Goal: Transaction & Acquisition: Purchase product/service

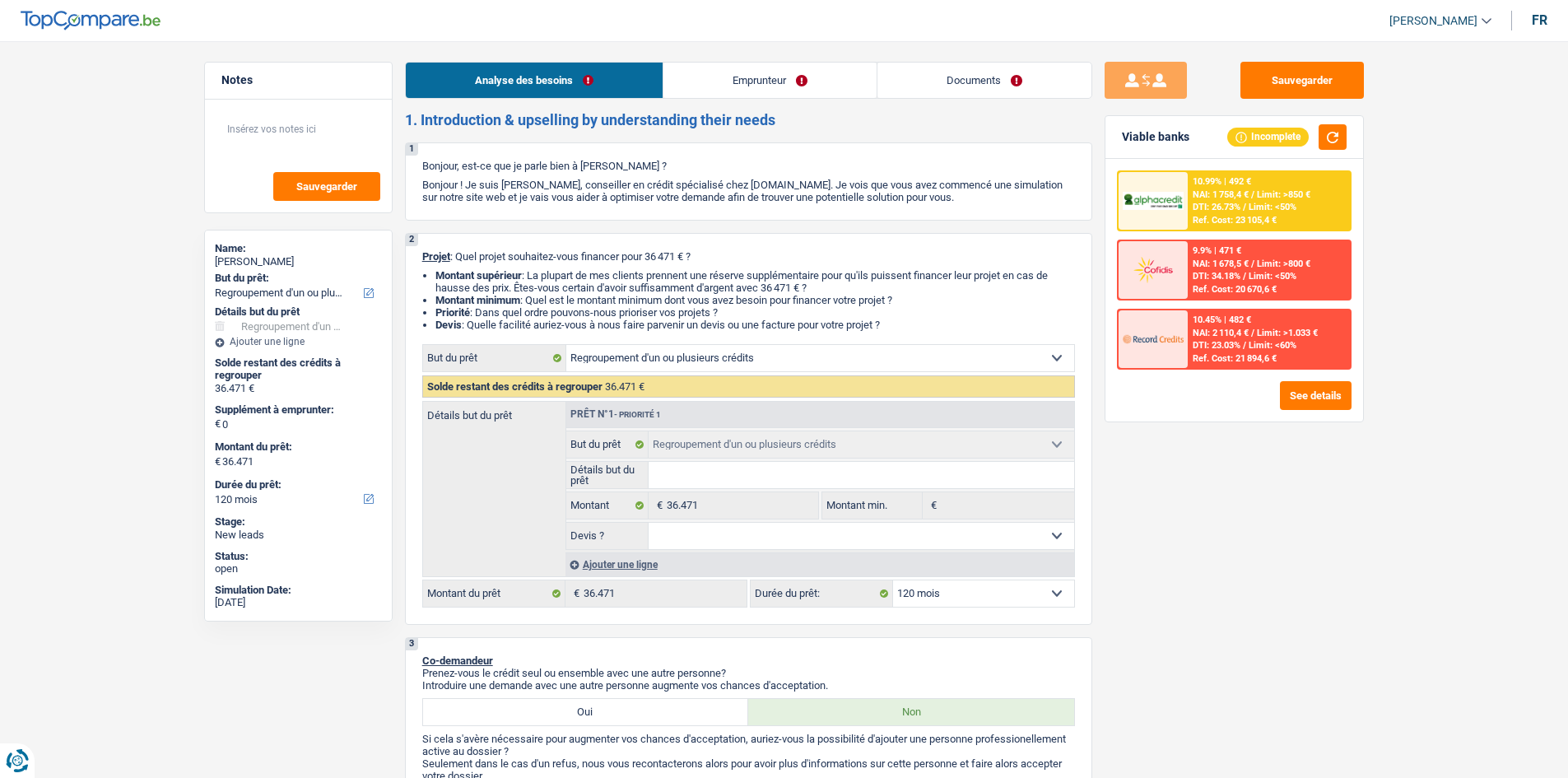
select select "refinancing"
select select "120"
select select "refinancing"
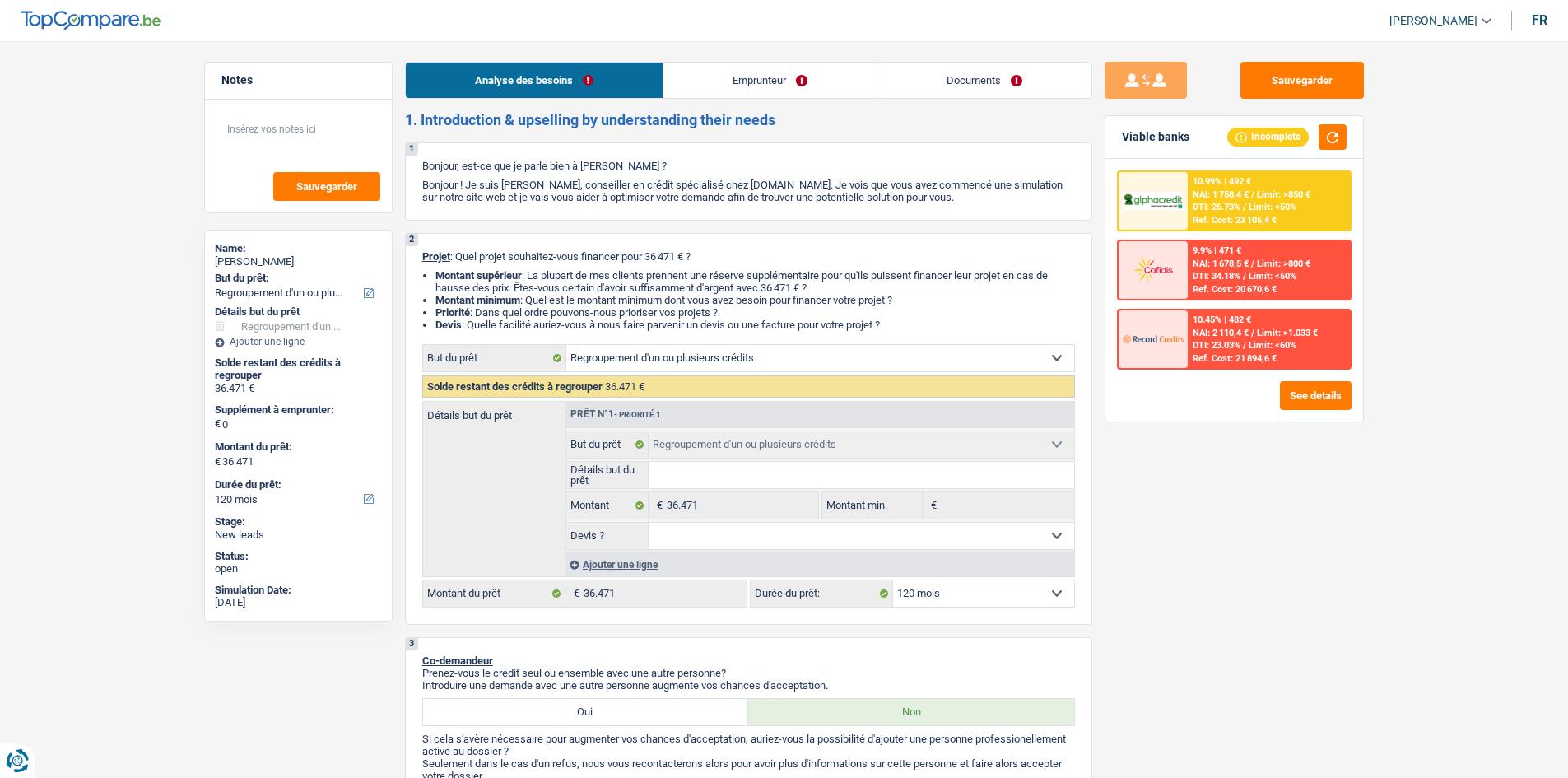
select select "120"
select select "privateEmployee"
select select "netSalary"
select select "mealVouchers"
select select "liveWithParents"
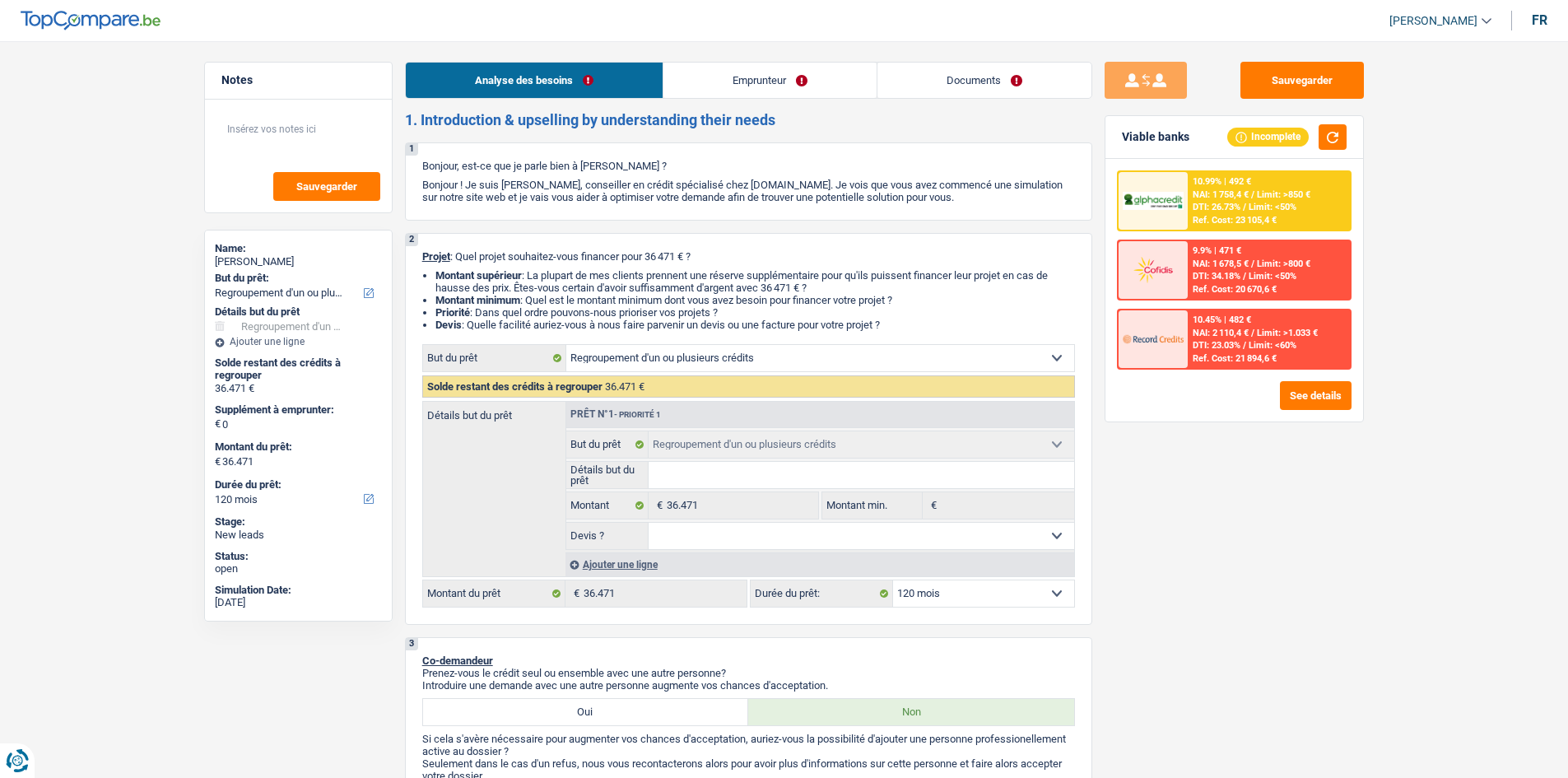
select select "carLoan"
select select "84"
select select "personalLoan"
select select "familyEvent"
select select "30"
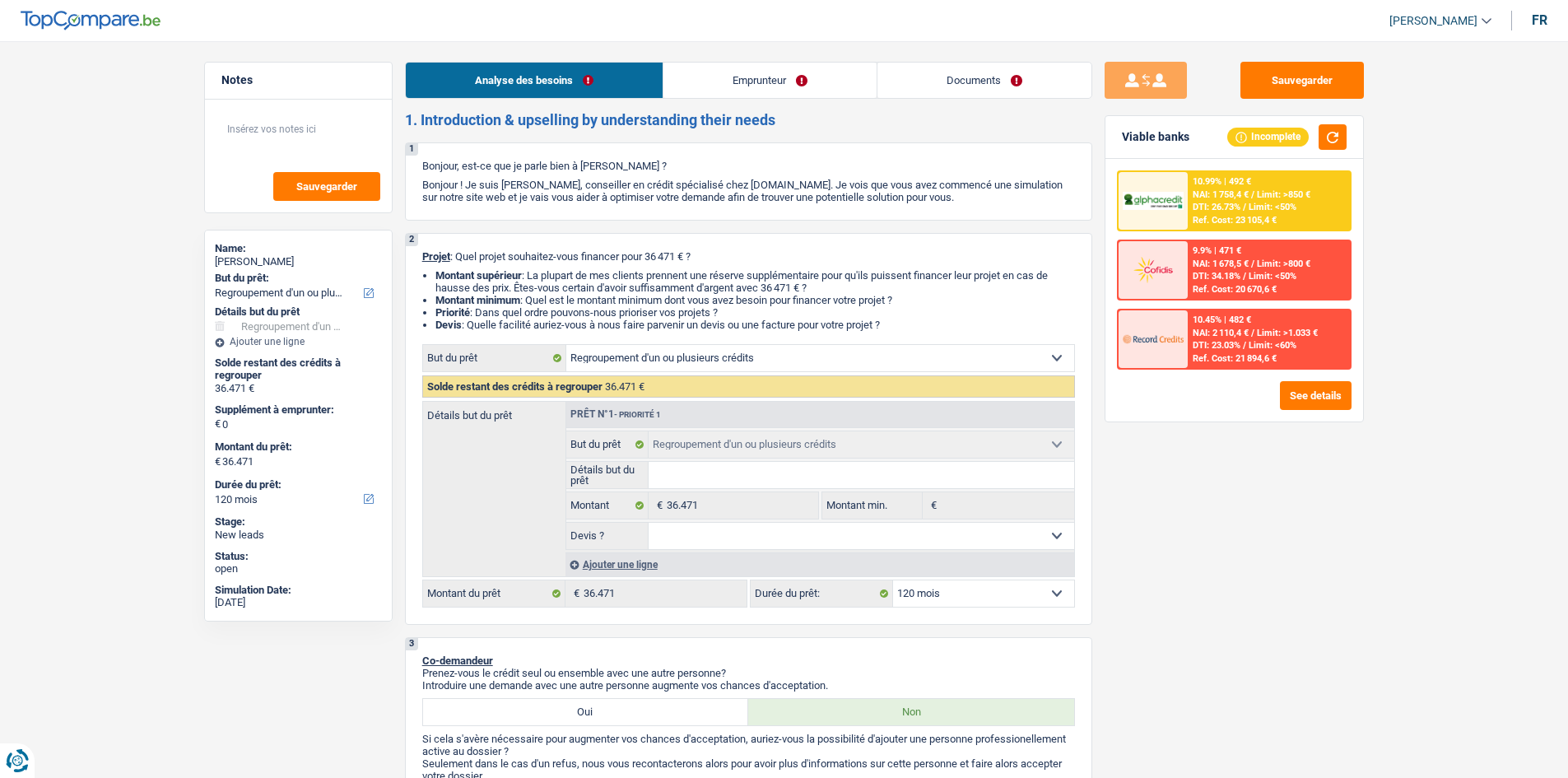
select select "personalLoan"
select select "loanRepayment"
select select "60"
select select "cardOrCredit"
select select "refinancing"
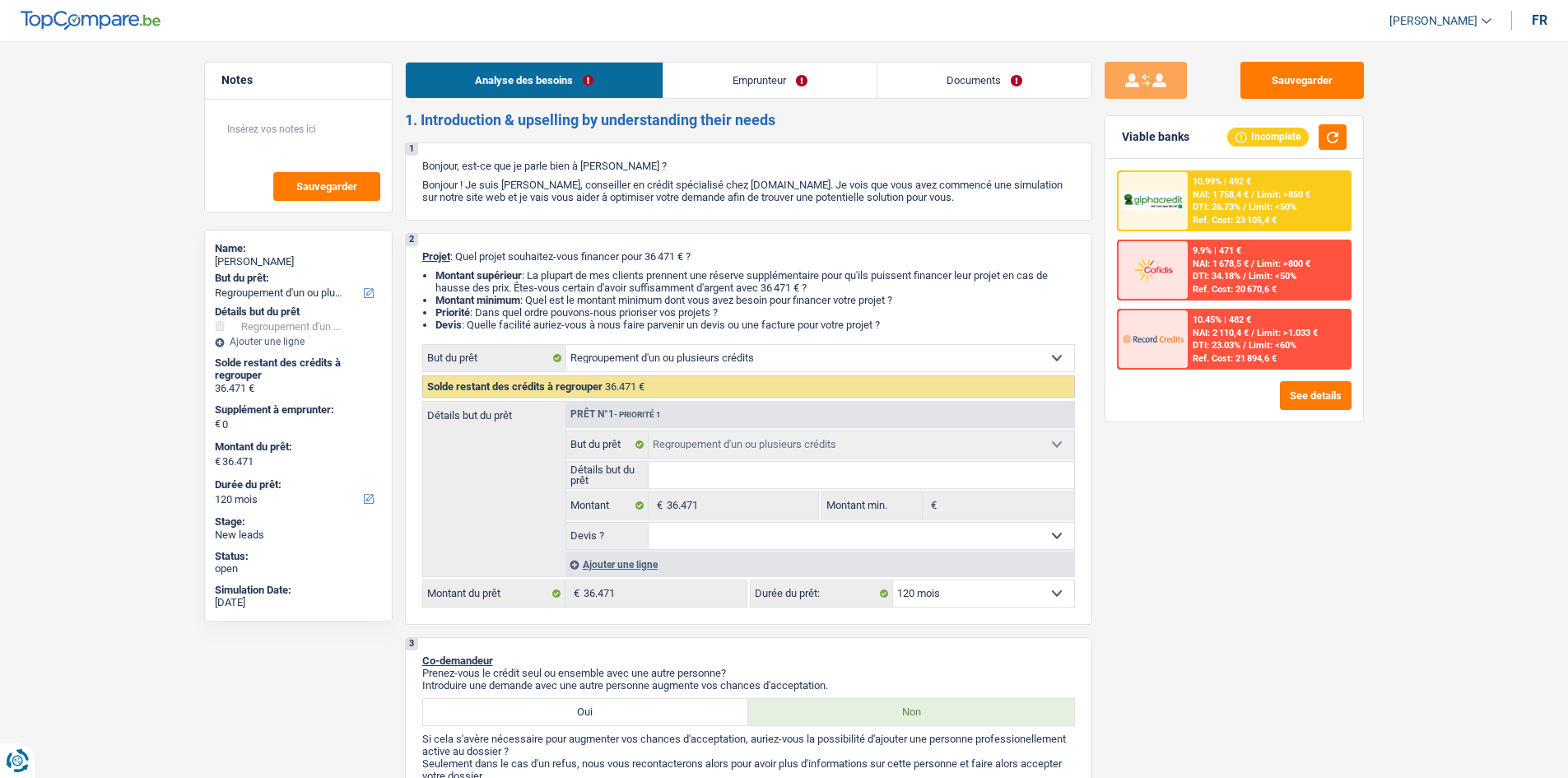
select select "refinancing"
select select "120"
click at [745, 92] on link "Emprunteur" at bounding box center [770, 80] width 213 height 36
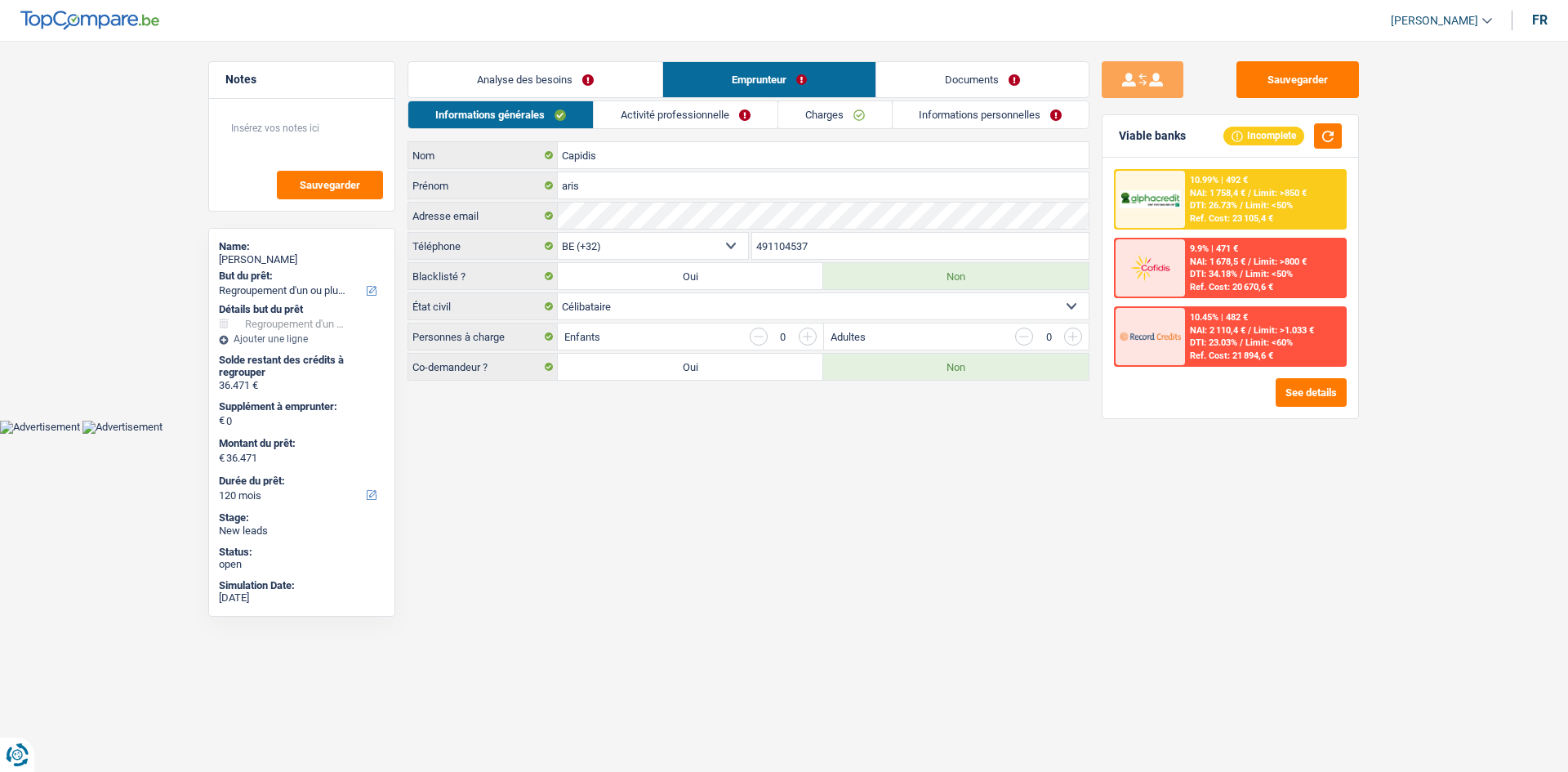
click at [698, 116] on link "Activité professionnelle" at bounding box center [685, 115] width 184 height 27
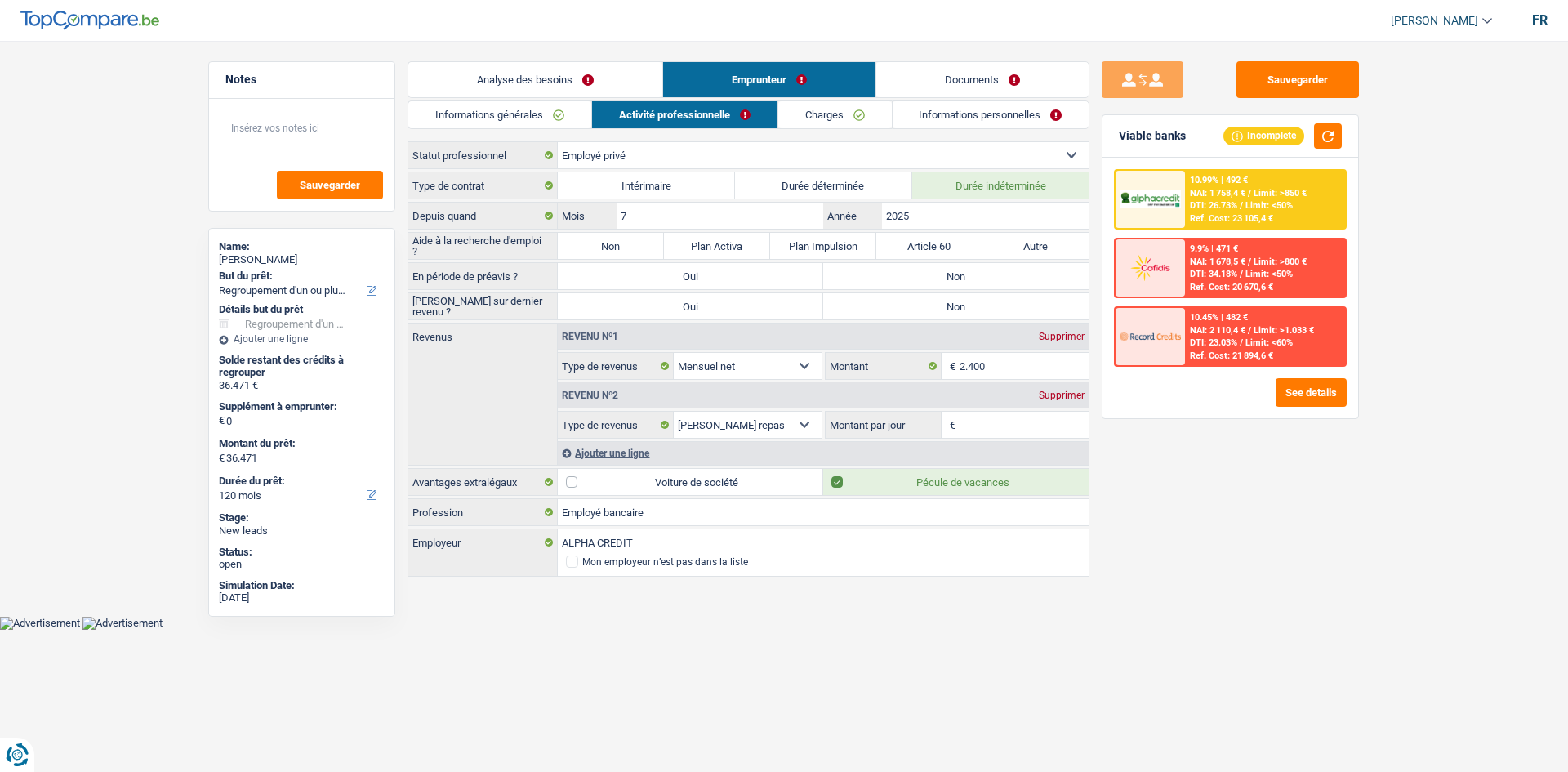
click at [498, 115] on link "Informations générales" at bounding box center [500, 115] width 183 height 27
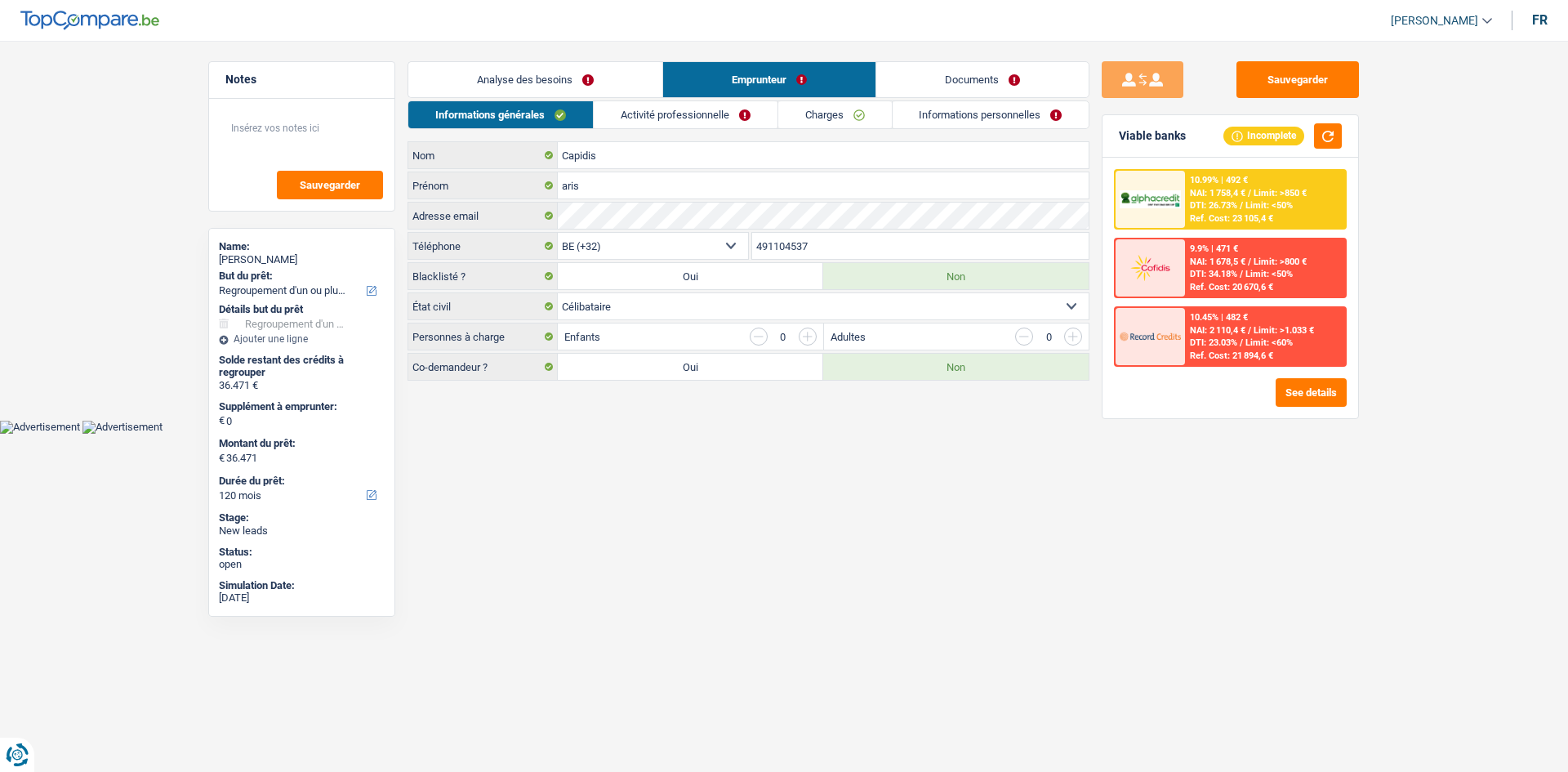
click at [545, 66] on link "Analyse des besoins" at bounding box center [535, 79] width 254 height 36
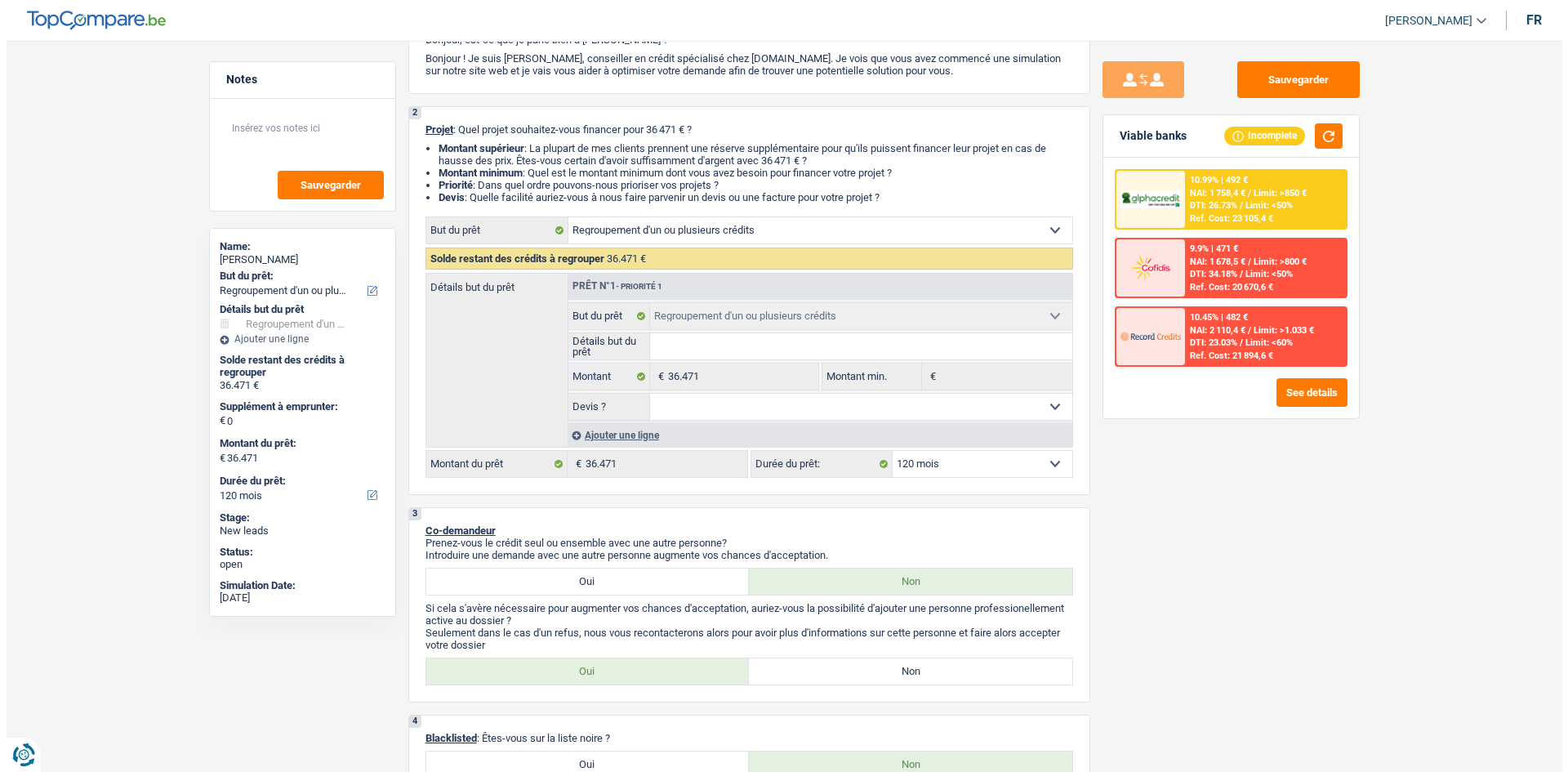
scroll to position [245, 0]
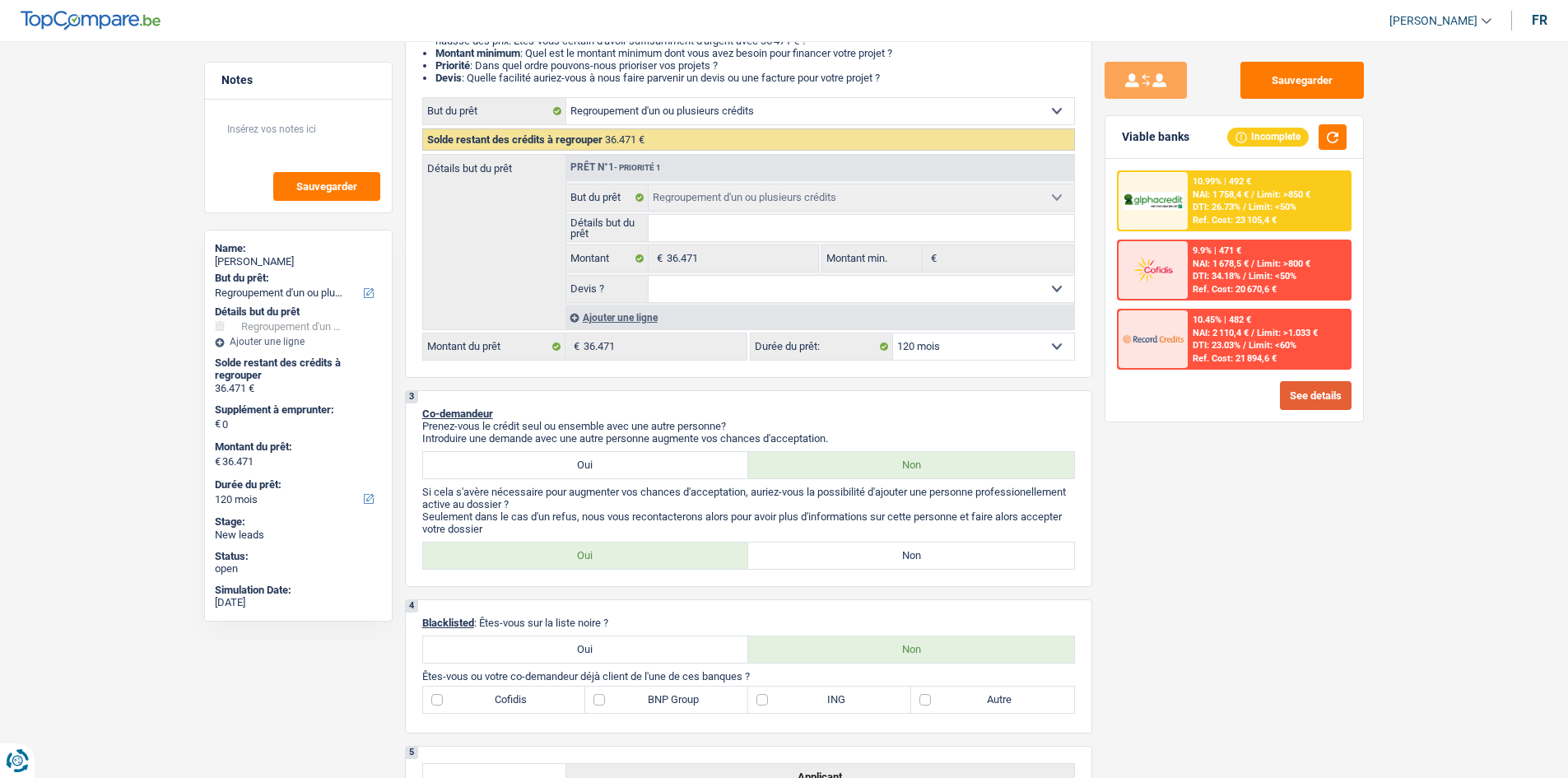
click at [1303, 396] on button "See details" at bounding box center [1316, 395] width 72 height 28
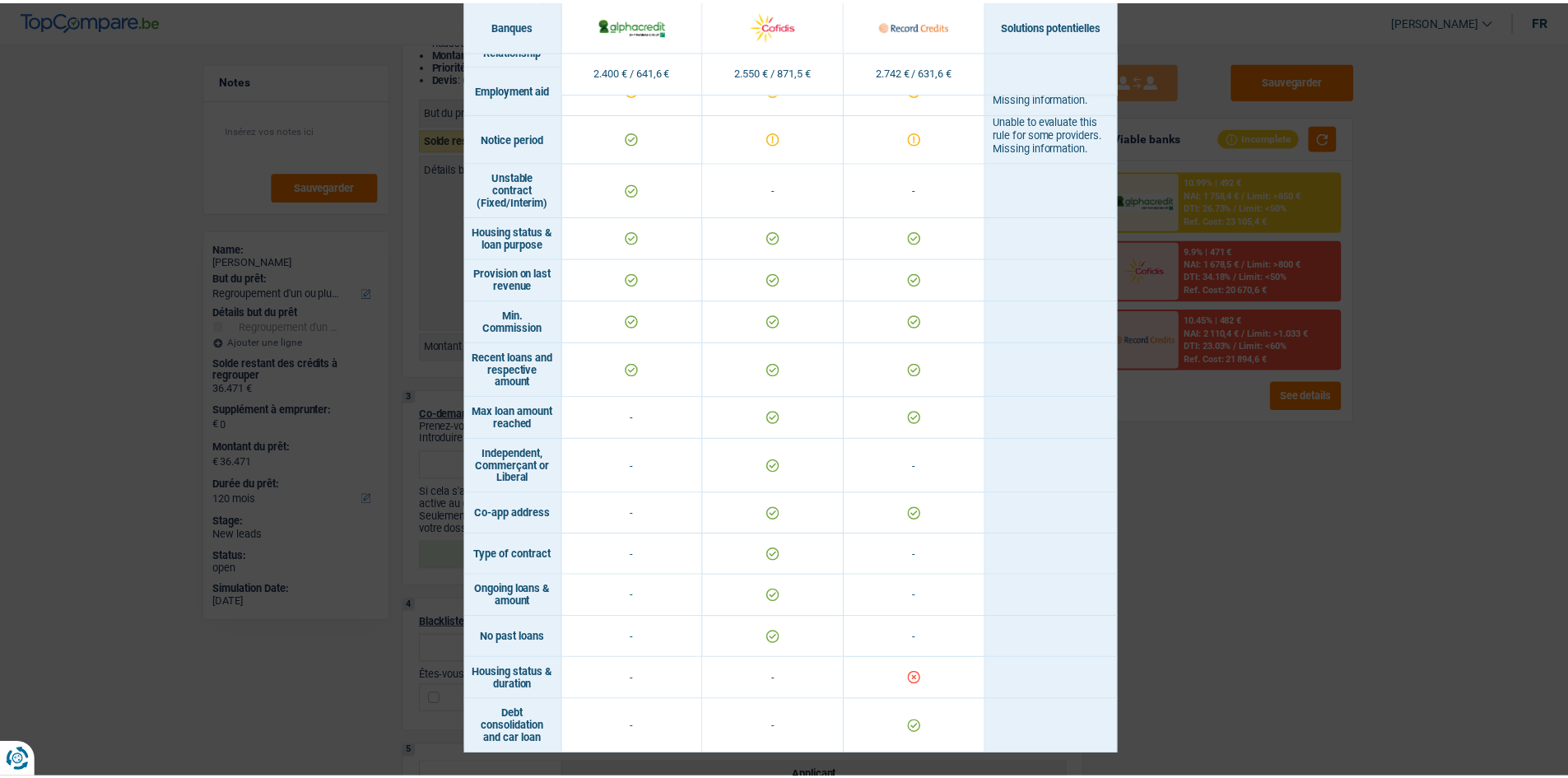
scroll to position [879, 0]
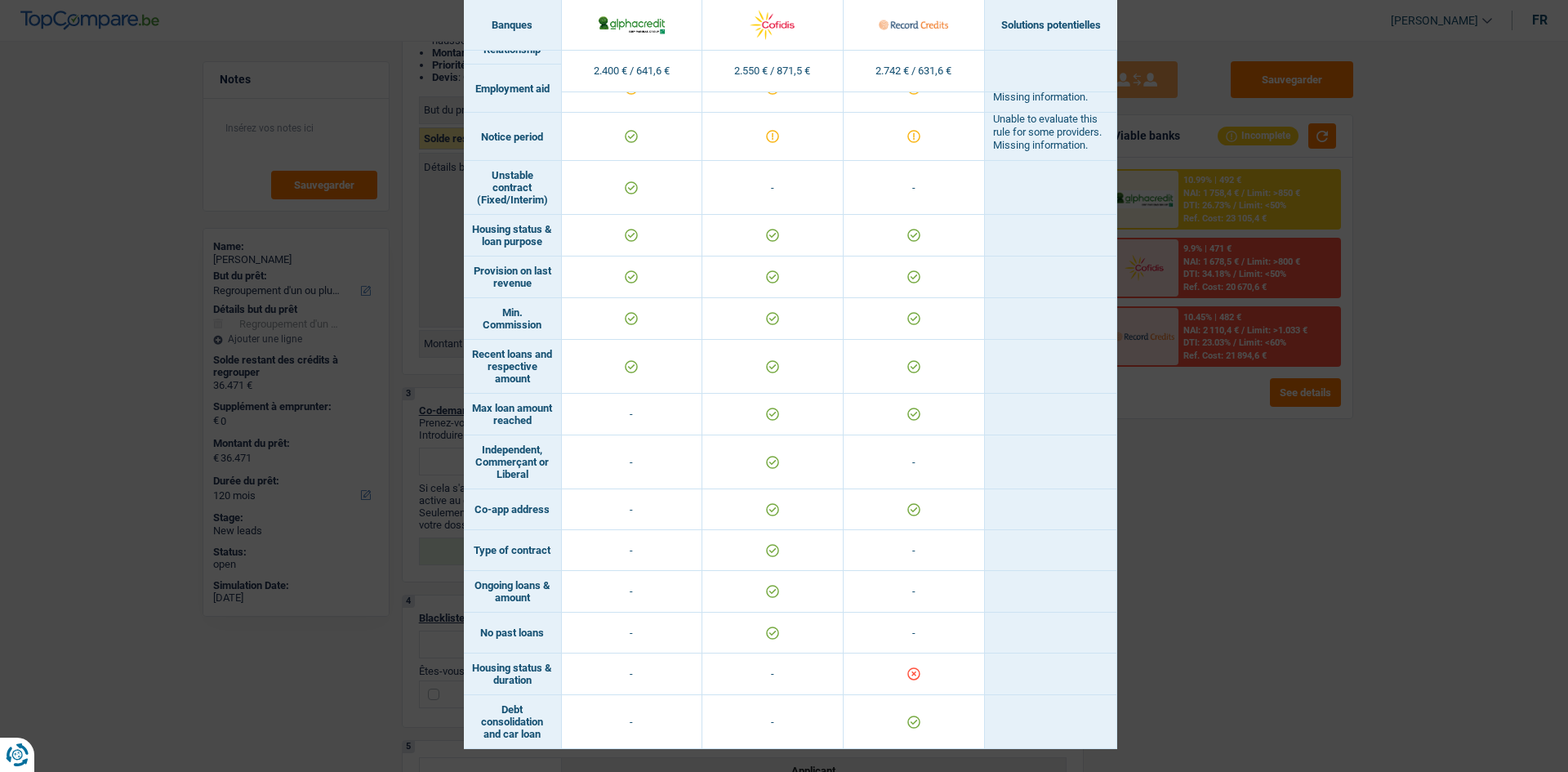
click at [1217, 642] on div "Banks conditions × Banques Solutions potentielles Revenus / Charges 2.400 € / 6…" at bounding box center [784, 386] width 1568 height 772
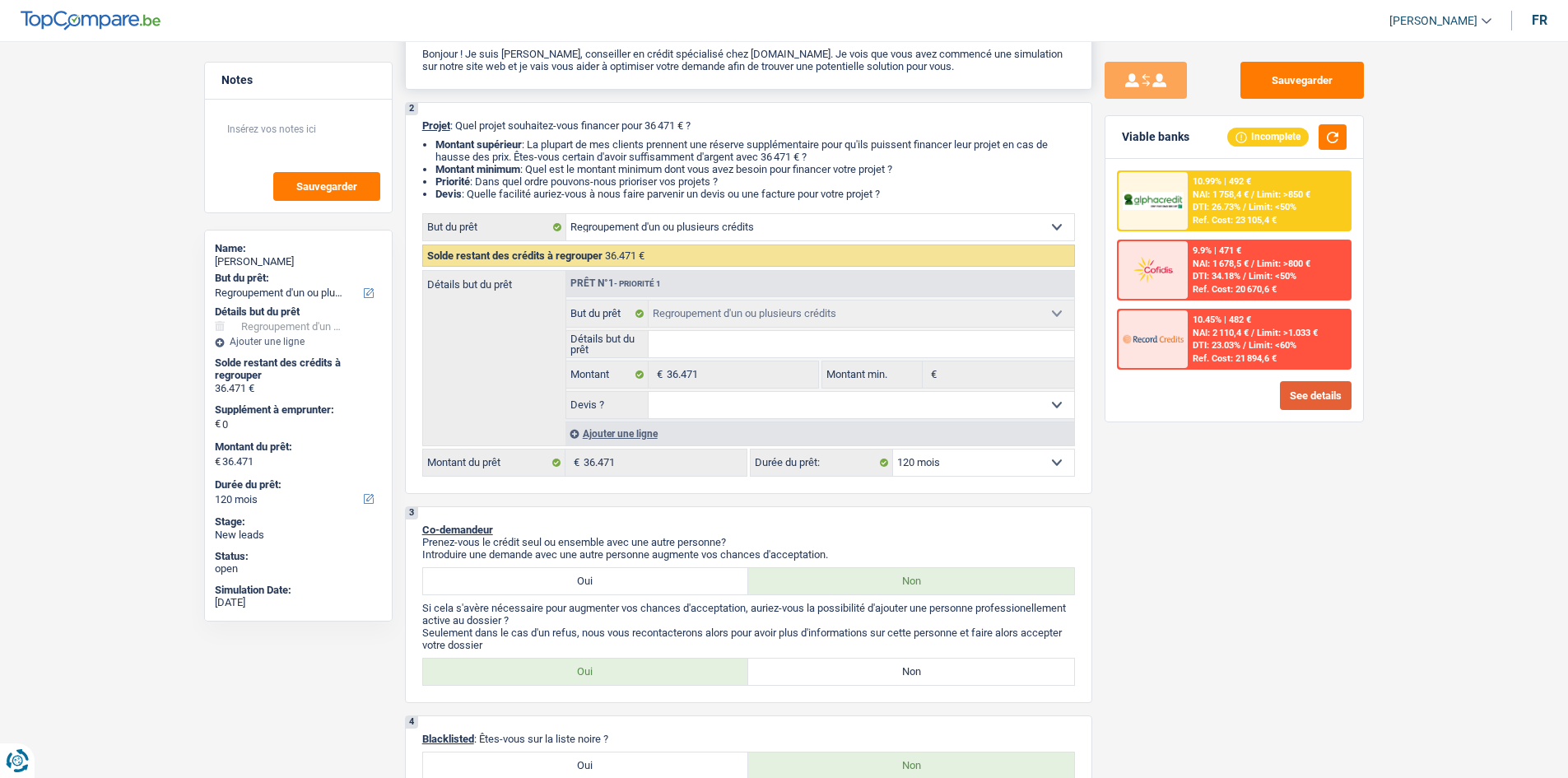
scroll to position [0, 0]
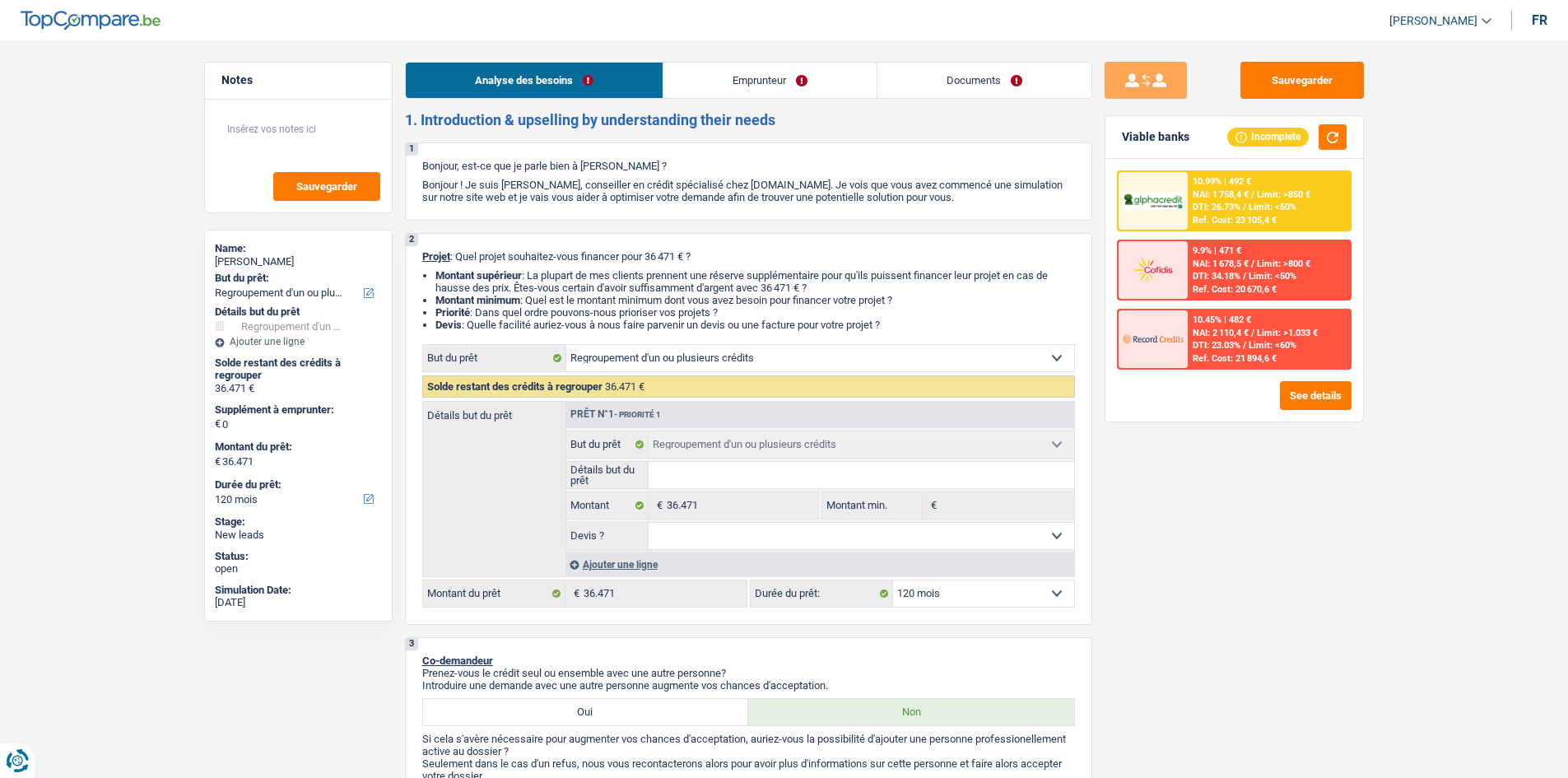
drag, startPoint x: 702, startPoint y: 56, endPoint x: 706, endPoint y: 64, distance: 8.9
click at [705, 73] on link "Emprunteur" at bounding box center [770, 80] width 213 height 36
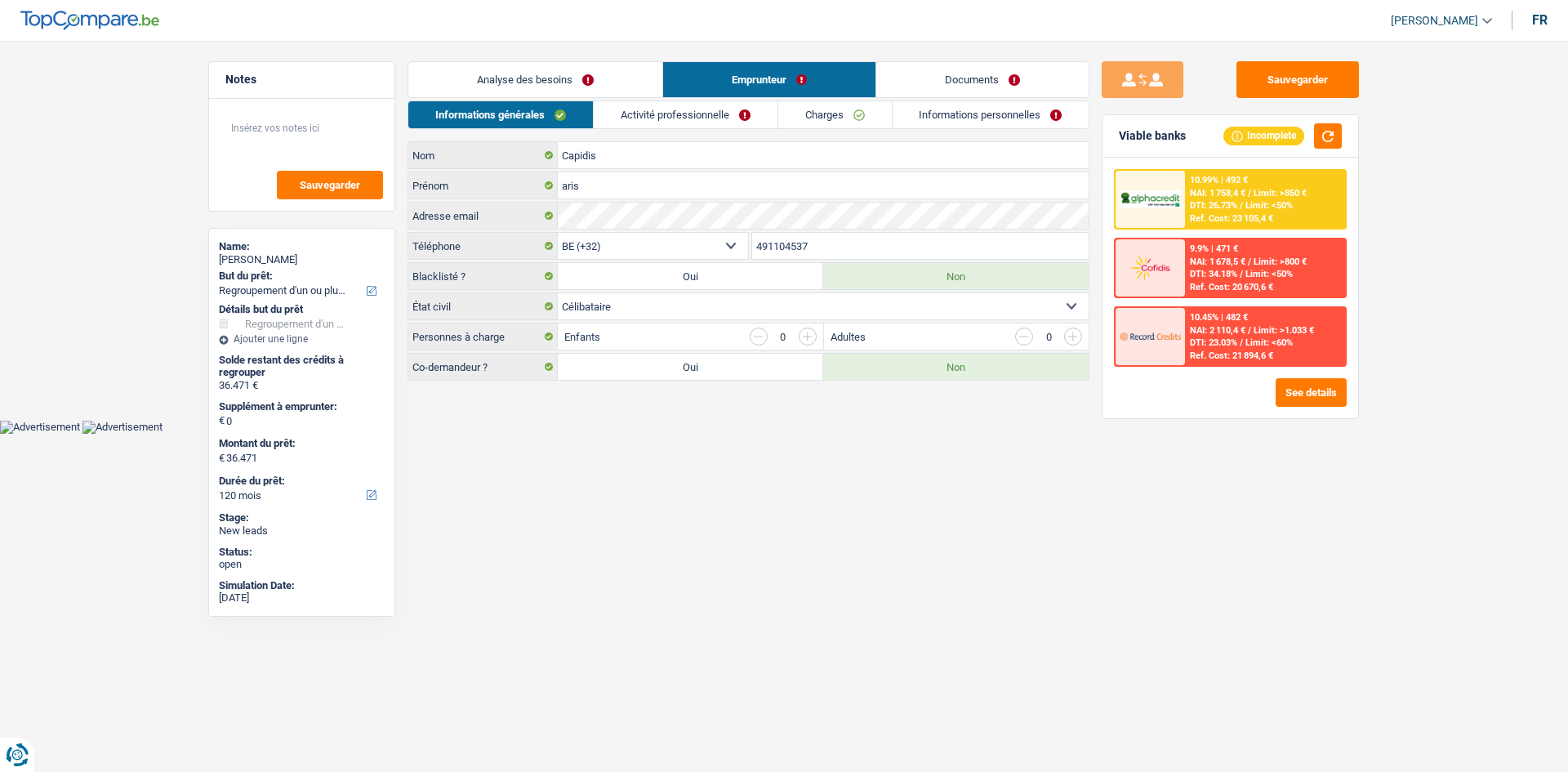
click at [642, 114] on link "Activité professionnelle" at bounding box center [685, 115] width 184 height 27
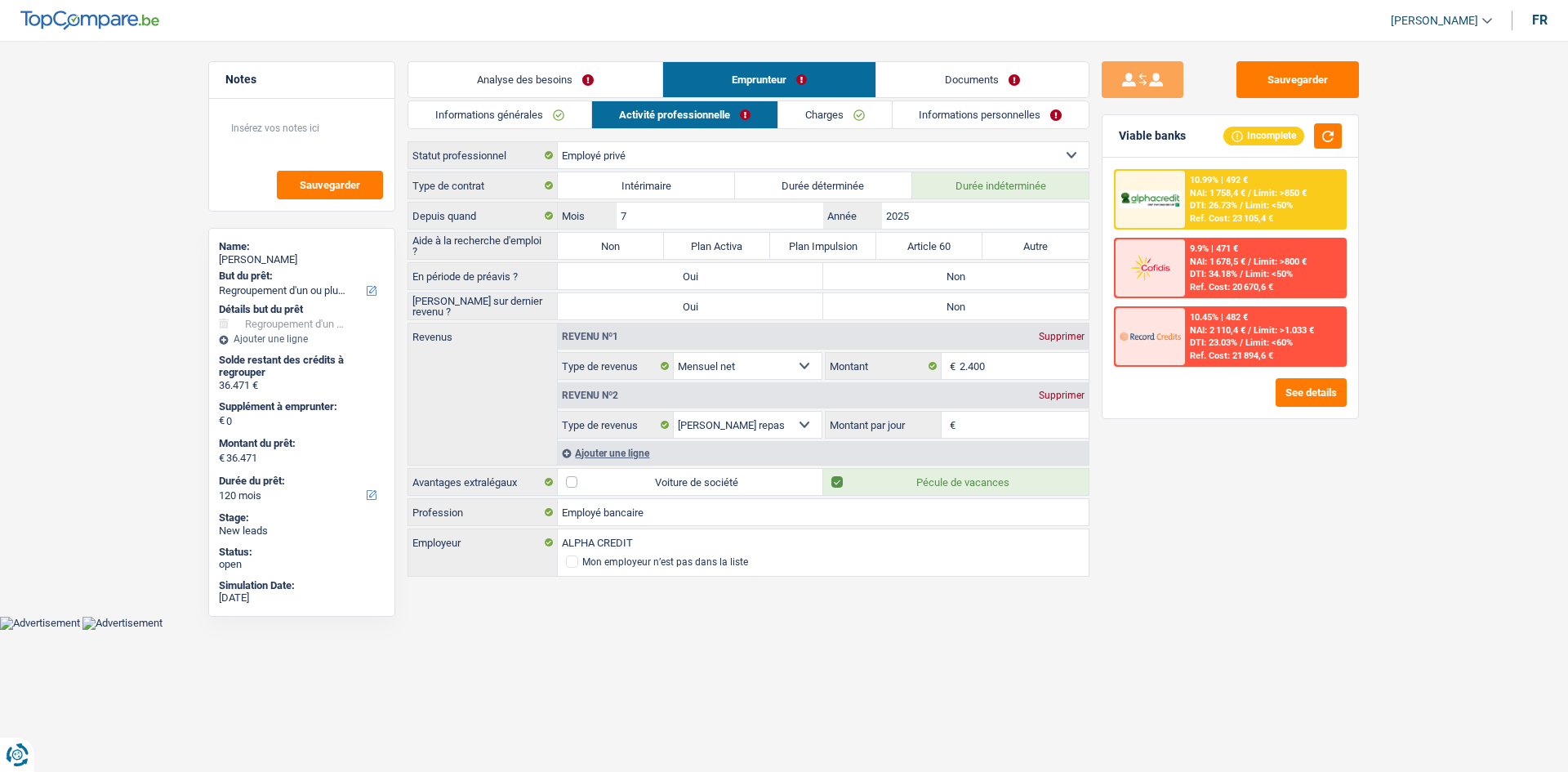
click at [1027, 427] on input "Montant par jour" at bounding box center [1024, 424] width 130 height 26
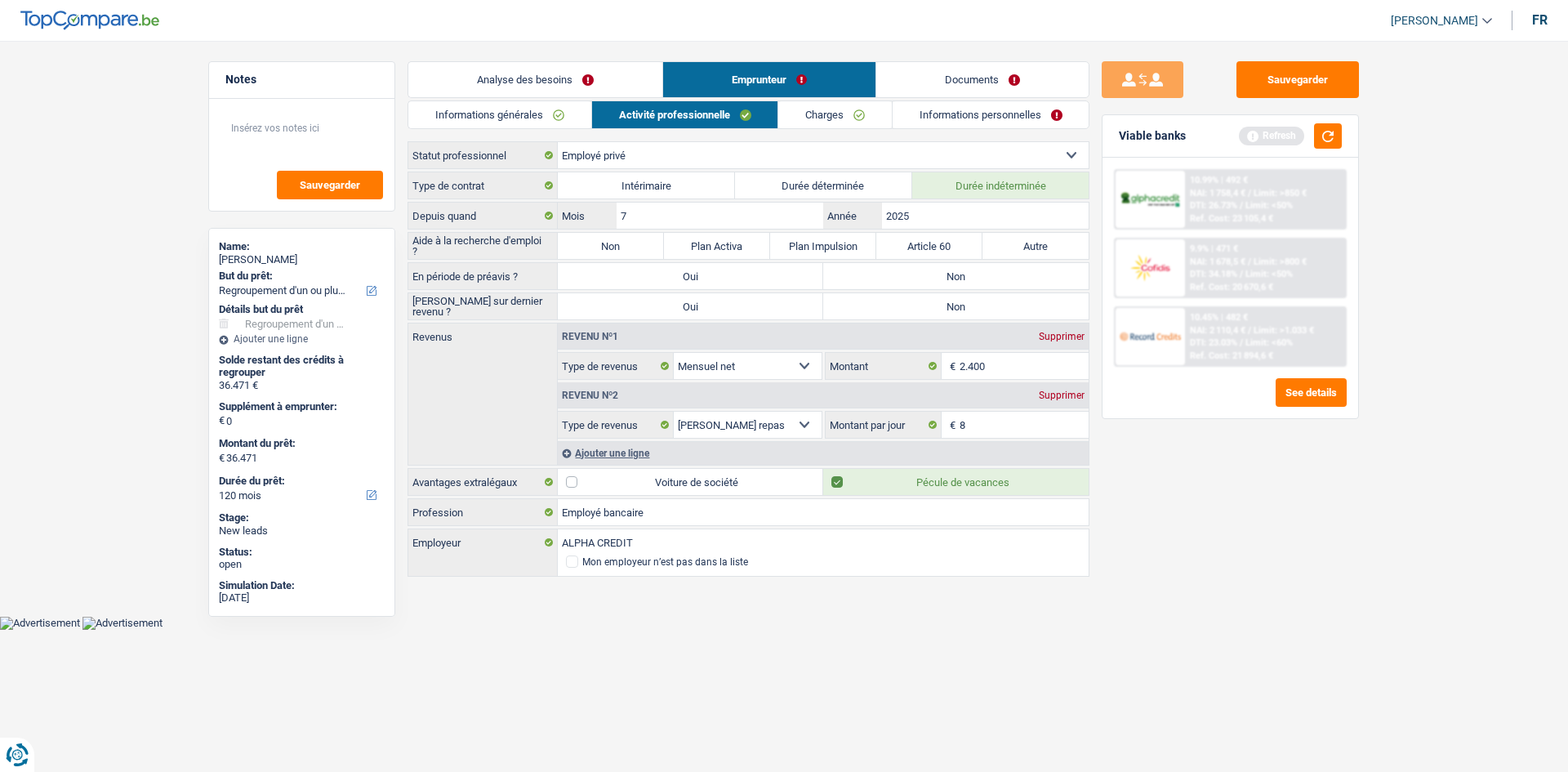
type input "8,0"
click at [1127, 470] on div "Sauvegarder Viable banks Refresh 10.99% | 492 € NAI: 1 758,4 € / Limit: >850 € …" at bounding box center [1230, 401] width 282 height 680
click at [624, 240] on label "Non" at bounding box center [611, 246] width 106 height 26
click at [624, 240] on input "Non" at bounding box center [611, 246] width 106 height 26
radio input "true"
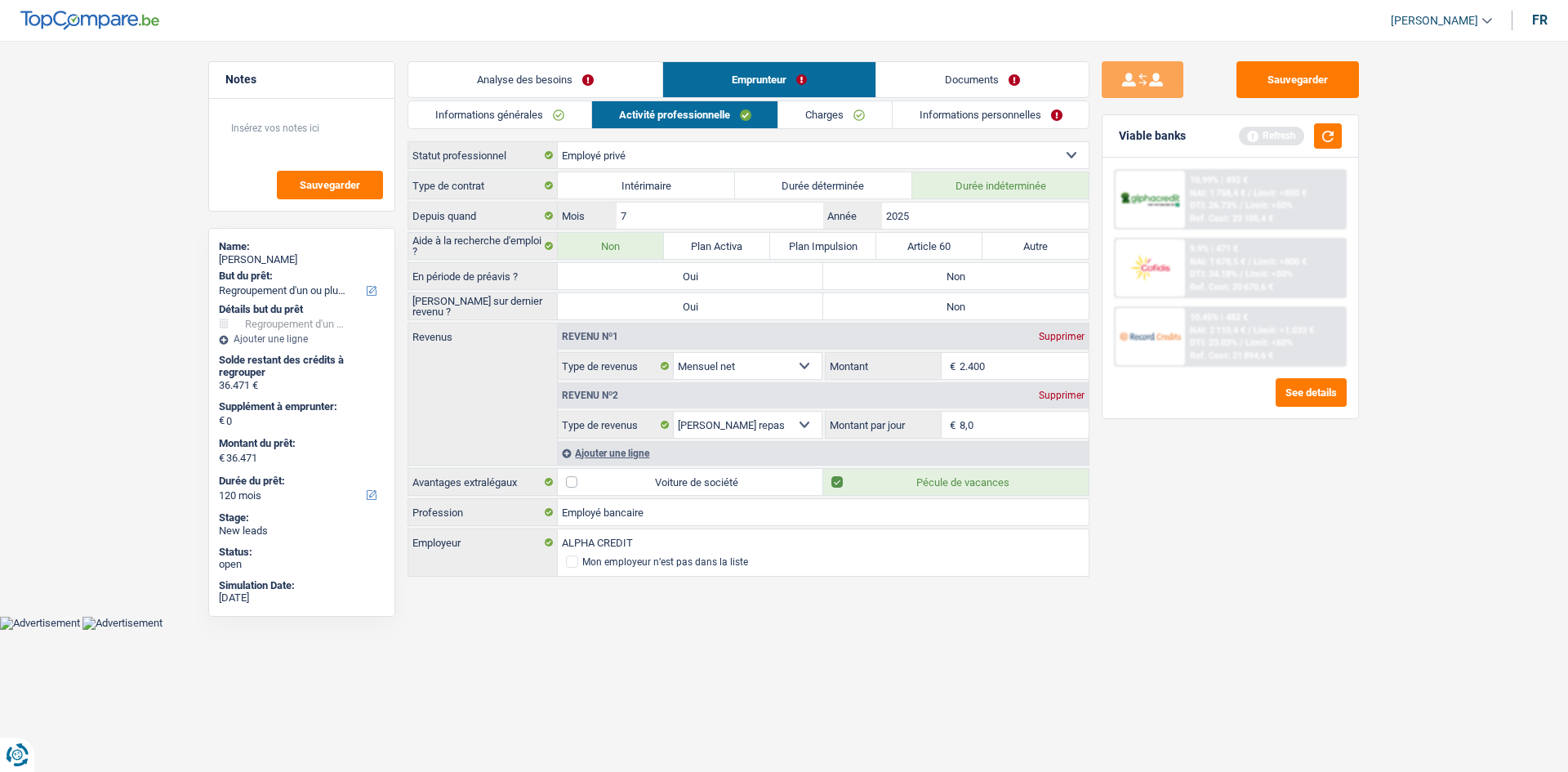
click at [926, 271] on label "Non" at bounding box center [956, 276] width 266 height 26
click at [926, 271] on input "Non" at bounding box center [956, 276] width 266 height 26
radio input "true"
click at [918, 304] on label "Non" at bounding box center [956, 306] width 266 height 26
click at [918, 304] on input "Non" at bounding box center [956, 306] width 266 height 26
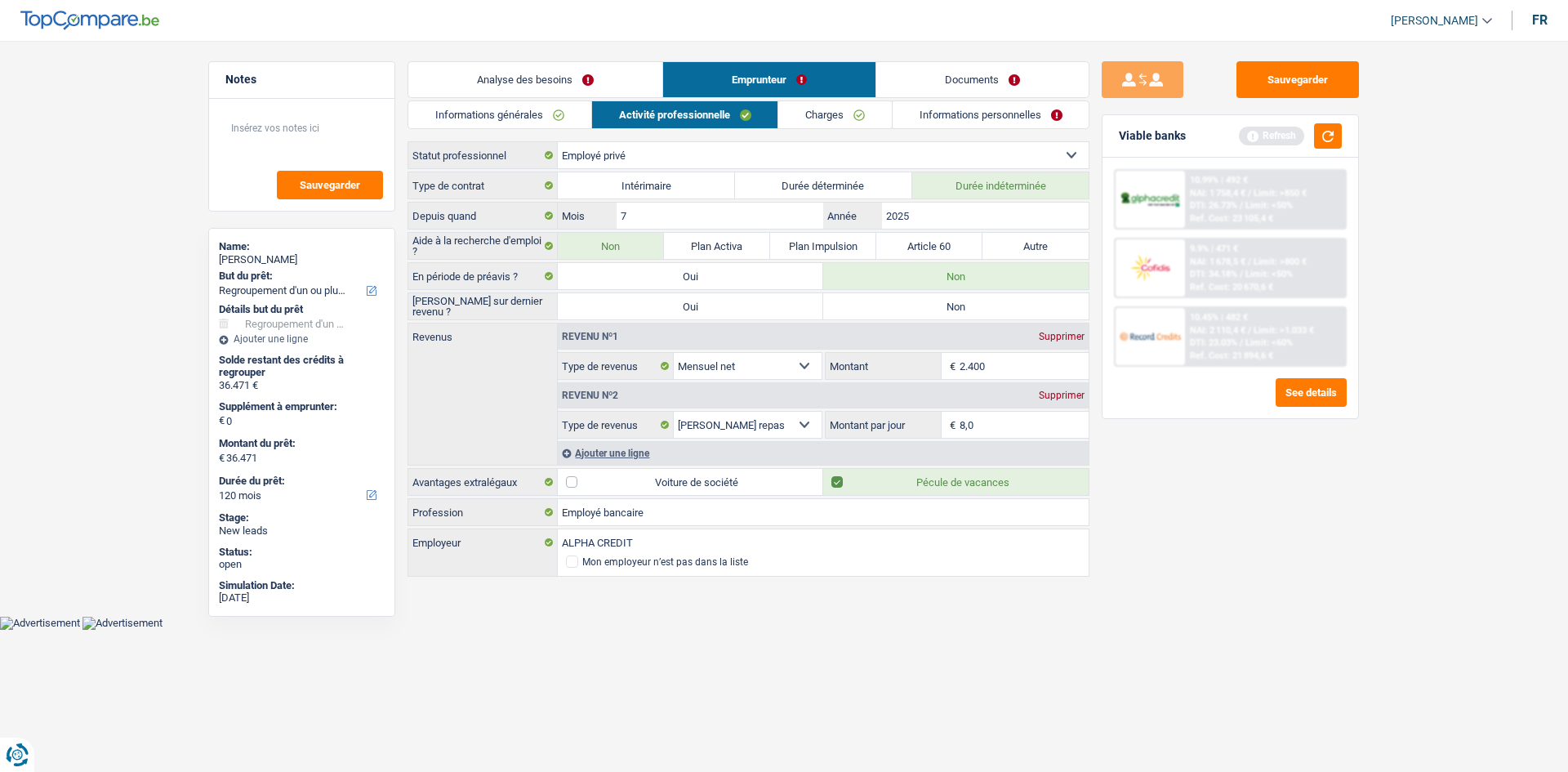
radio input "true"
click at [522, 76] on link "Analyse des besoins" at bounding box center [535, 79] width 254 height 36
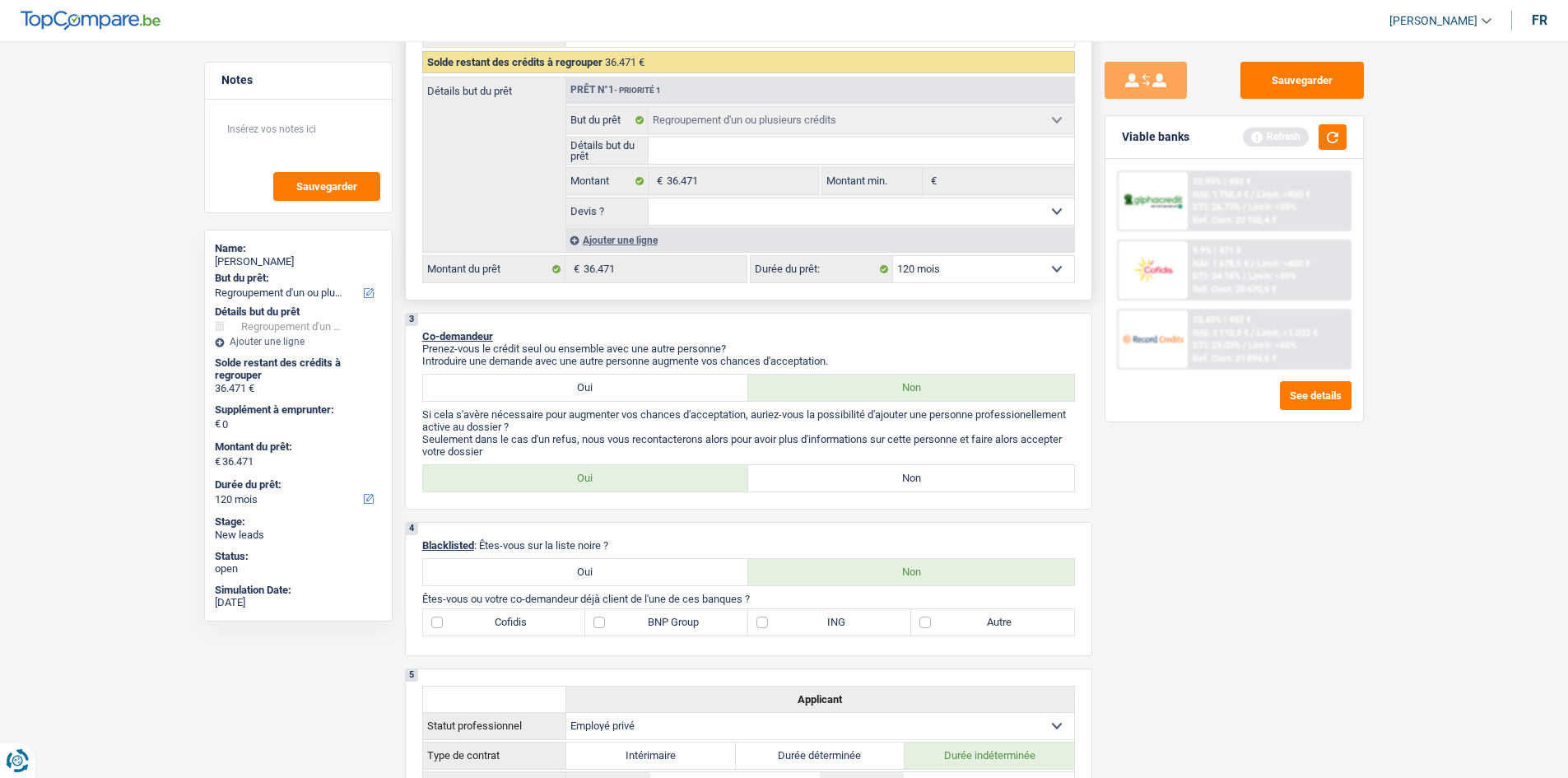
scroll to position [412, 0]
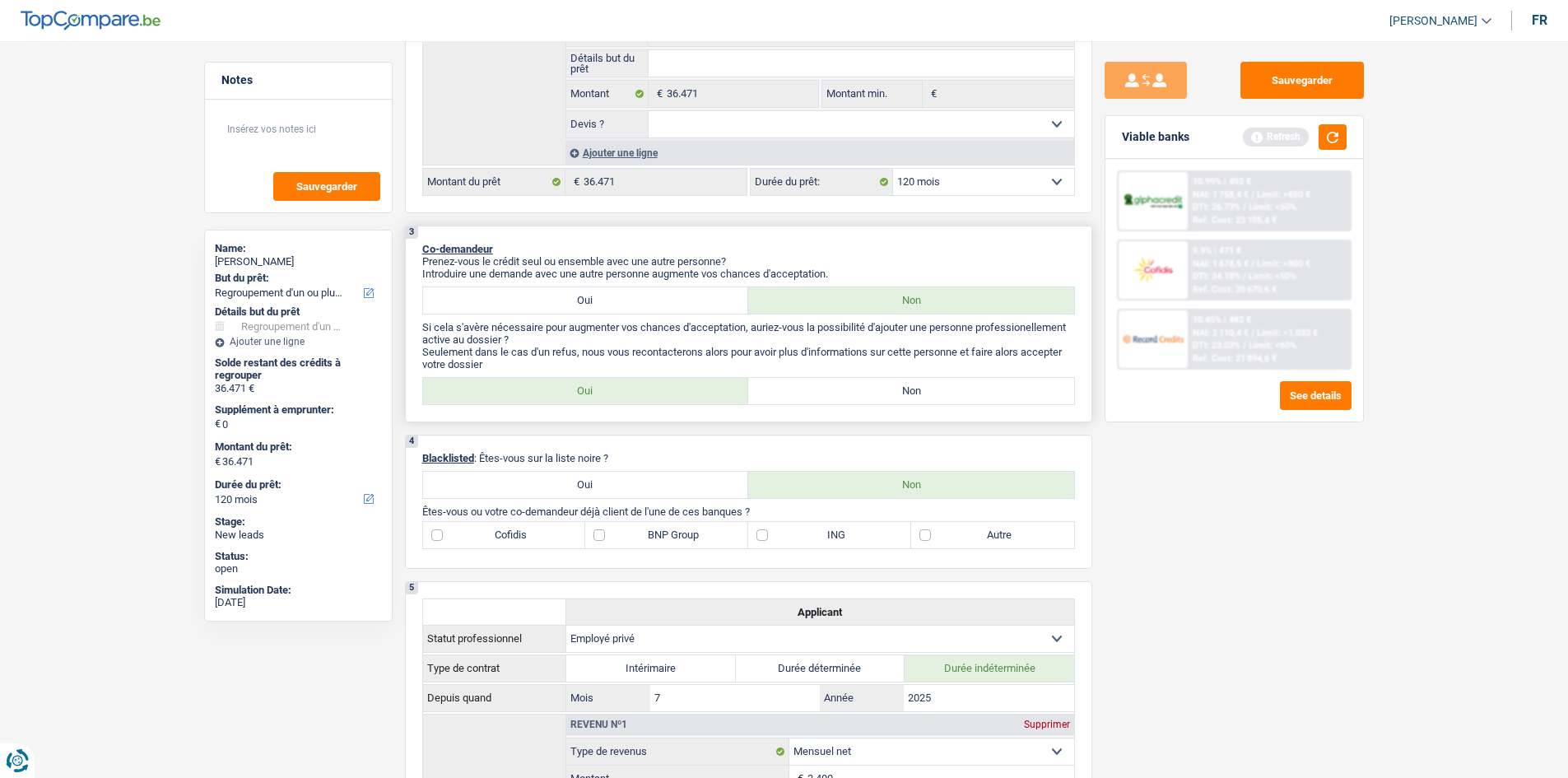
drag, startPoint x: 847, startPoint y: 397, endPoint x: 850, endPoint y: 374, distance: 23.2
click at [849, 397] on label "Non" at bounding box center [911, 391] width 326 height 27
click at [849, 397] on input "Non" at bounding box center [911, 391] width 326 height 27
radio input "true"
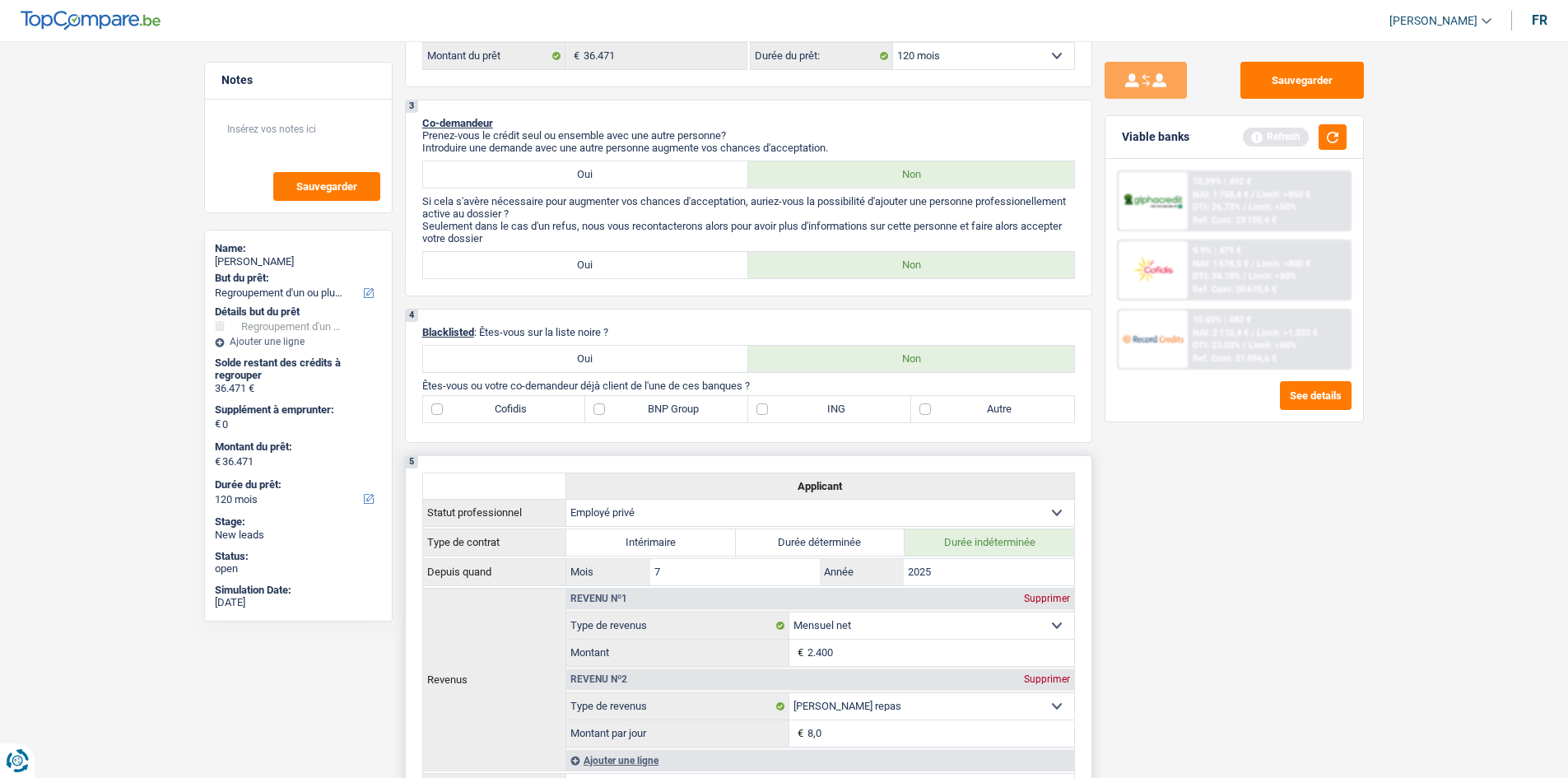
scroll to position [659, 0]
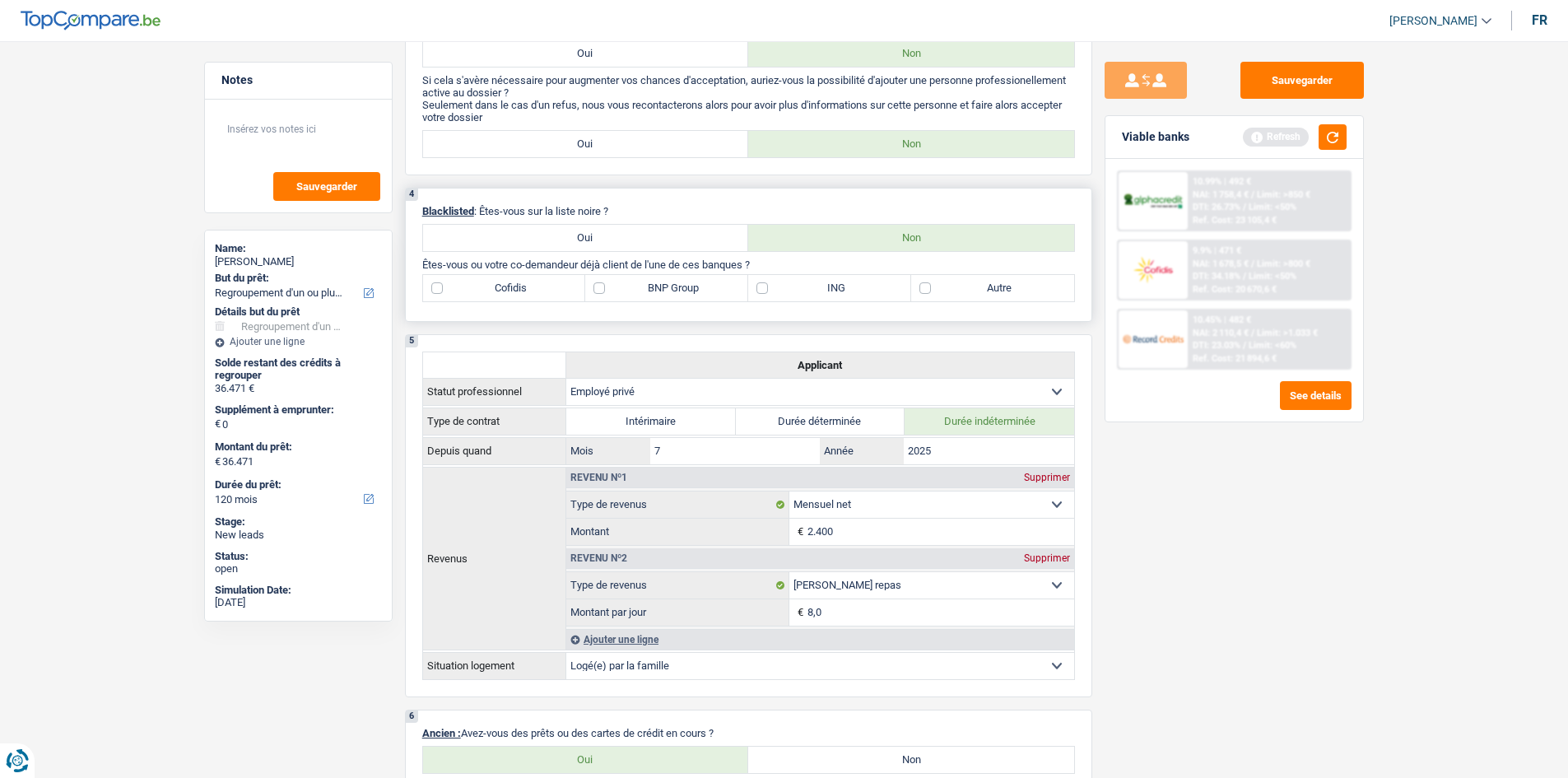
drag, startPoint x: 803, startPoint y: 291, endPoint x: 790, endPoint y: 289, distance: 13.2
click at [800, 289] on label "ING" at bounding box center [830, 288] width 163 height 27
click at [800, 289] on input "ING" at bounding box center [830, 288] width 163 height 27
checkbox input "true"
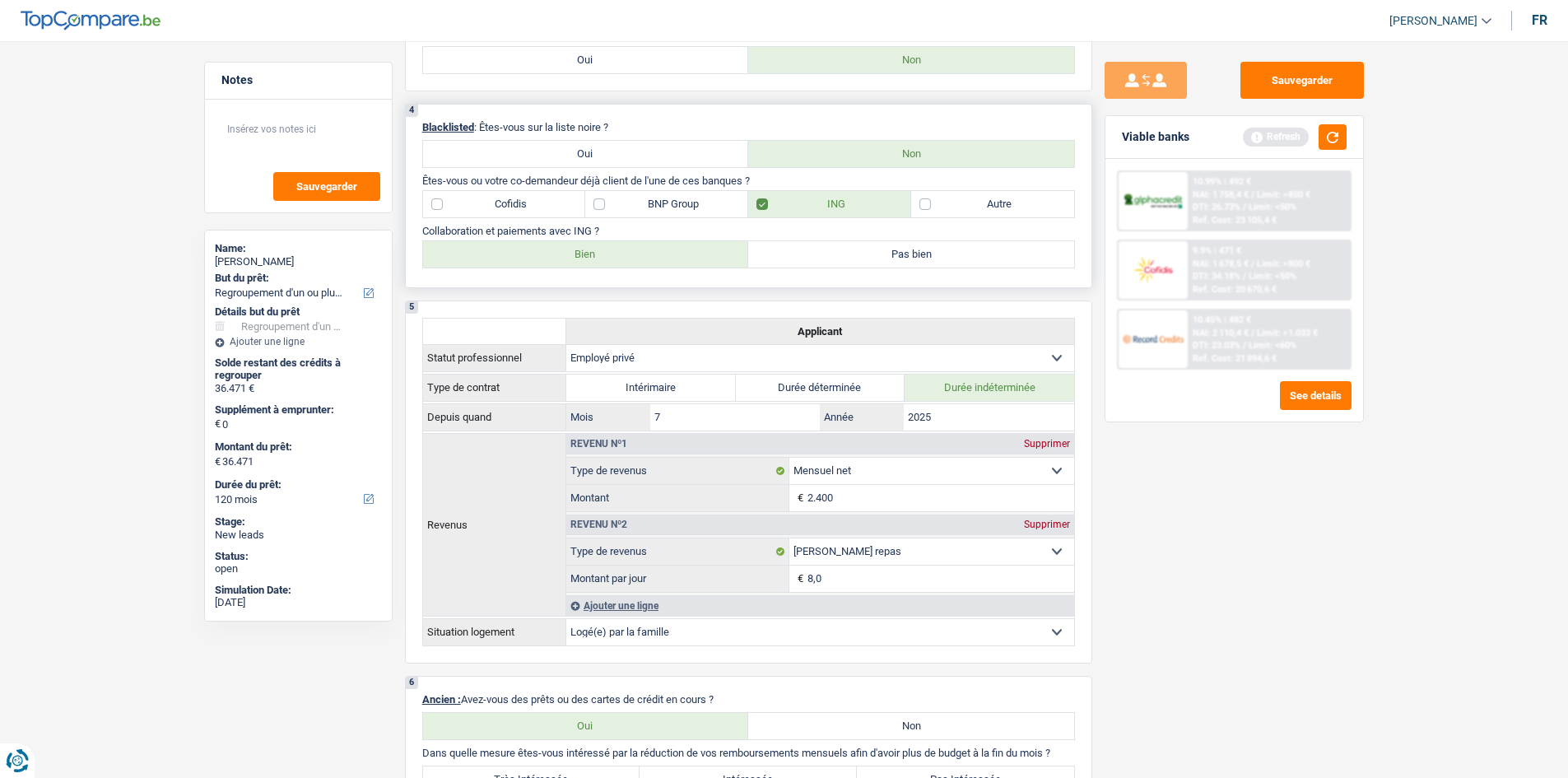
scroll to position [576, 0]
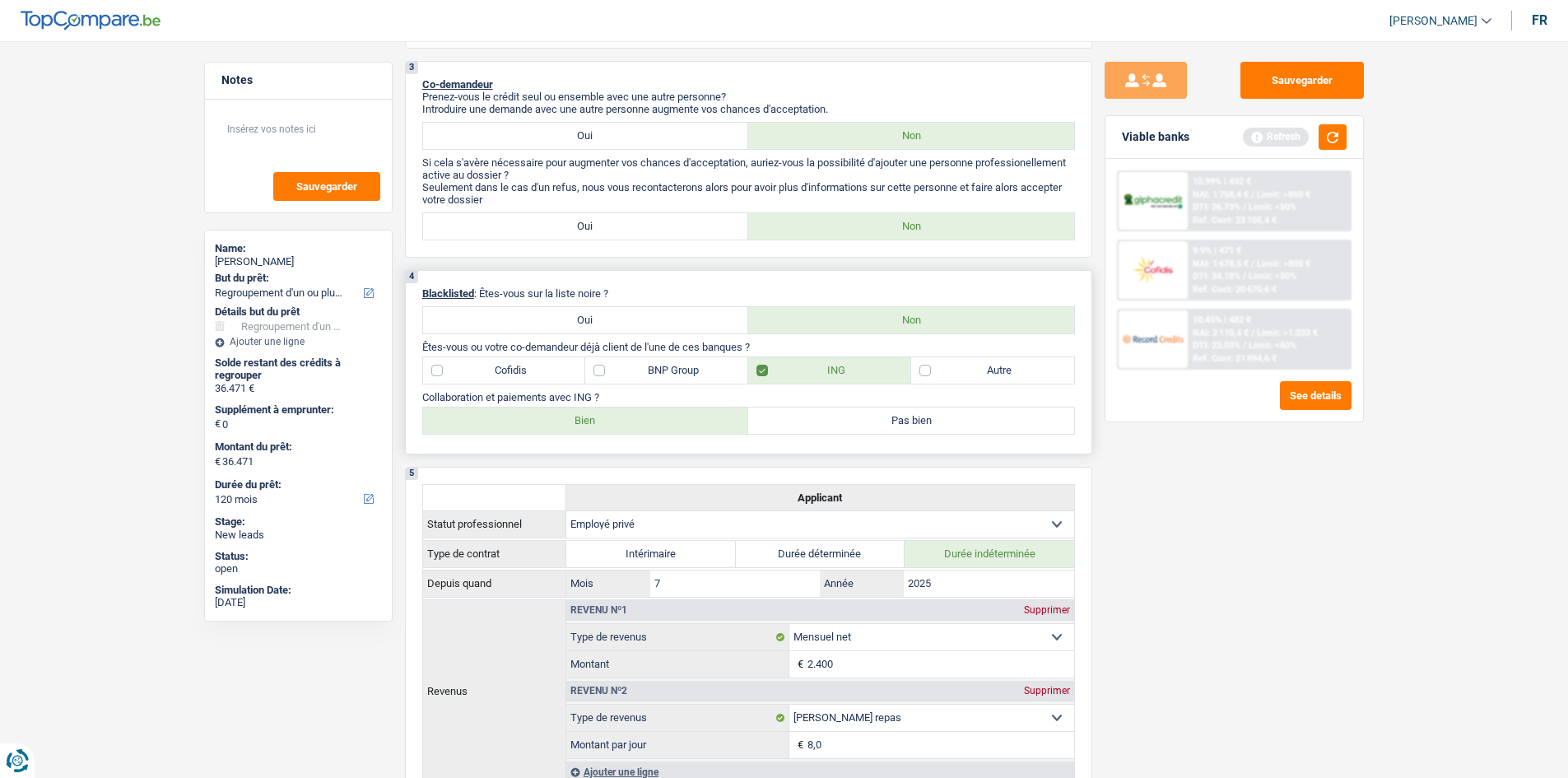
click at [528, 369] on label "Cofidis" at bounding box center [505, 370] width 163 height 27
click at [528, 369] on input "Cofidis" at bounding box center [505, 370] width 163 height 27
checkbox input "true"
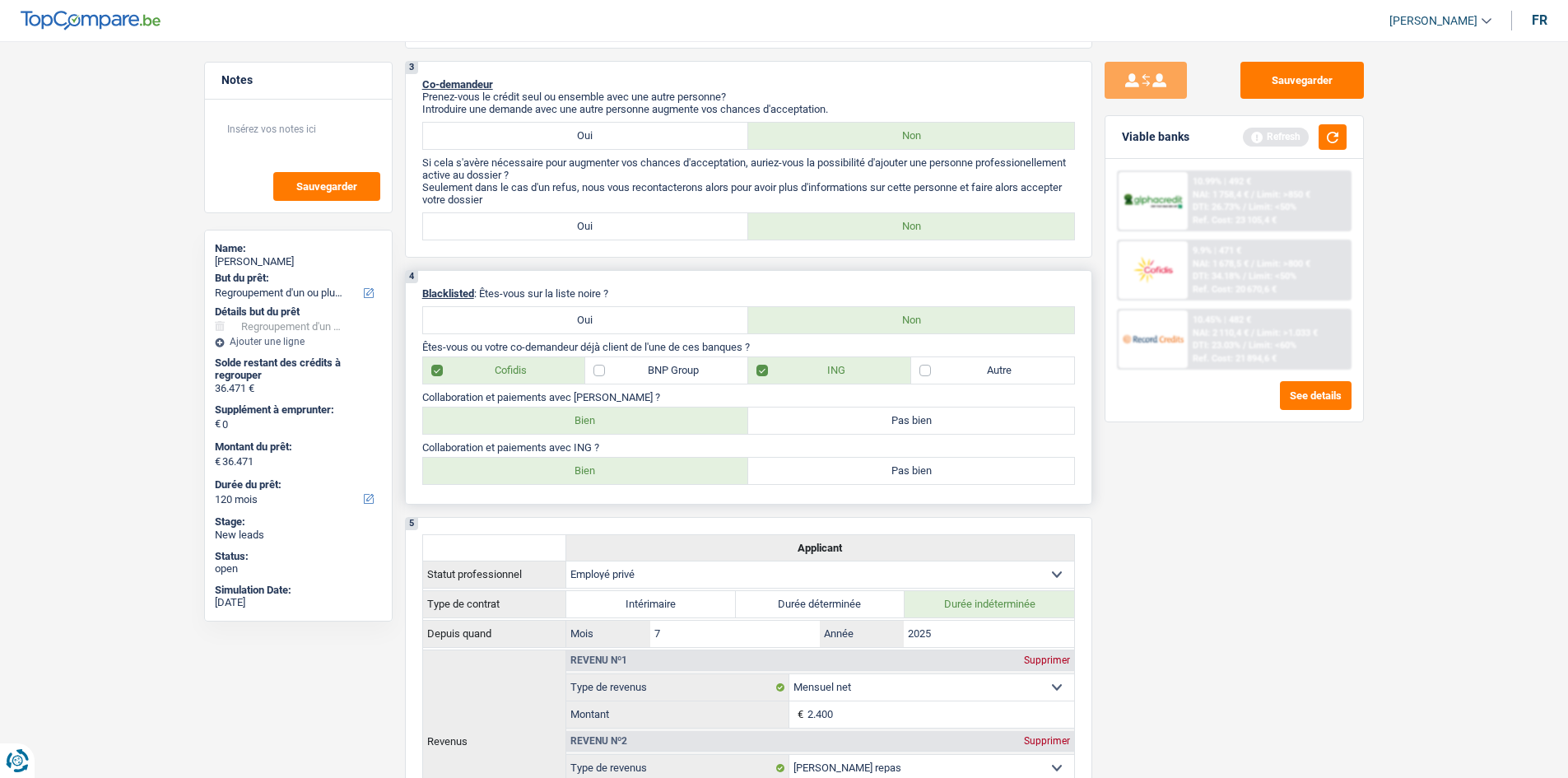
drag, startPoint x: 562, startPoint y: 418, endPoint x: 525, endPoint y: 406, distance: 38.9
click at [557, 416] on label "Bien" at bounding box center [585, 420] width 326 height 27
click at [557, 416] on input "Bien" at bounding box center [585, 420] width 326 height 27
radio input "true"
click at [537, 466] on label "Bien" at bounding box center [585, 471] width 326 height 27
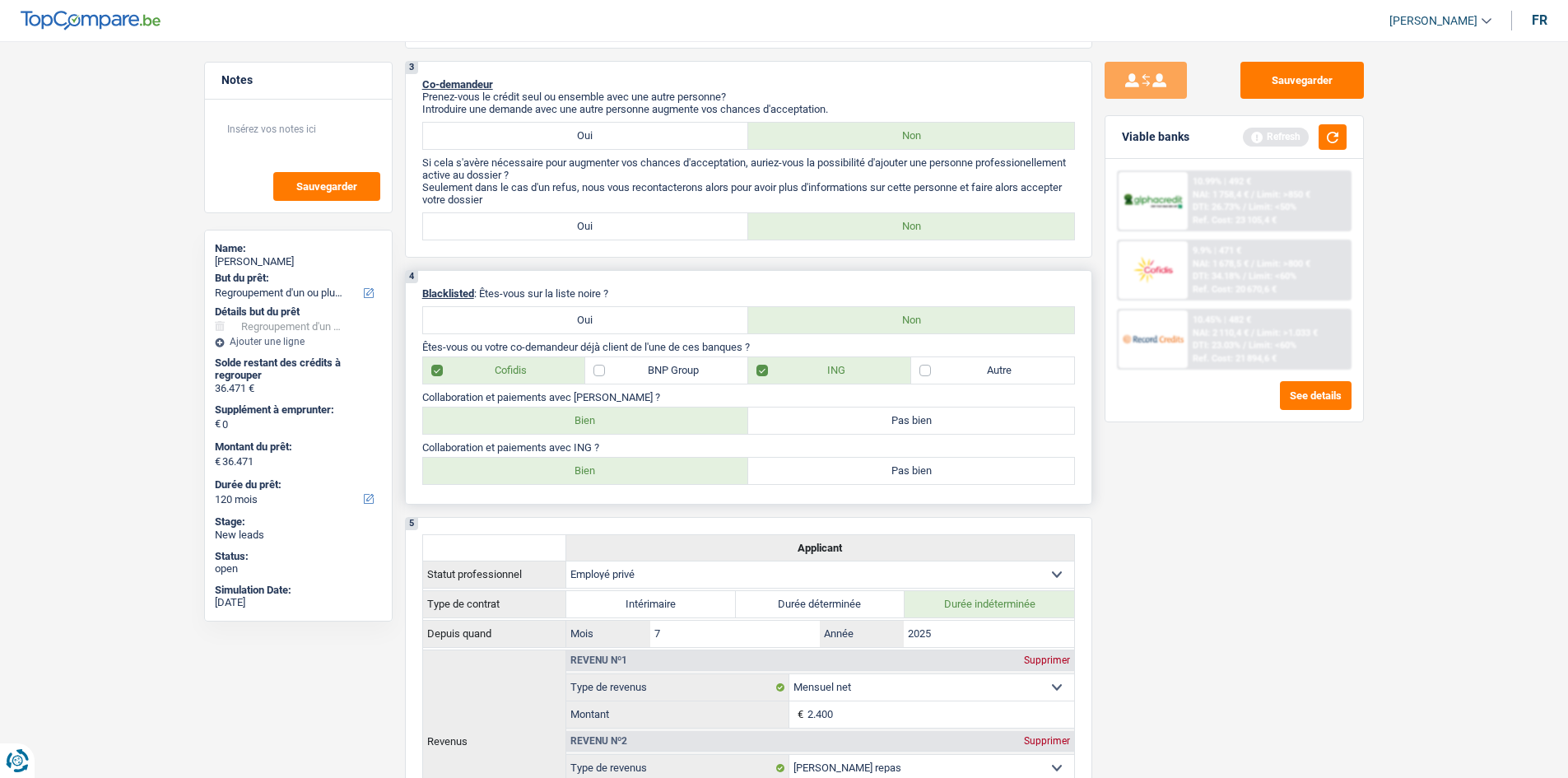
click at [537, 466] on input "Bien" at bounding box center [585, 471] width 326 height 27
radio input "true"
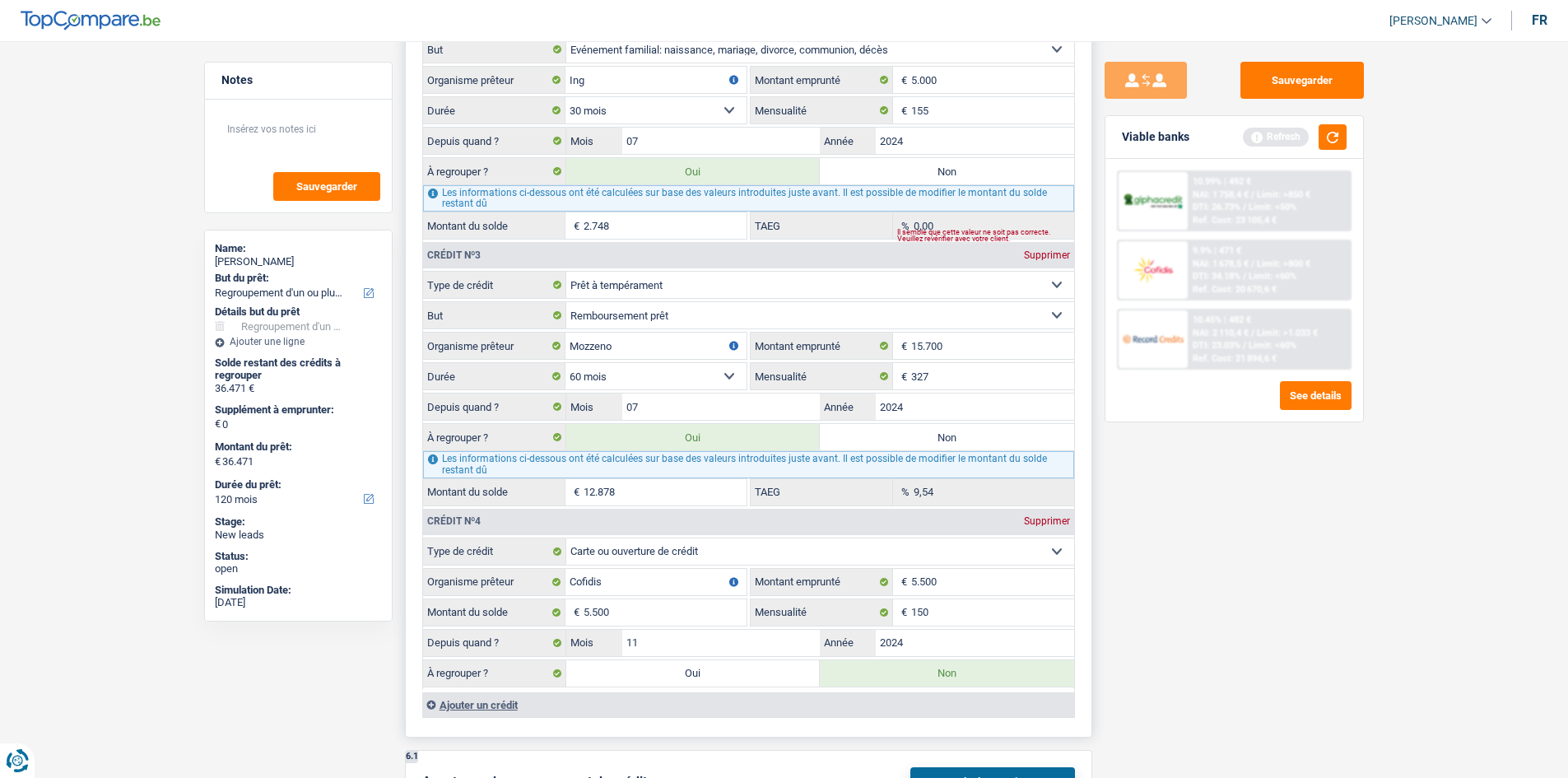
scroll to position [1647, 0]
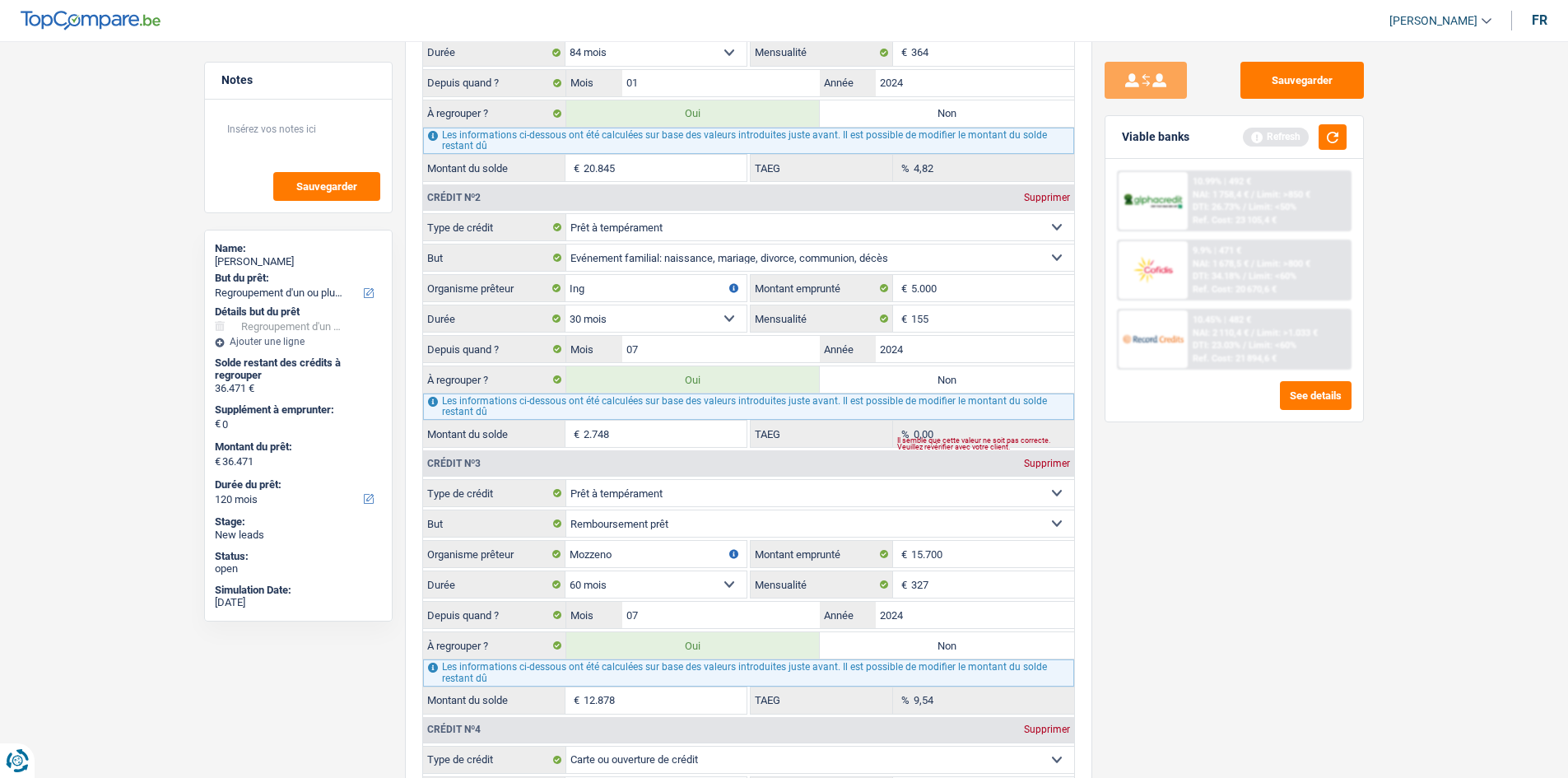
click at [1173, 499] on div "Sauvegarder Viable banks Refresh 10.99% | 492 € NAI: 1 758,4 € / Limit: >850 € …" at bounding box center [1235, 404] width 284 height 685
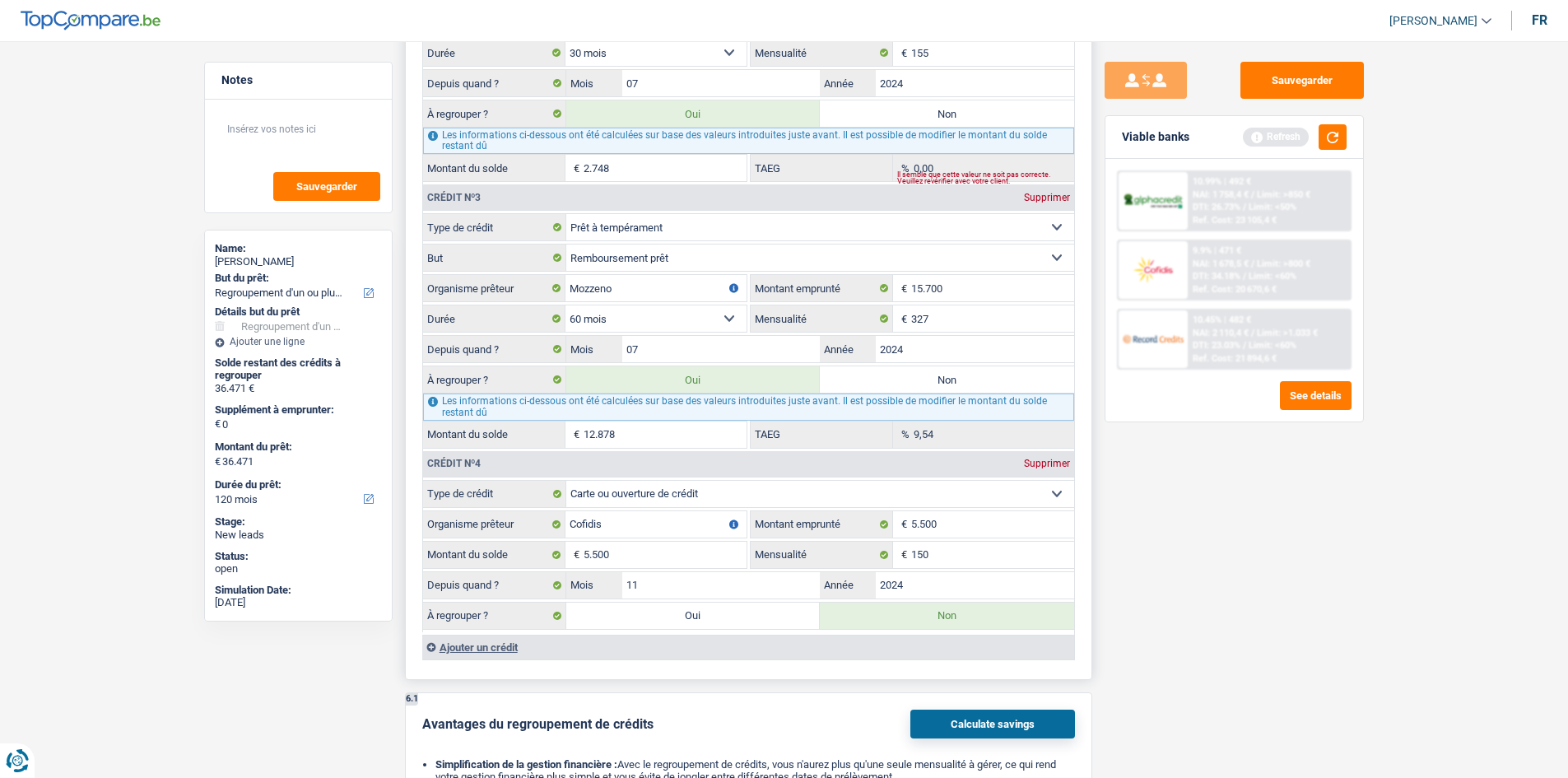
scroll to position [2058, 0]
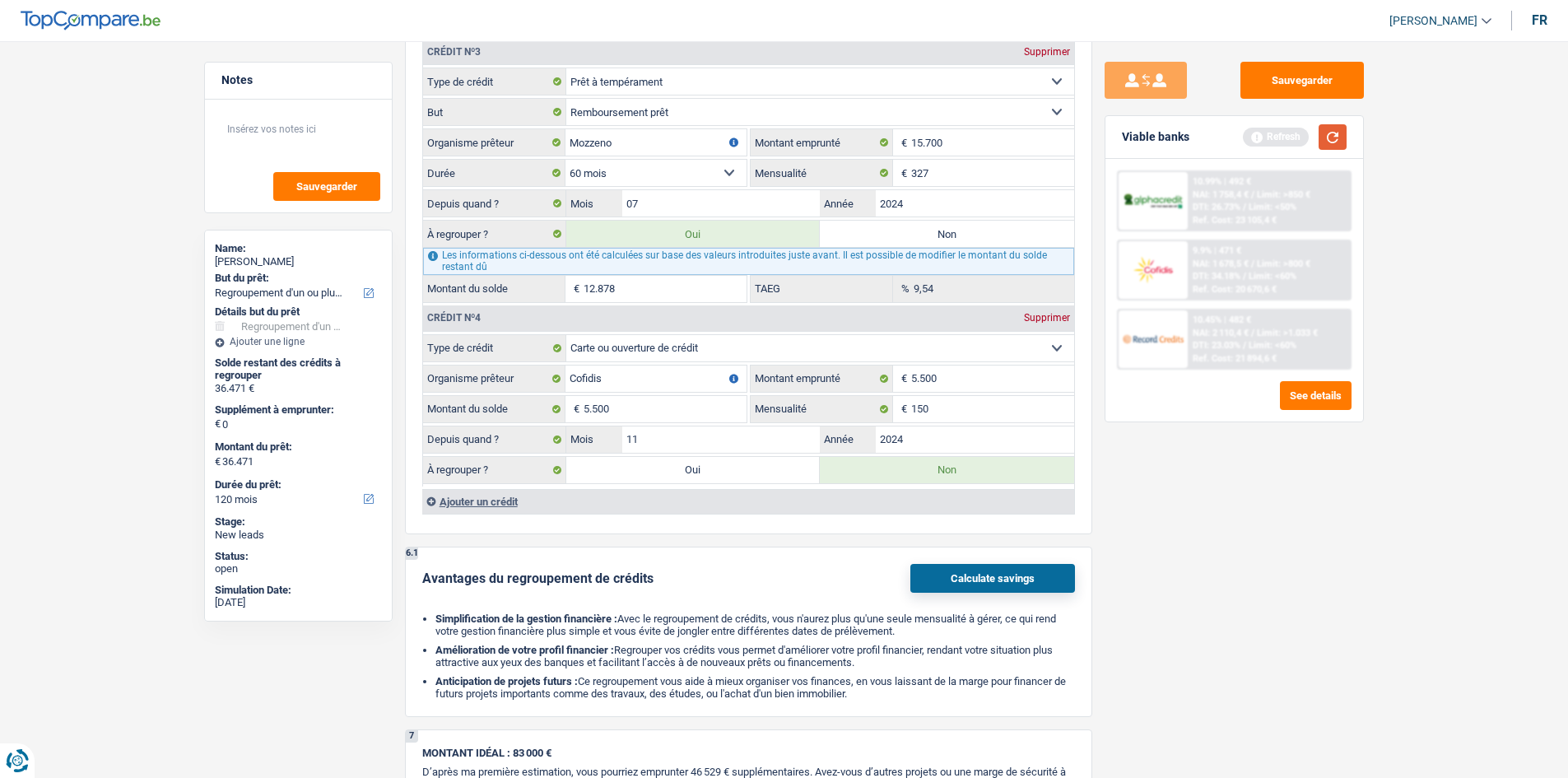
click at [1337, 139] on button "button" at bounding box center [1333, 137] width 28 height 26
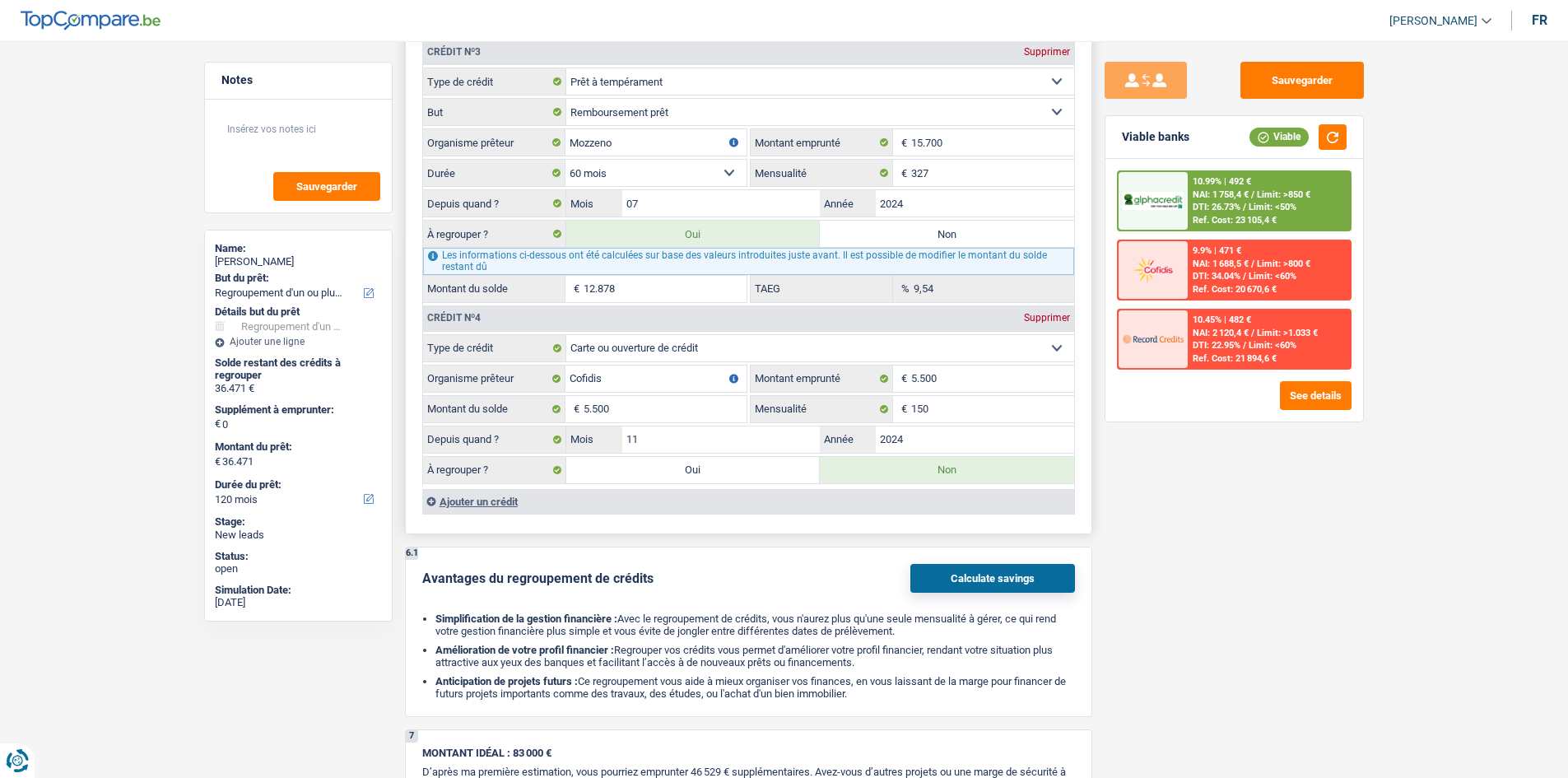
click at [726, 471] on label "Oui" at bounding box center [693, 470] width 254 height 27
click at [726, 471] on input "Oui" at bounding box center [693, 470] width 254 height 27
radio input "true"
type input "41.971"
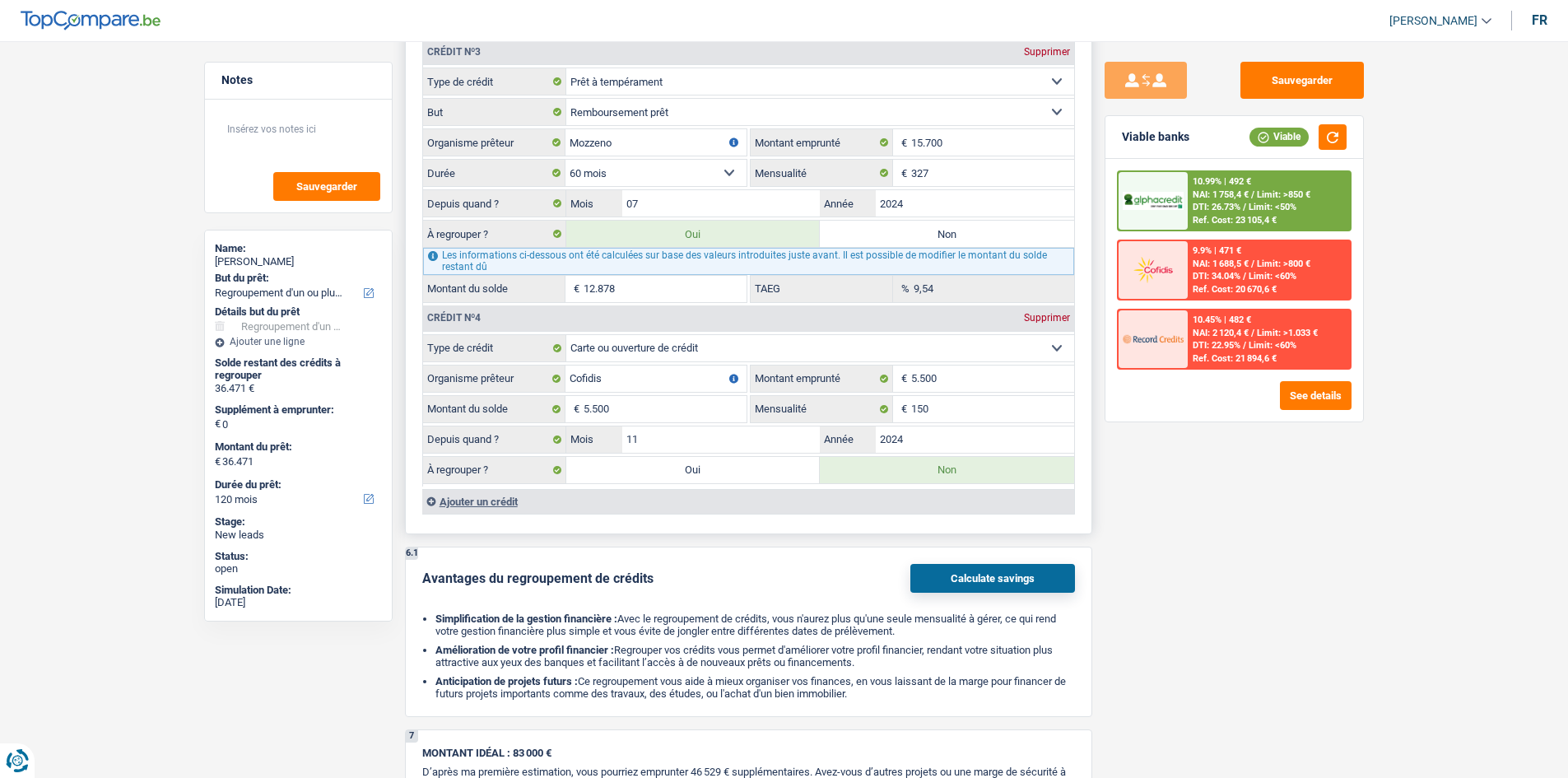
type input "41.971"
radio input "false"
type input "41.971"
select select "144"
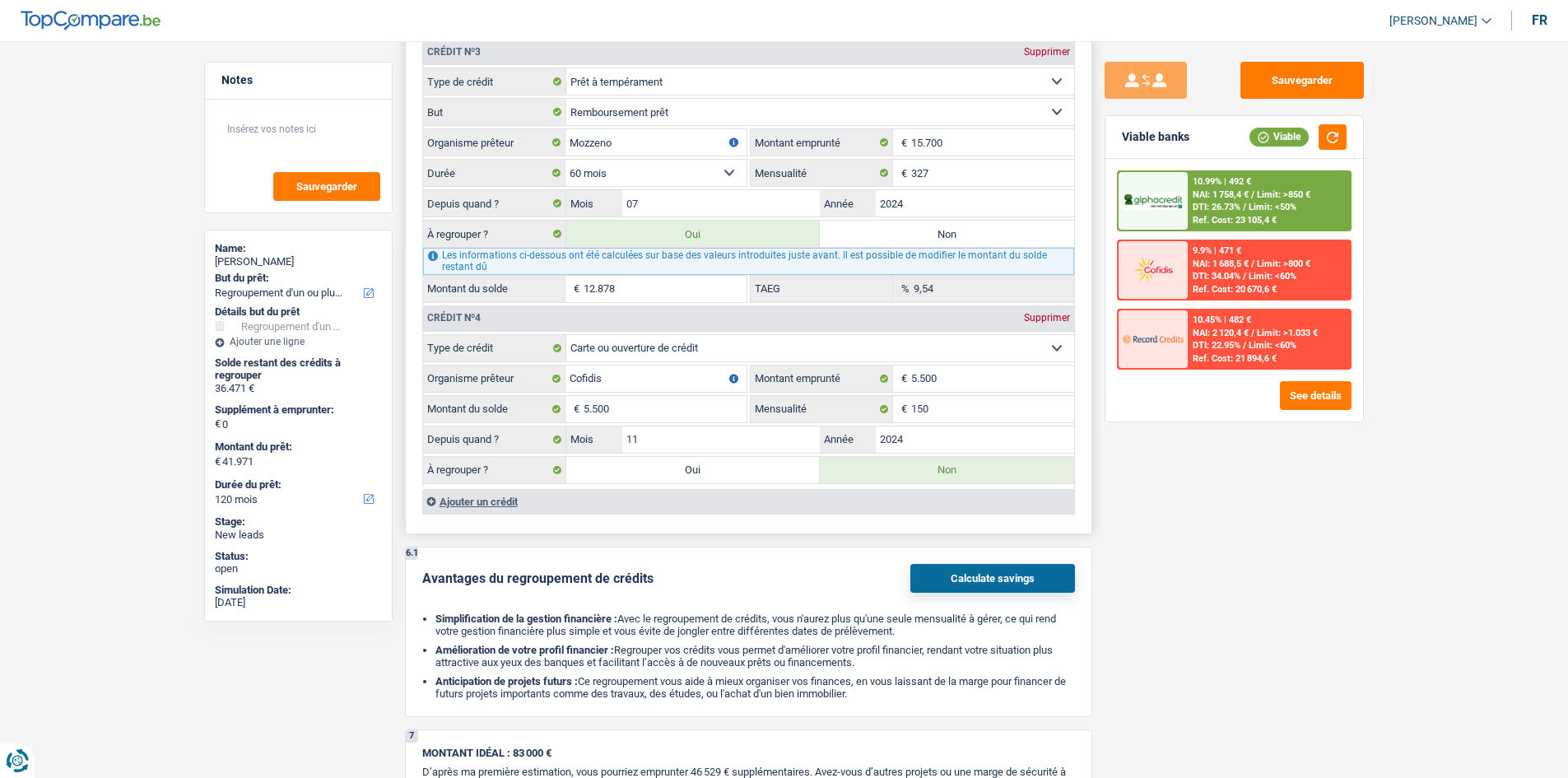
select select "144"
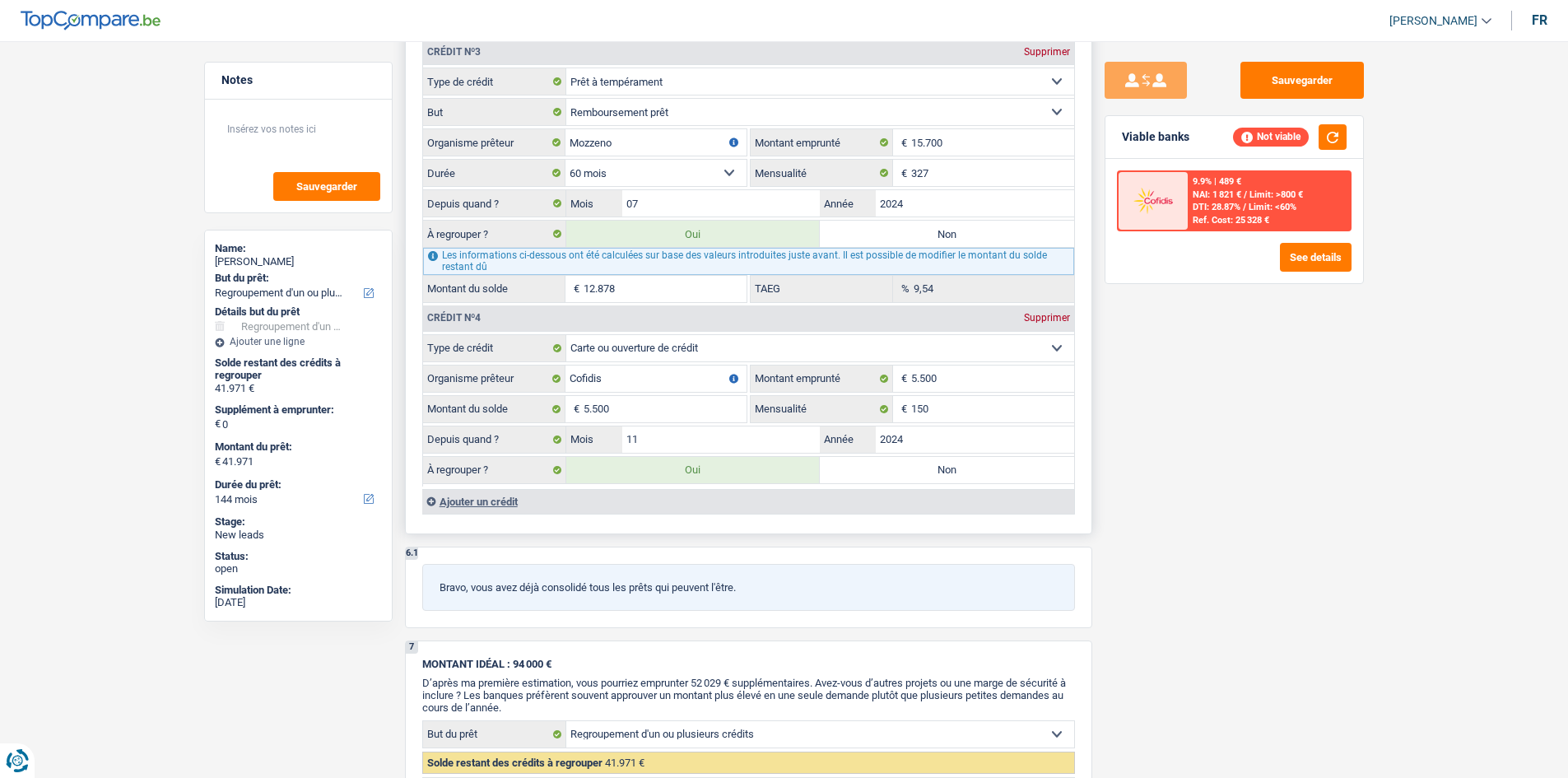
click at [862, 461] on label "Non" at bounding box center [947, 470] width 254 height 27
click at [862, 461] on input "Non" at bounding box center [947, 470] width 254 height 27
radio input "true"
type input "36.471"
select select "120"
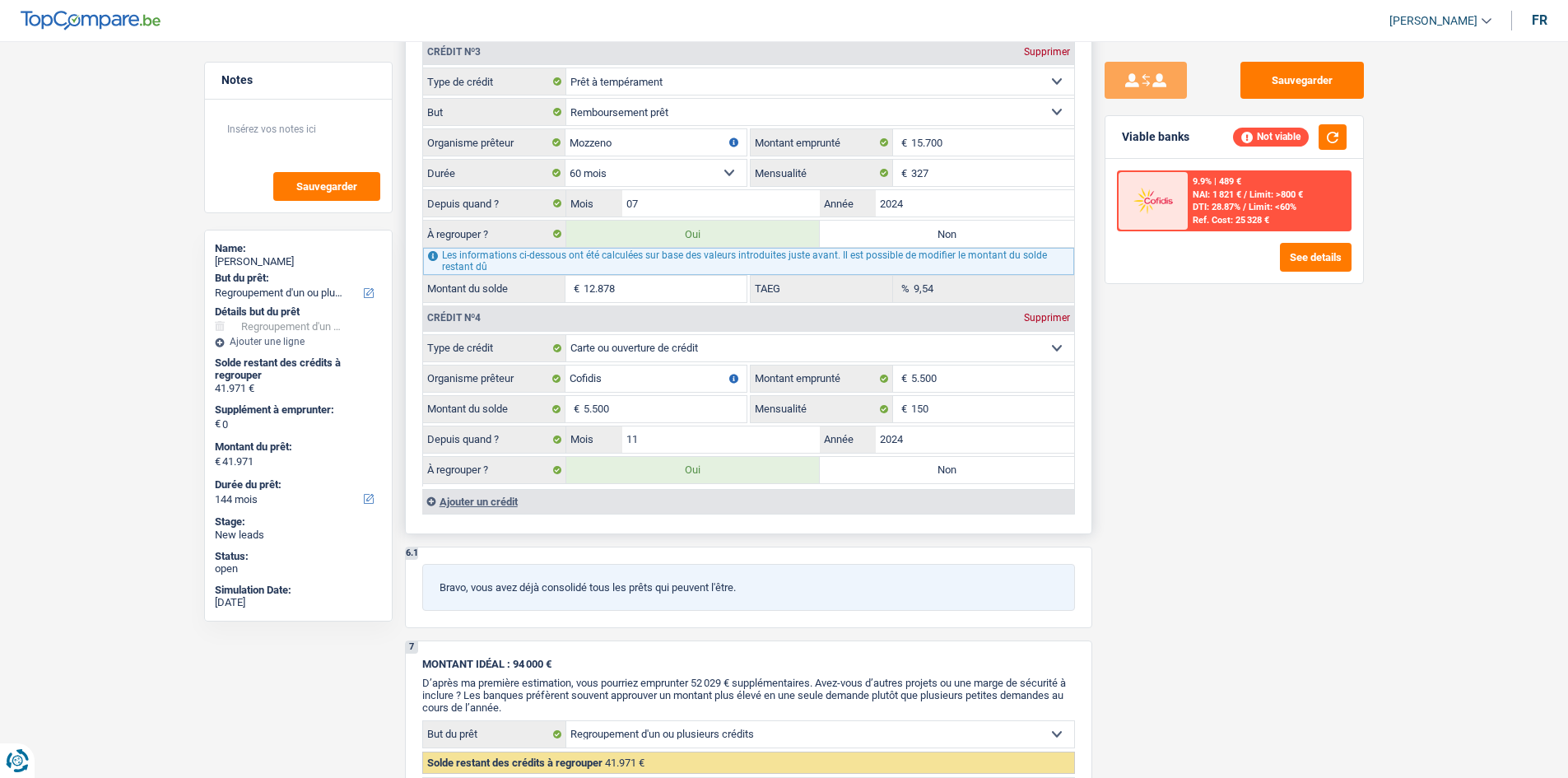
type input "36.471"
select select "120"
radio input "false"
type input "36.471"
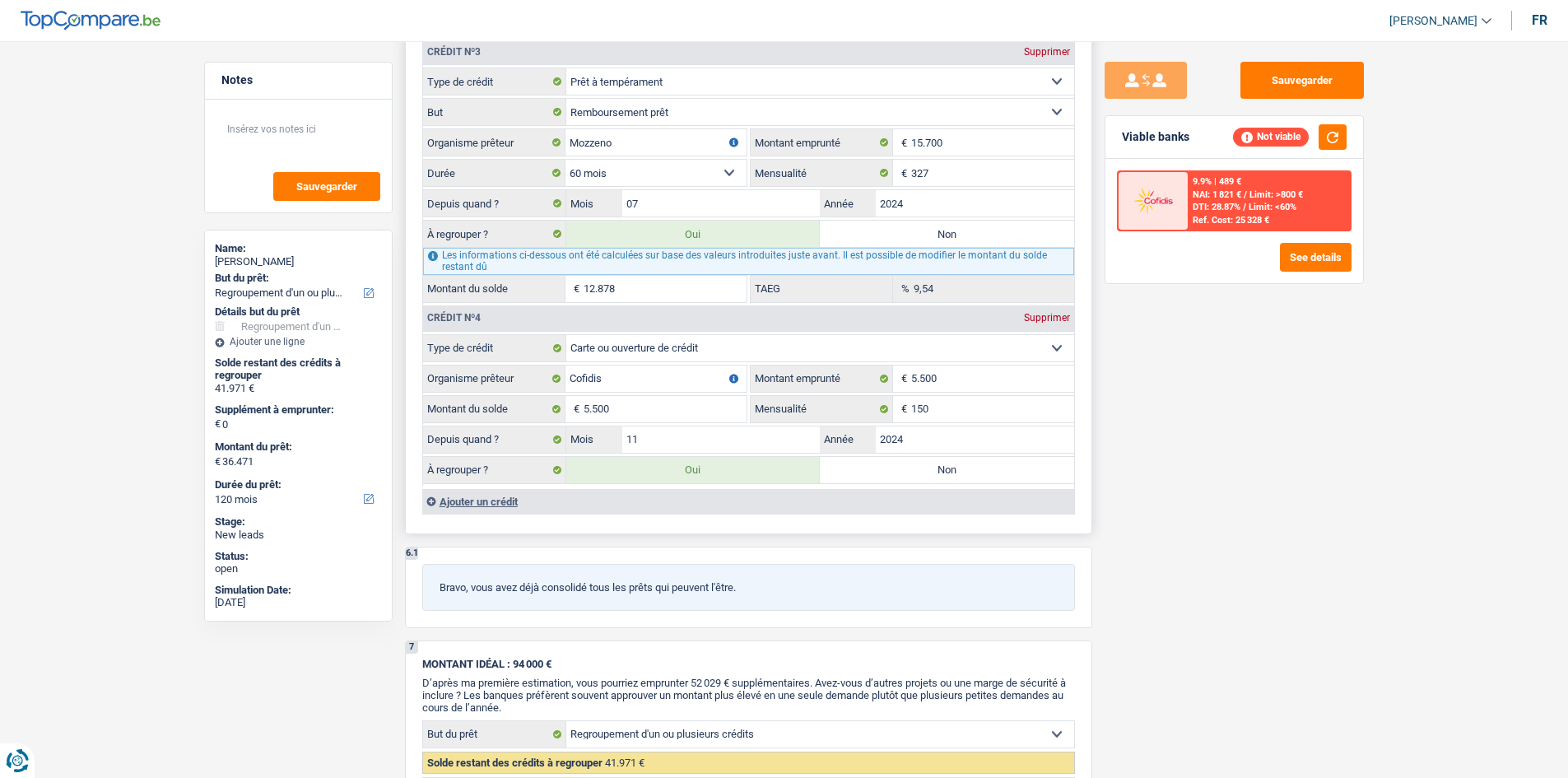
type input "36.471"
select select "120"
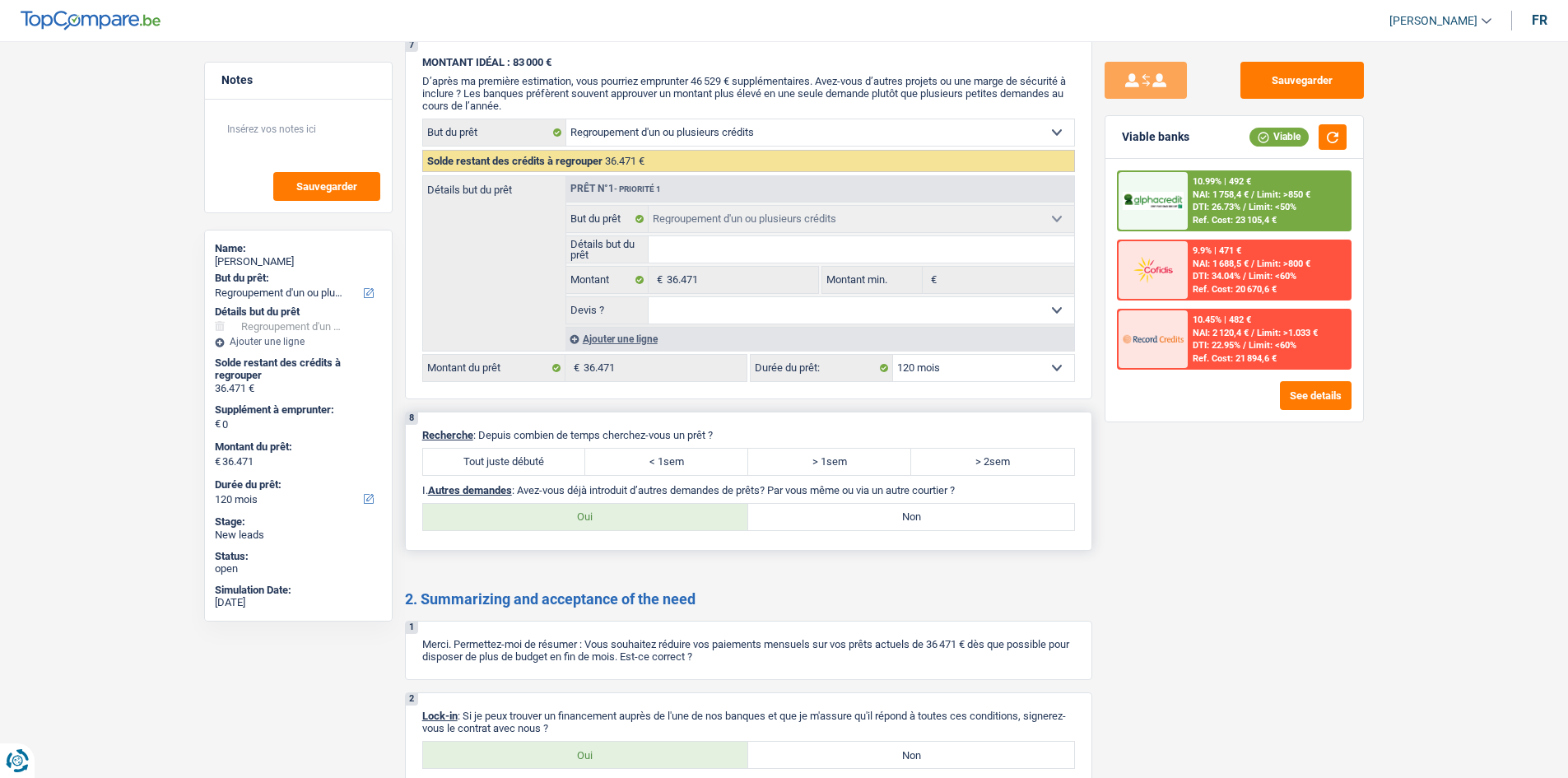
scroll to position [2747, 0]
click at [535, 462] on label "Tout juste débuté" at bounding box center [505, 463] width 163 height 27
click at [535, 462] on input "Tout juste débuté" at bounding box center [505, 463] width 163 height 27
radio input "true"
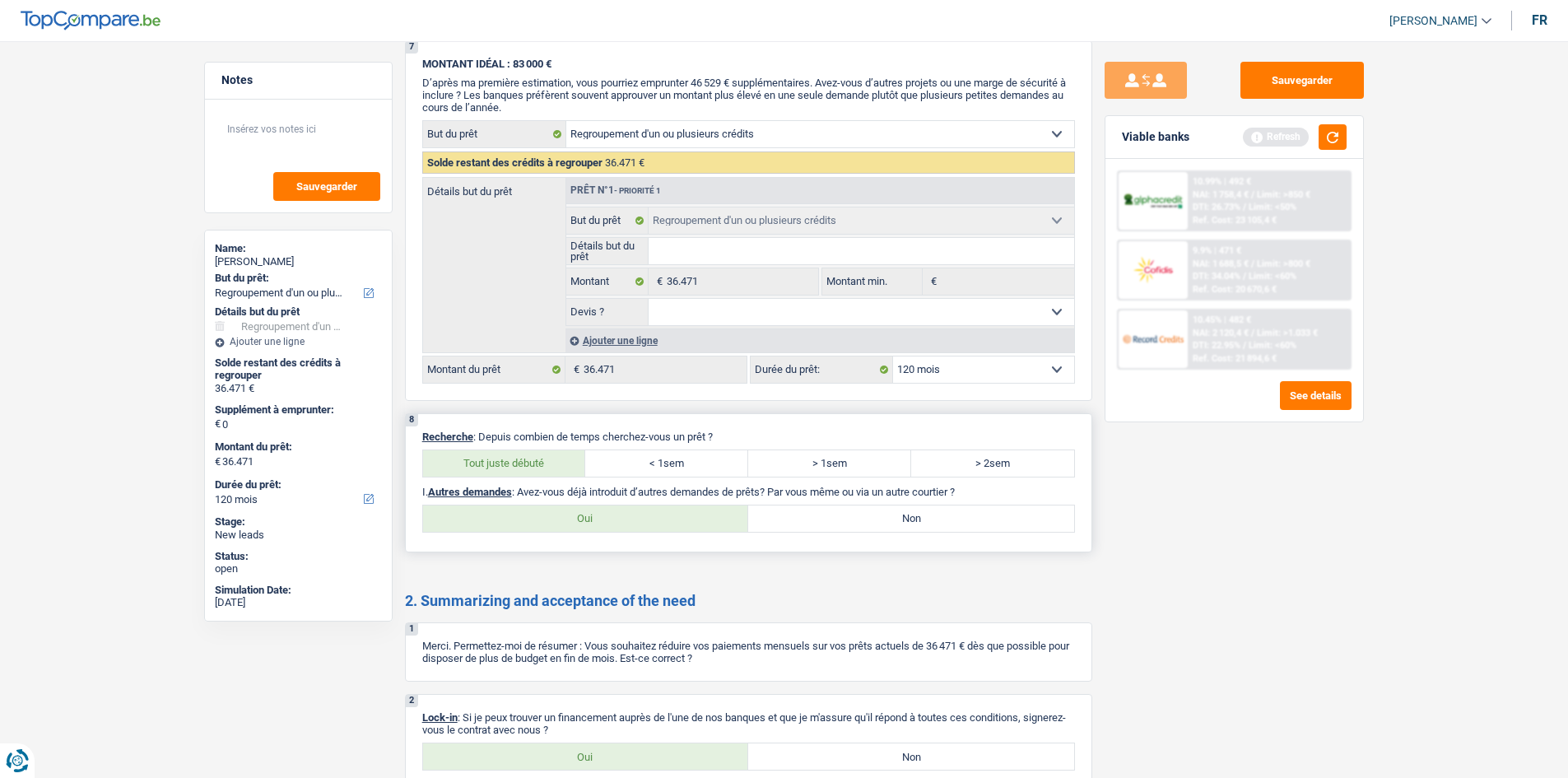
drag, startPoint x: 773, startPoint y: 505, endPoint x: 763, endPoint y: 508, distance: 10.4
click at [768, 506] on label "Non" at bounding box center [911, 518] width 326 height 27
click at [768, 506] on input "Non" at bounding box center [911, 518] width 326 height 27
radio input "true"
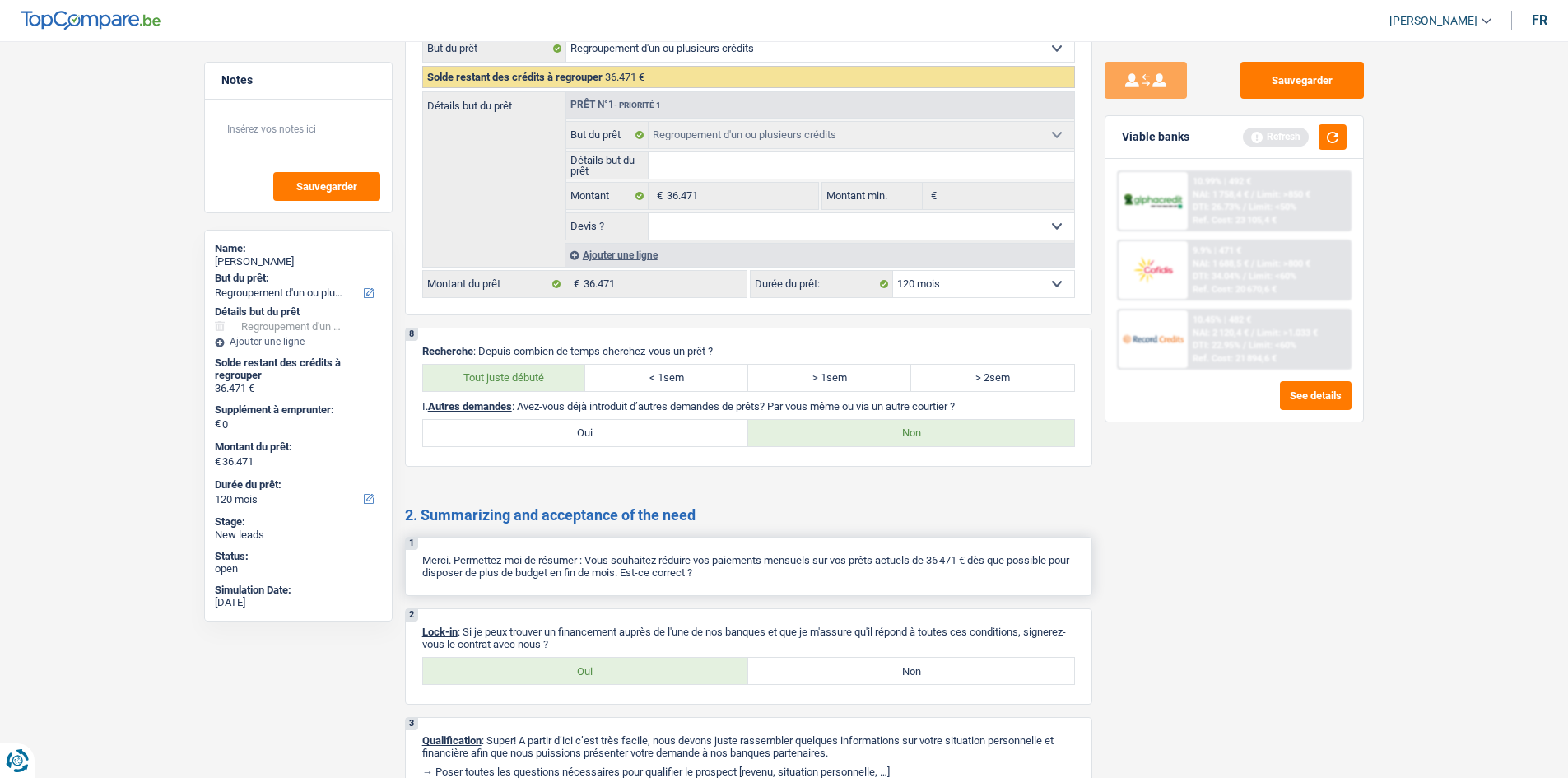
scroll to position [2912, 0]
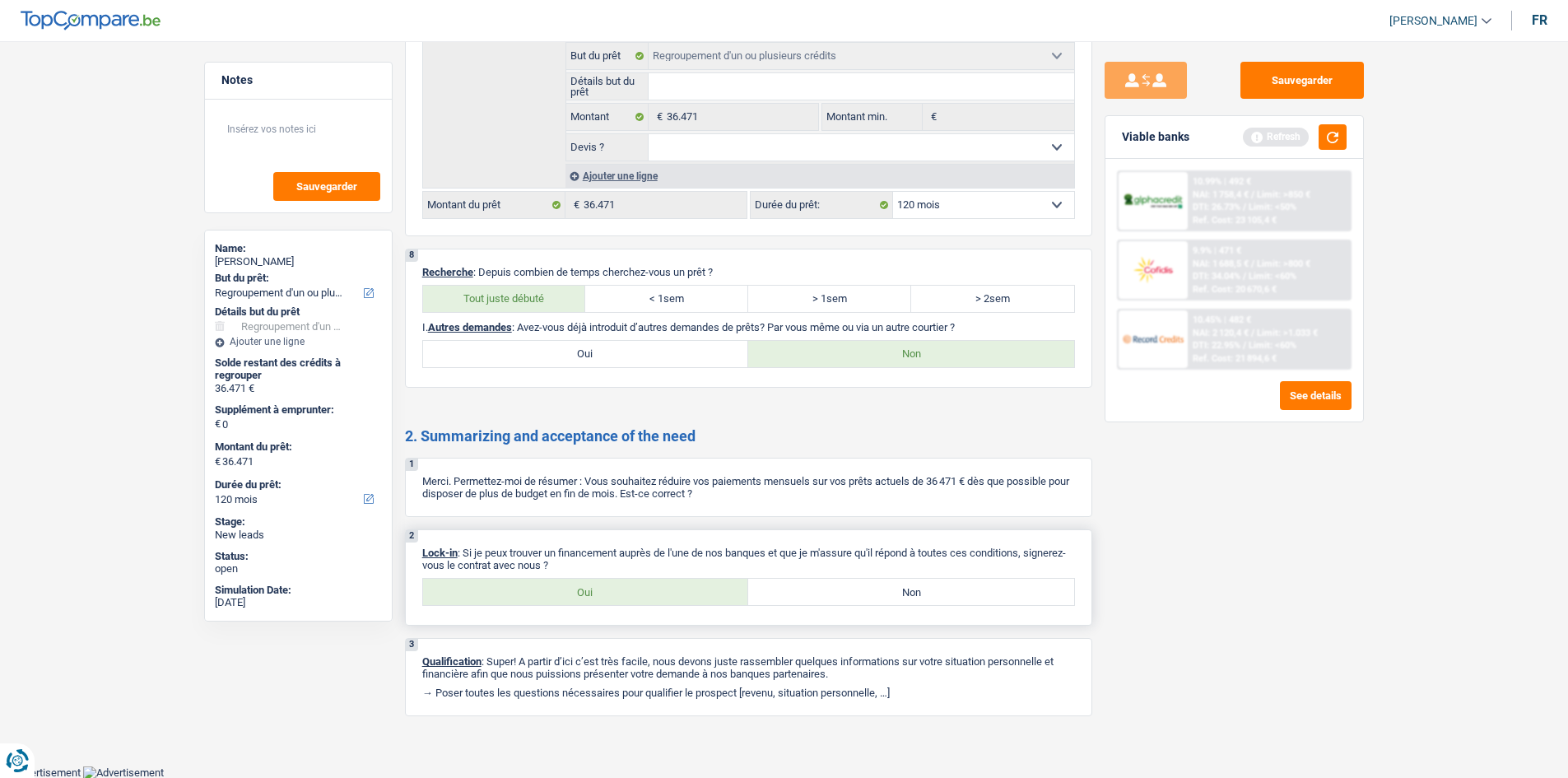
click at [684, 594] on label "Oui" at bounding box center [585, 592] width 326 height 27
click at [684, 594] on input "Oui" at bounding box center [585, 592] width 326 height 27
radio input "true"
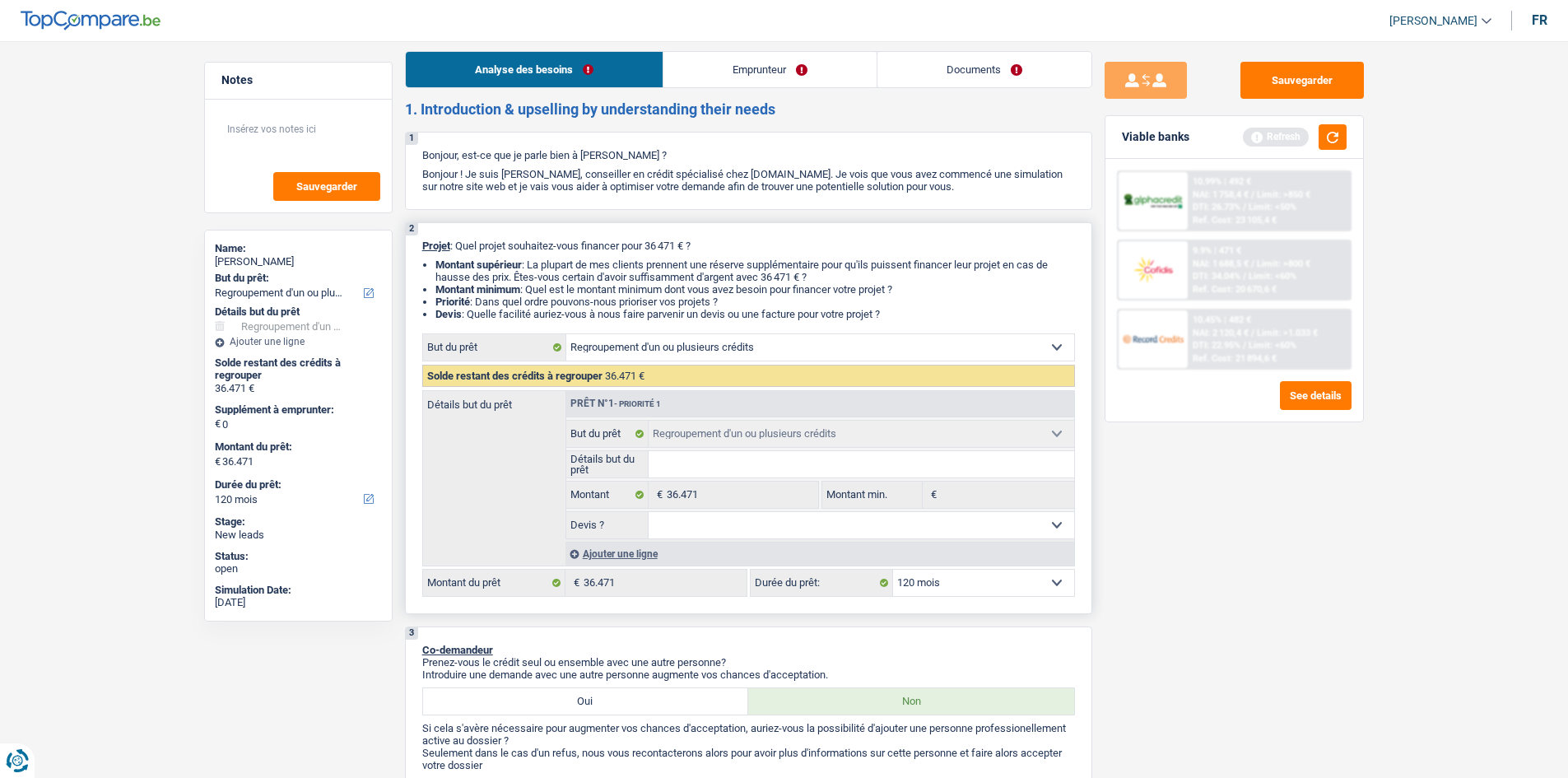
scroll to position [0, 0]
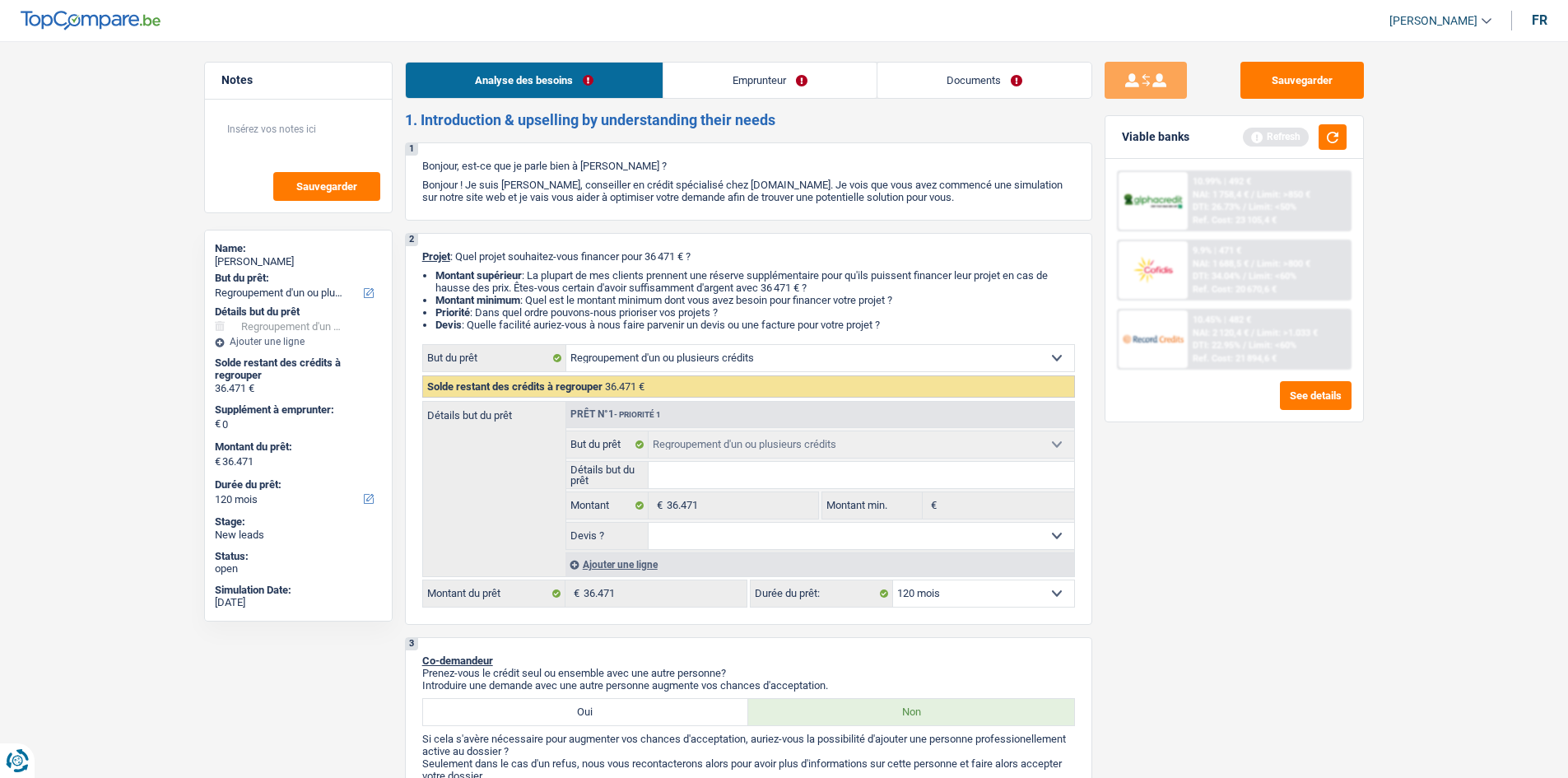
click at [756, 73] on link "Emprunteur" at bounding box center [770, 80] width 213 height 36
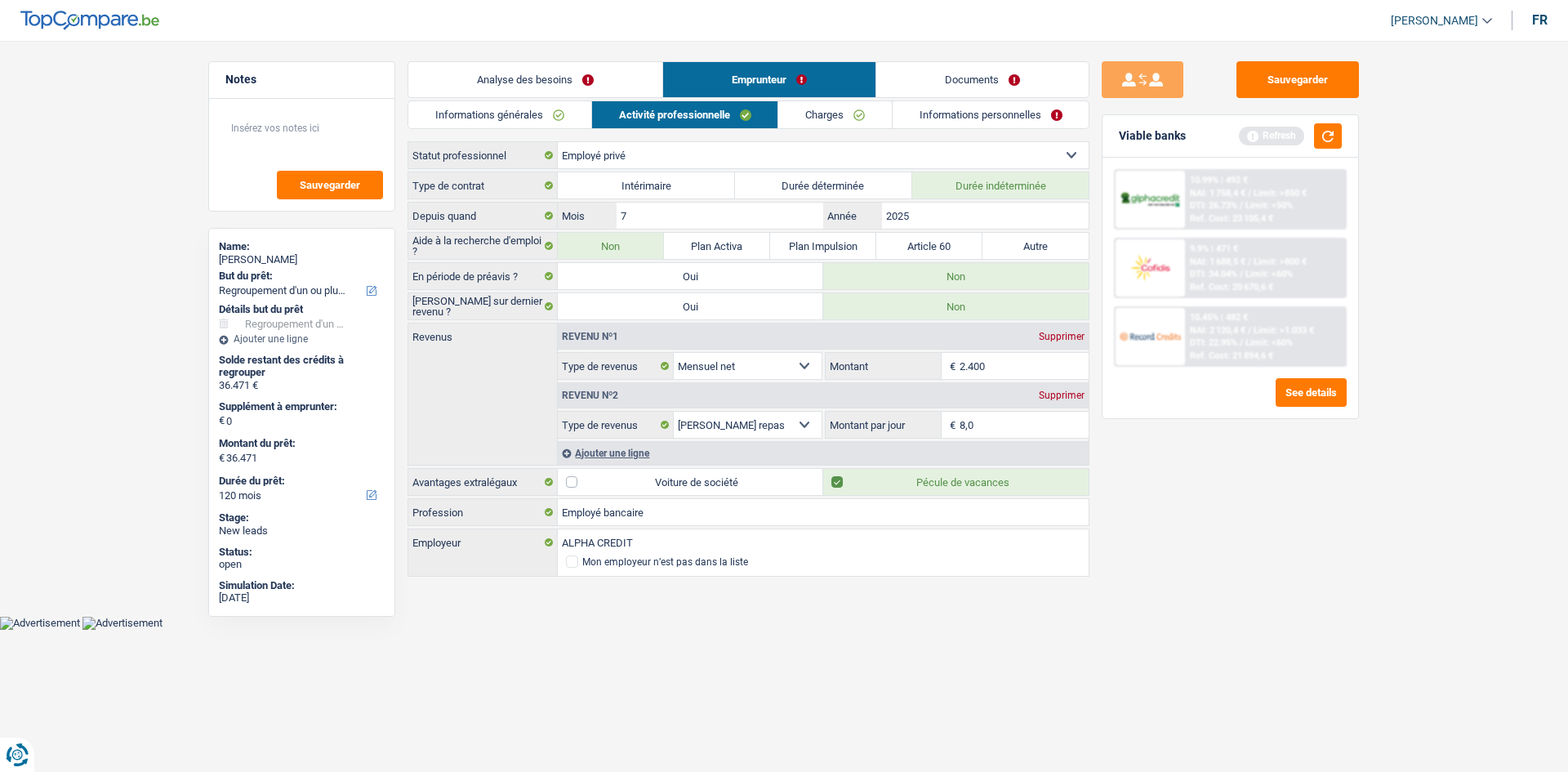
click at [849, 108] on link "Charges" at bounding box center [835, 115] width 114 height 27
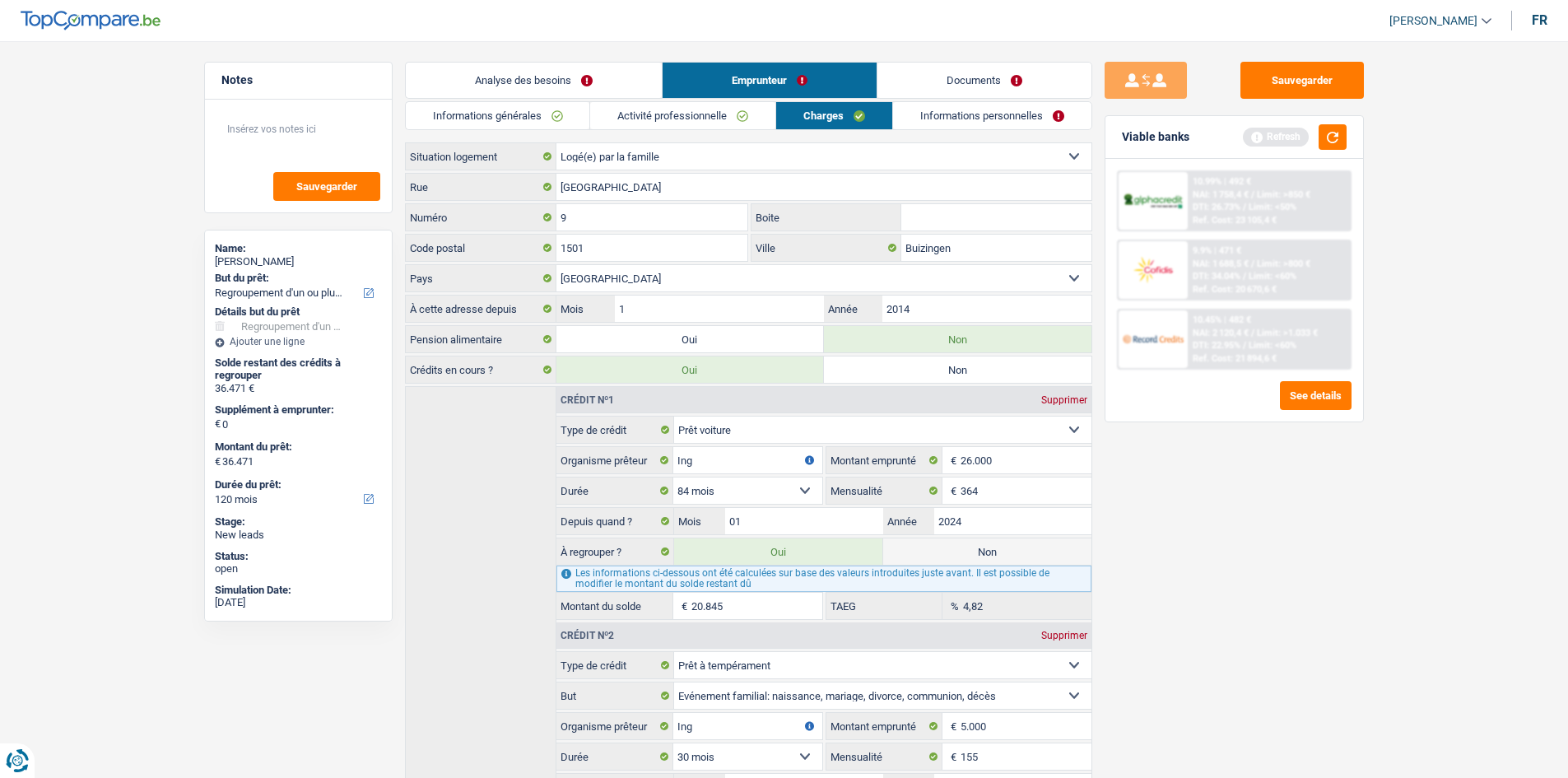
click at [707, 158] on select "Locataire Propriétaire avec prêt hypothécaire Propriétaire sans prêt hypothécai…" at bounding box center [824, 156] width 535 height 27
drag, startPoint x: 302, startPoint y: 130, endPoint x: 349, endPoint y: 122, distance: 47.7
click at [302, 130] on textarea at bounding box center [298, 136] width 164 height 50
click at [1337, 145] on button "button" at bounding box center [1333, 137] width 28 height 26
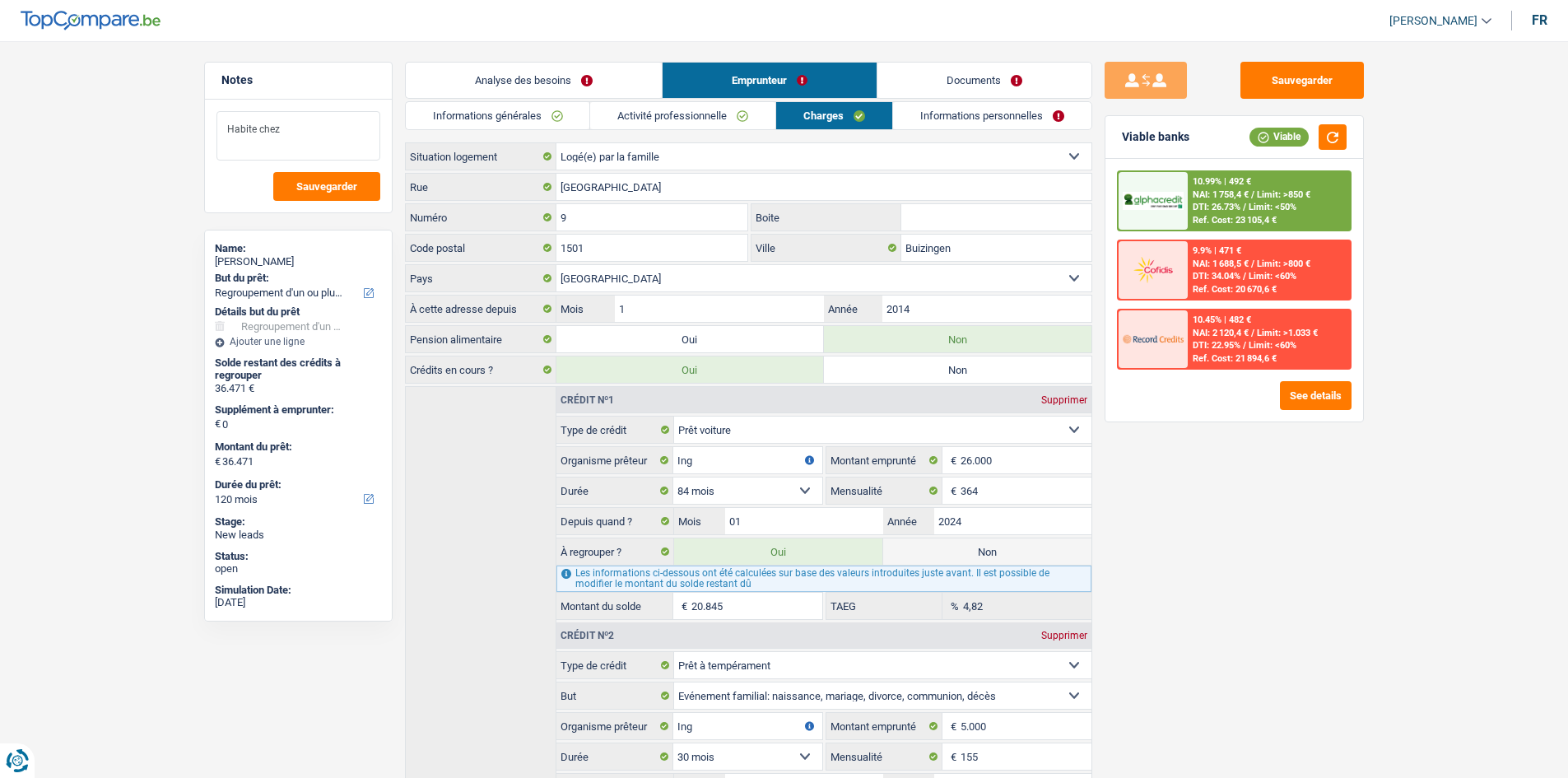
click at [299, 132] on textarea "Habite chez" at bounding box center [298, 136] width 164 height 50
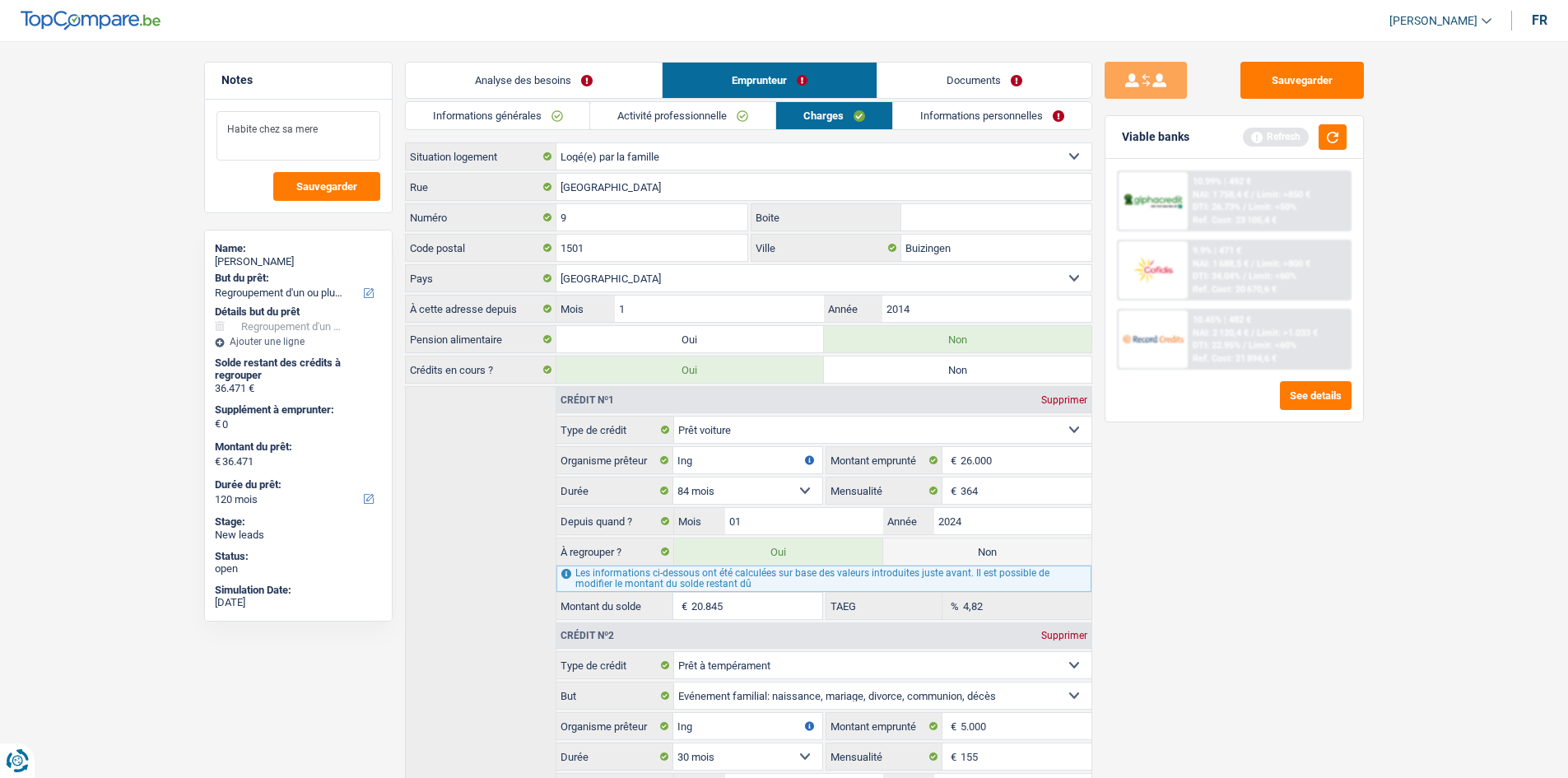
type textarea "Habite chez sa mere"
click at [1188, 576] on div "Sauvegarder Viable banks Refresh 10.99% | 492 € NAI: 1 758,4 € / Limit: >850 € …" at bounding box center [1235, 404] width 284 height 685
click at [540, 71] on link "Analyse des besoins" at bounding box center [533, 80] width 256 height 36
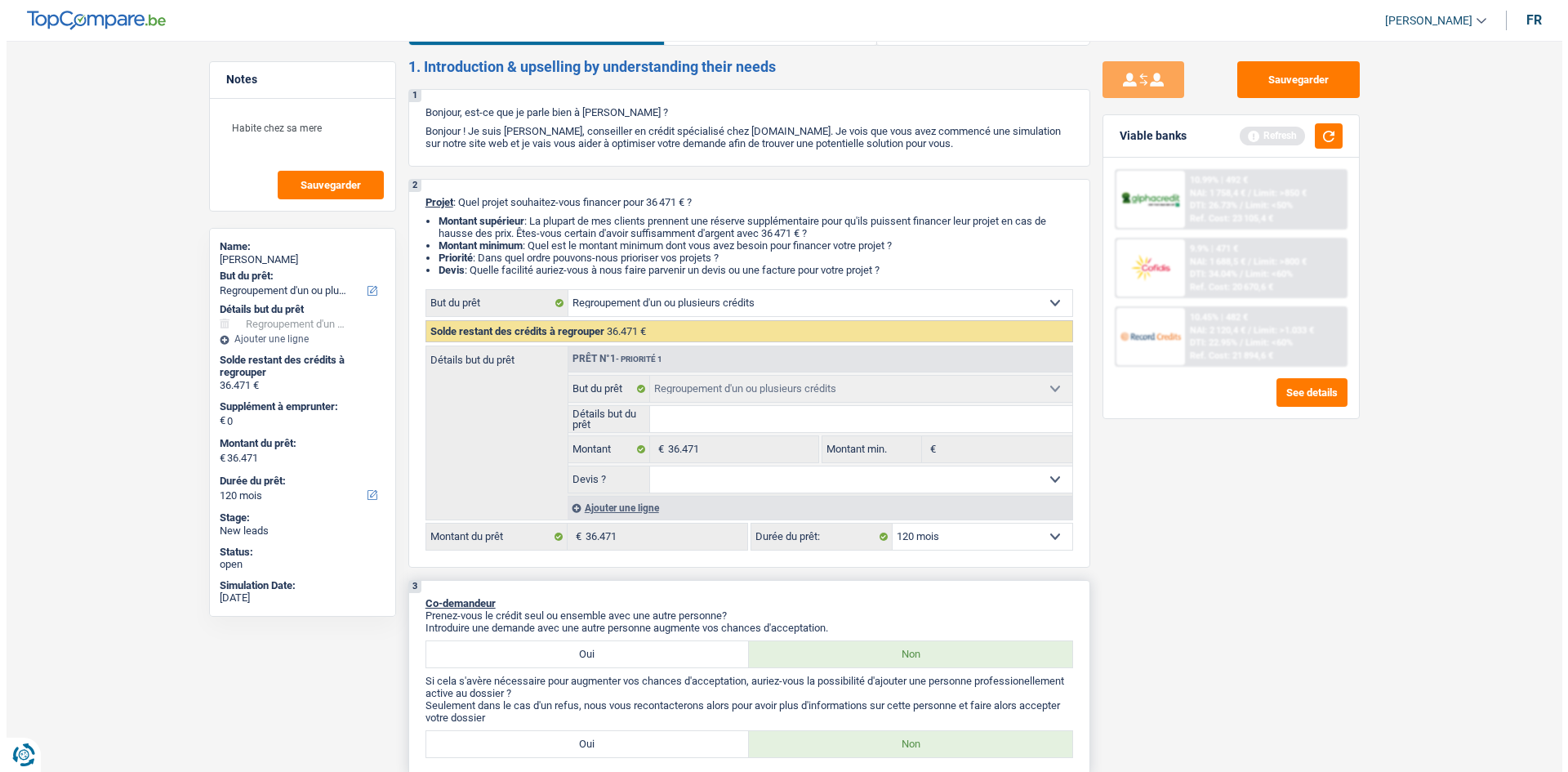
scroll to position [82, 0]
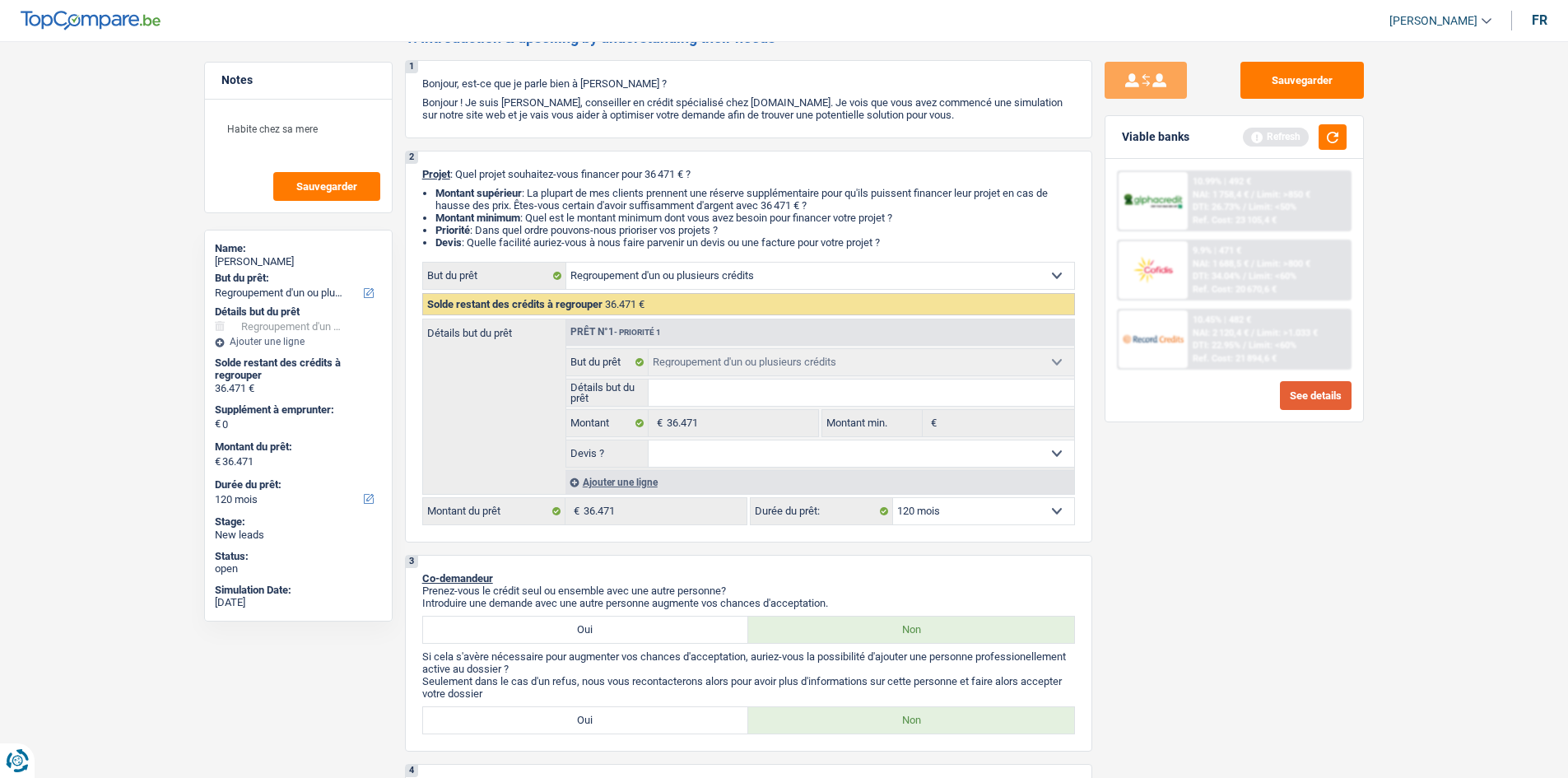
click at [1319, 391] on button "See details" at bounding box center [1316, 395] width 72 height 28
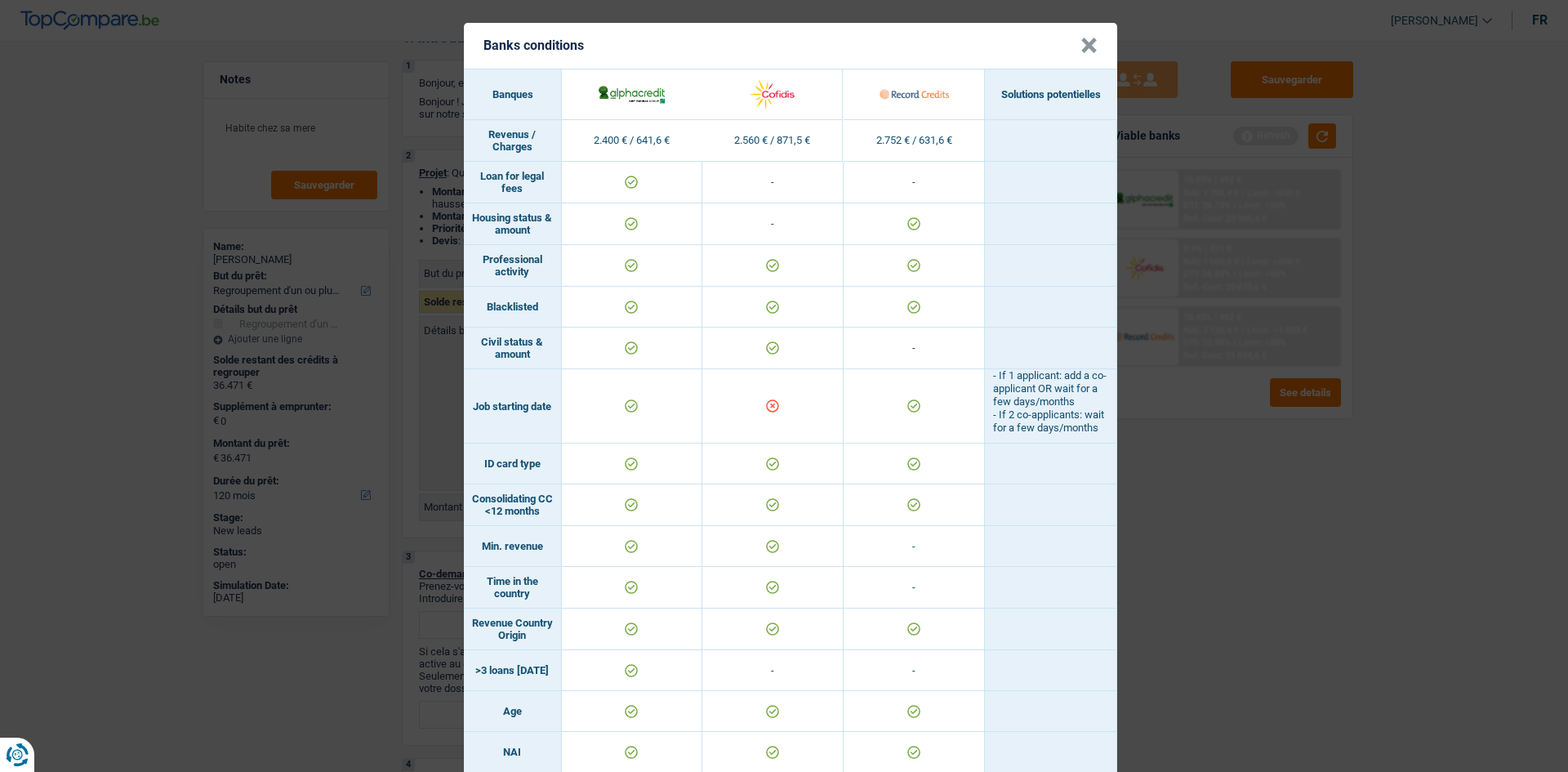
scroll to position [0, 0]
drag, startPoint x: 1296, startPoint y: 204, endPoint x: 1323, endPoint y: 227, distance: 35.5
click at [1322, 226] on div "Banks conditions × Banques Solutions potentielles Revenus / Charges 2.400 € / 6…" at bounding box center [784, 386] width 1568 height 772
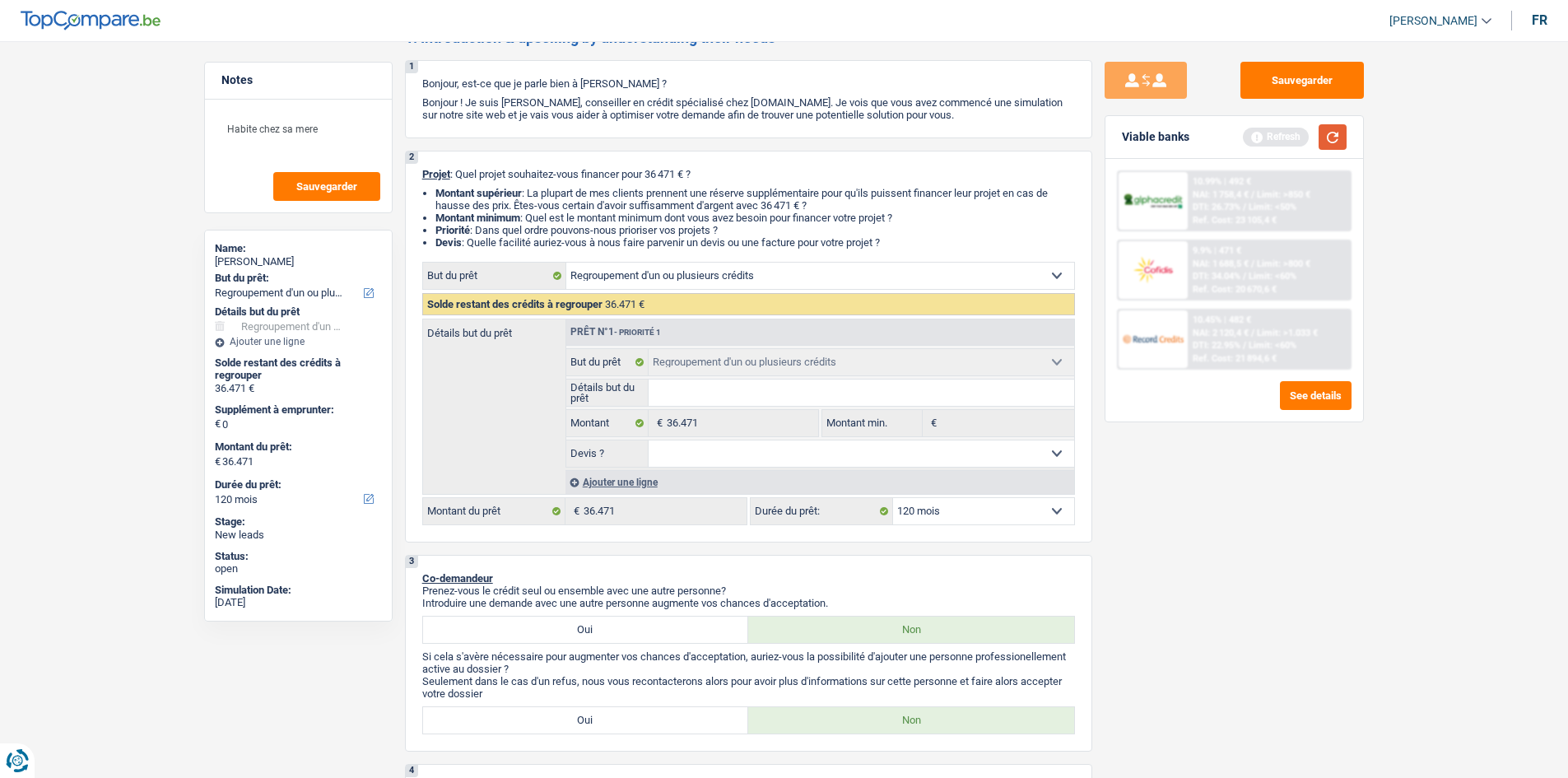
click at [1328, 141] on button "button" at bounding box center [1333, 137] width 28 height 26
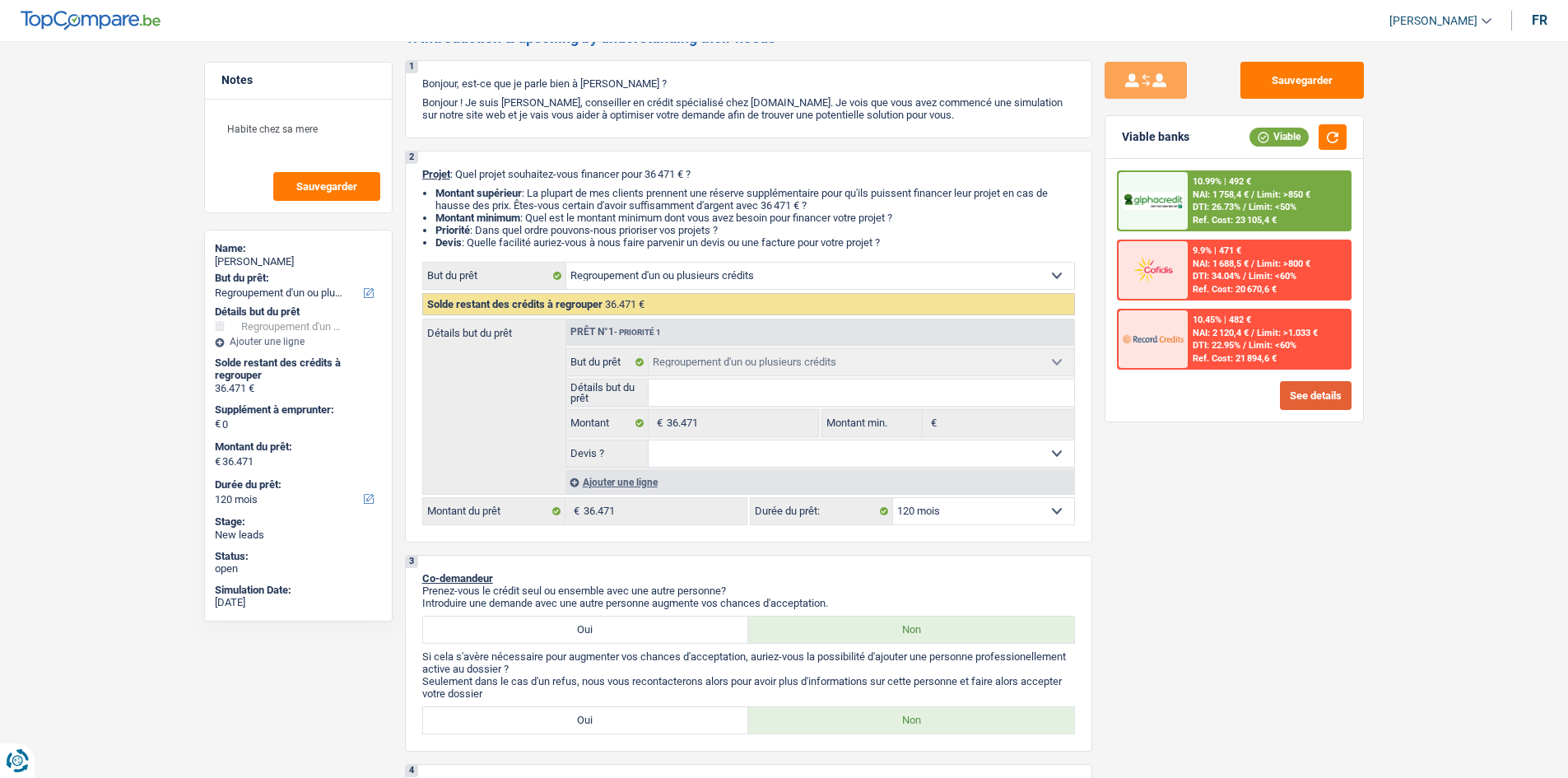
click at [1296, 395] on button "See details" at bounding box center [1316, 395] width 72 height 28
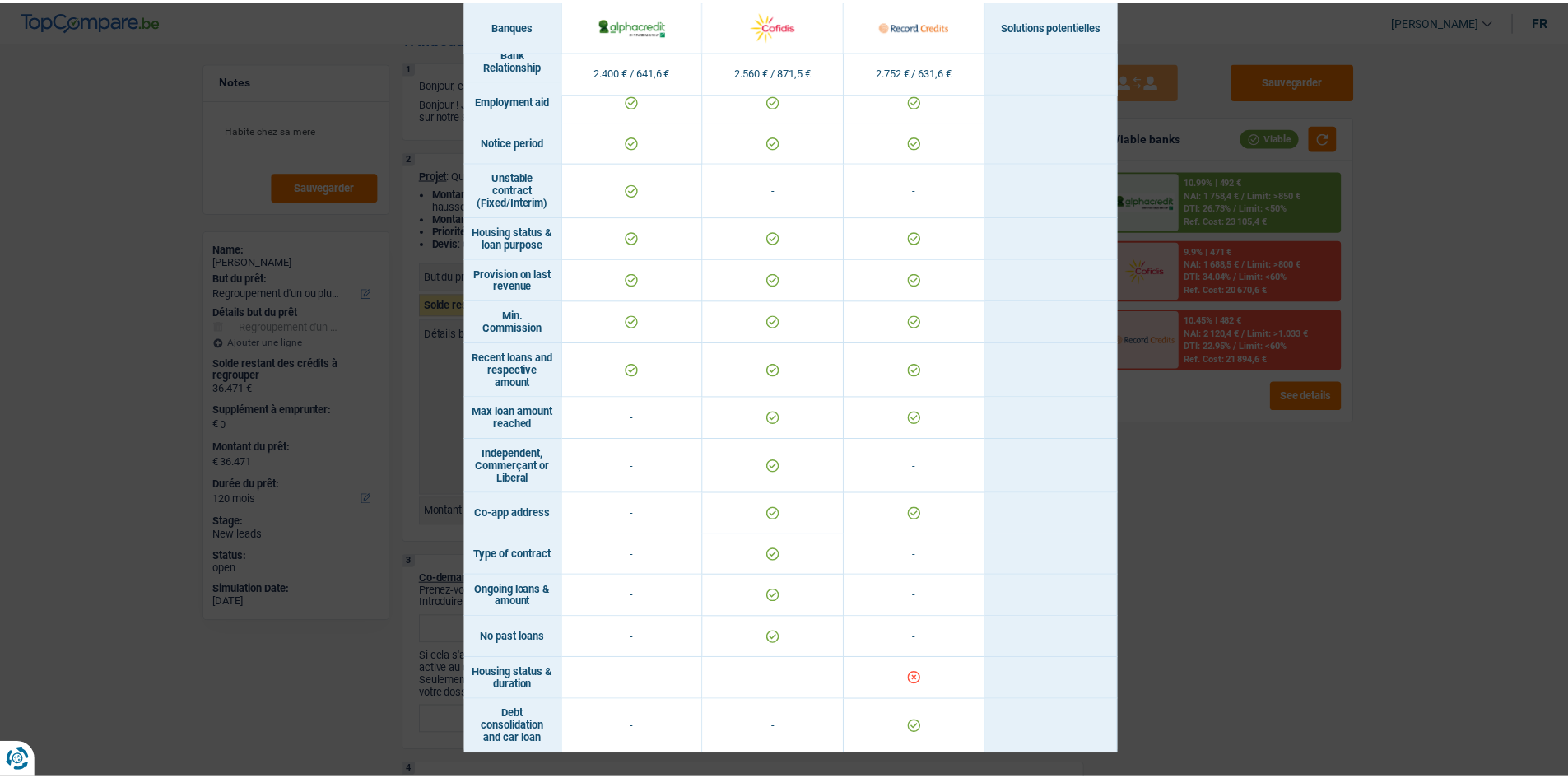
scroll to position [838, 0]
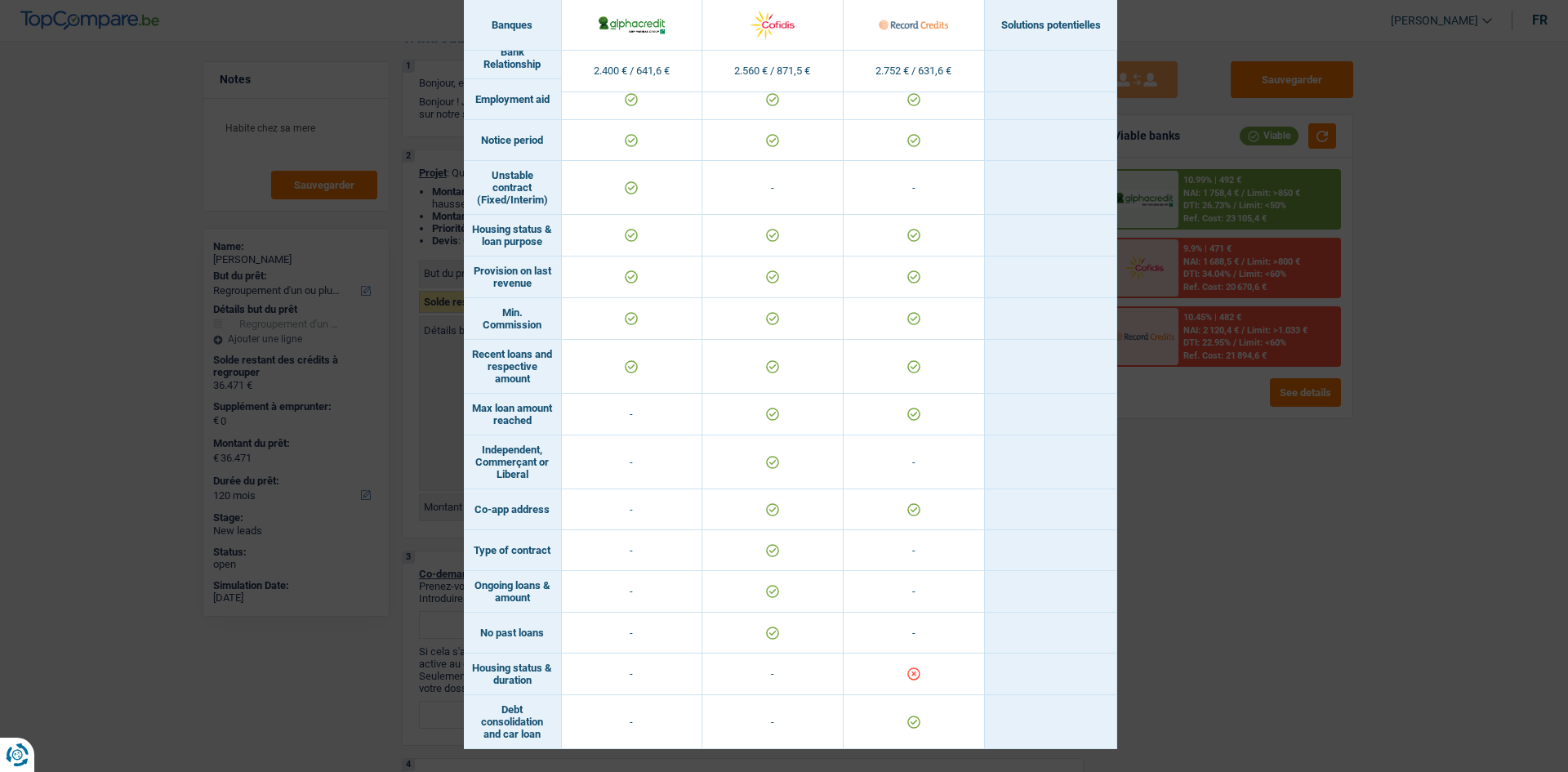
drag, startPoint x: 1196, startPoint y: 656, endPoint x: 1153, endPoint y: 656, distance: 43.0
click at [1191, 658] on div "Banks conditions × Banques Solutions potentielles Revenus / Charges 2.400 € / 6…" at bounding box center [784, 386] width 1568 height 772
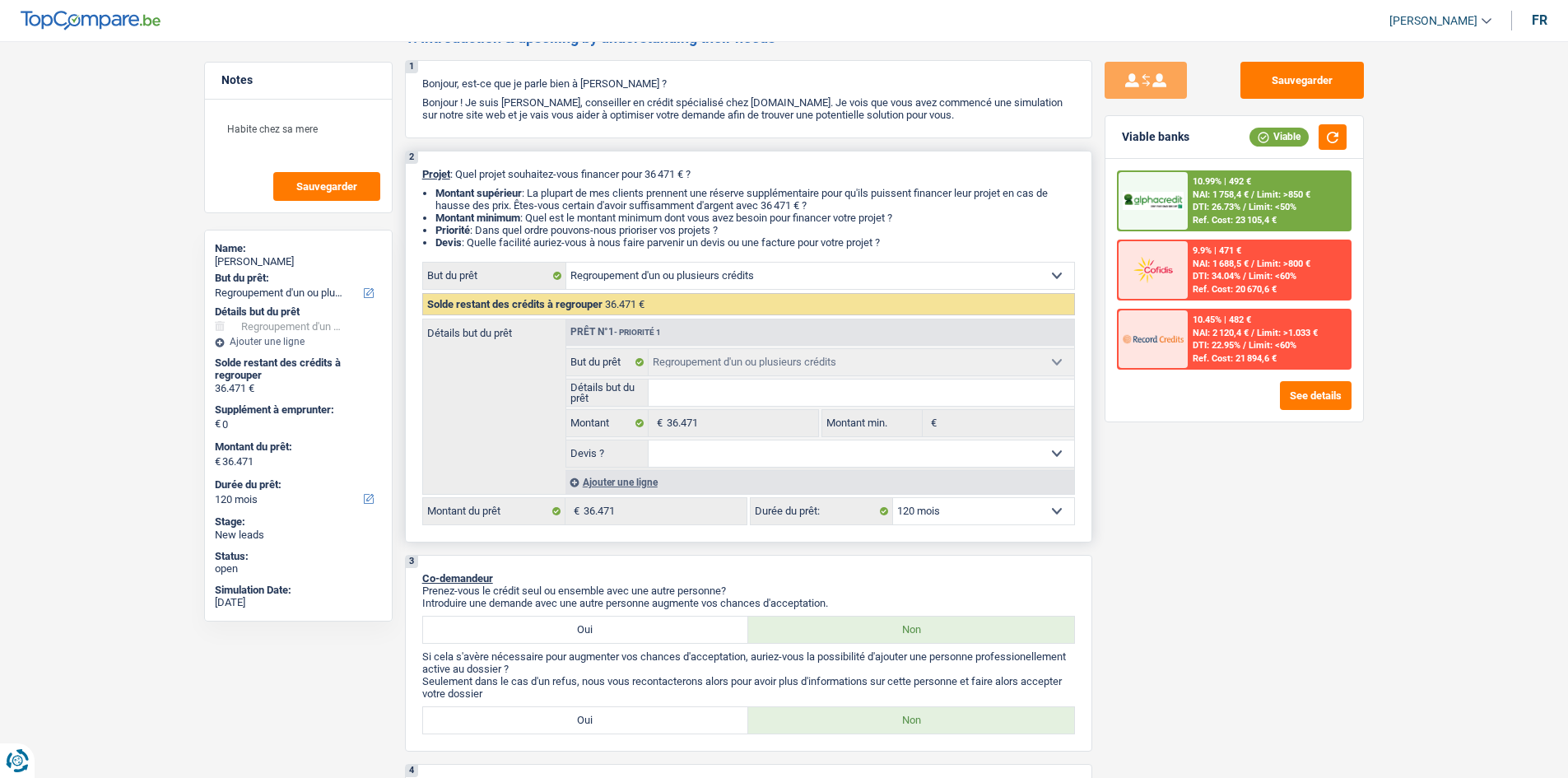
click at [1004, 517] on select "12 mois 18 mois 24 mois 30 mois 36 mois 42 mois 48 mois 60 mois 72 mois 84 mois…" at bounding box center [984, 511] width 181 height 27
select select "84"
click at [894, 498] on select "12 mois 18 mois 24 mois 30 mois 36 mois 42 mois 48 mois 60 mois 72 mois 84 mois…" at bounding box center [984, 511] width 181 height 27
select select "84"
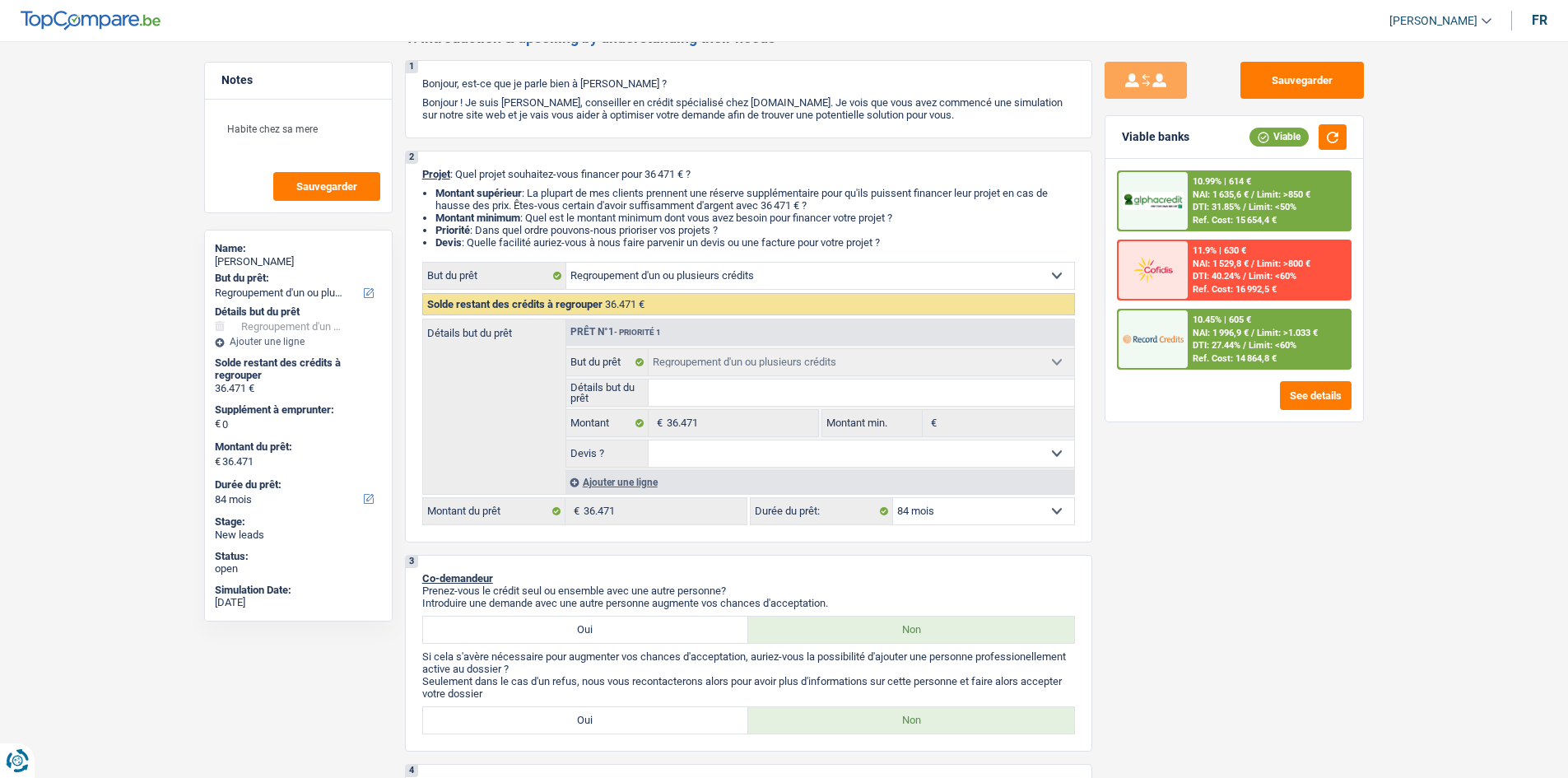
click at [1249, 336] on span "NAI: 1 996,9 €" at bounding box center [1220, 333] width 56 height 11
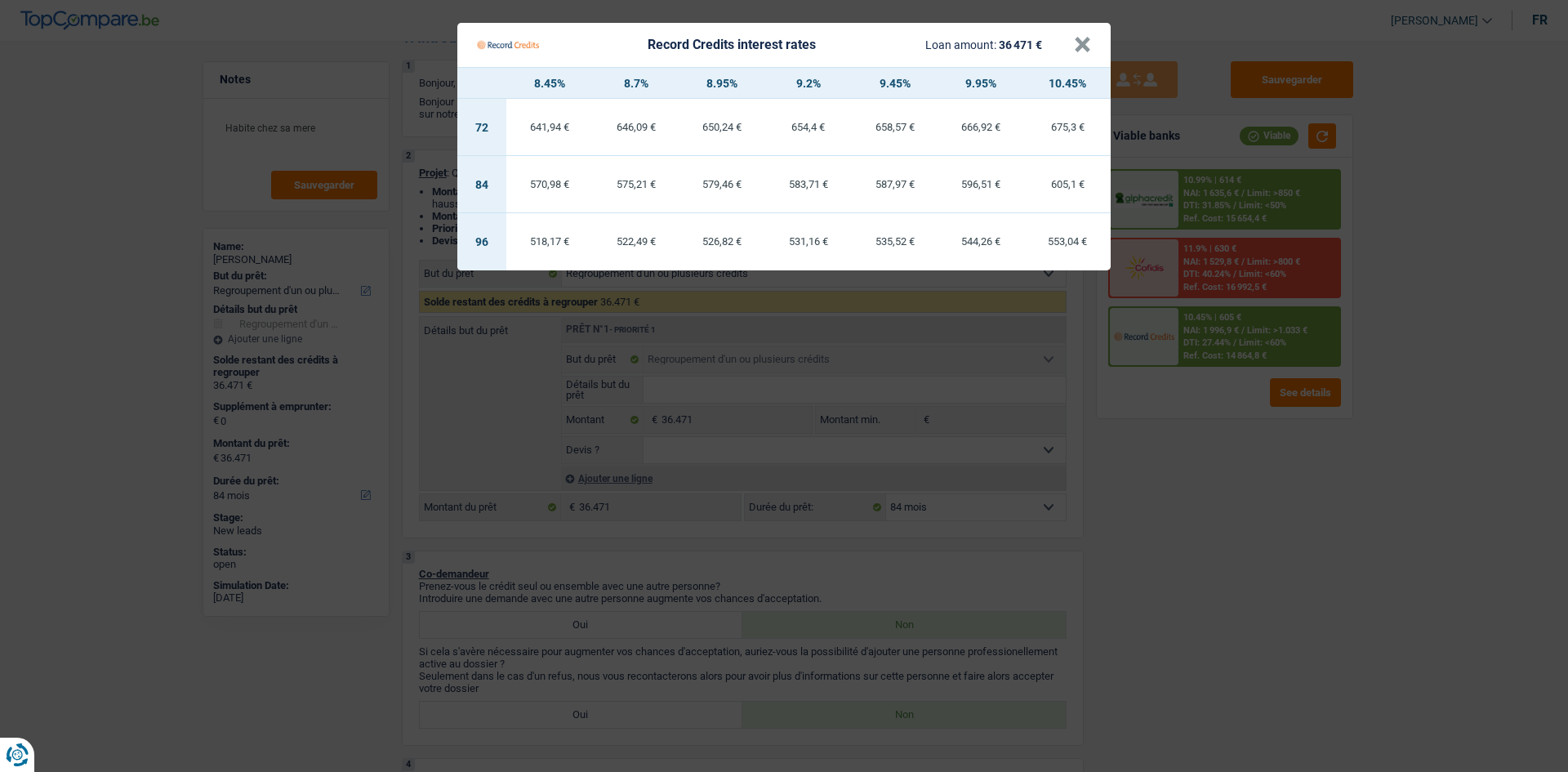
drag, startPoint x: 1215, startPoint y: 454, endPoint x: 1163, endPoint y: 476, distance: 56.5
click at [1215, 456] on Credits "Record Credits interest rates Loan amount: 36 471 € × 8.45% 8.7% 8.95% 9.2% 9.4…" at bounding box center [784, 386] width 1568 height 772
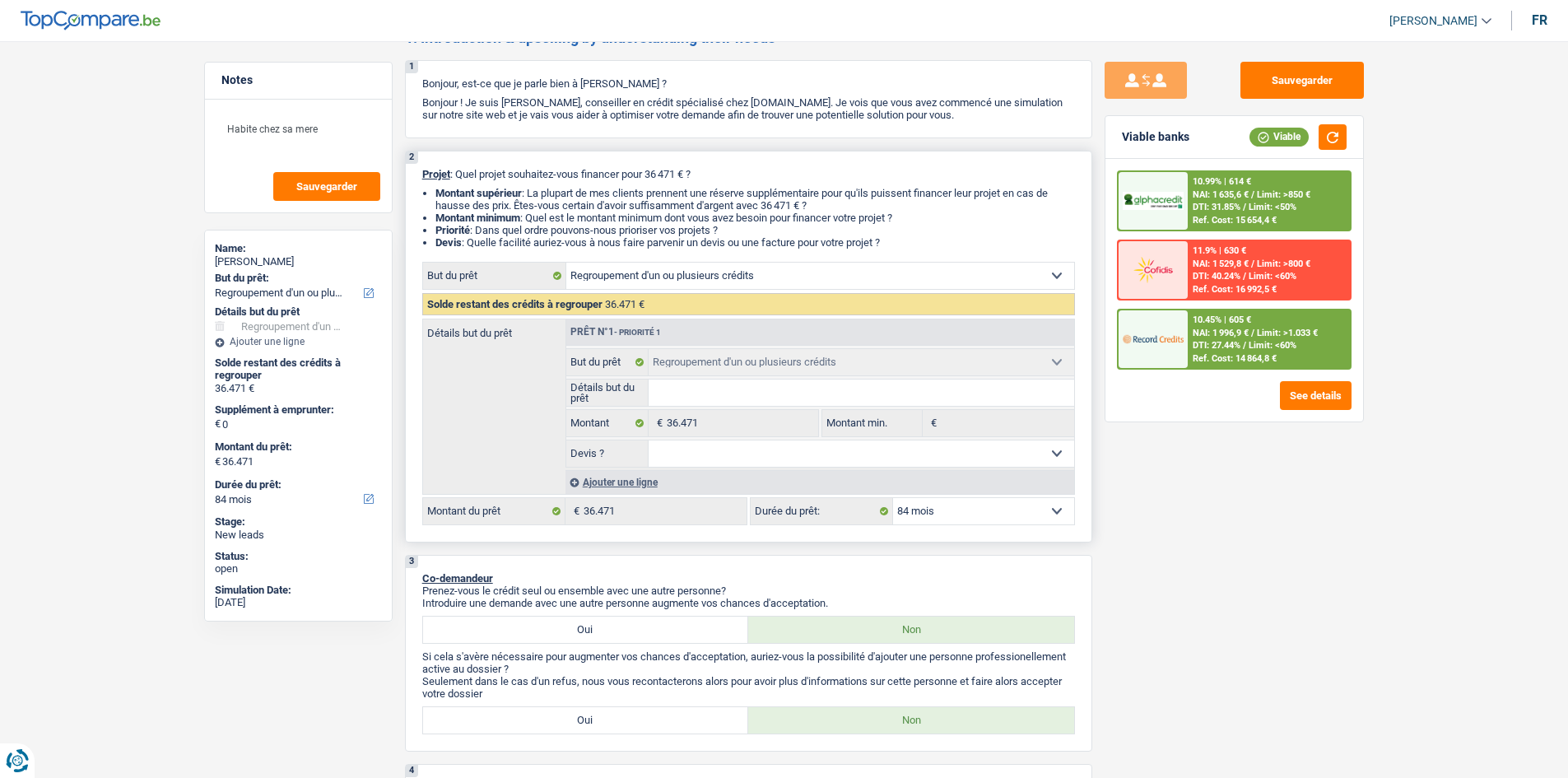
click at [984, 515] on select "12 mois 18 mois 24 mois 30 mois 36 mois 42 mois 48 mois 60 mois 72 mois 84 mois…" at bounding box center [984, 511] width 181 height 27
select select "96"
click at [894, 498] on select "12 mois 18 mois 24 mois 30 mois 36 mois 42 mois 48 mois 60 mois 72 mois 84 mois…" at bounding box center [984, 511] width 181 height 27
select select "96"
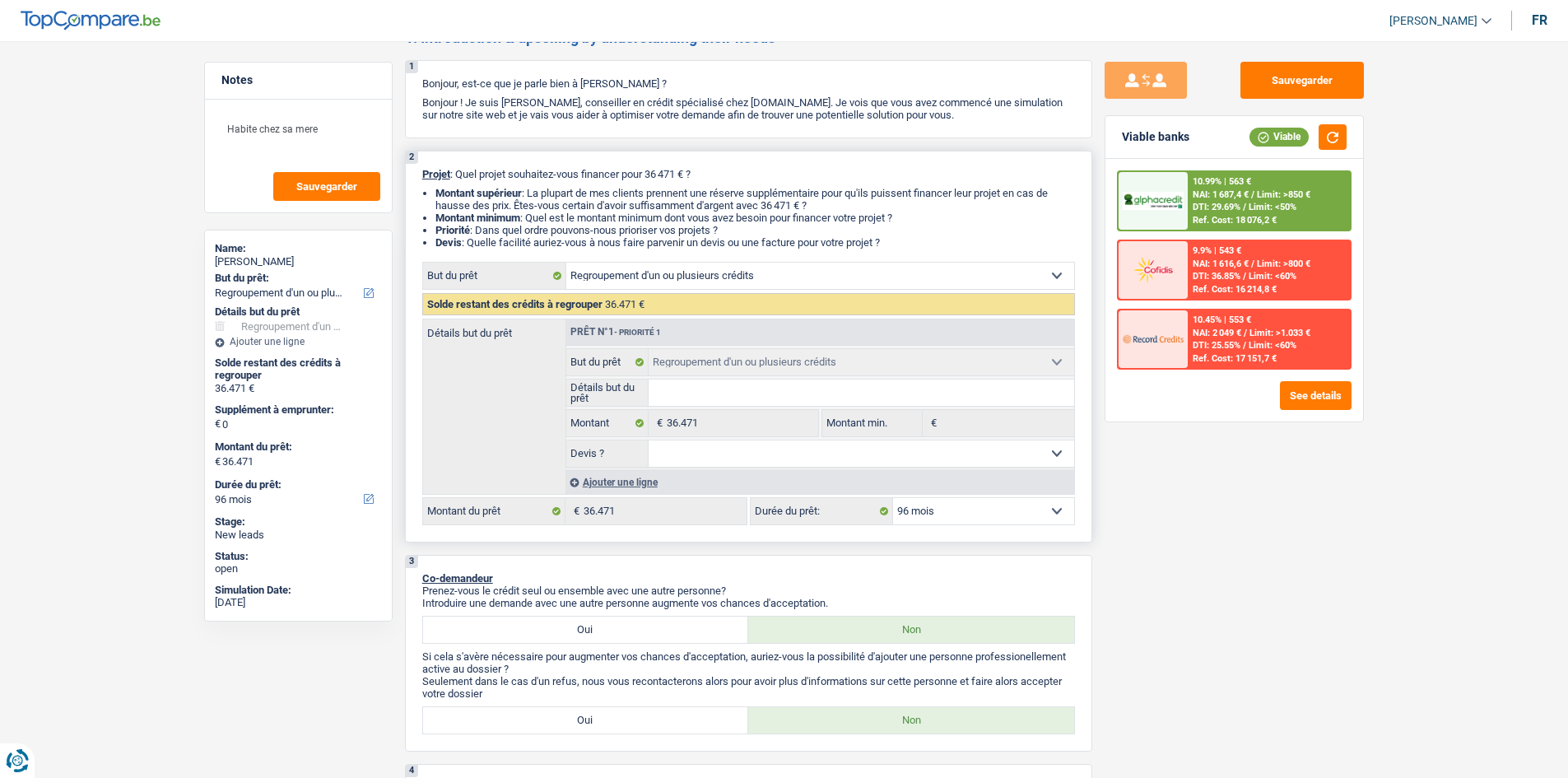
click at [990, 510] on select "12 mois 18 mois 24 mois 30 mois 36 mois 42 mois 48 mois 60 mois 72 mois 84 mois…" at bounding box center [984, 511] width 181 height 27
select select "84"
click at [894, 498] on select "12 mois 18 mois 24 mois 30 mois 36 mois 42 mois 48 mois 60 mois 72 mois 84 mois…" at bounding box center [984, 511] width 181 height 27
select select "84"
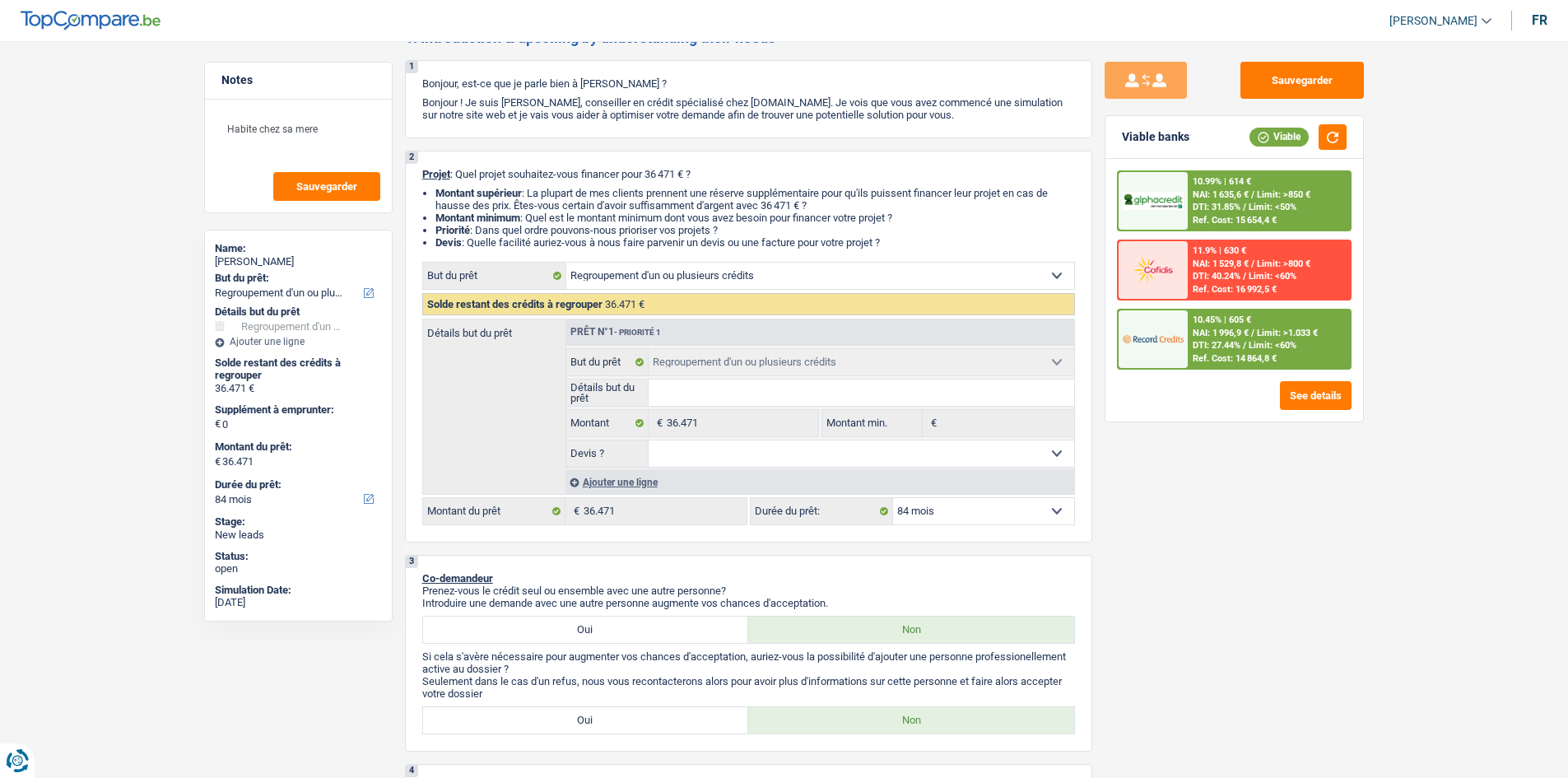
click at [1252, 339] on div "10.45% | 605 € NAI: 1 996,9 € / Limit: >1.033 € DTI: 27.44% / Limit: <60% Ref. …" at bounding box center [1269, 339] width 162 height 58
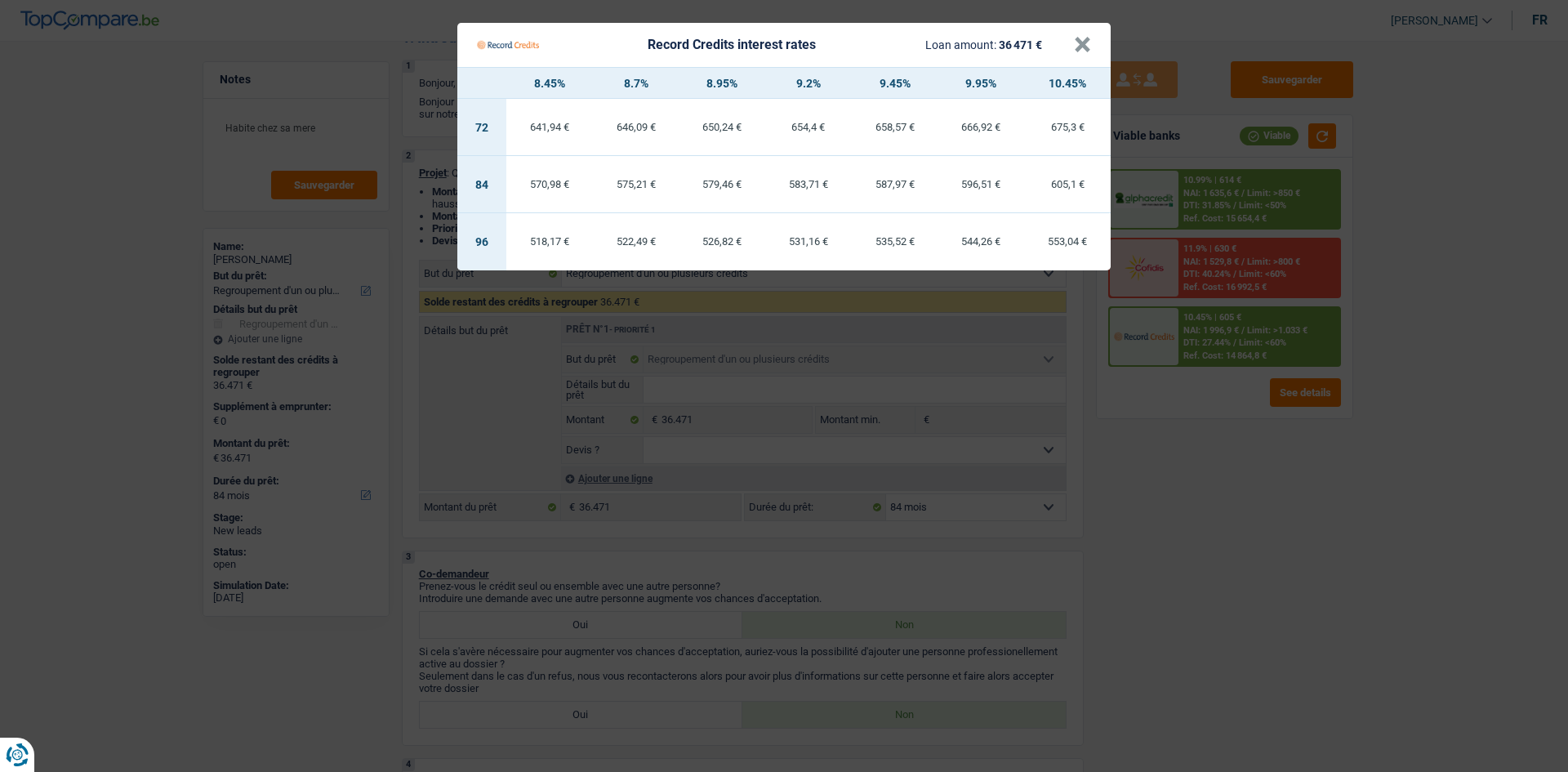
click at [1189, 553] on Credits "Record Credits interest rates Loan amount: 36 471 € × 8.45% 8.7% 8.95% 9.2% 9.4…" at bounding box center [784, 386] width 1568 height 772
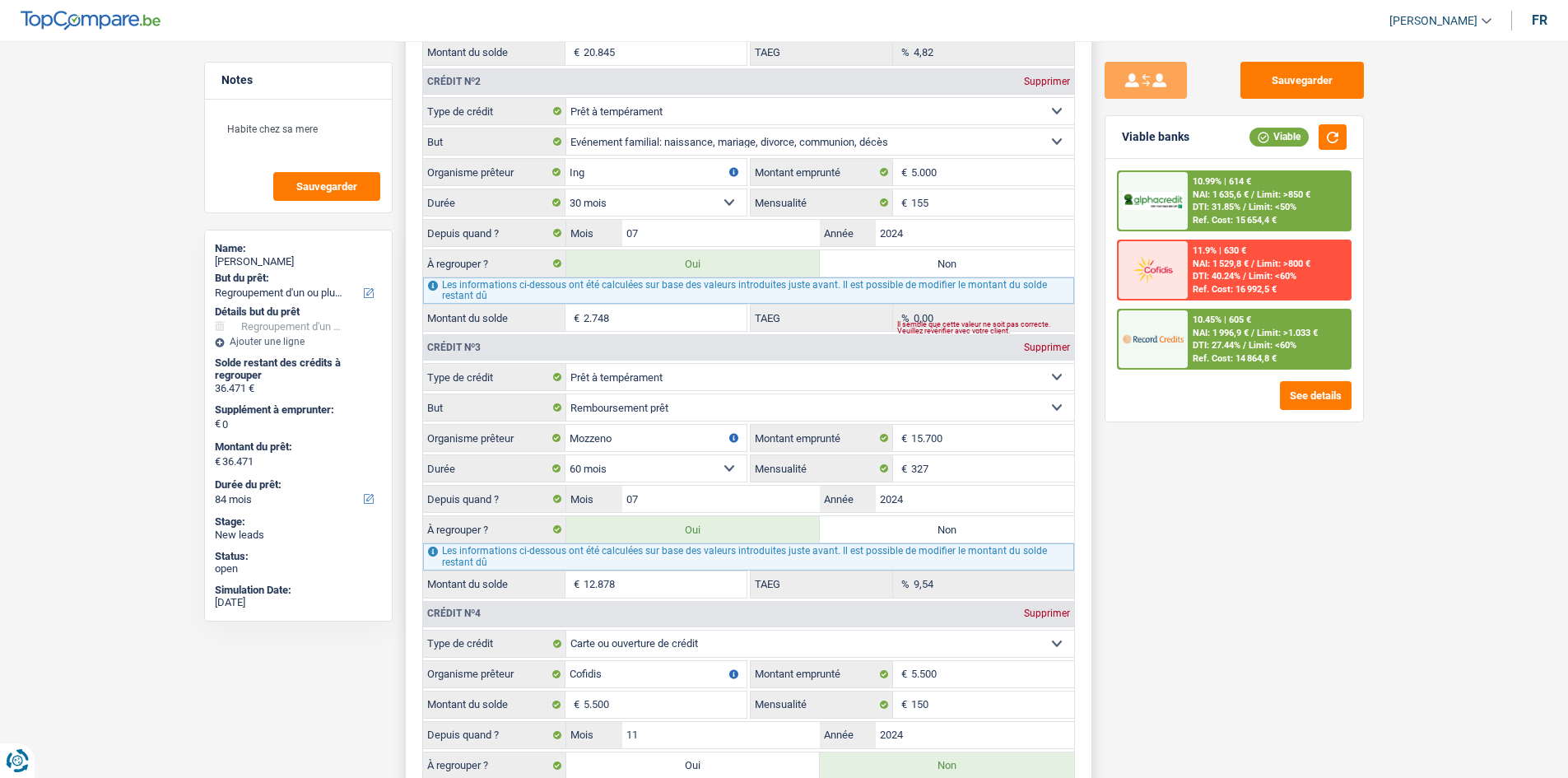
scroll to position [1976, 0]
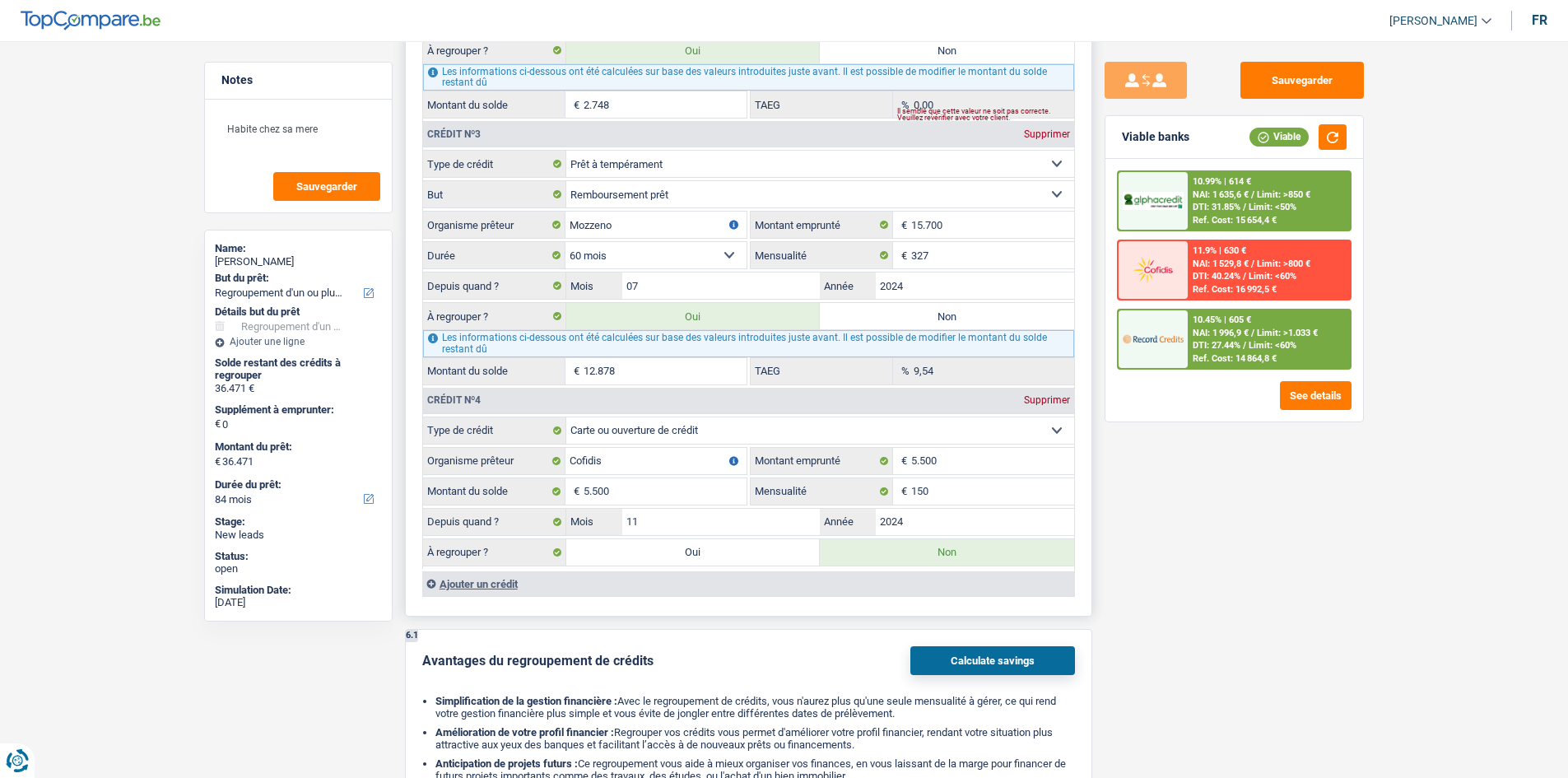
click at [689, 565] on label "Oui" at bounding box center [693, 552] width 254 height 27
click at [689, 565] on input "Oui" at bounding box center [693, 552] width 254 height 27
radio input "true"
type input "41.971"
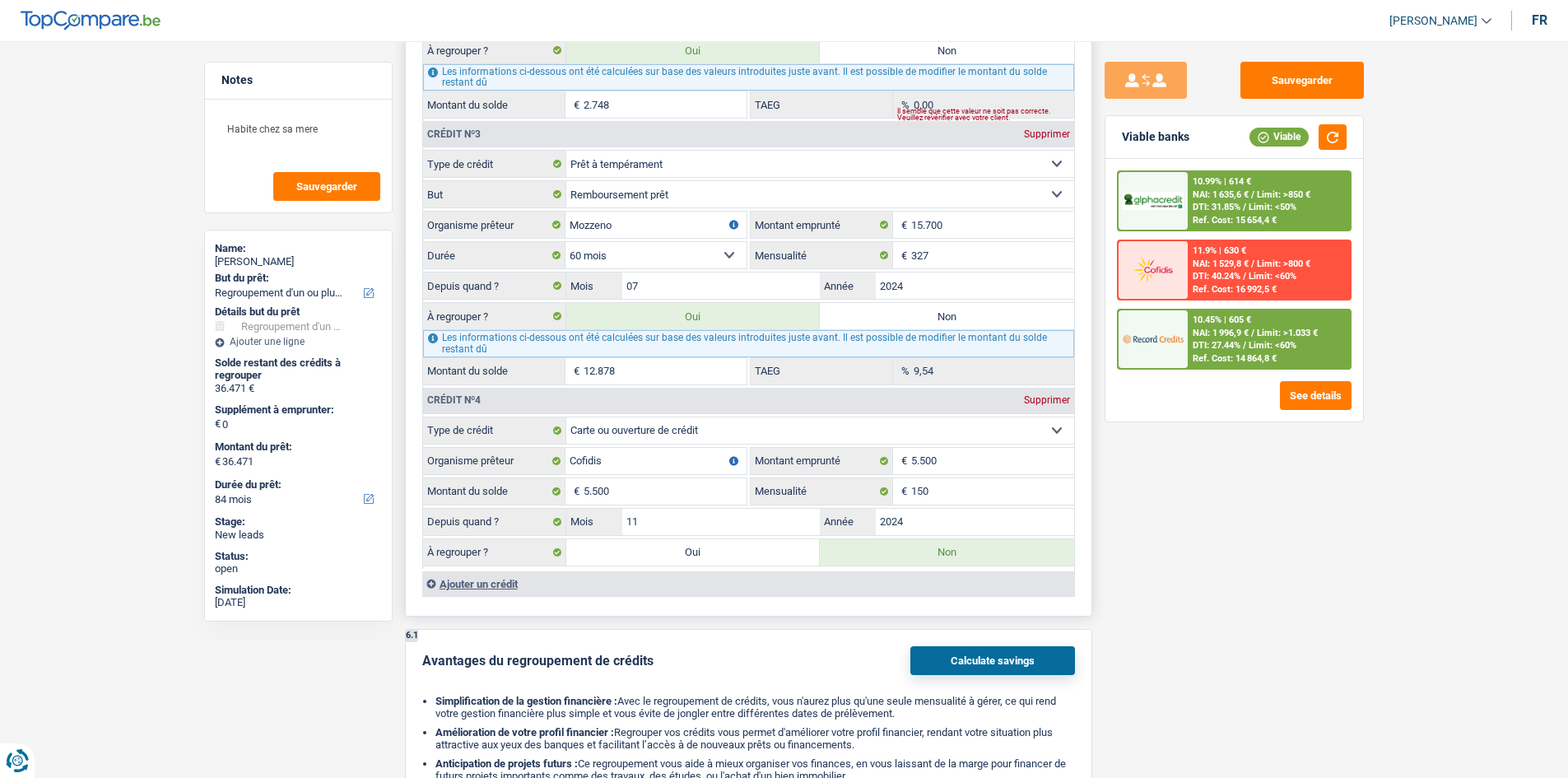
type input "41.971"
radio input "false"
type input "41.971"
select select "144"
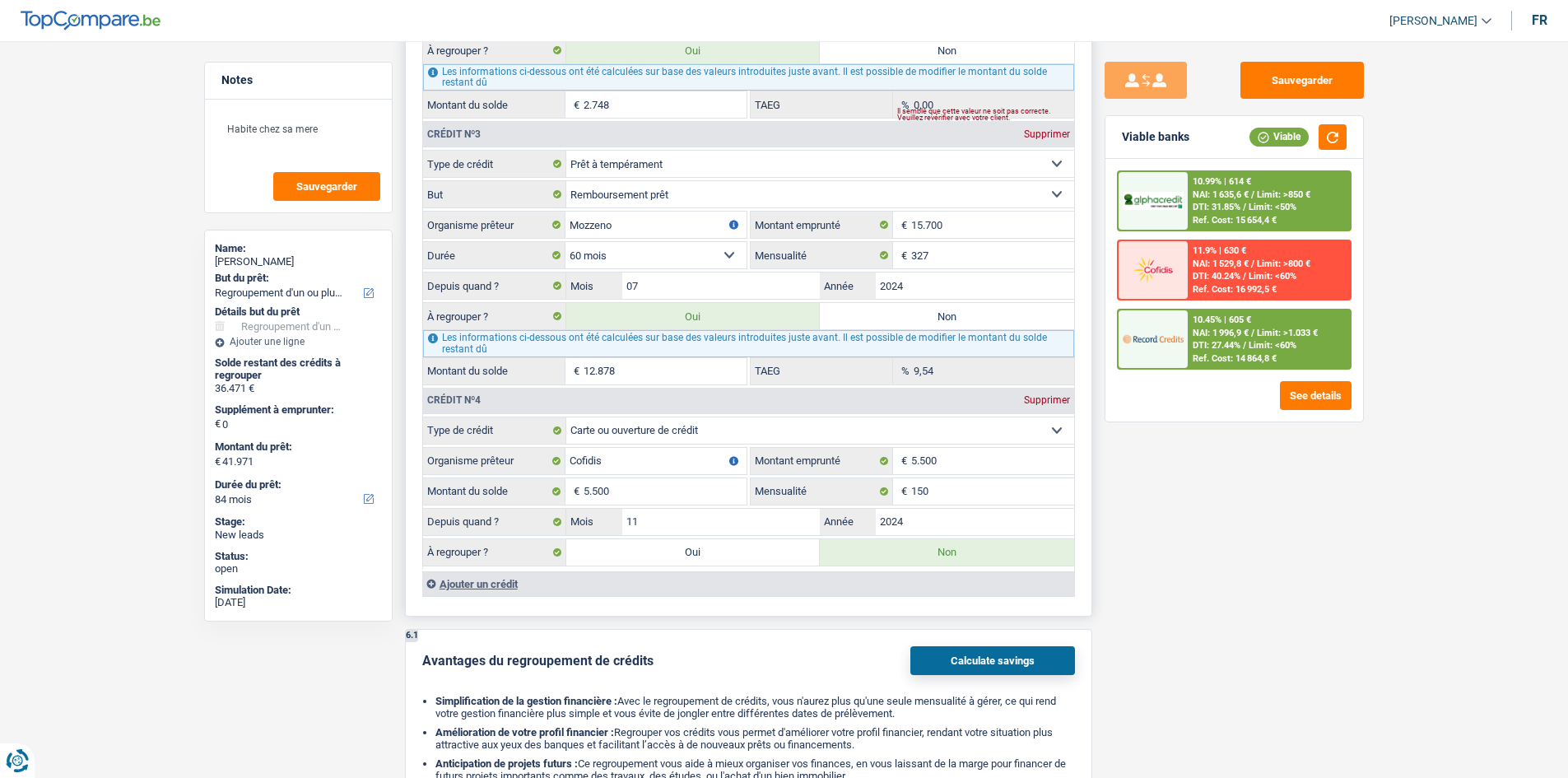
select select "144"
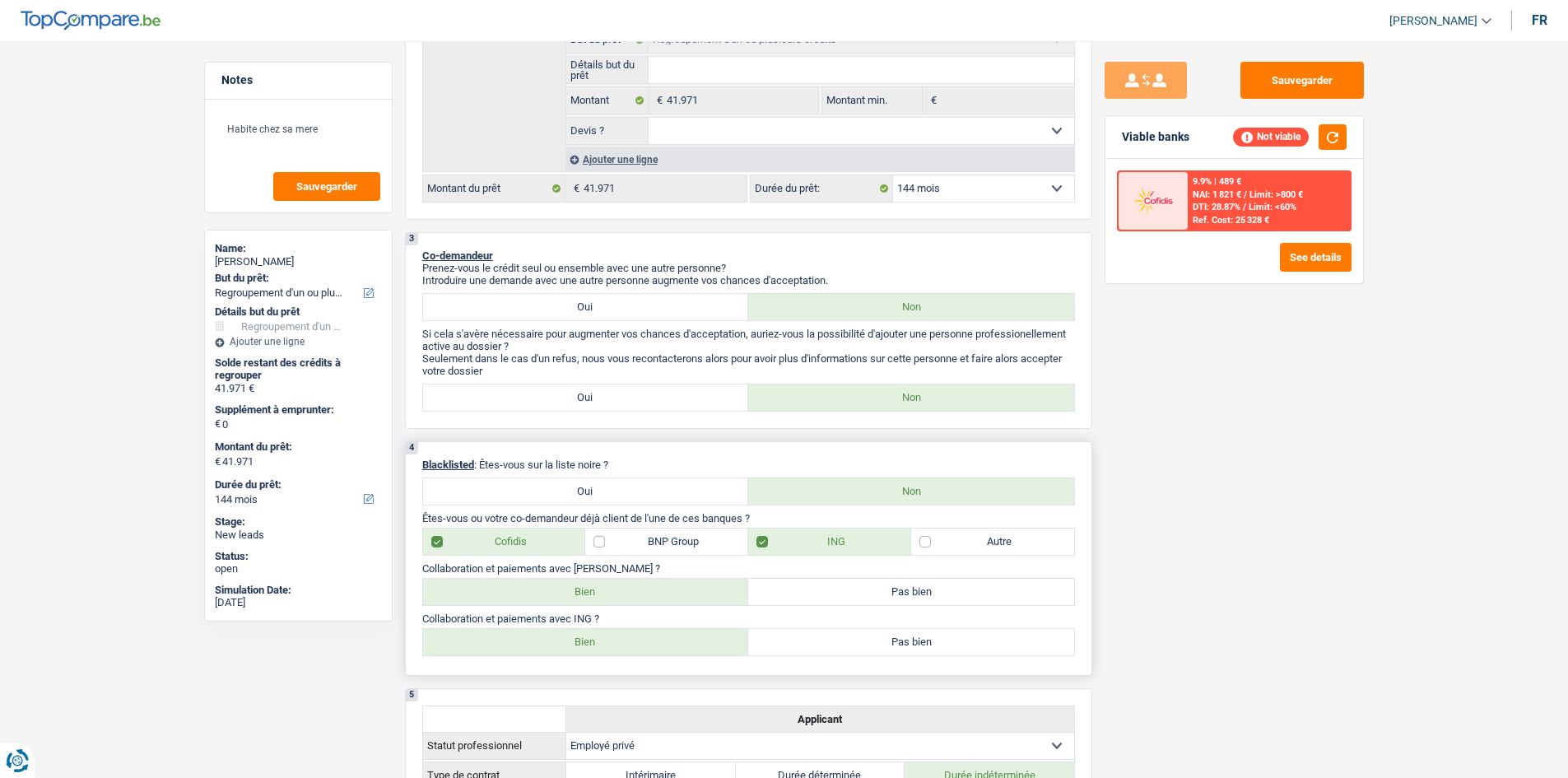
scroll to position [247, 0]
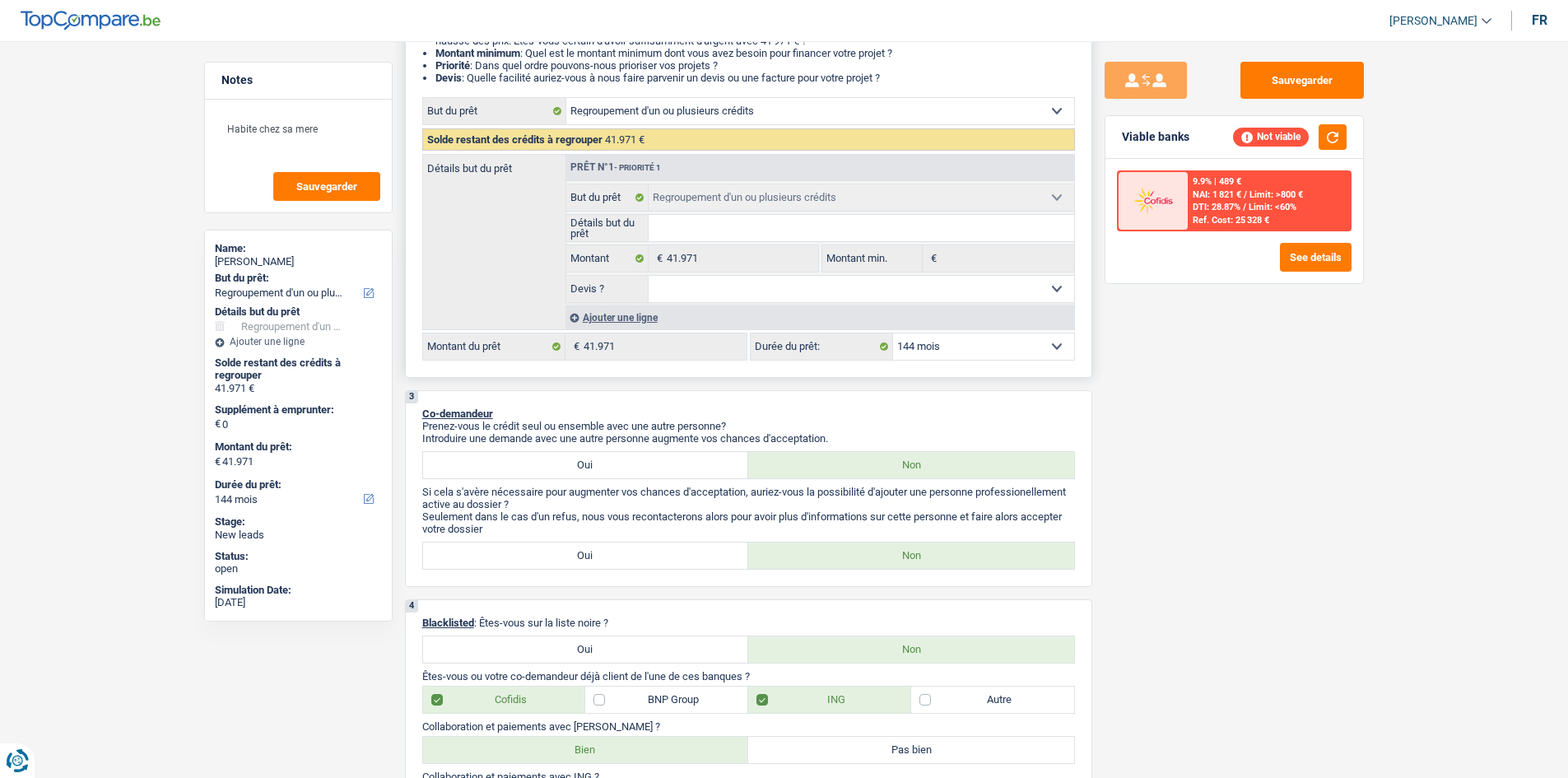
click at [960, 351] on select "12 mois 18 mois 24 mois 30 mois 36 mois 42 mois 48 mois 60 mois 72 mois 84 mois…" at bounding box center [984, 346] width 181 height 27
select select "84"
click at [894, 333] on select "12 mois 18 mois 24 mois 30 mois 36 mois 42 mois 48 mois 60 mois 72 mois 84 mois…" at bounding box center [984, 346] width 181 height 27
select select "84"
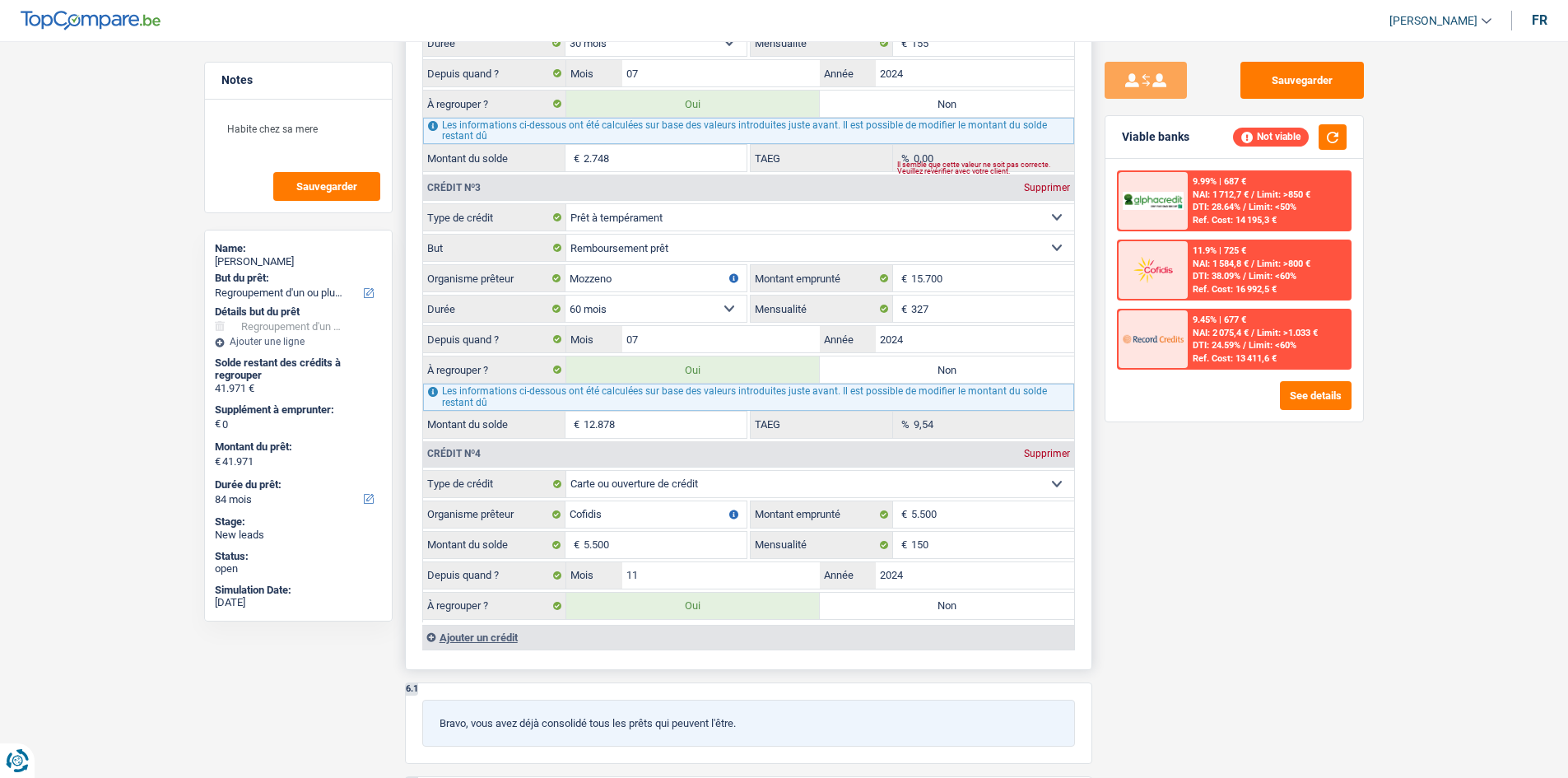
scroll to position [2058, 0]
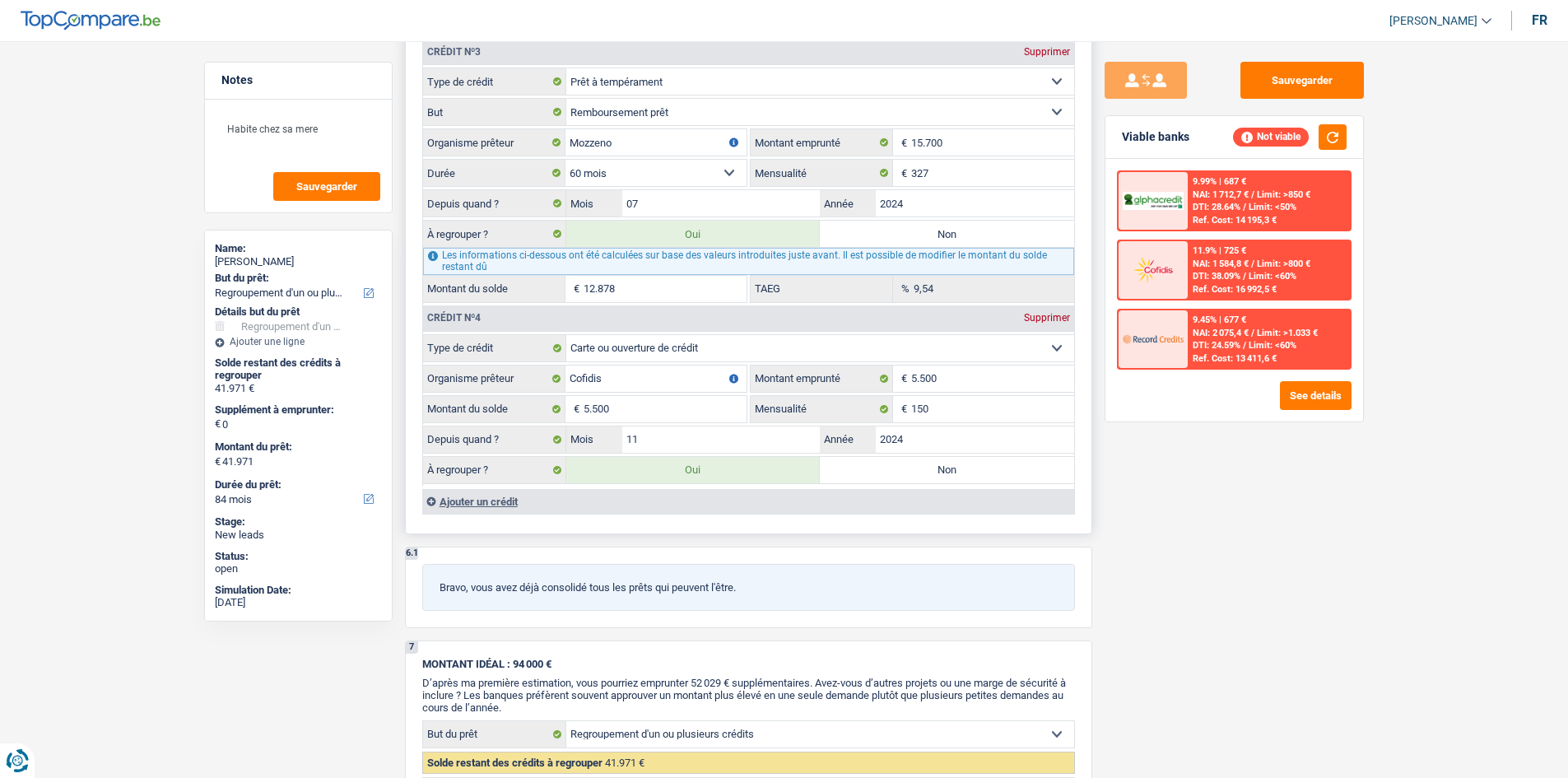
click at [898, 469] on label "Non" at bounding box center [947, 470] width 254 height 27
click at [898, 469] on input "Non" at bounding box center [947, 470] width 254 height 27
radio input "true"
type input "36.471"
select select "120"
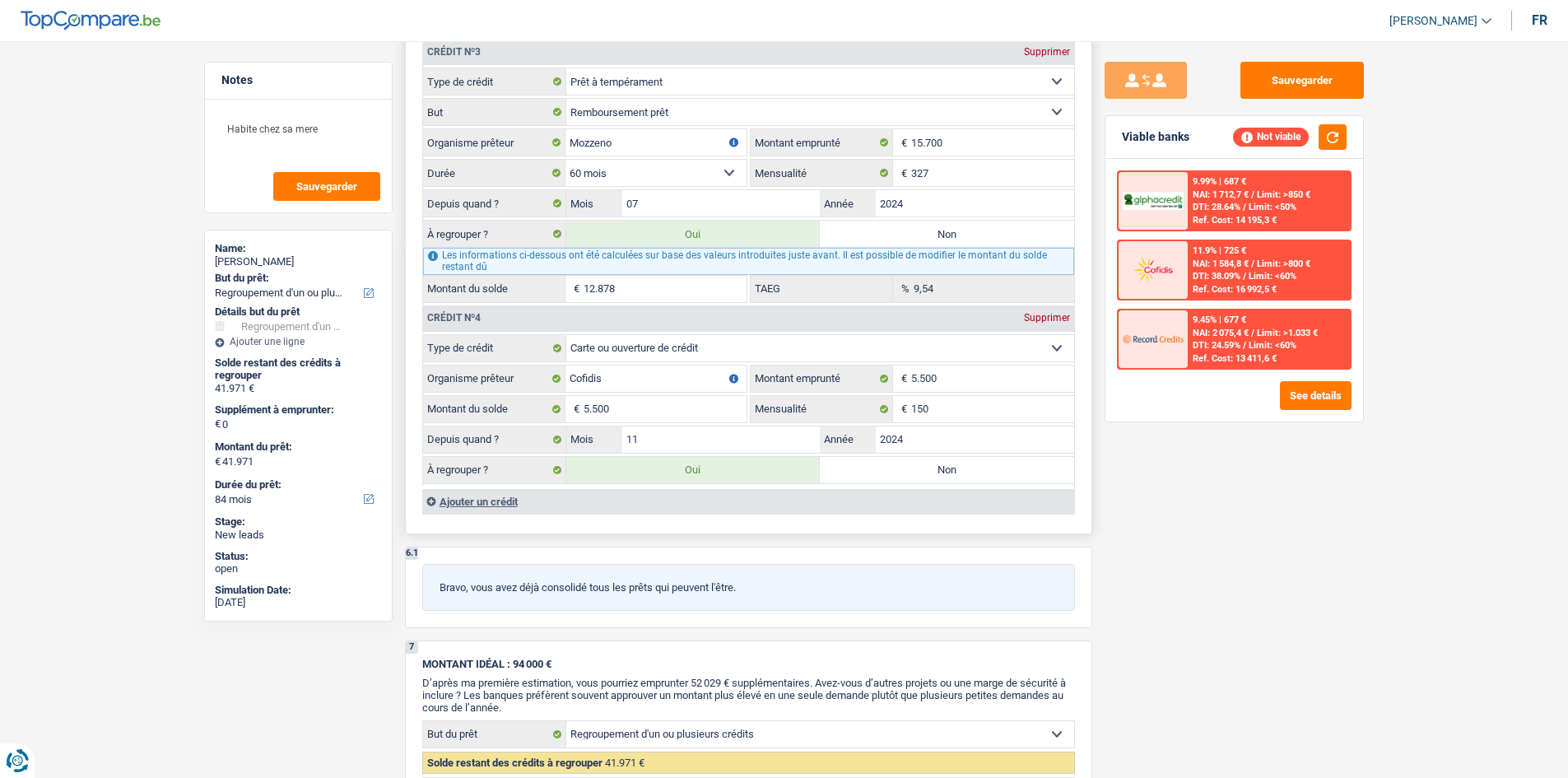
type input "36.471"
select select "120"
radio input "false"
type input "36.471"
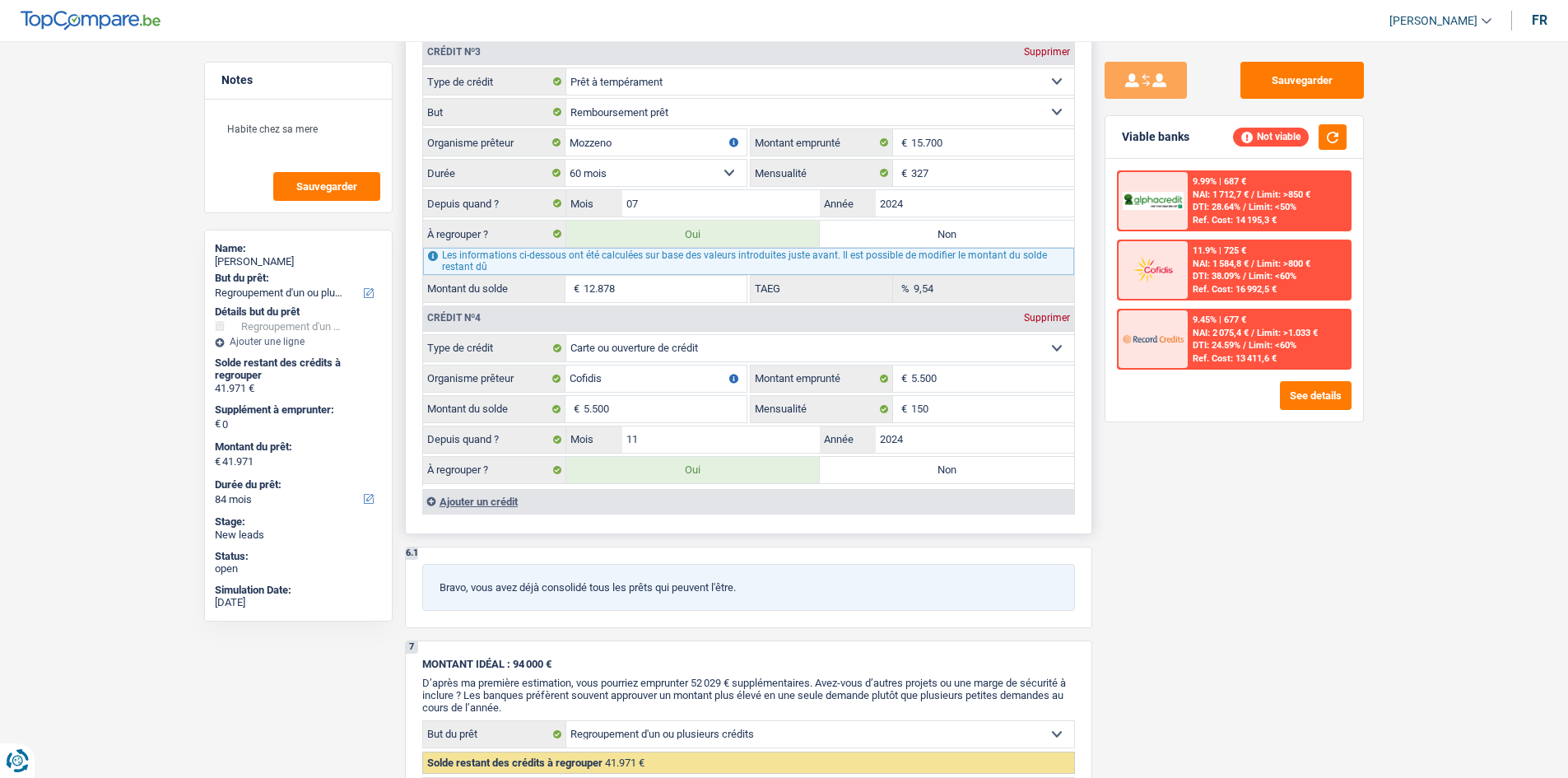
type input "36.471"
select select "120"
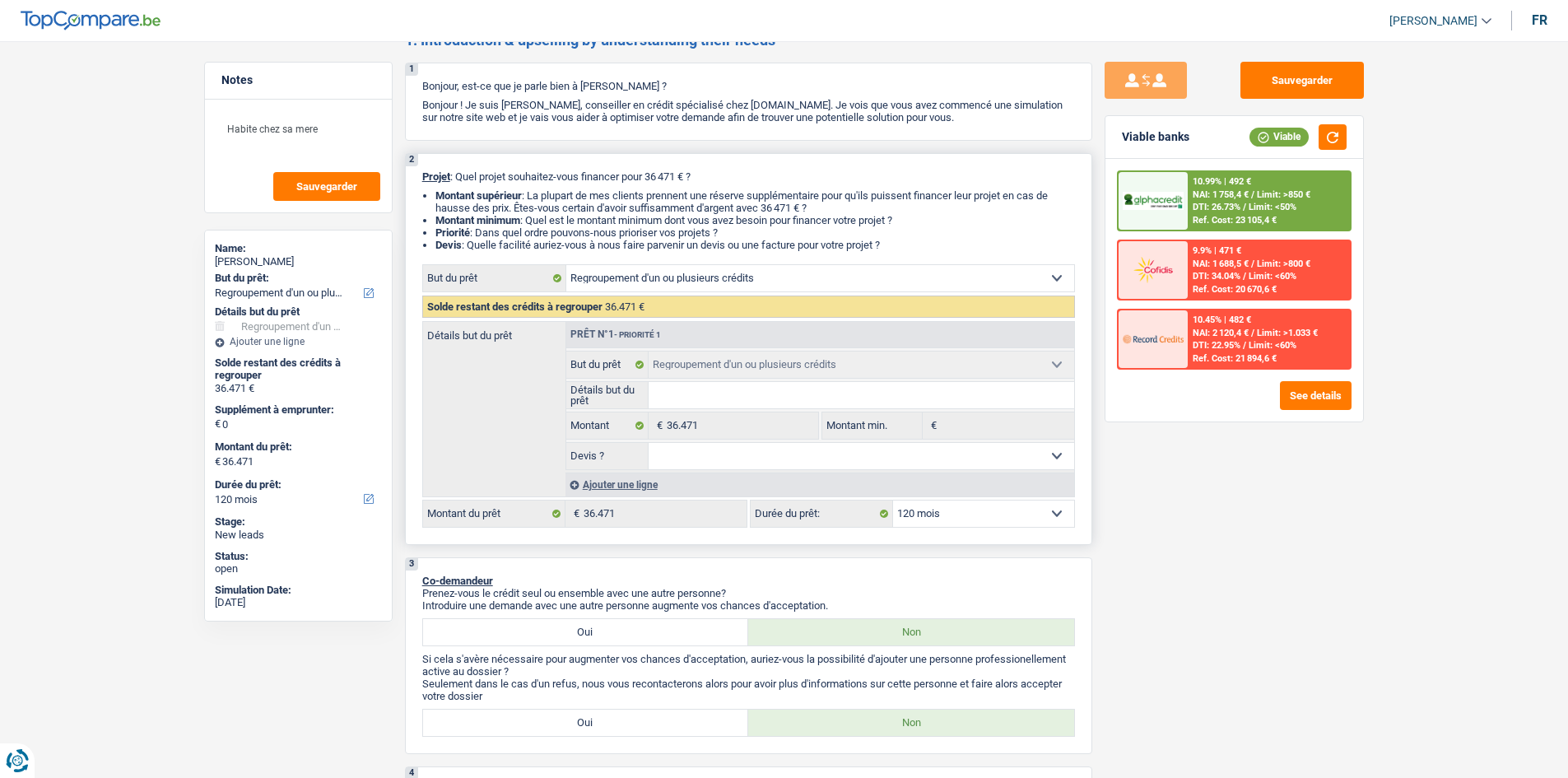
scroll to position [0, 0]
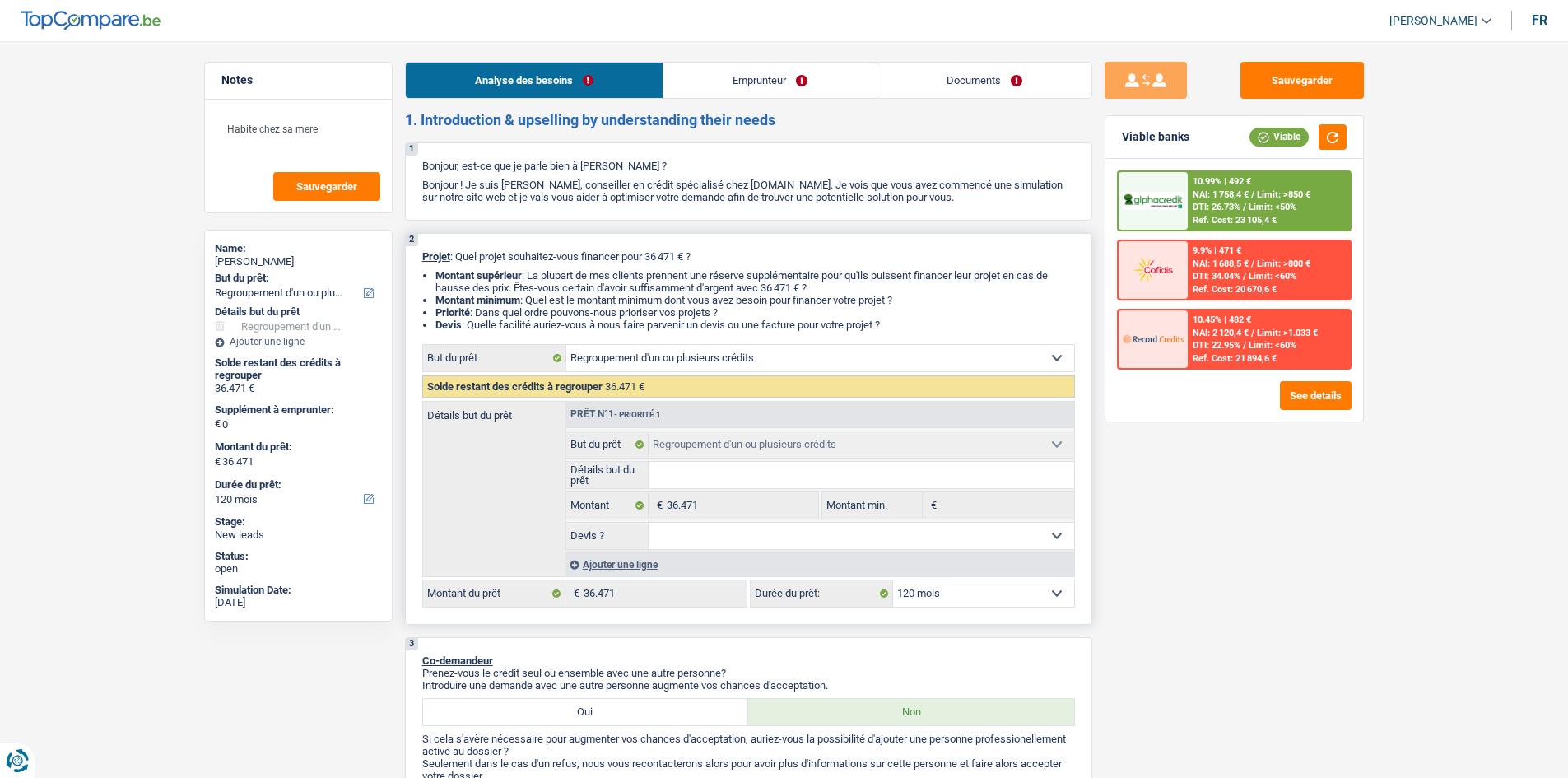
click at [958, 590] on select "12 mois 18 mois 24 mois 30 mois 36 mois 42 mois 48 mois 60 mois 72 mois 84 mois…" at bounding box center [984, 594] width 181 height 27
select select "84"
click at [894, 581] on select "12 mois 18 mois 24 mois 30 mois 36 mois 42 mois 48 mois 60 mois 72 mois 84 mois…" at bounding box center [984, 594] width 181 height 27
select select "84"
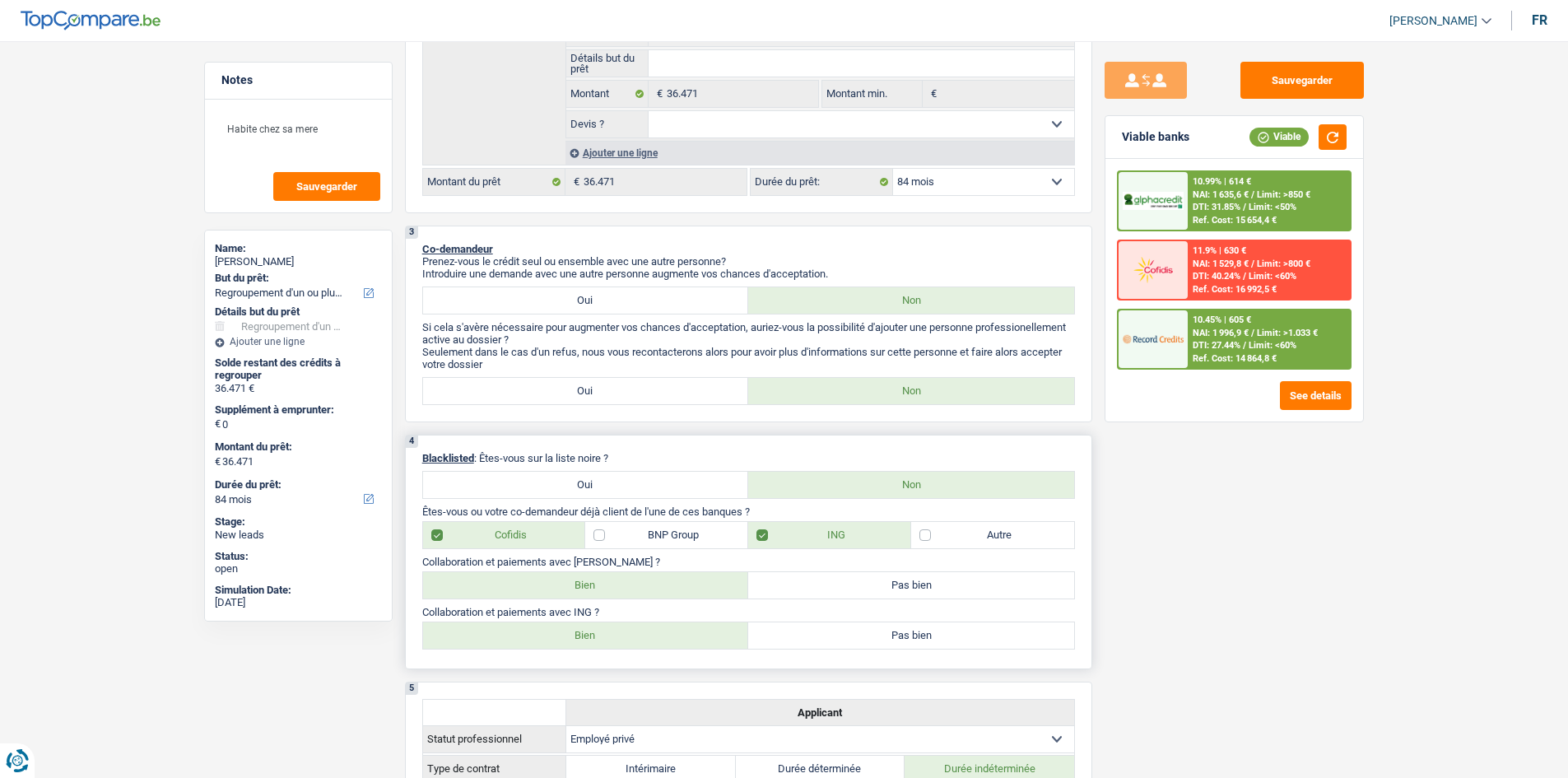
scroll to position [741, 0]
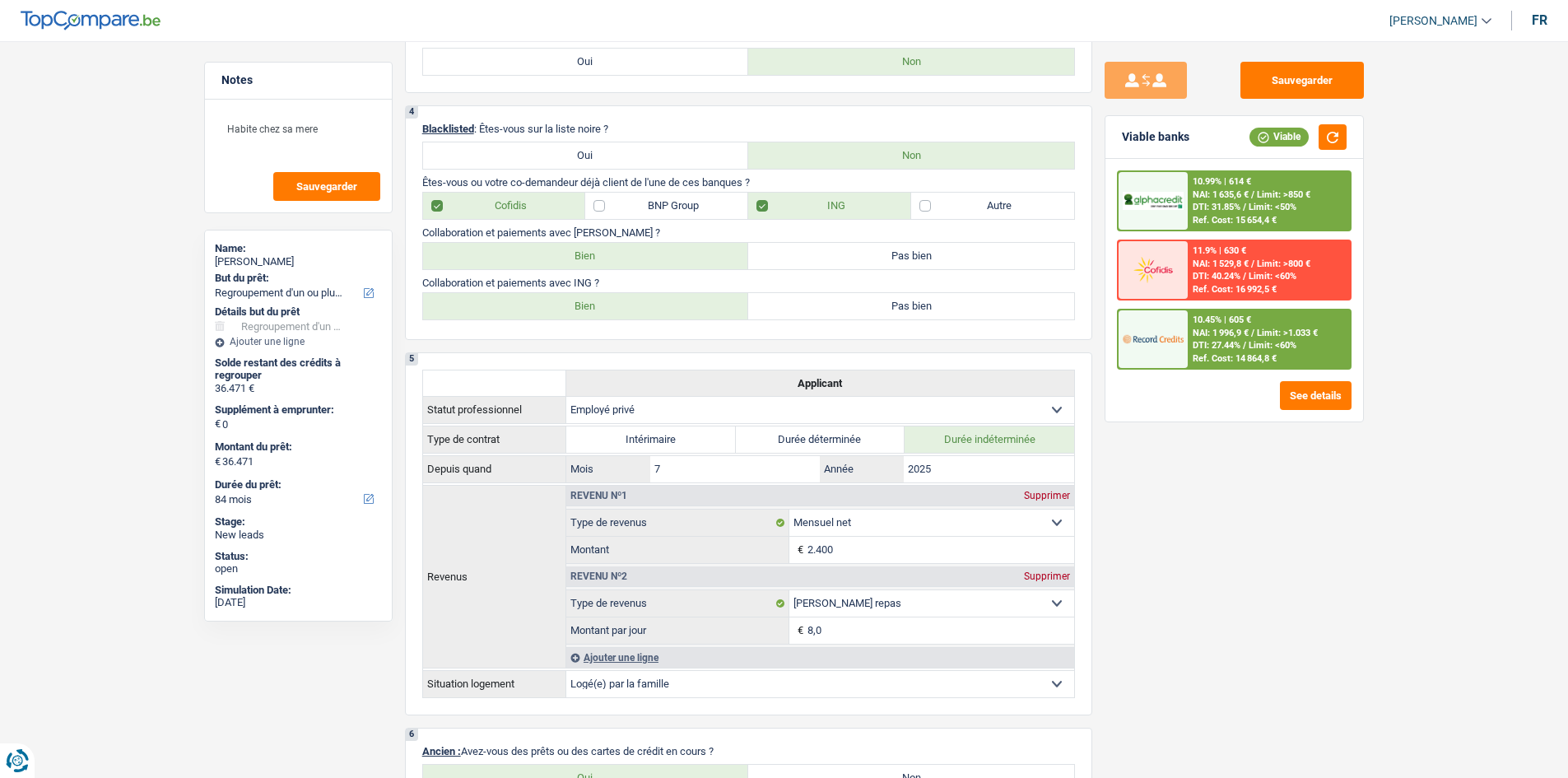
click at [1251, 321] on div "10.45% | 605 €" at bounding box center [1222, 320] width 59 height 11
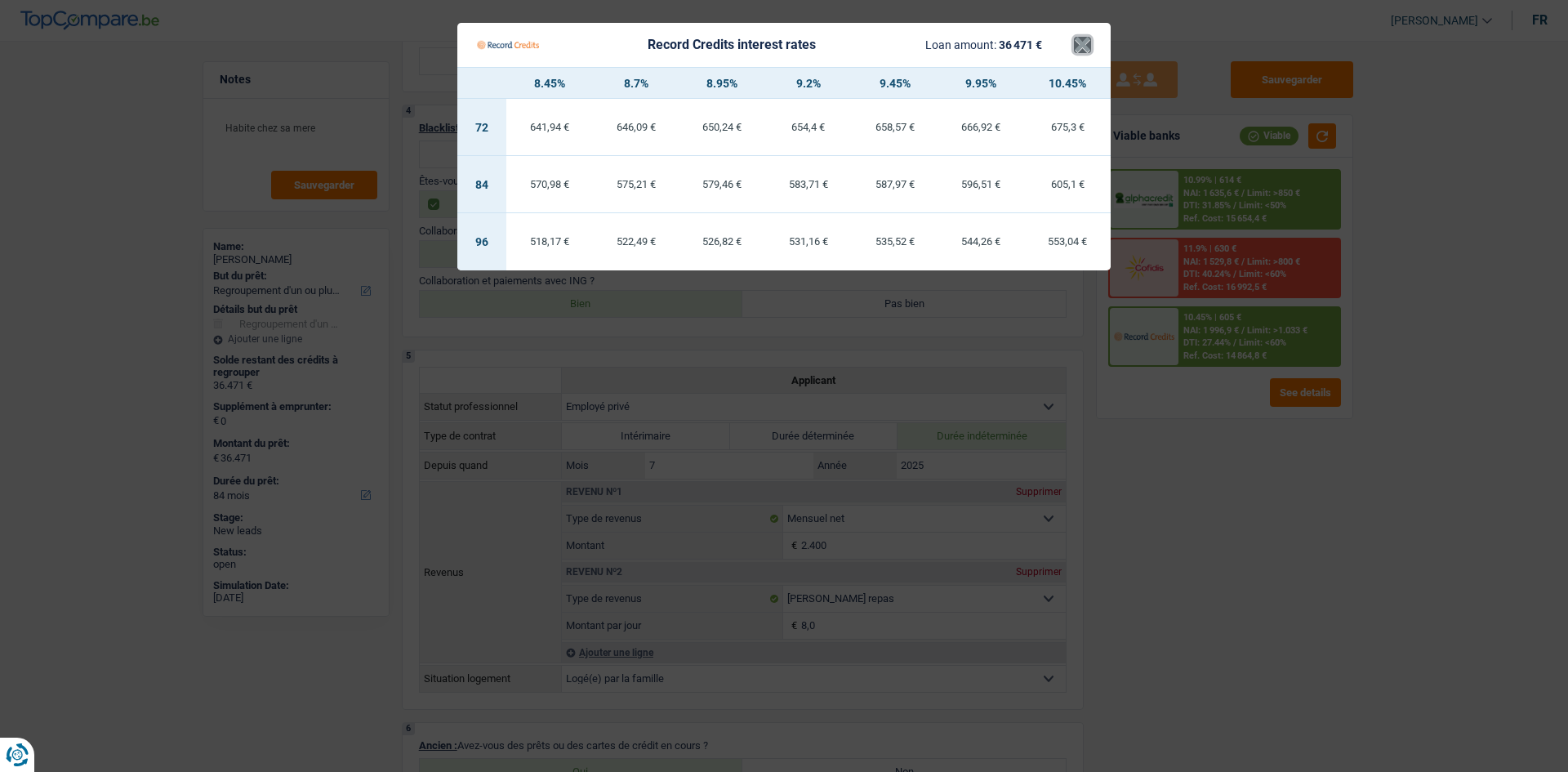
click at [1077, 48] on button "×" at bounding box center [1082, 45] width 17 height 16
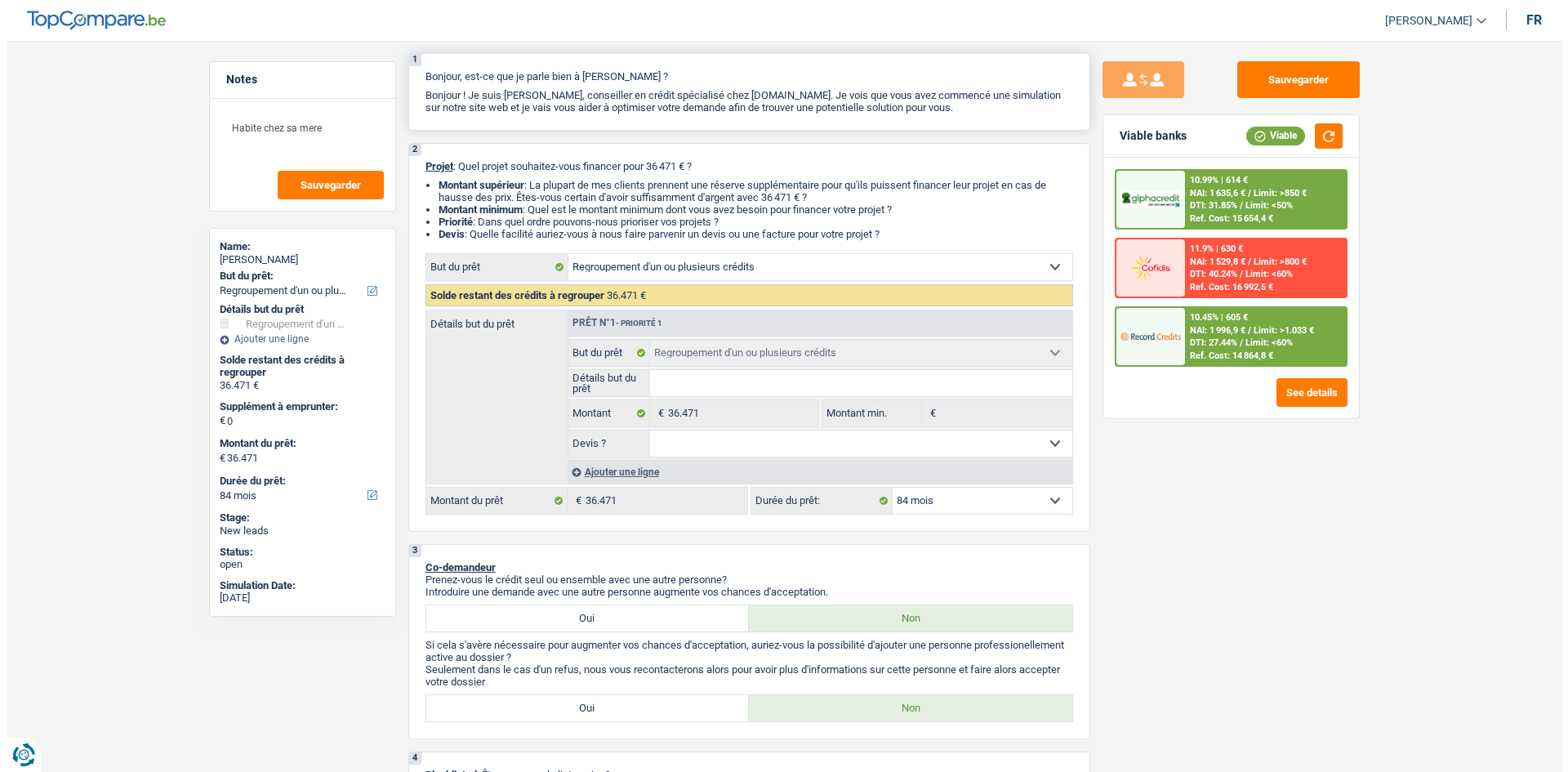
scroll to position [0, 0]
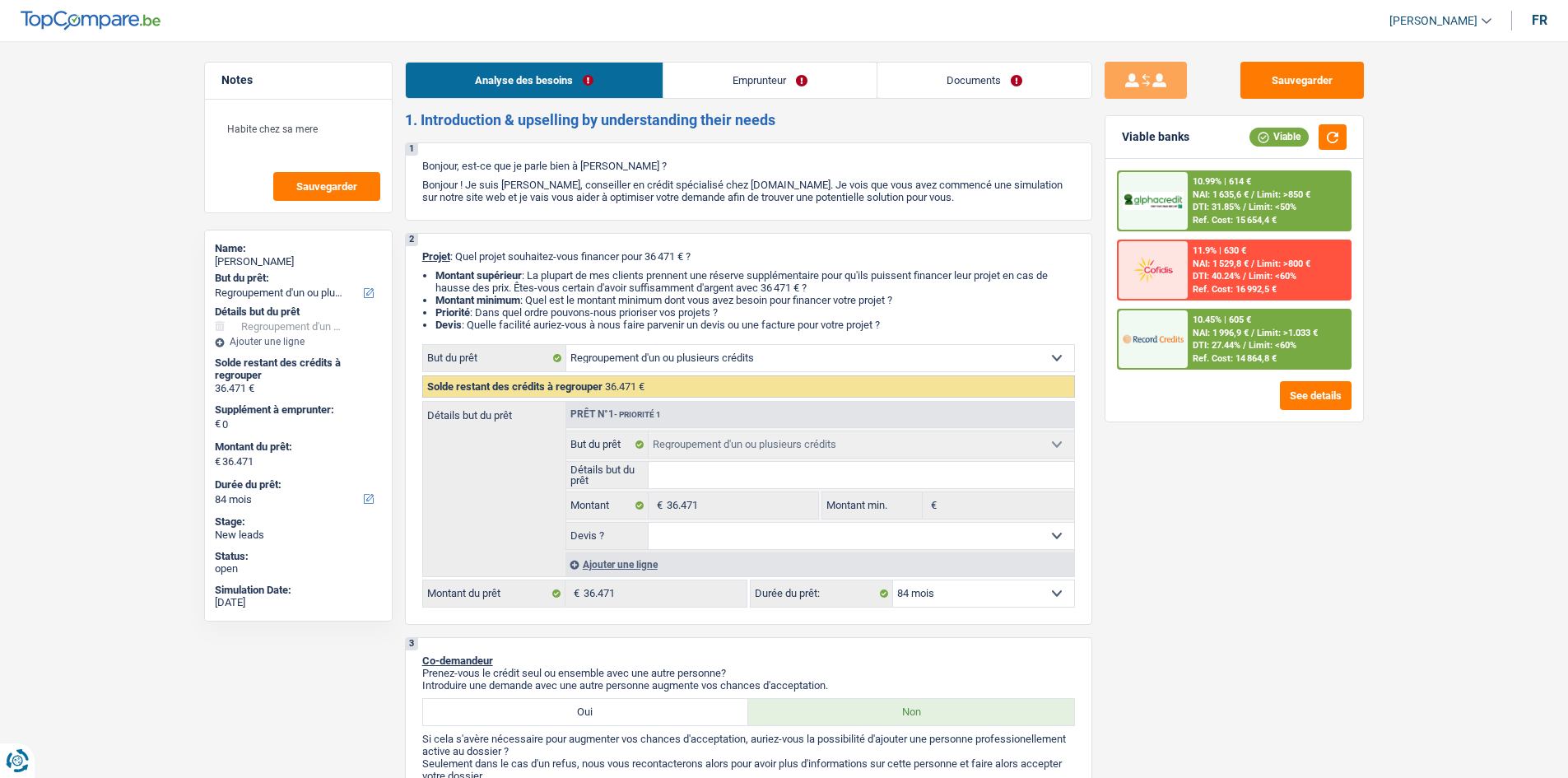
click at [800, 78] on link "Emprunteur" at bounding box center [770, 80] width 213 height 36
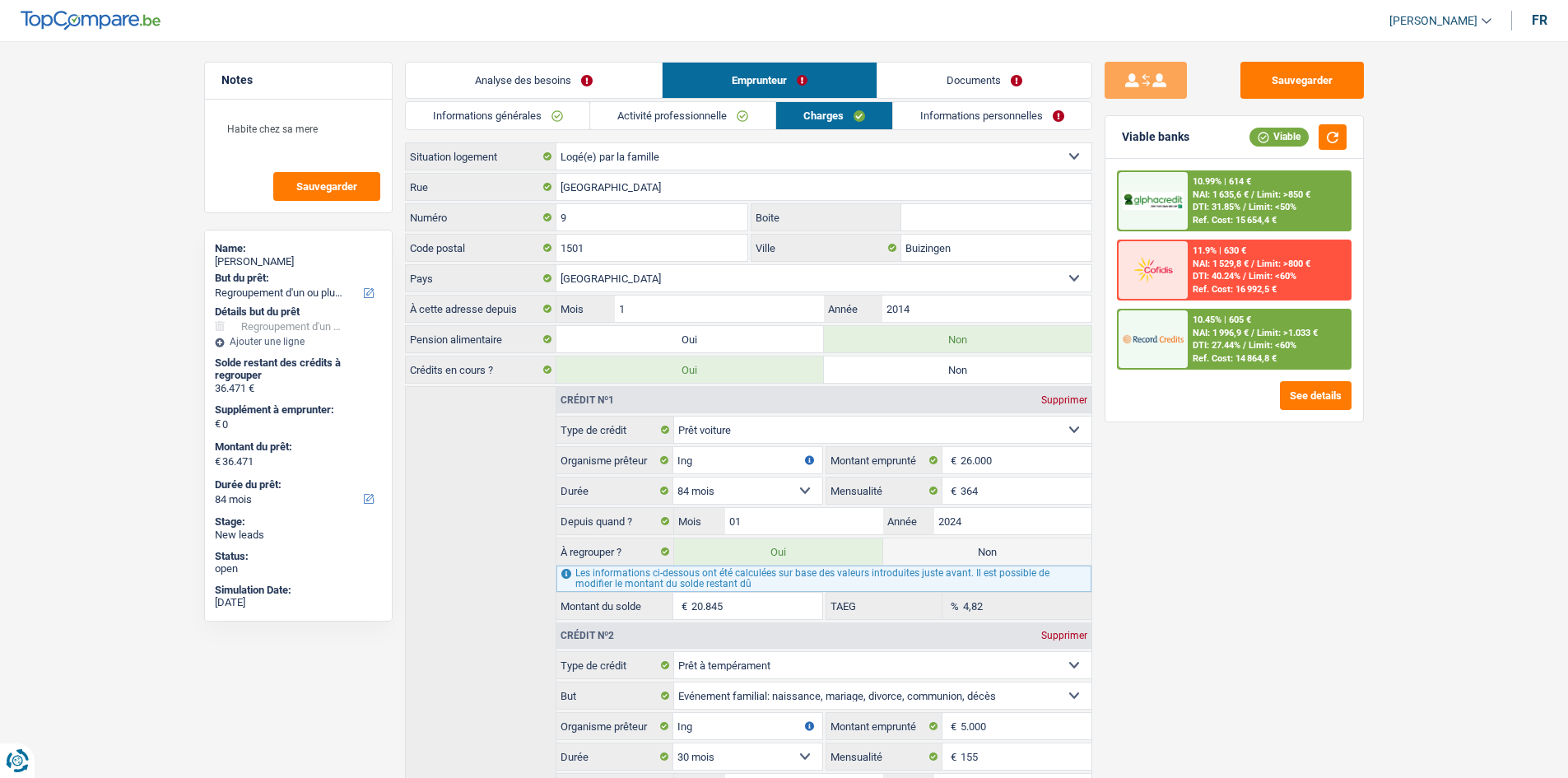
click at [954, 112] on link "Informations personnelles" at bounding box center [993, 116] width 198 height 28
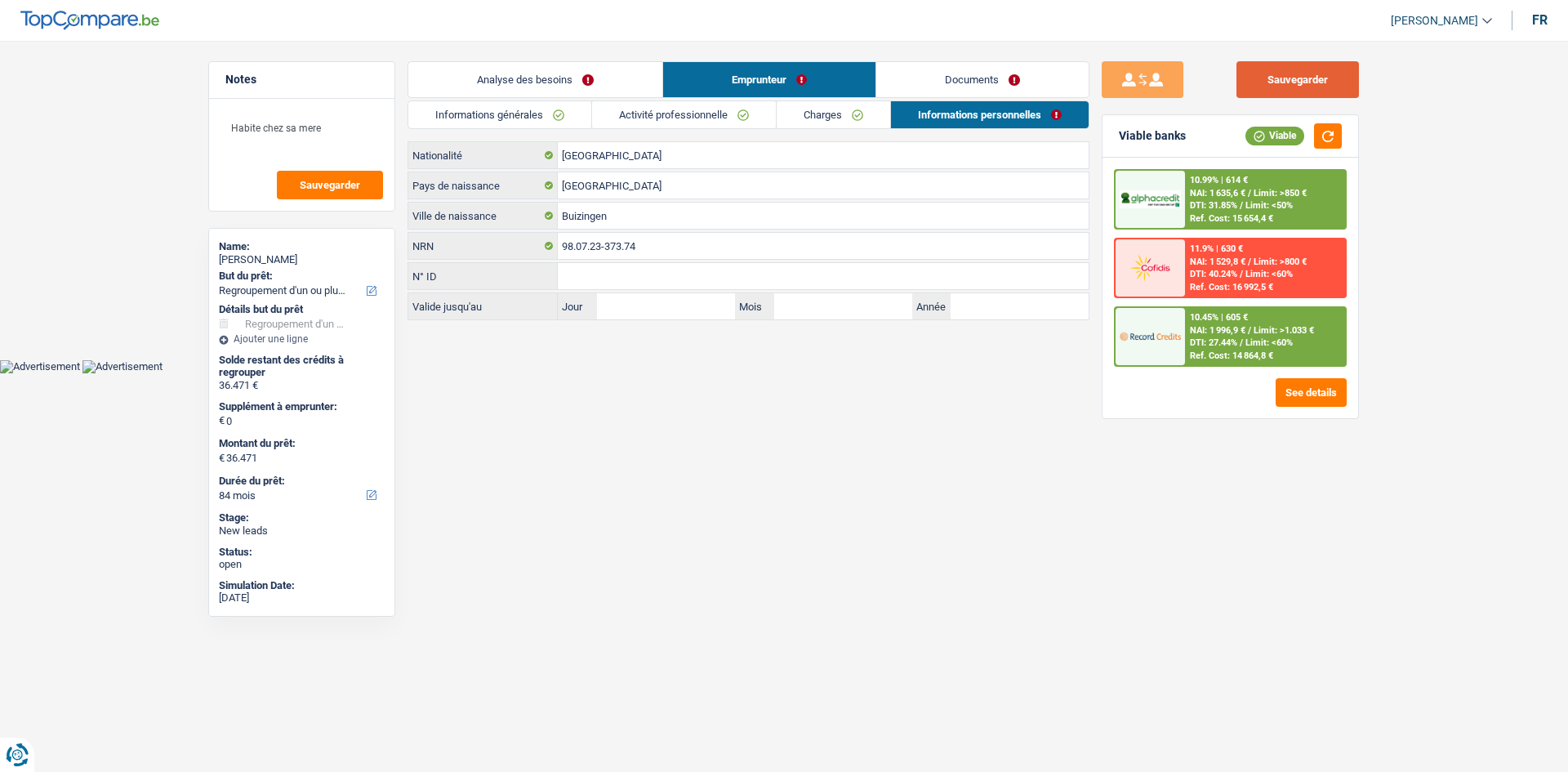
click at [1325, 67] on button "Sauvegarder" at bounding box center [1298, 79] width 123 height 36
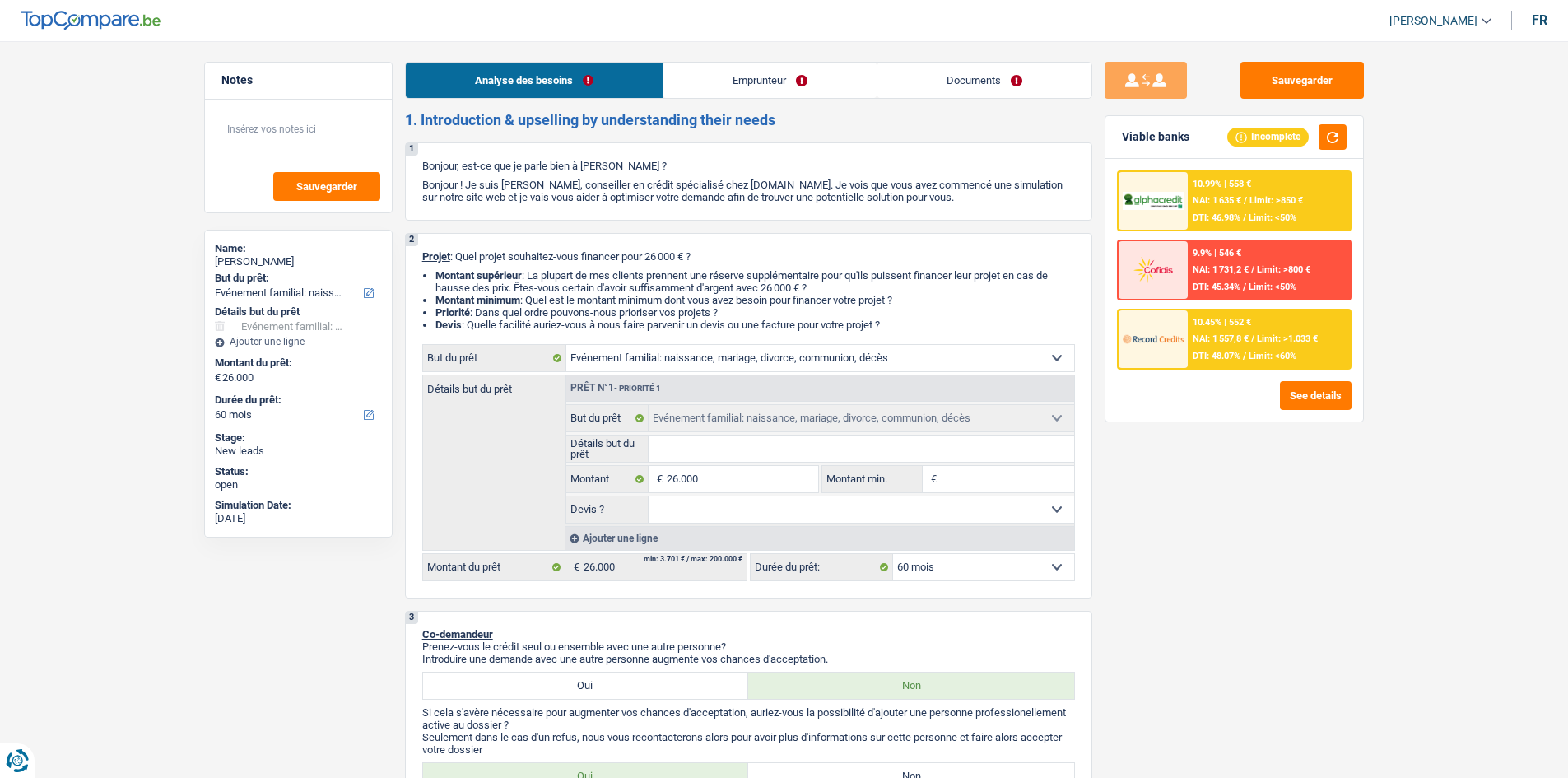
select select "familyEvent"
select select "60"
select select "familyEvent"
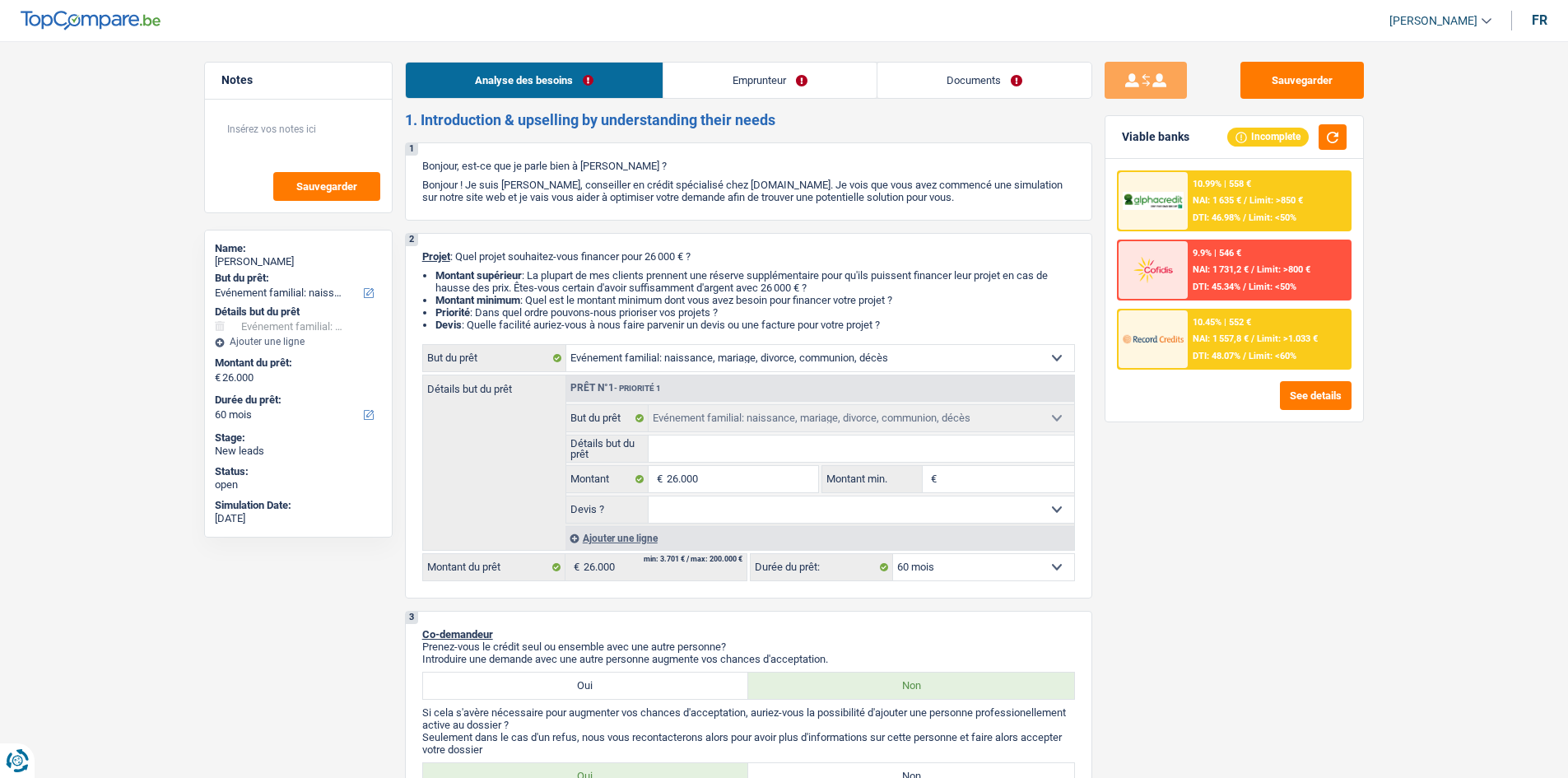
select select "60"
select select "independent"
select select "familyAllowances"
select select "netSalary"
select select "rents"
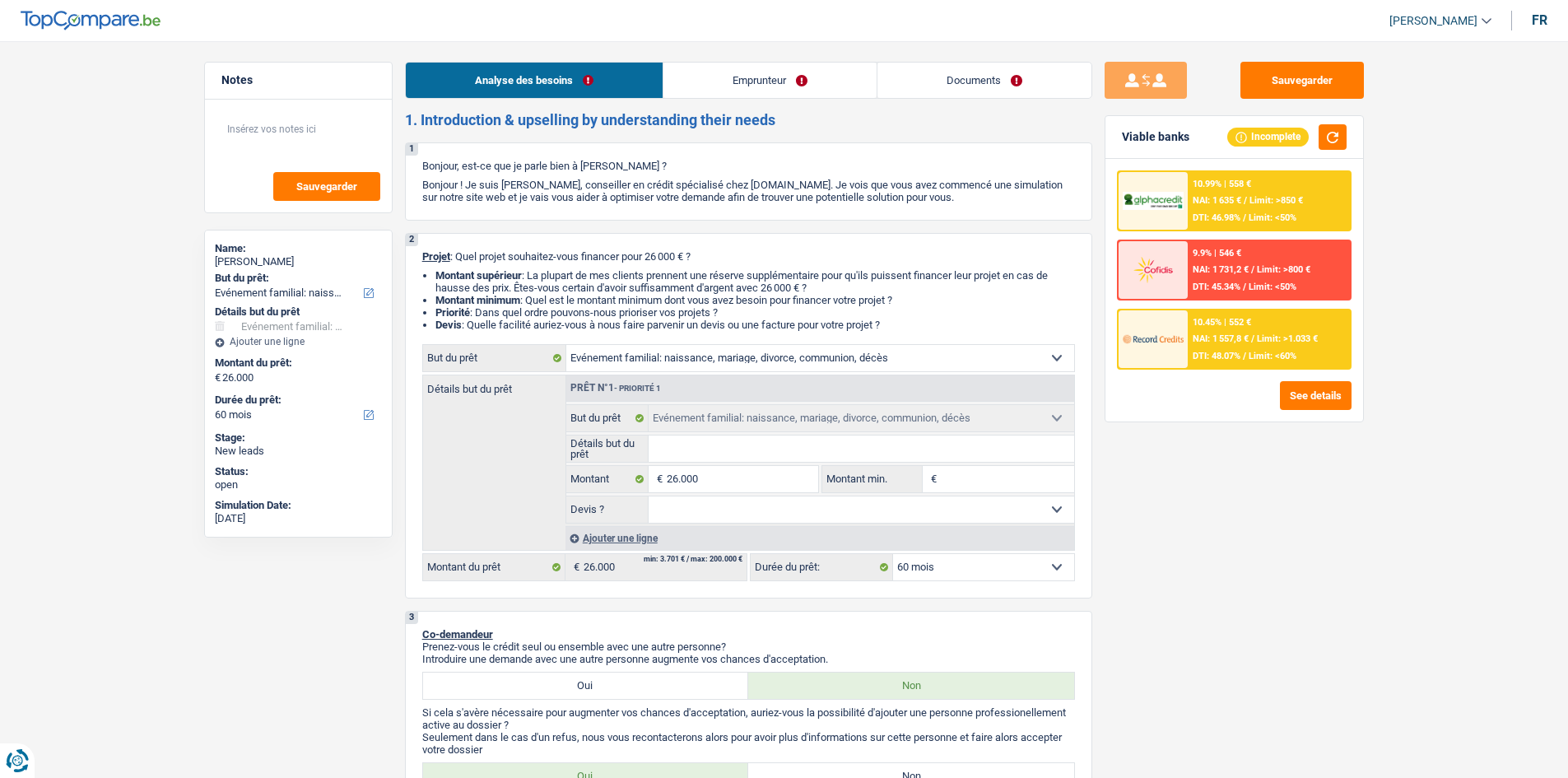
select select "familyEvent"
select select "60"
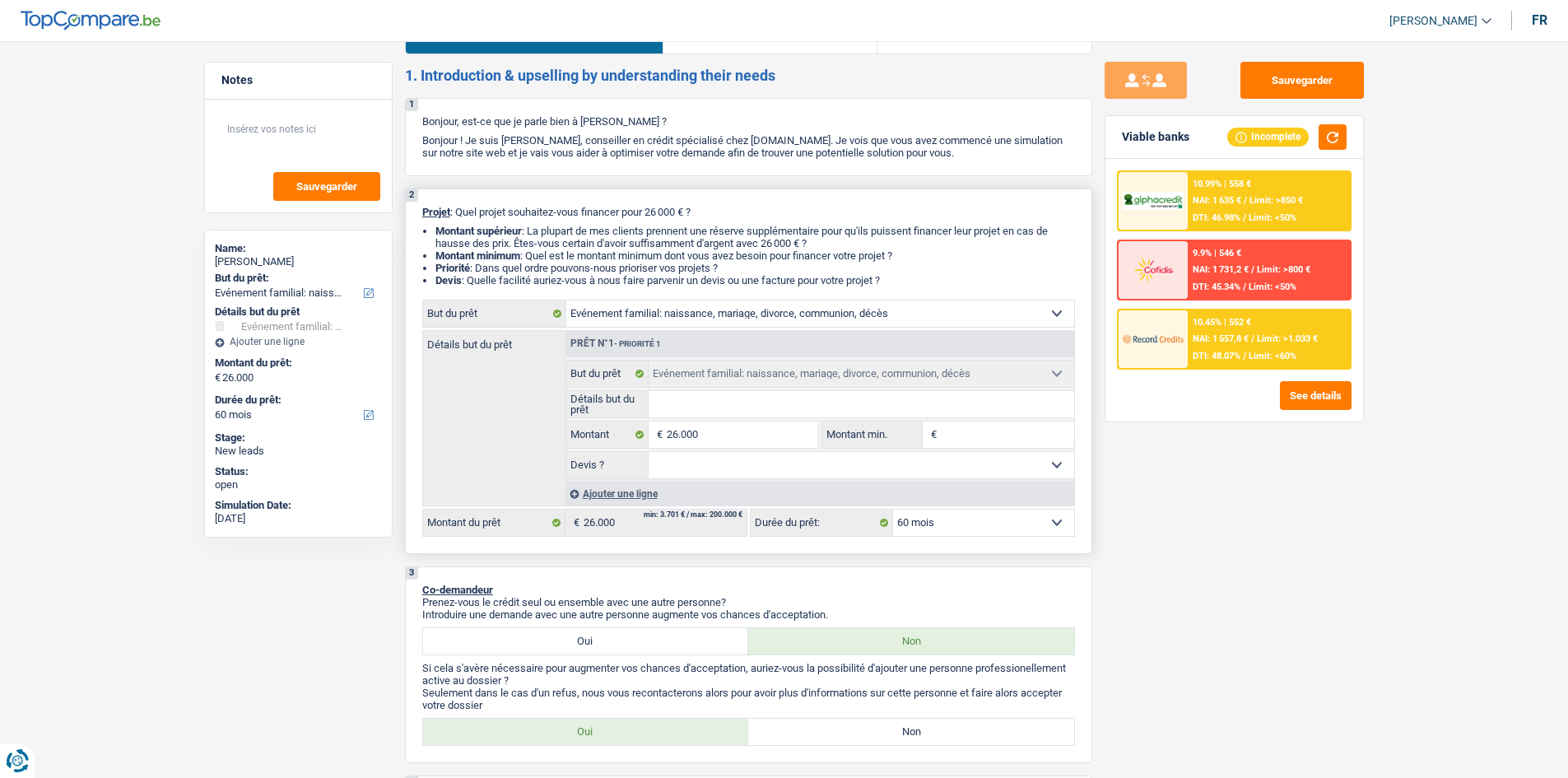
scroll to position [83, 0]
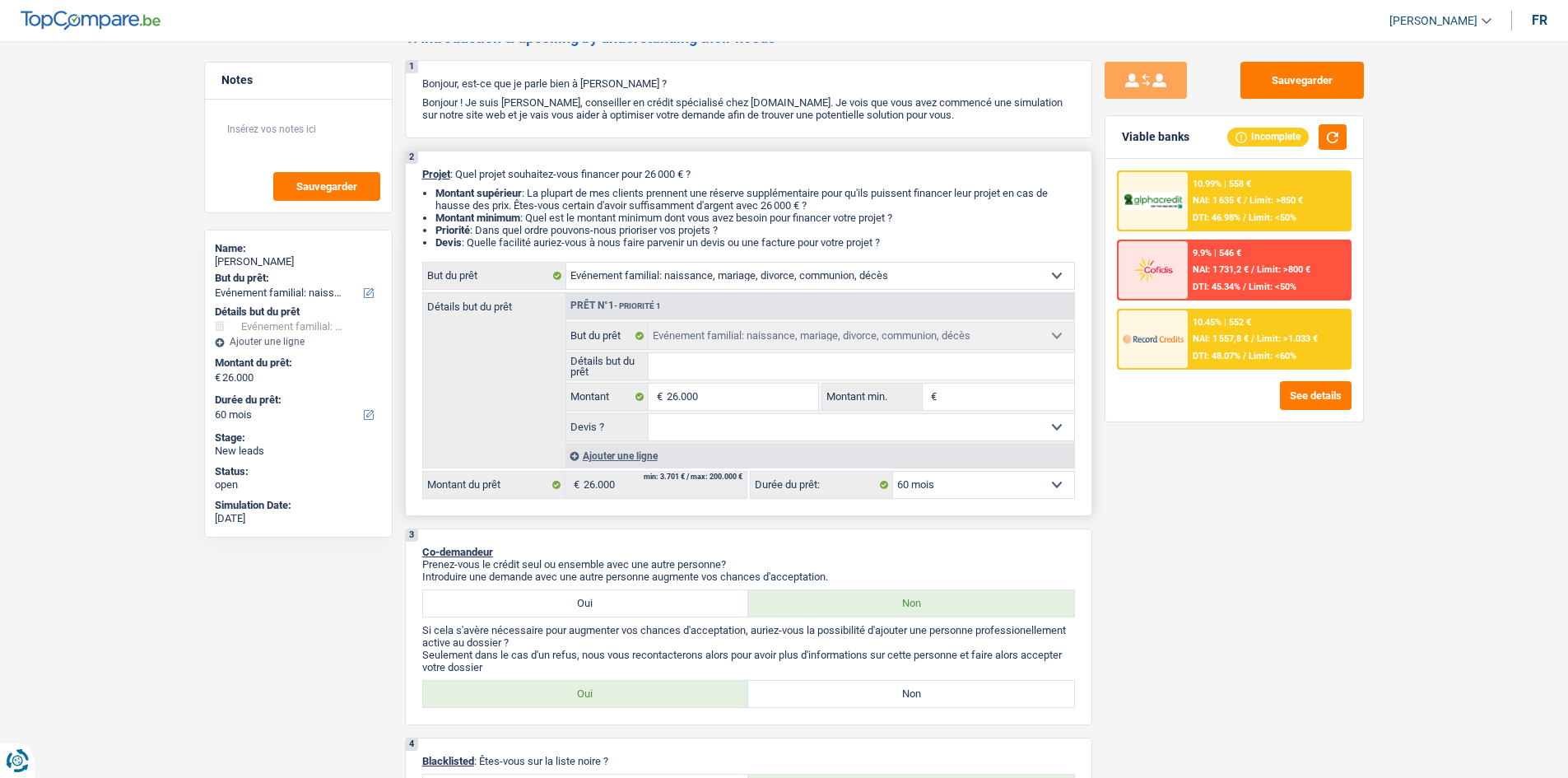
drag, startPoint x: 597, startPoint y: 459, endPoint x: 614, endPoint y: 440, distance: 25.5
click at [598, 458] on div "Ajouter une ligne" at bounding box center [819, 456] width 509 height 24
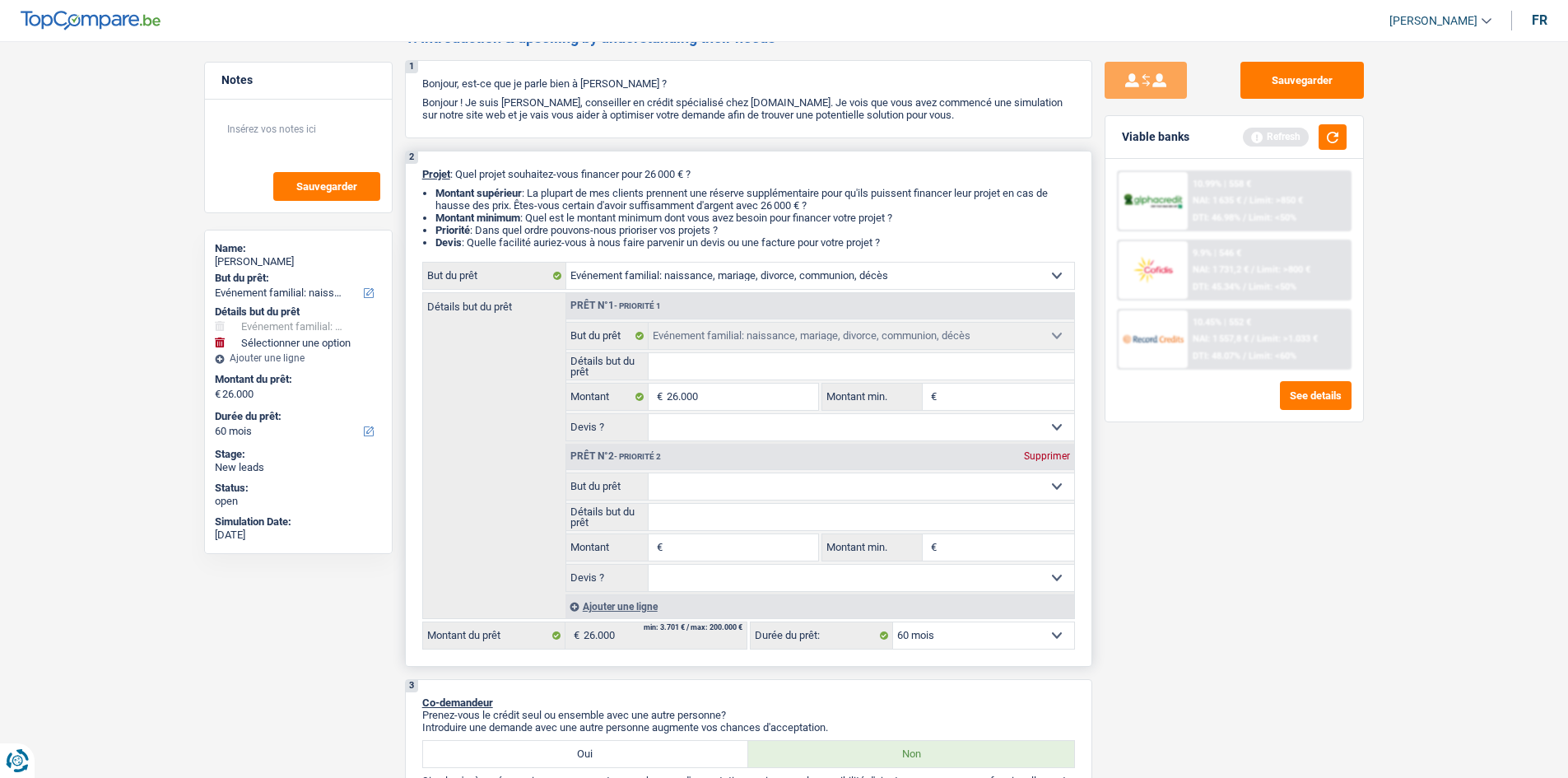
click at [707, 486] on select "Confort maison: meubles, textile, peinture, électroménager, outillage non-profe…" at bounding box center [862, 486] width 426 height 27
click at [595, 601] on div "Ajouter une ligne" at bounding box center [819, 606] width 509 height 24
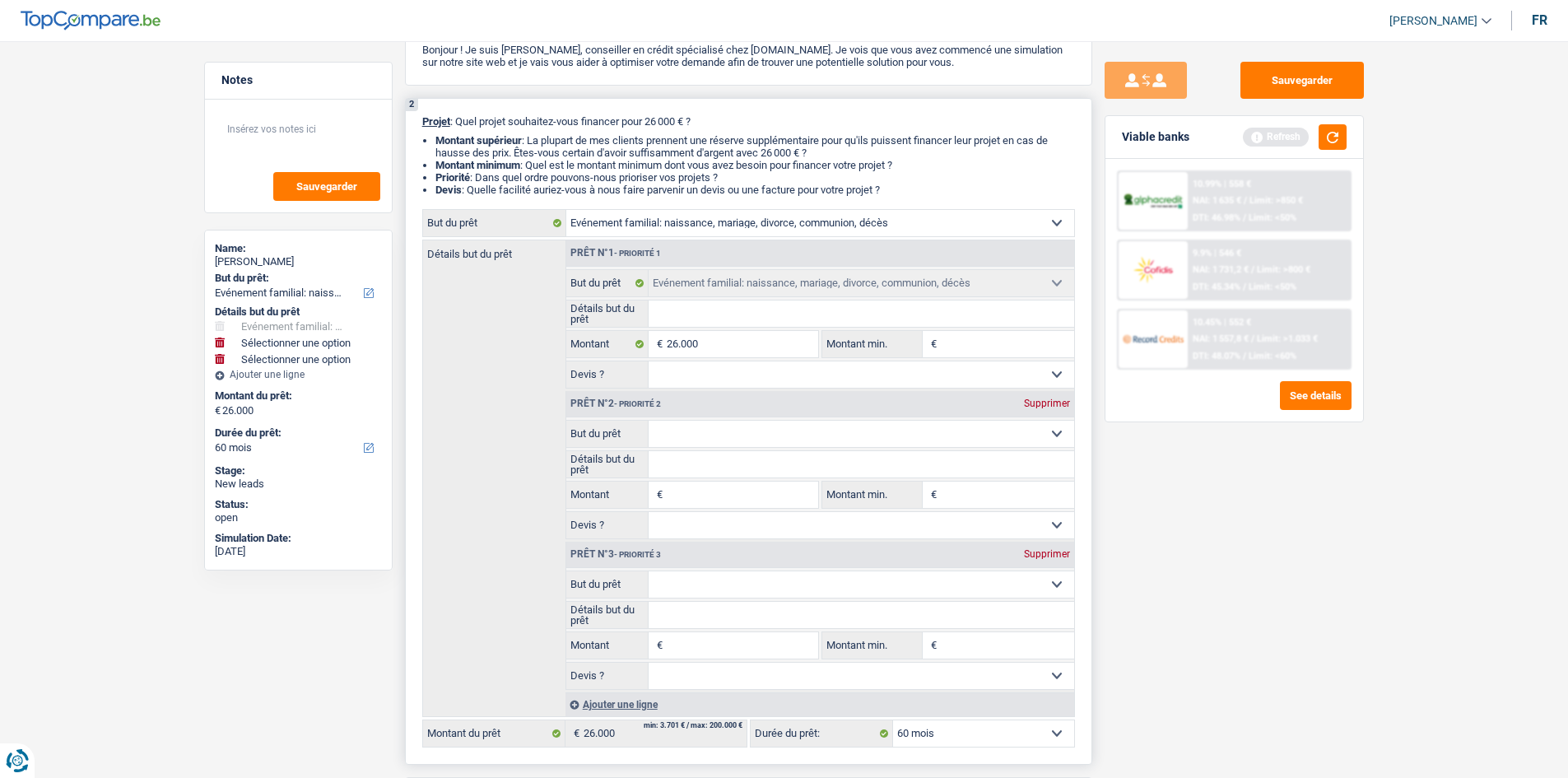
scroll to position [164, 0]
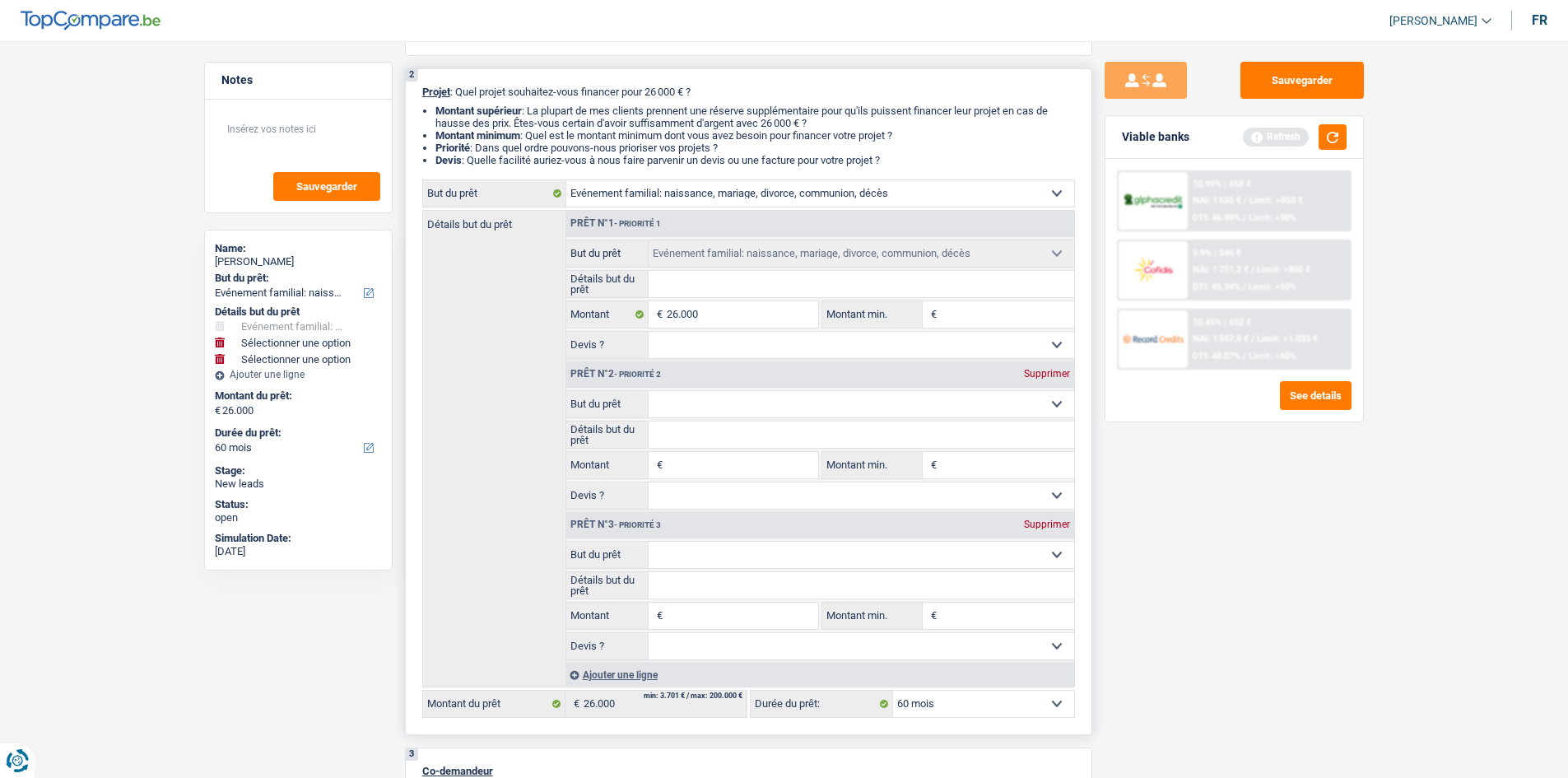
type input "3"
type input "36"
type input "360"
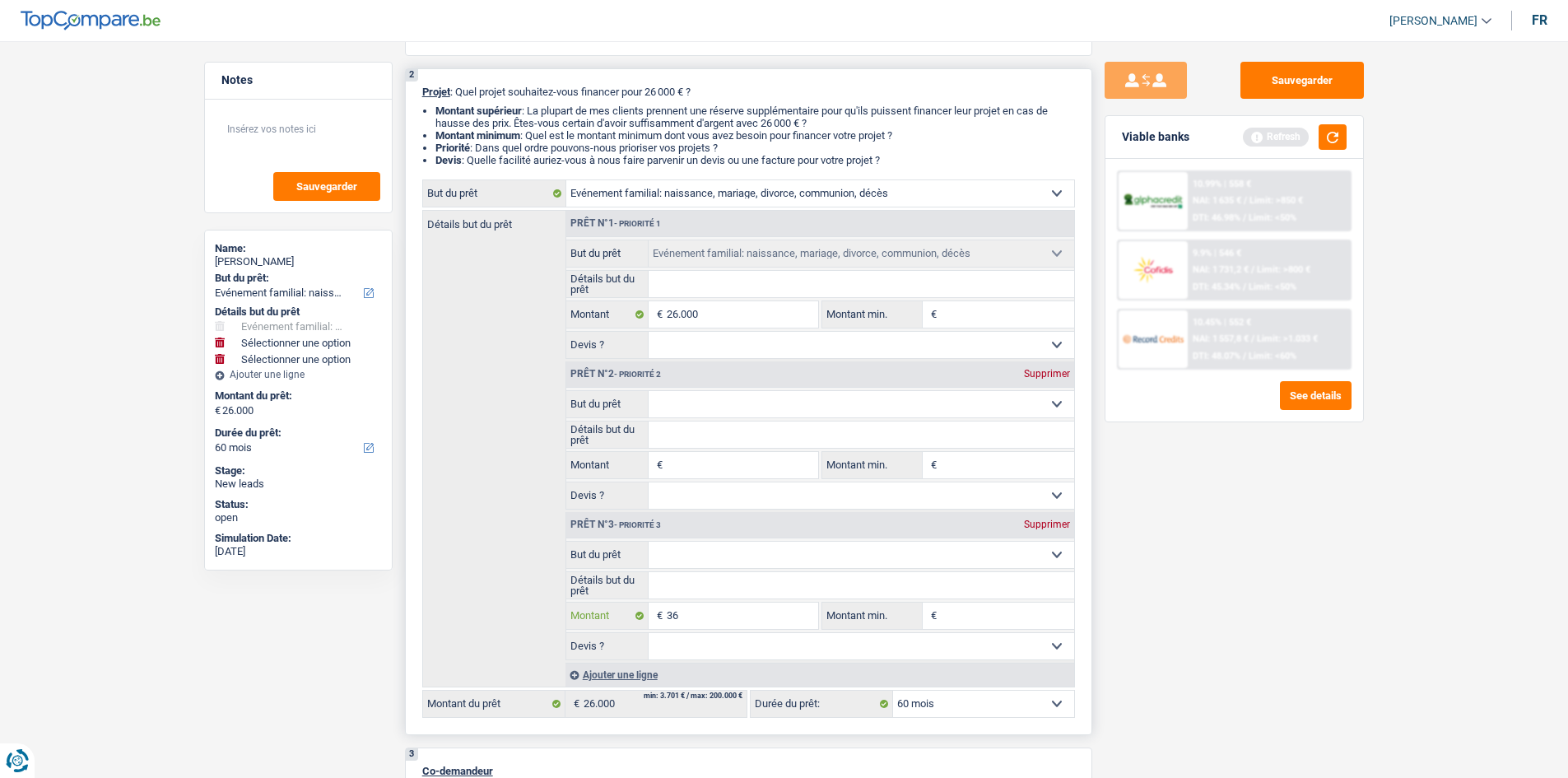
type input "360"
type input "3.600"
type input "29.600"
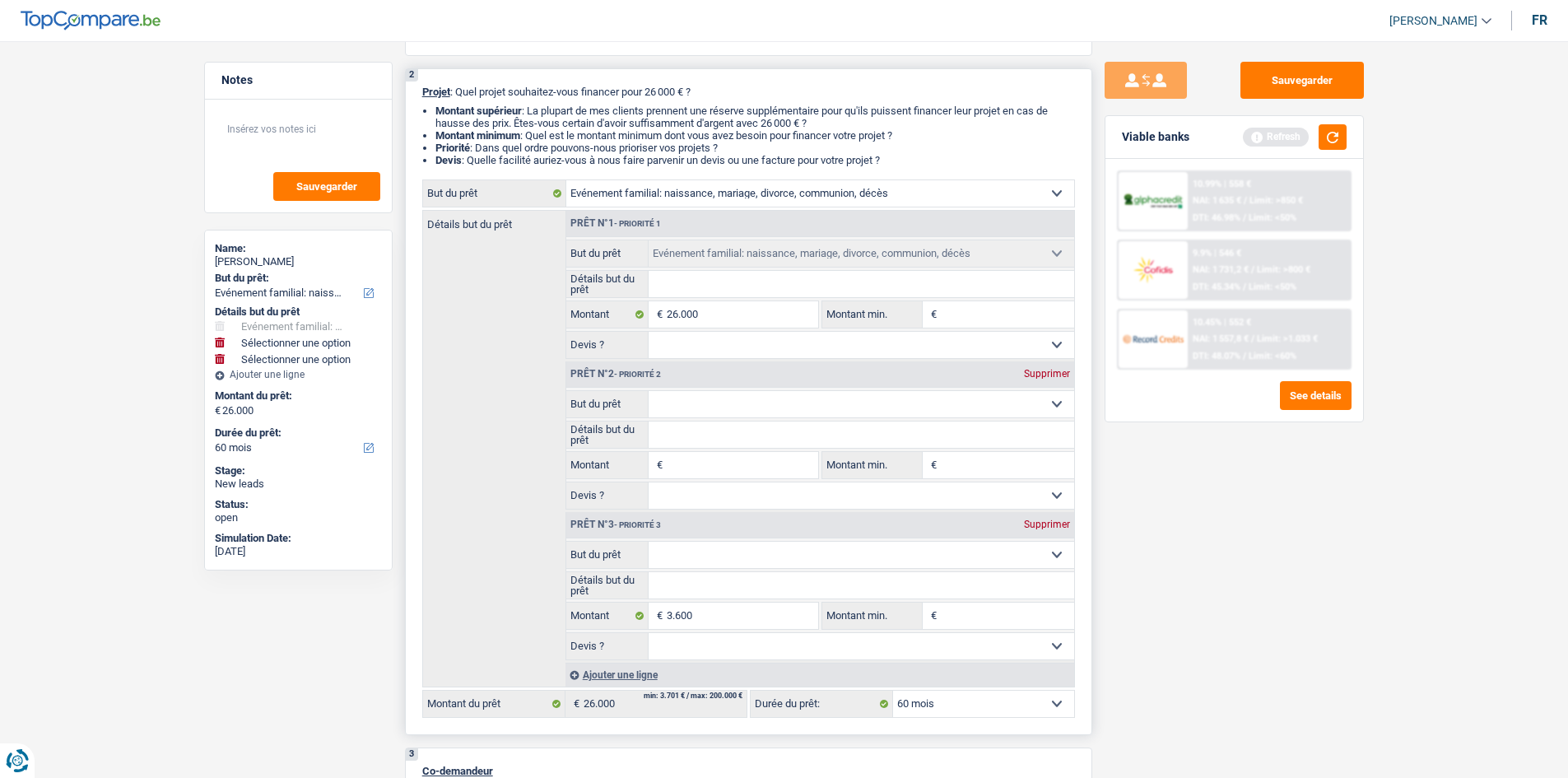
select select "120"
type input "29.600"
select select "120"
type input "29.600"
select select "120"
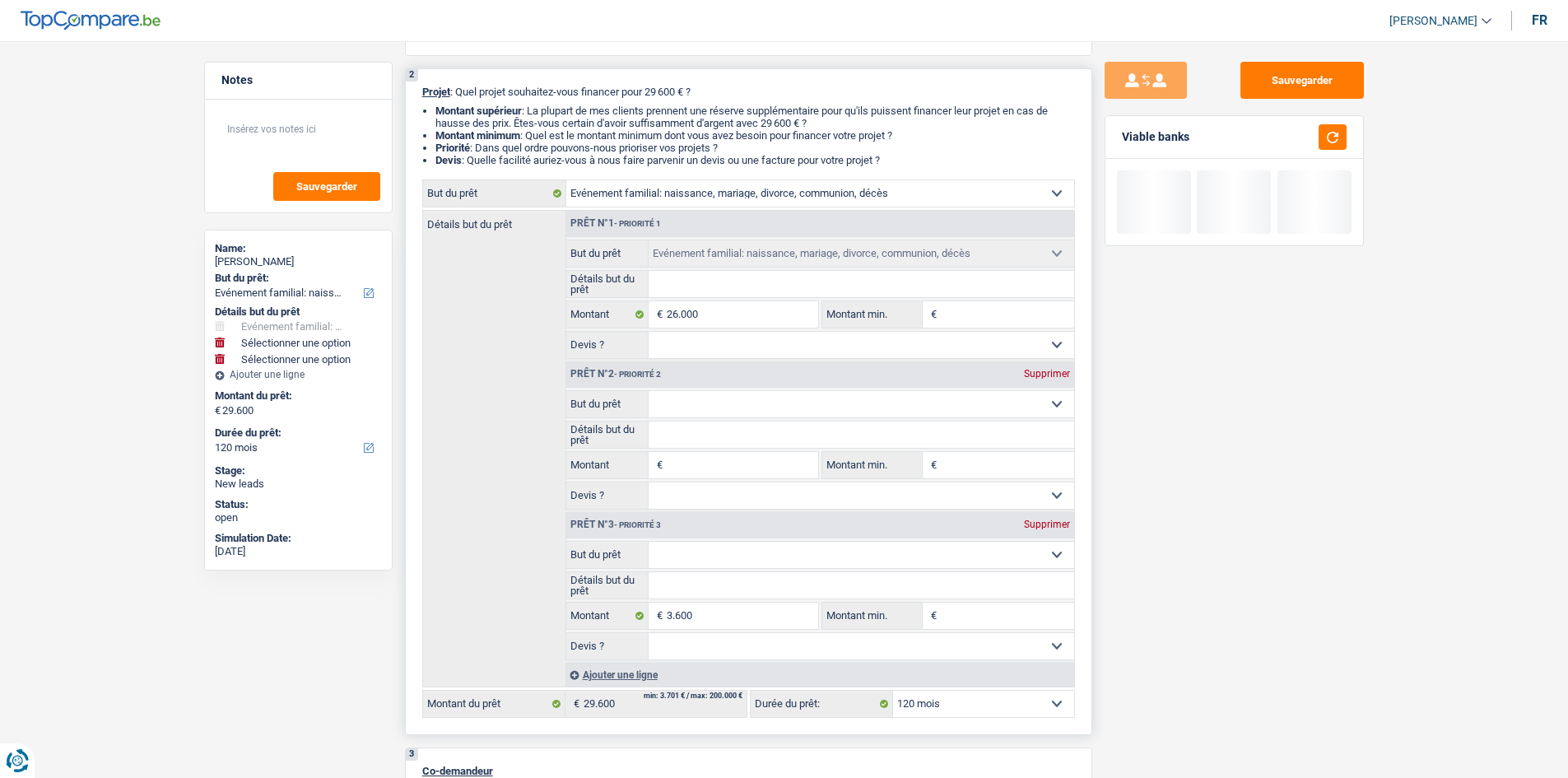
click at [705, 557] on select "Confort maison: meubles, textile, peinture, électroménager, outillage non-profe…" at bounding box center [862, 554] width 426 height 27
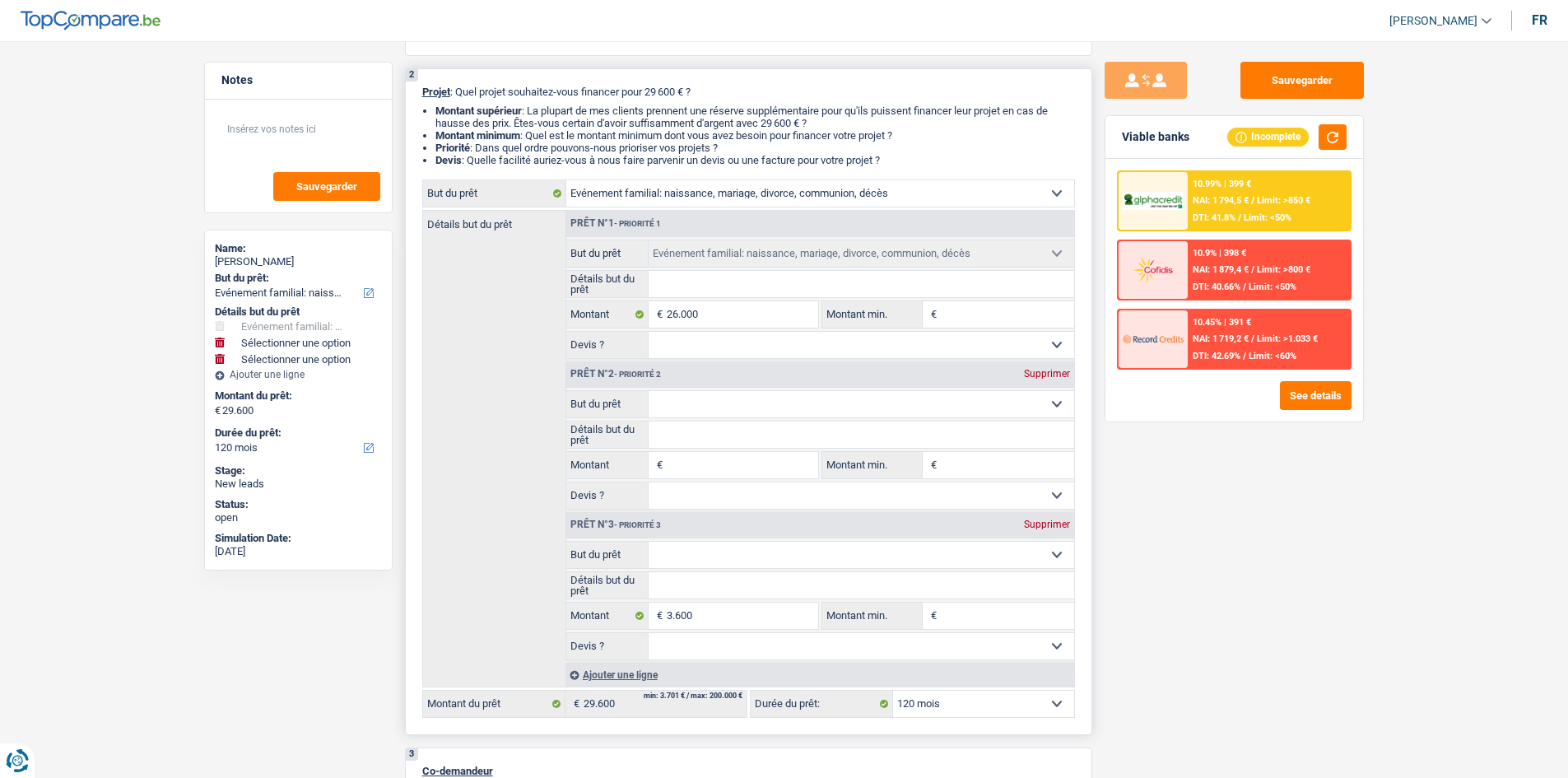
select select "taxes"
click at [649, 541] on select "Confort maison: meubles, textile, peinture, électroménager, outillage non-profe…" at bounding box center [862, 554] width 426 height 27
select select "taxes"
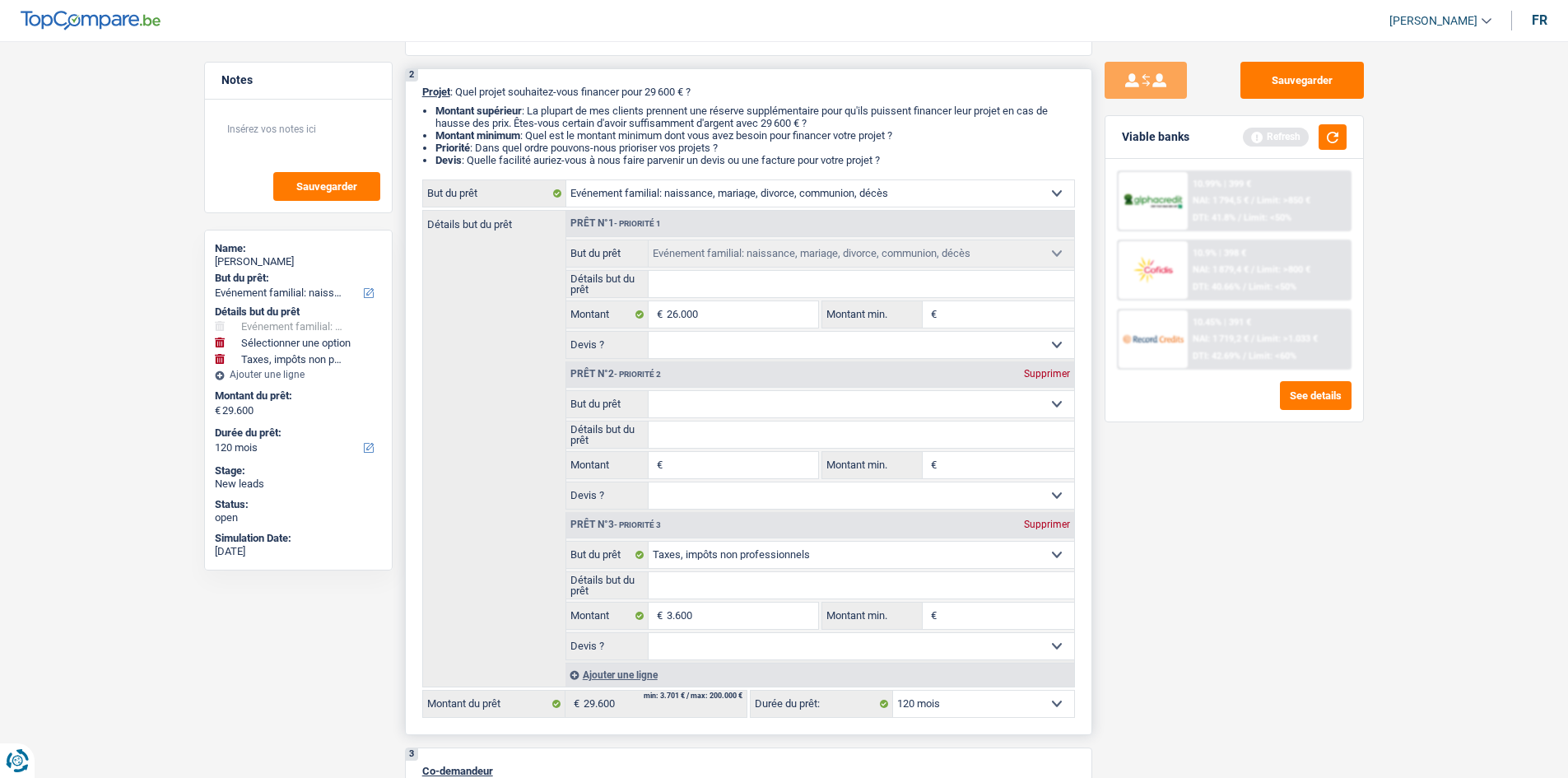
click at [789, 558] on select "Confort maison: meubles, textile, peinture, électroménager, outillage non-profe…" at bounding box center [862, 554] width 426 height 27
select select "familyDebt"
click at [649, 541] on select "Confort maison: meubles, textile, peinture, électroménager, outillage non-profe…" at bounding box center [862, 554] width 426 height 27
select select "familyDebt"
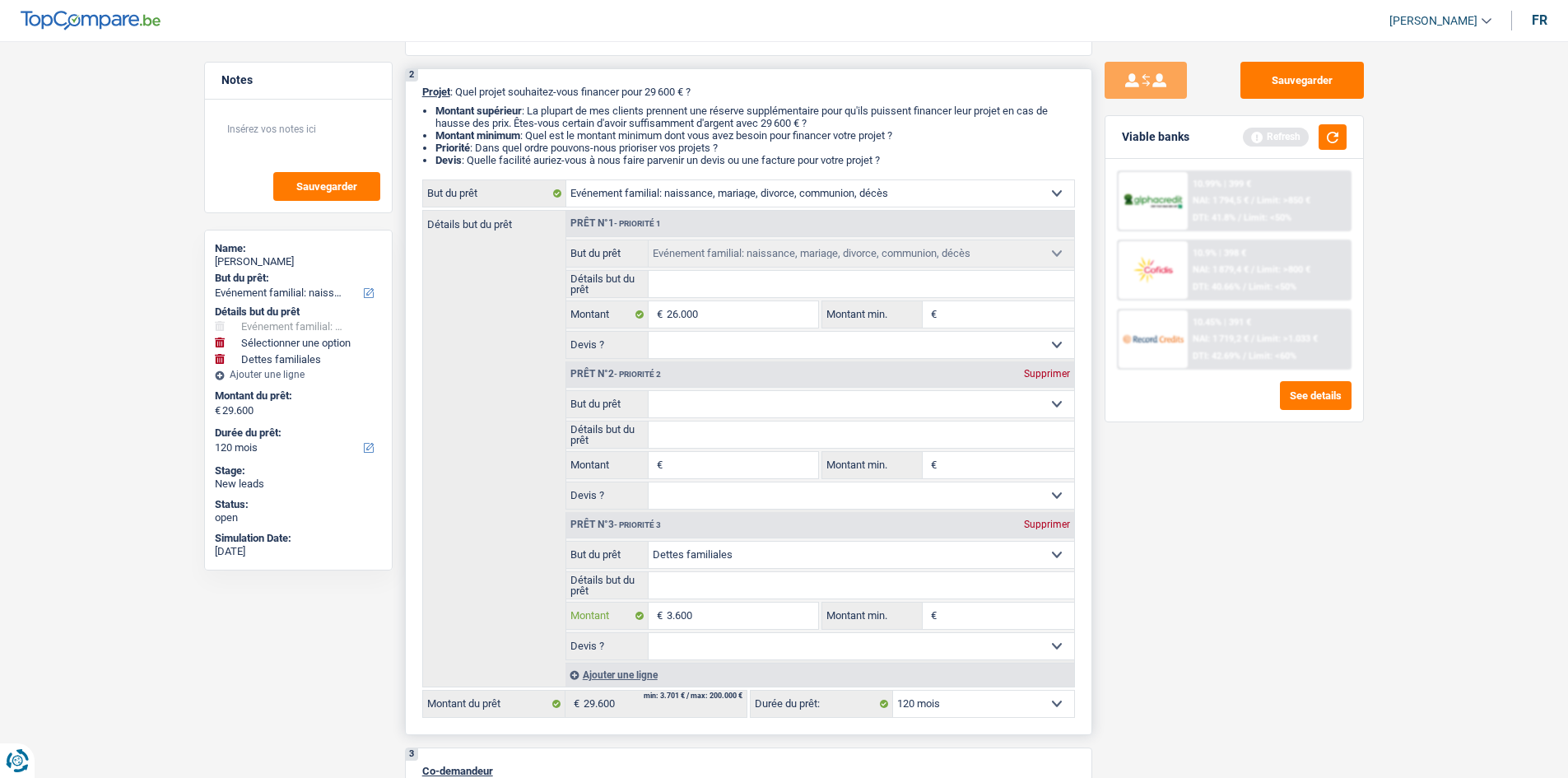
type input "360"
type input "36"
type input "3"
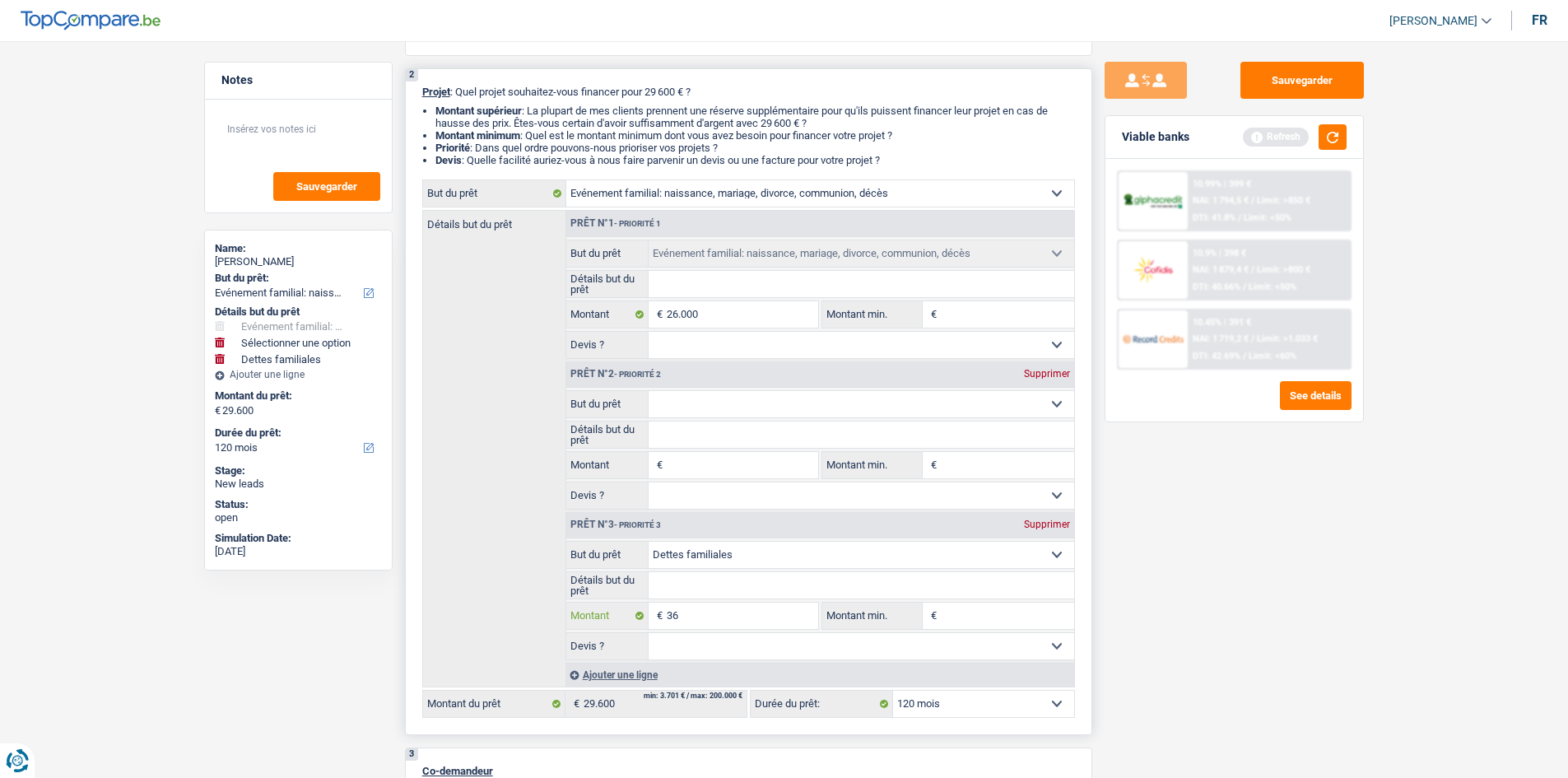
type input "3"
type input "7"
type input "70"
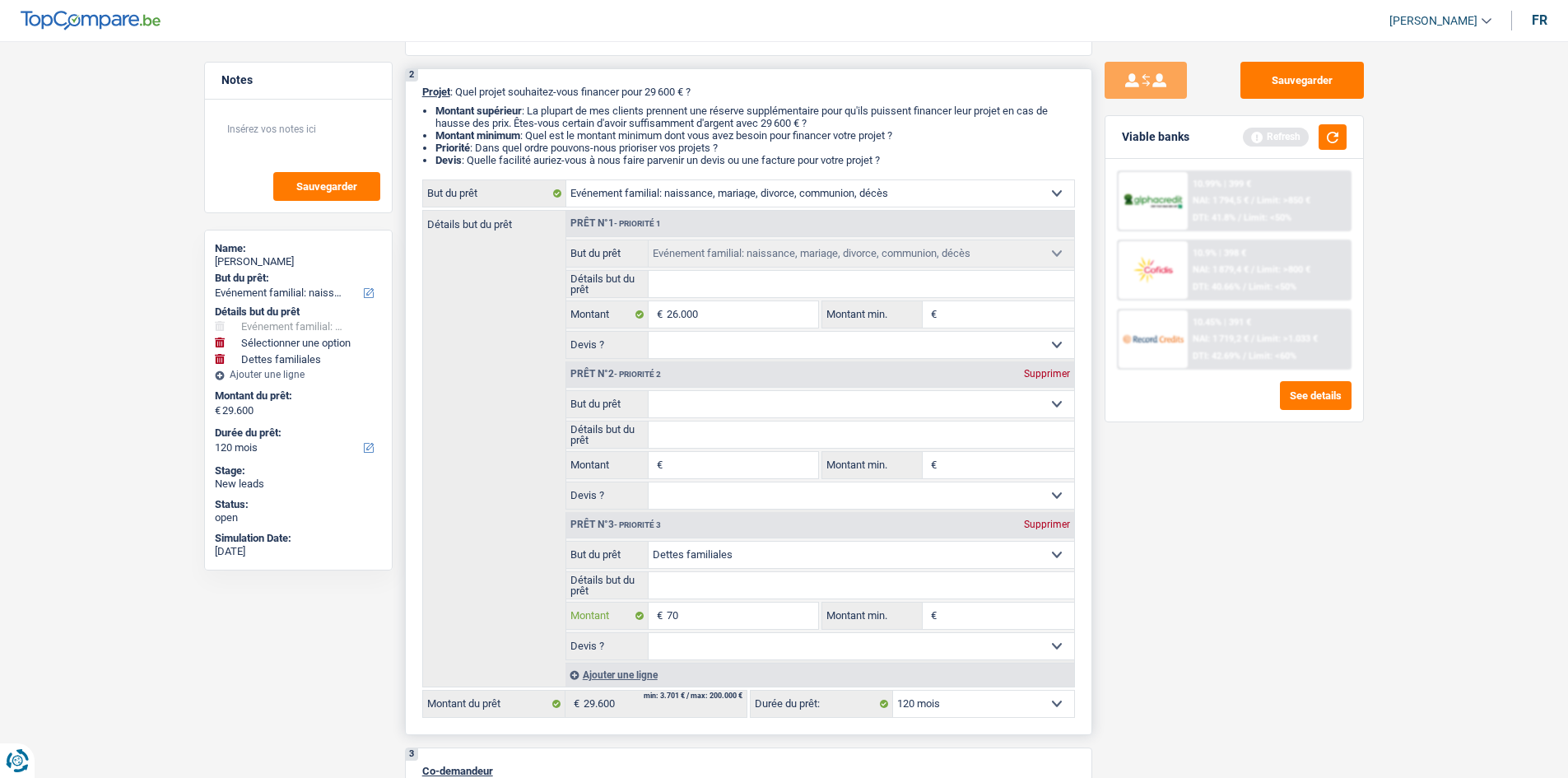
type input "700"
type input "7.000"
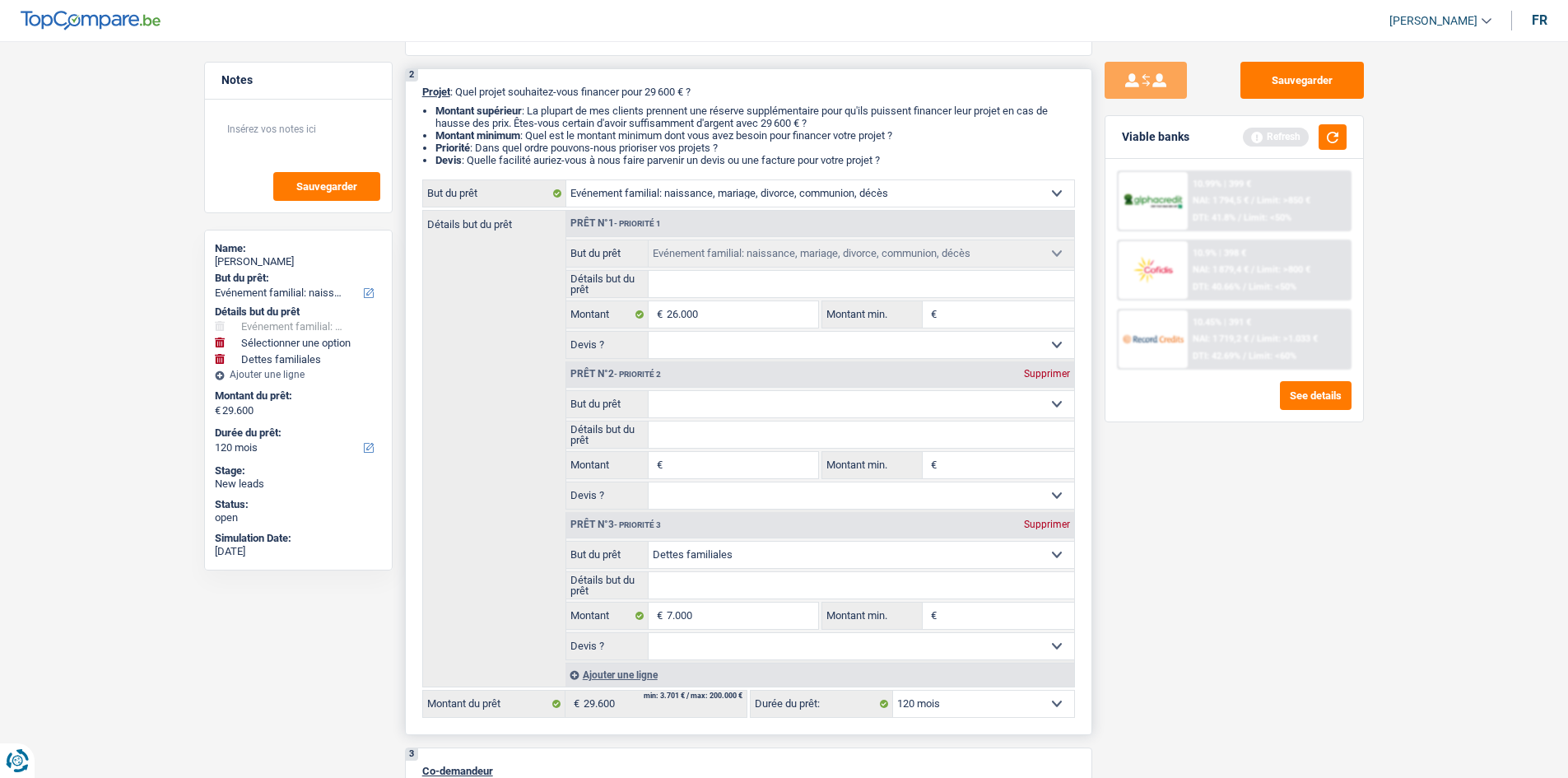
type input "33.000"
click at [517, 584] on div "Détails but du prêt Prêt n°1 - Priorité 1 Confort maison: meubles, textile, pei…" at bounding box center [749, 449] width 653 height 477
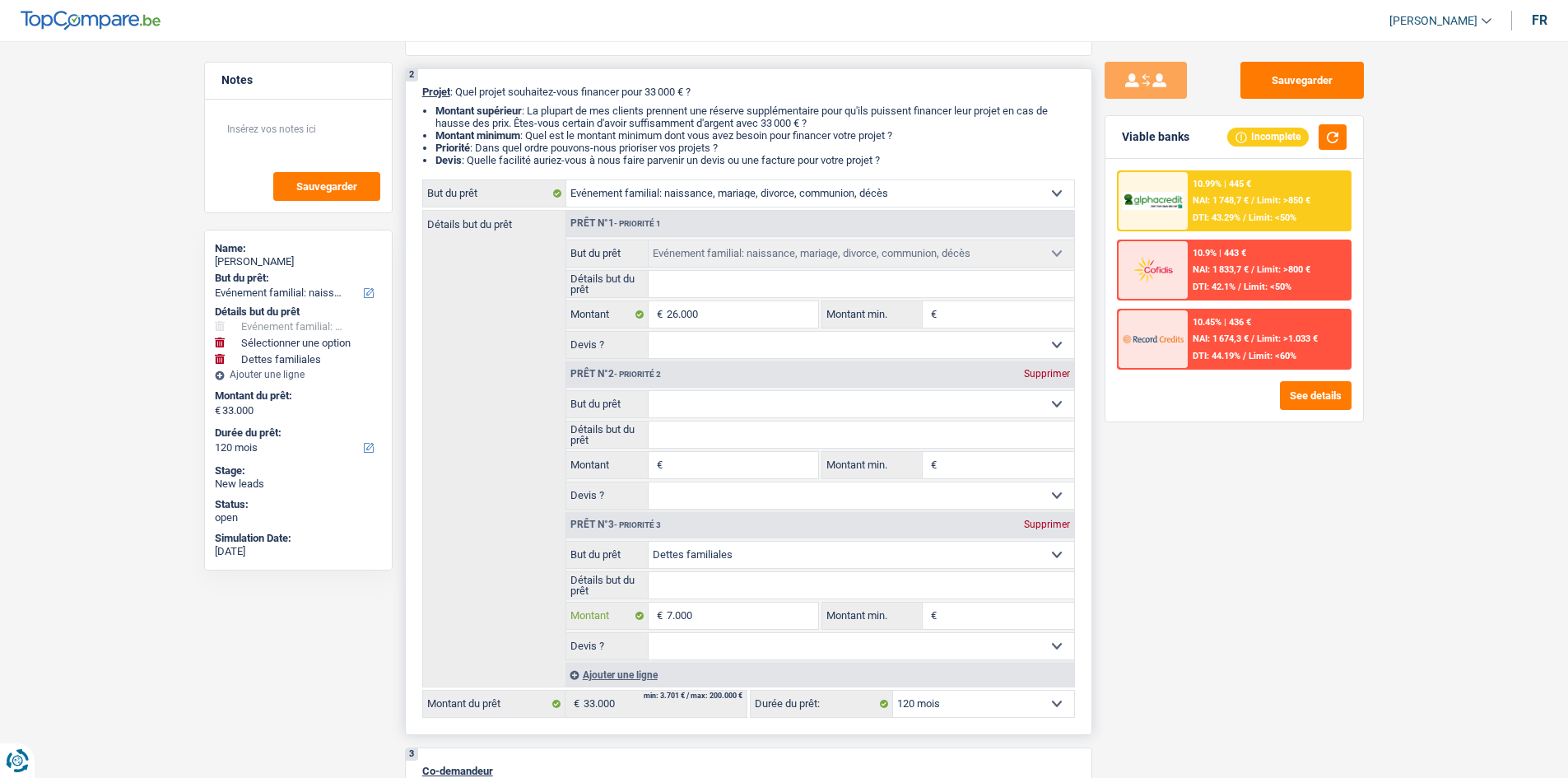
type input "700"
type input "70"
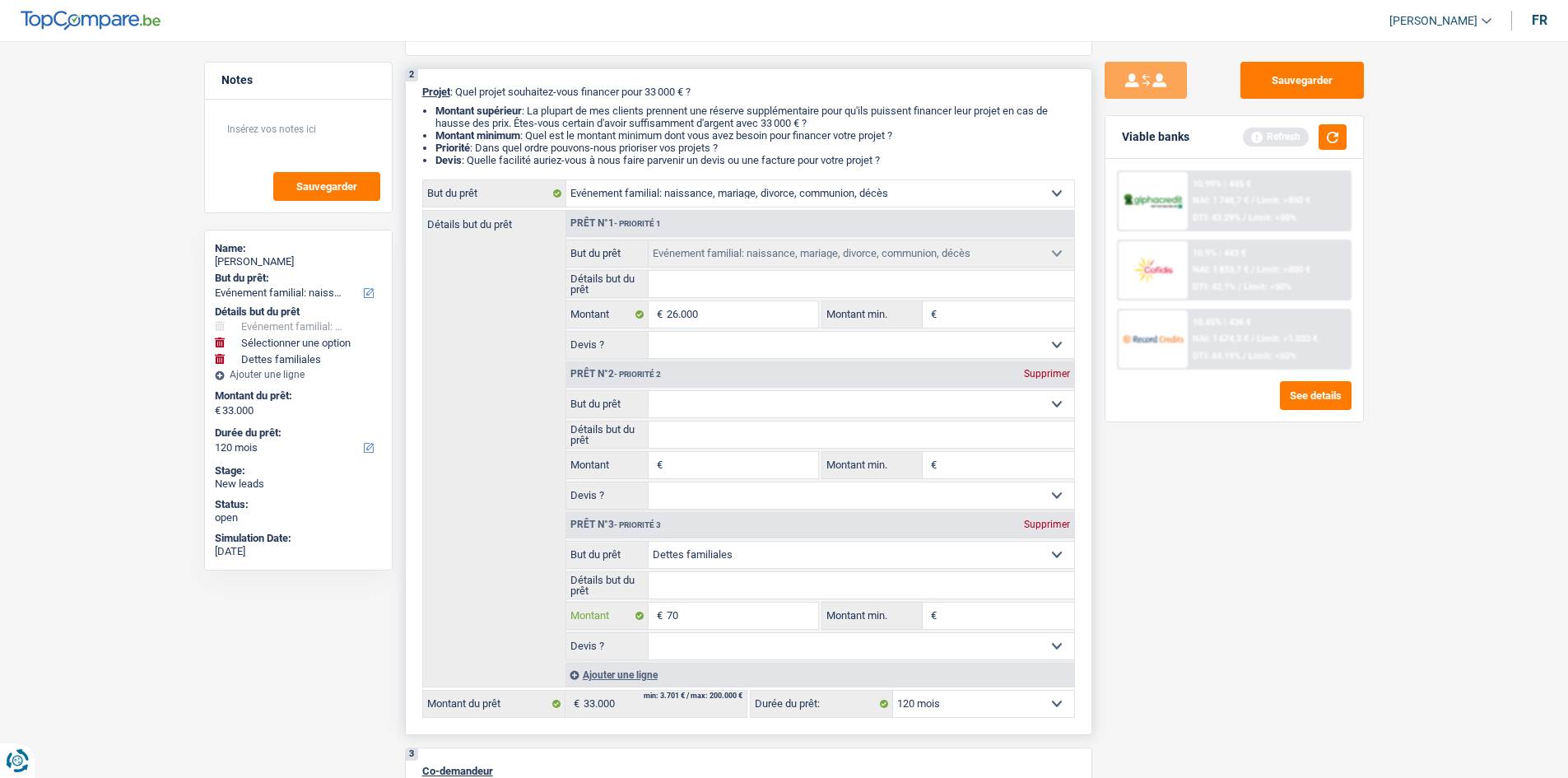
type input "7"
type input "1"
type input "10"
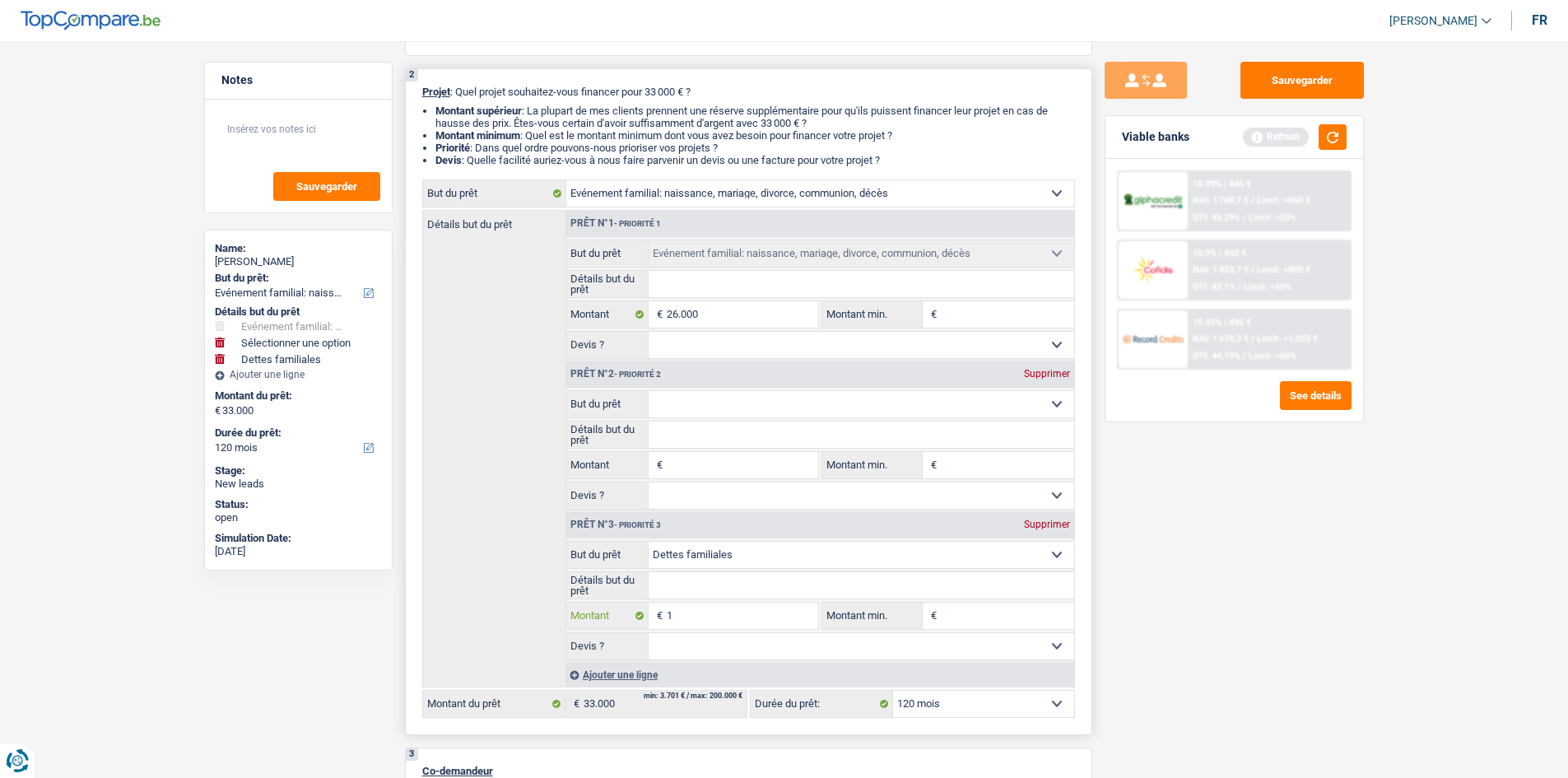
type input "10"
type input "100"
type input "10"
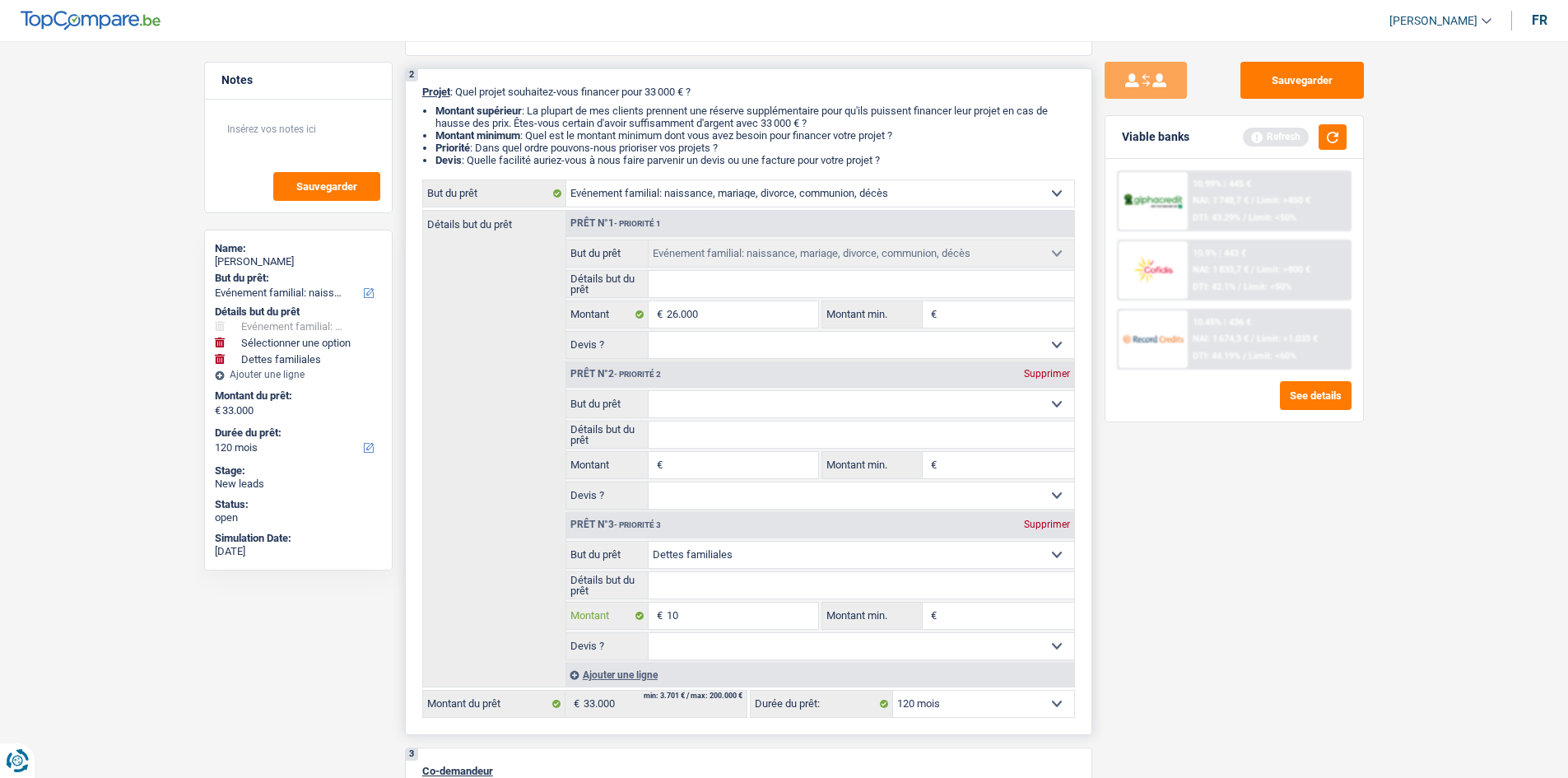
type input "100"
type input "1.000"
type input "10.000"
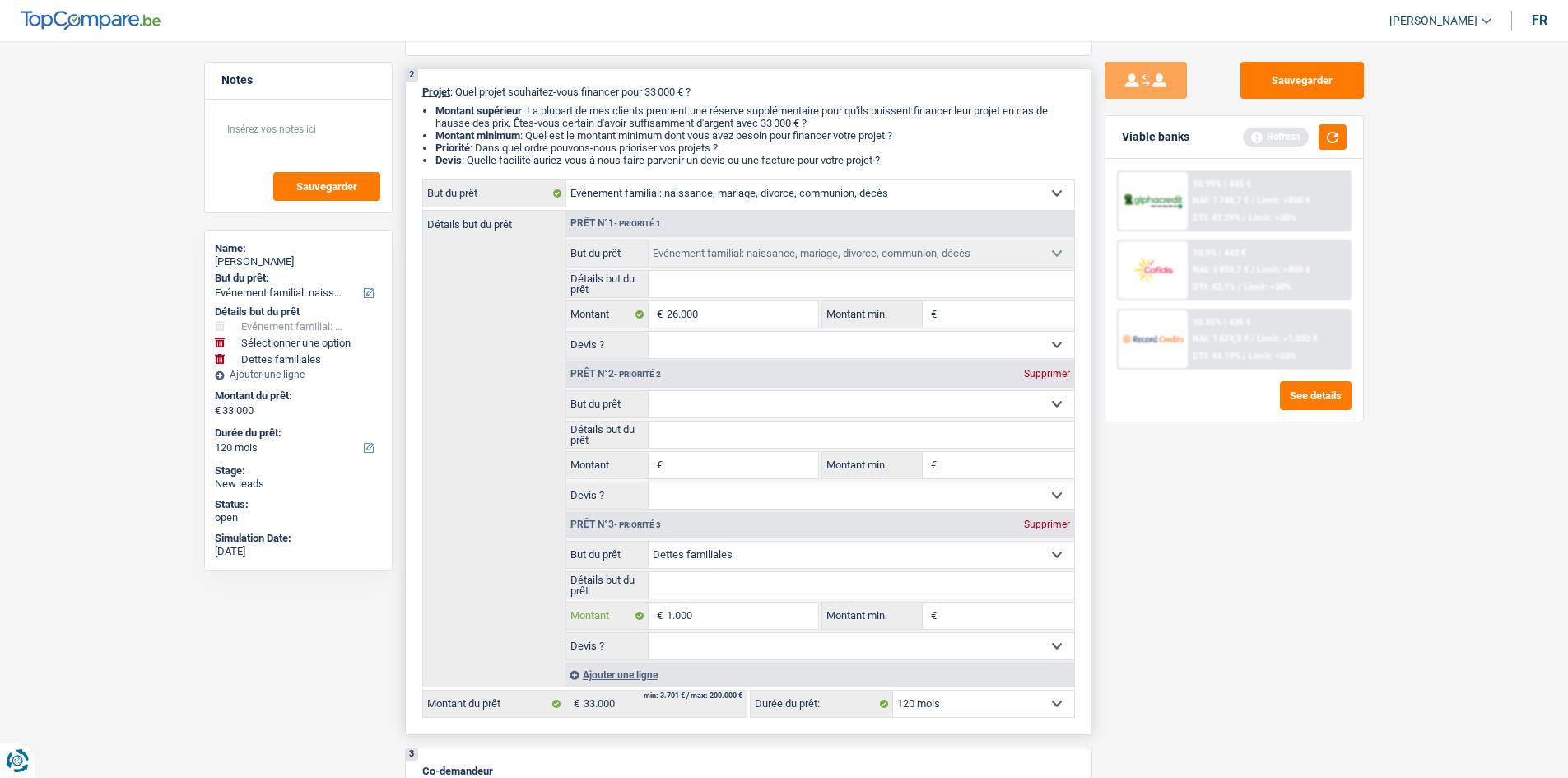
type input "10.000"
type input "100.000"
type input "10.000"
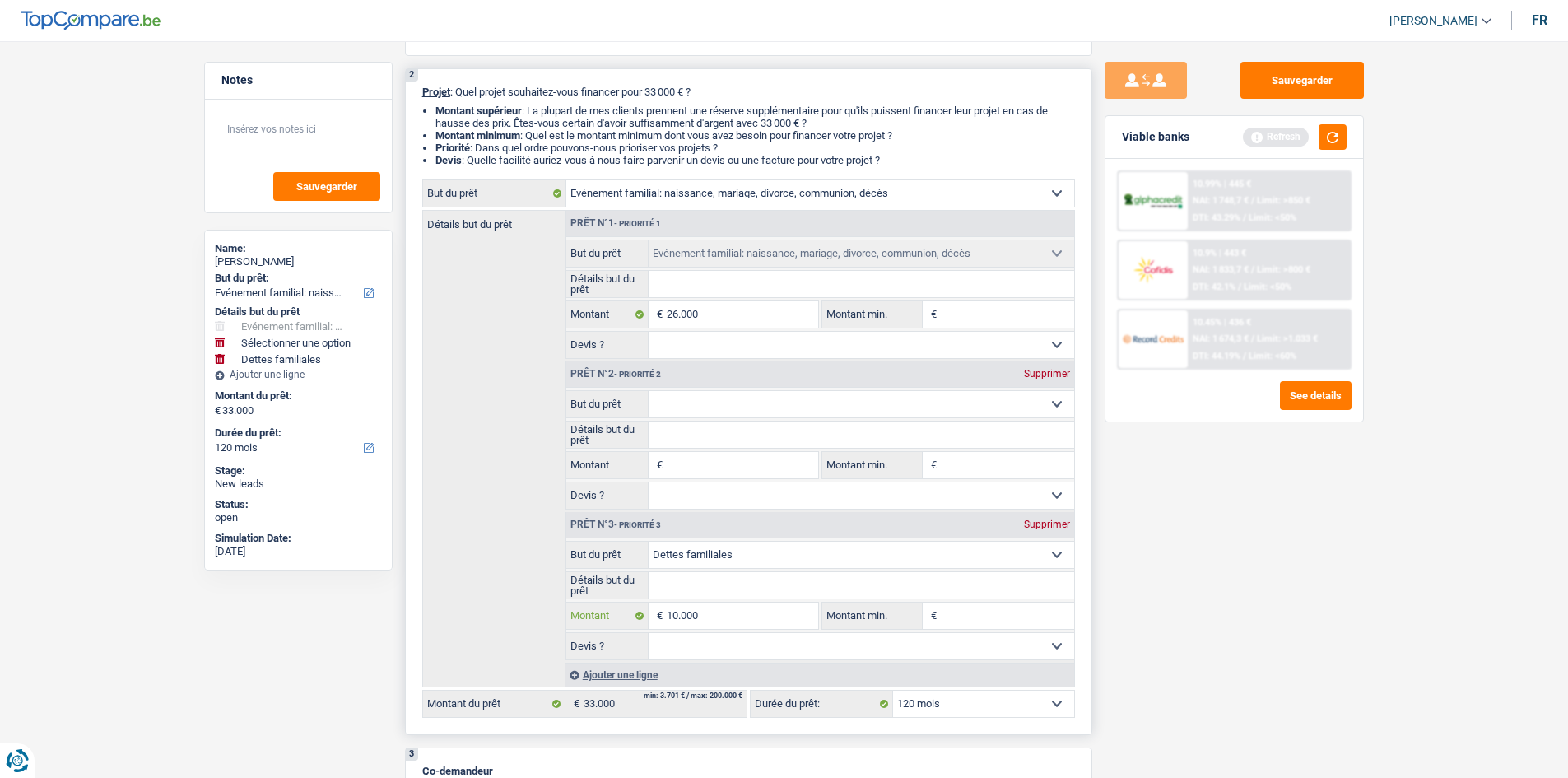
type input "10.000"
type input "36.000"
click at [774, 650] on select "Oui Non Non répondu Sélectionner une option" at bounding box center [862, 646] width 426 height 27
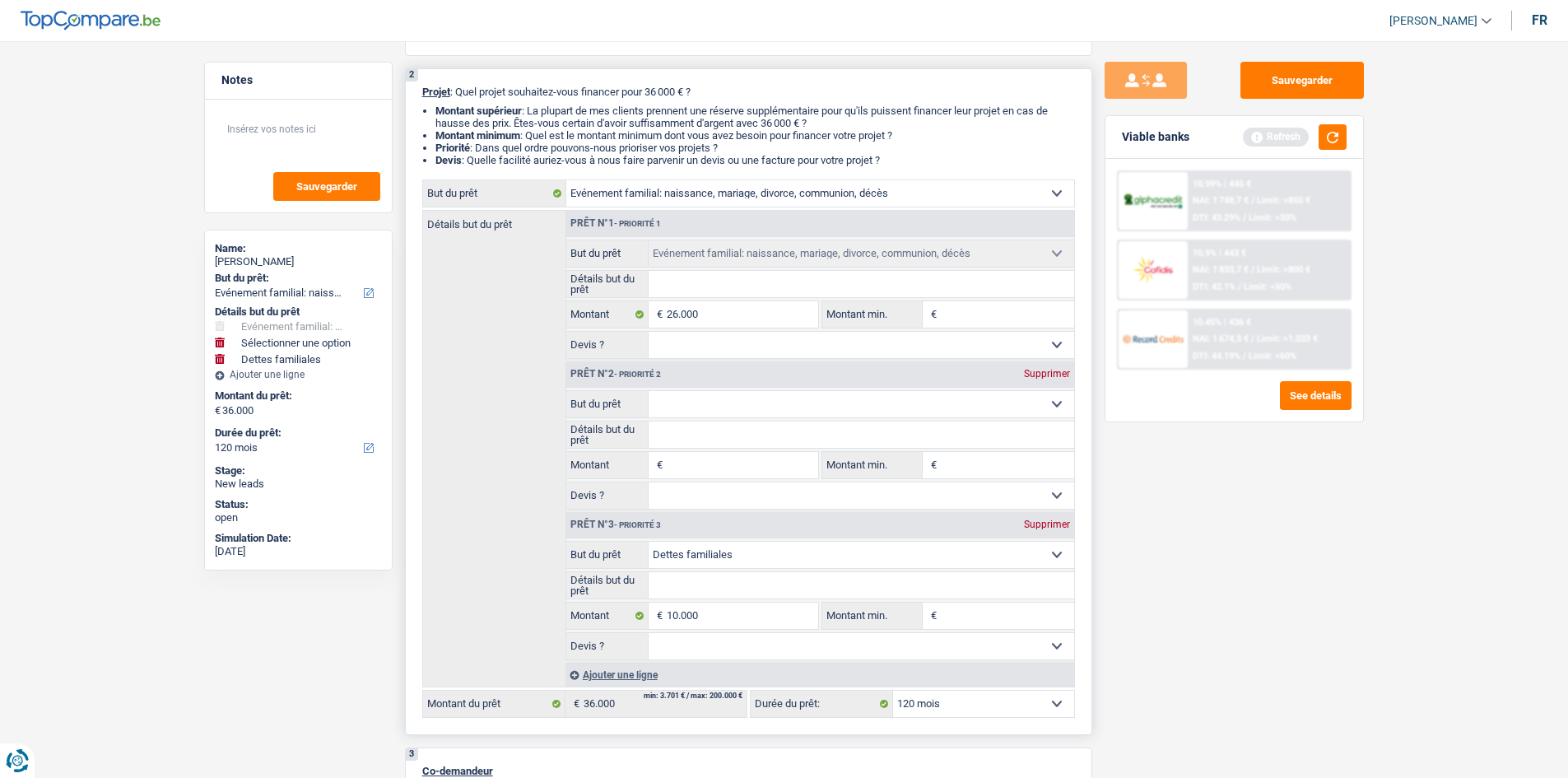
select select "yes"
click at [649, 633] on select "Oui Non Non répondu Sélectionner une option" at bounding box center [862, 646] width 426 height 27
select select "yes"
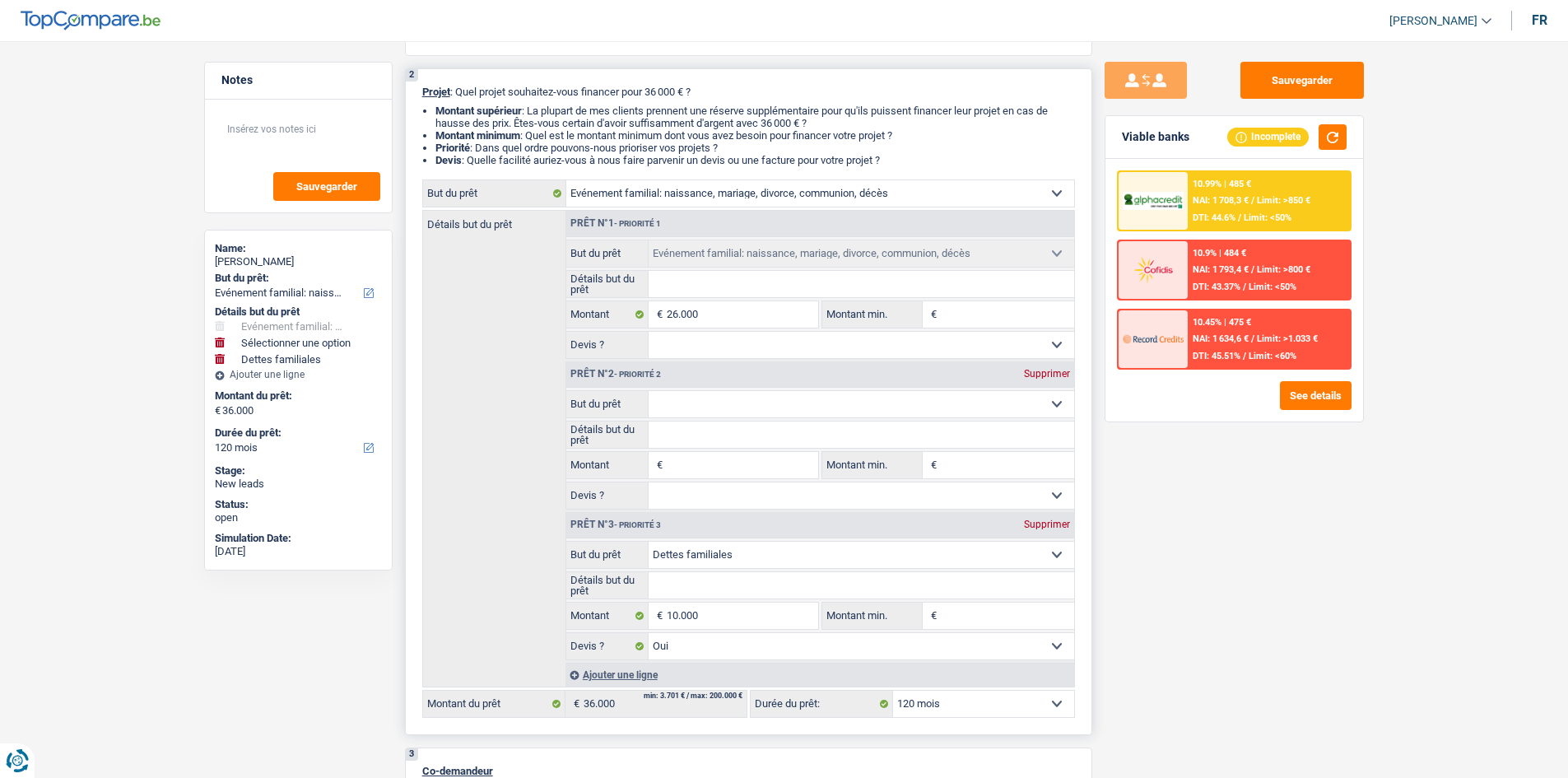
click at [711, 470] on input "Montant" at bounding box center [742, 465] width 150 height 27
type input "3"
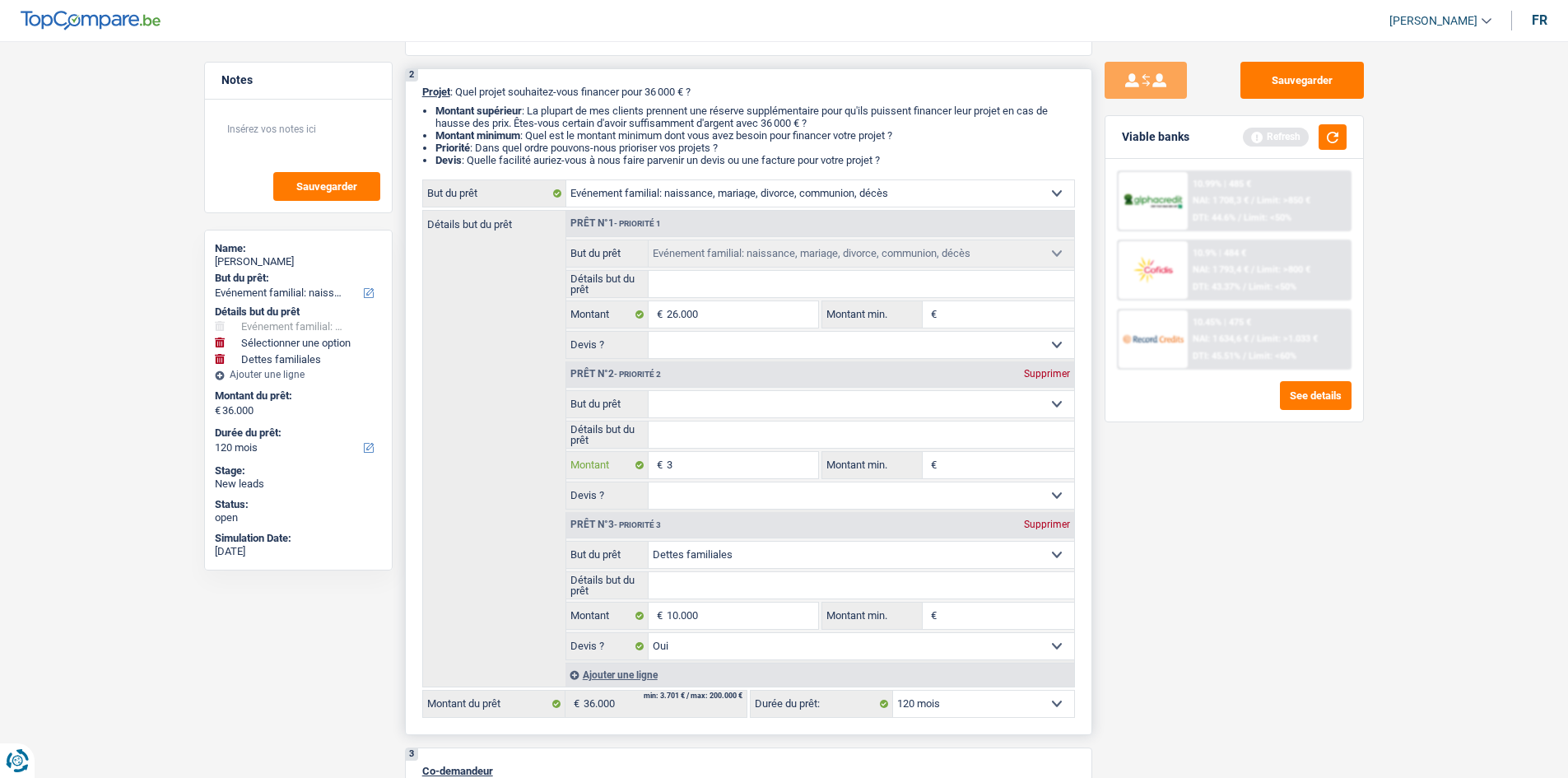
type input "36"
type input "360"
type input "3.600"
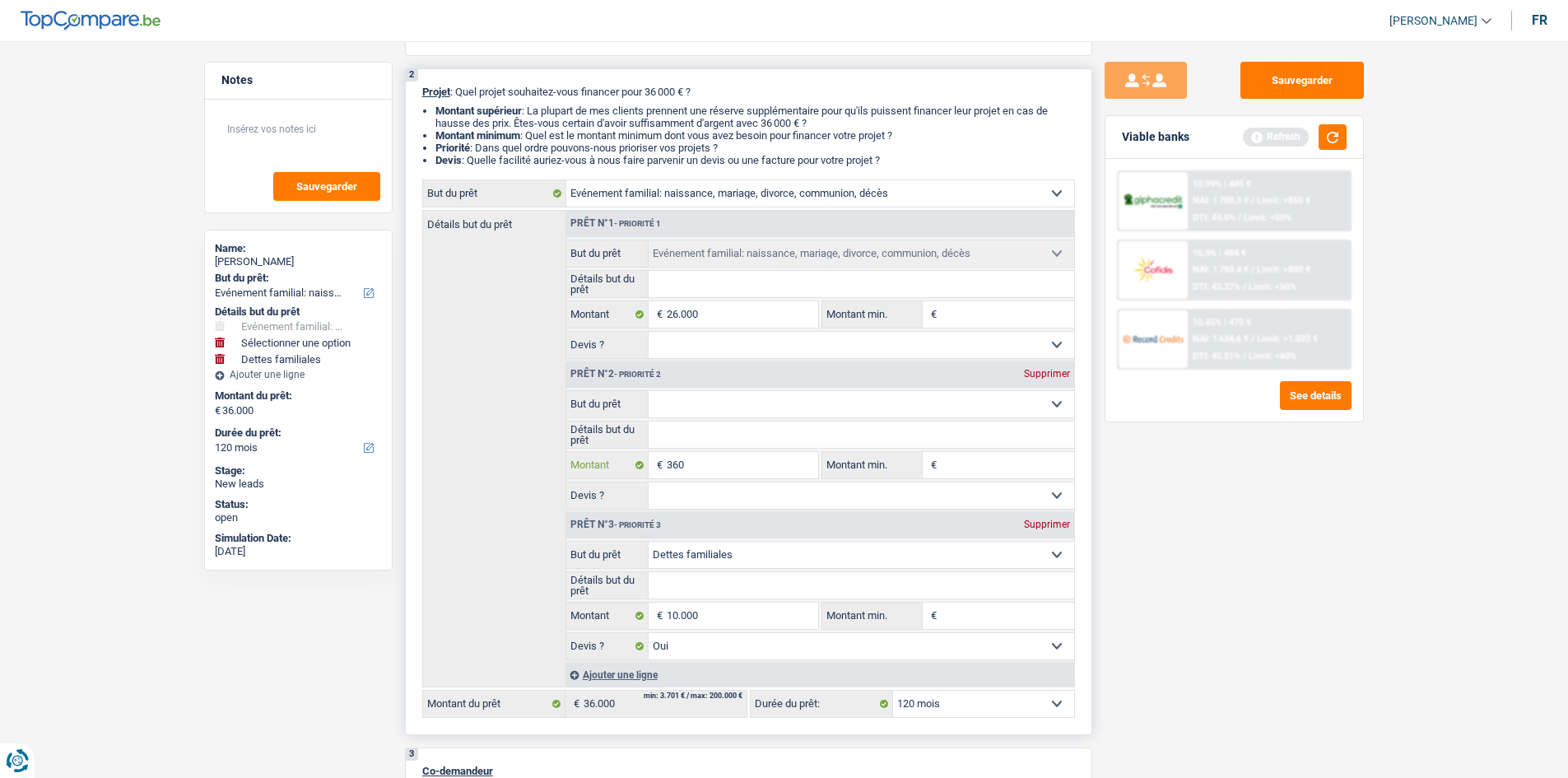
type input "3.600"
type input "36.000"
type input "3.600"
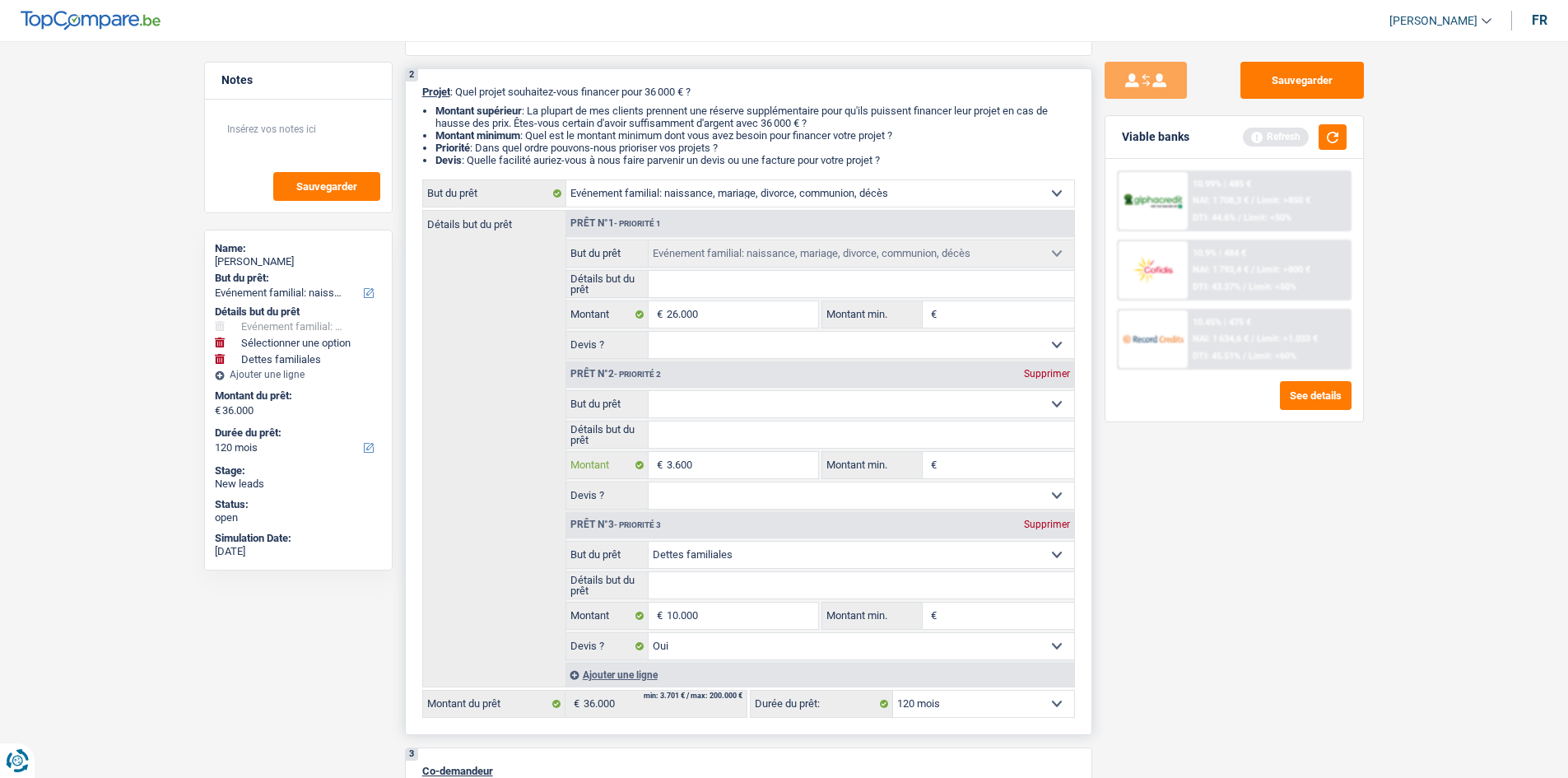
type input "3.600"
type input "39.600"
select select "144"
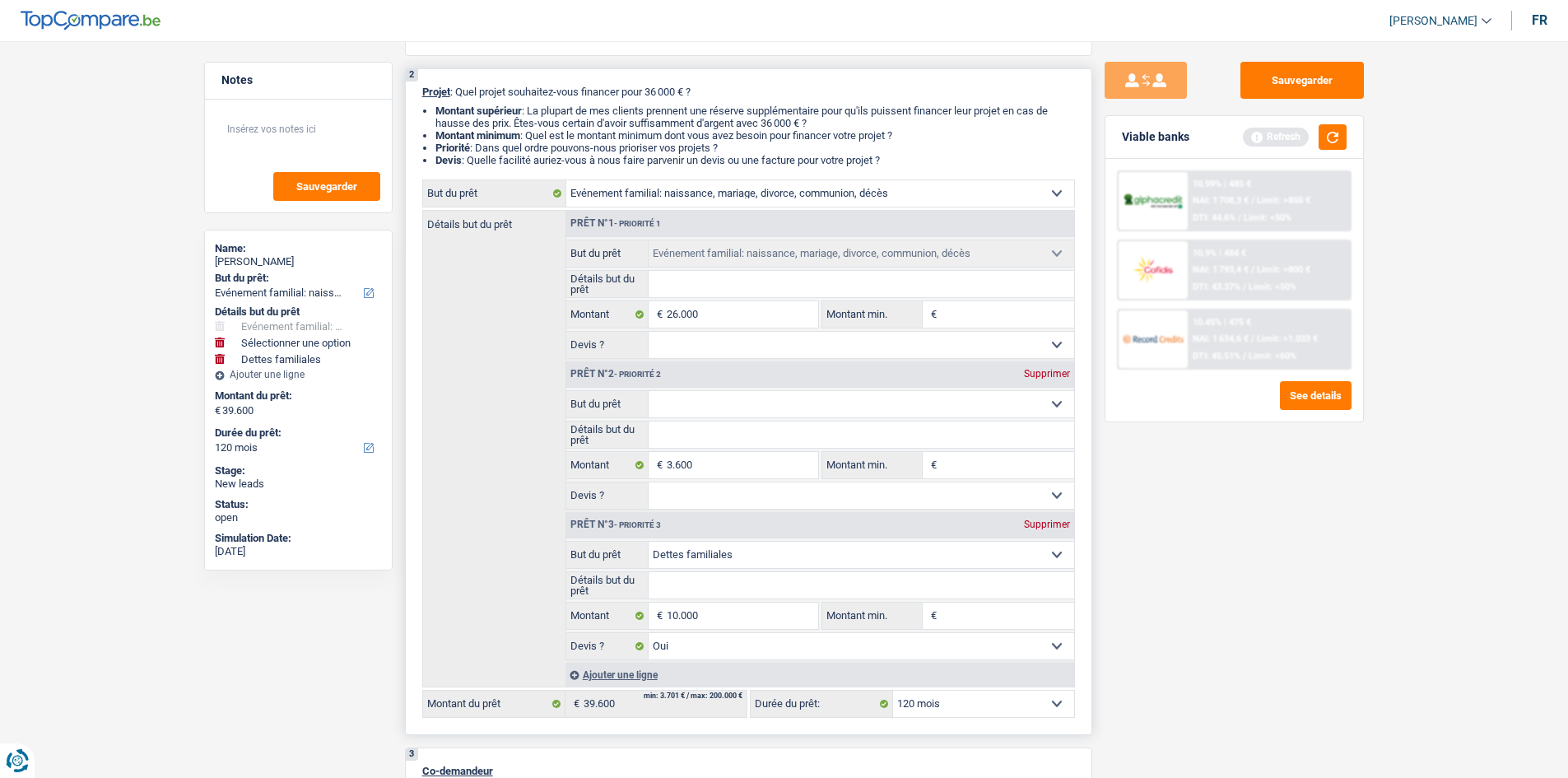
select select "144"
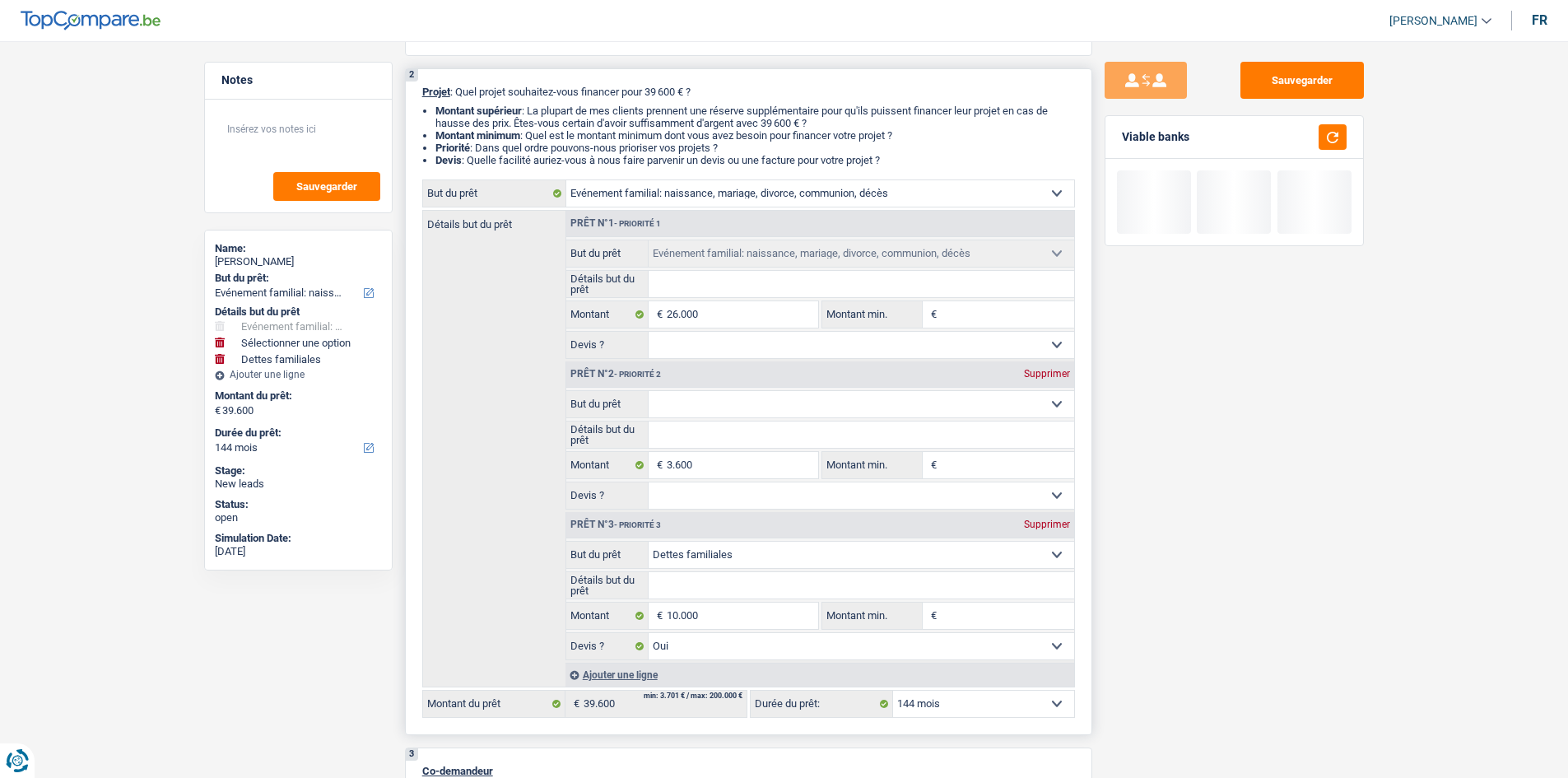
click at [722, 421] on fieldset "Détails but du prêt Tous les champs sont obligatoires. Veuillez fournir une rép…" at bounding box center [820, 435] width 508 height 28
click at [1053, 373] on div "Supprimer" at bounding box center [1047, 373] width 54 height 10
type input "36.000"
select select "120"
type input "36.000"
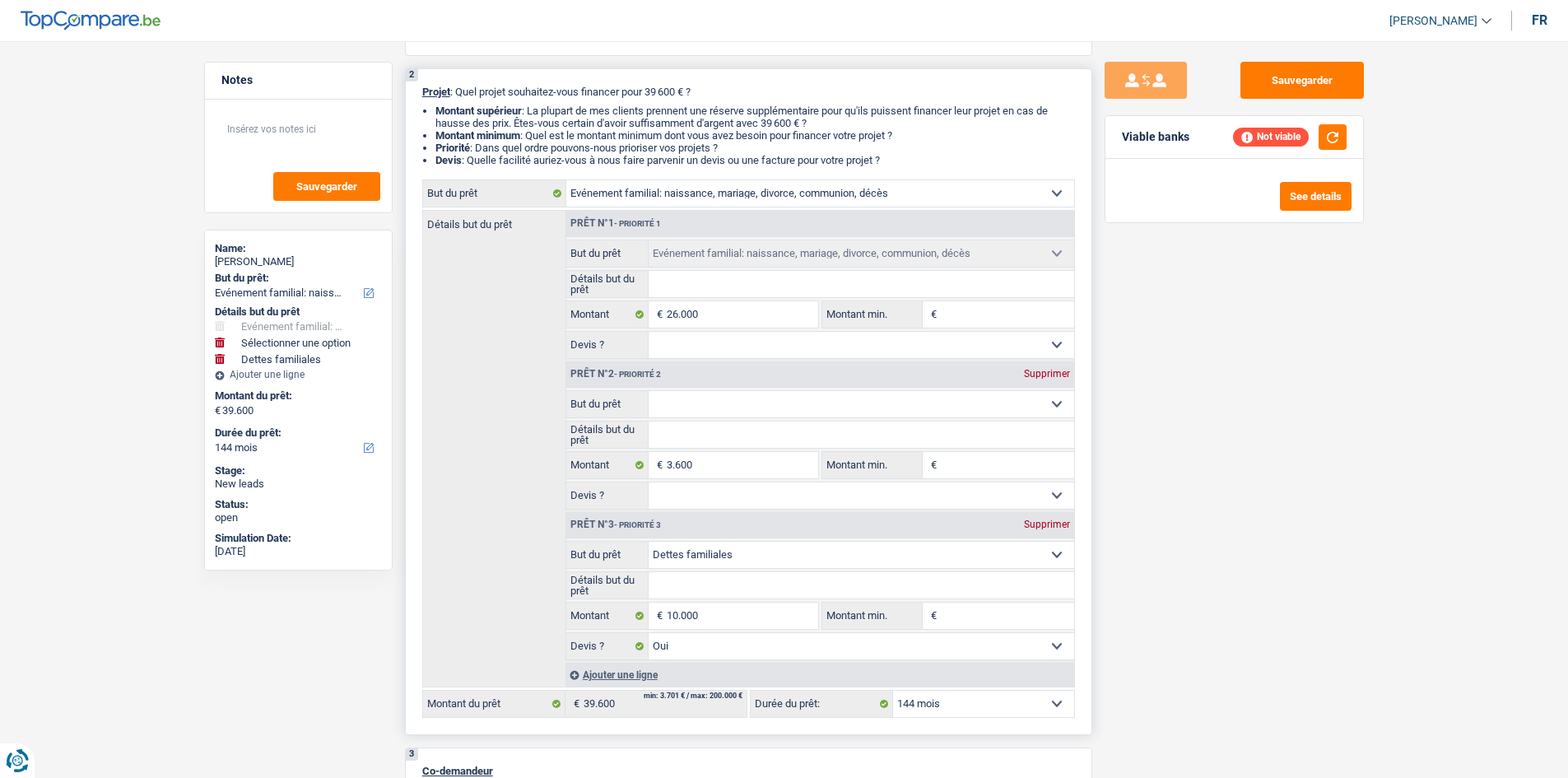
select select "120"
type input "36.000"
select select "120"
select select "familyDebt"
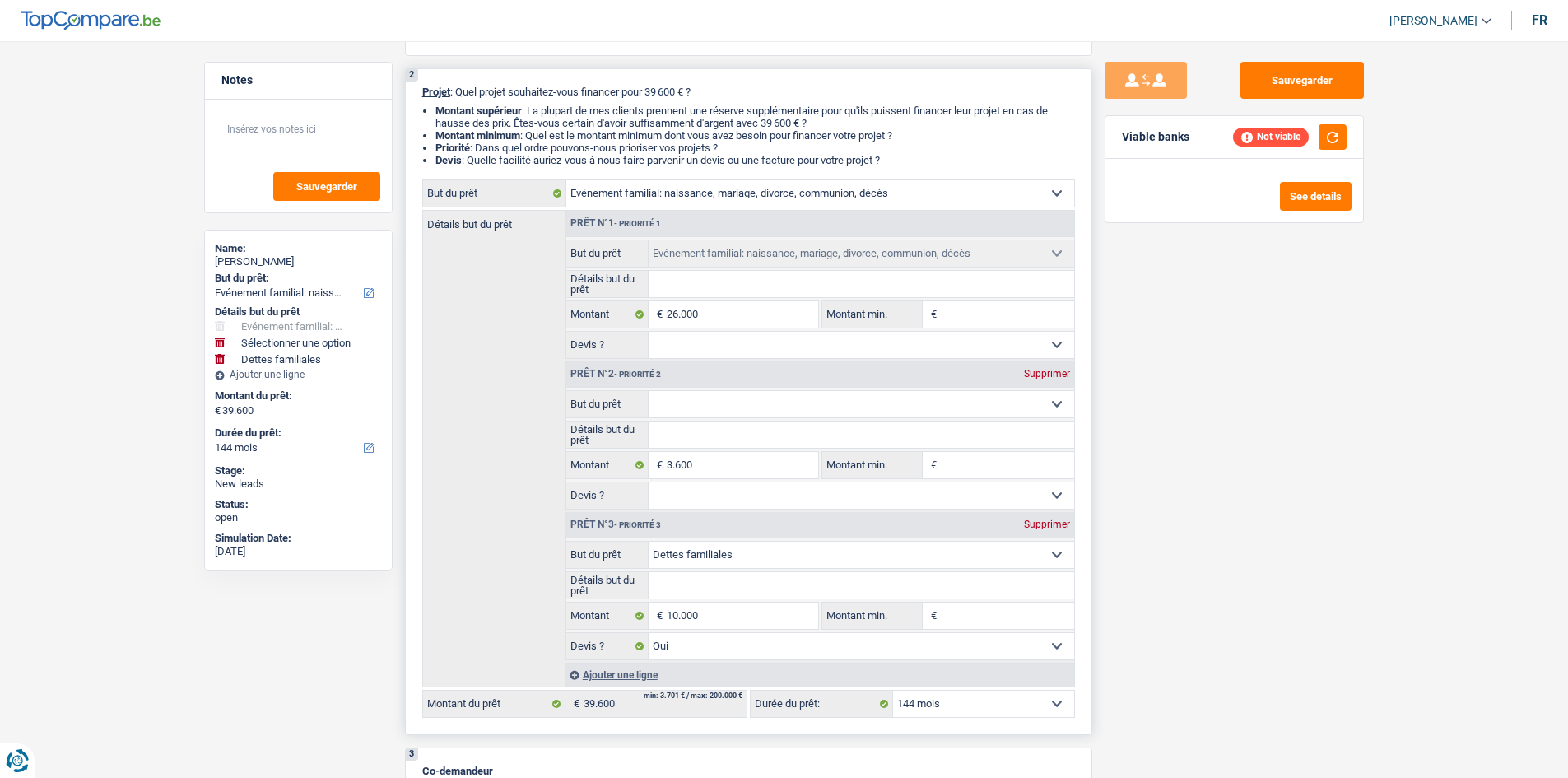
type input "10.000"
select select "yes"
select select "familyDebt"
type input "10.000"
select select "yes"
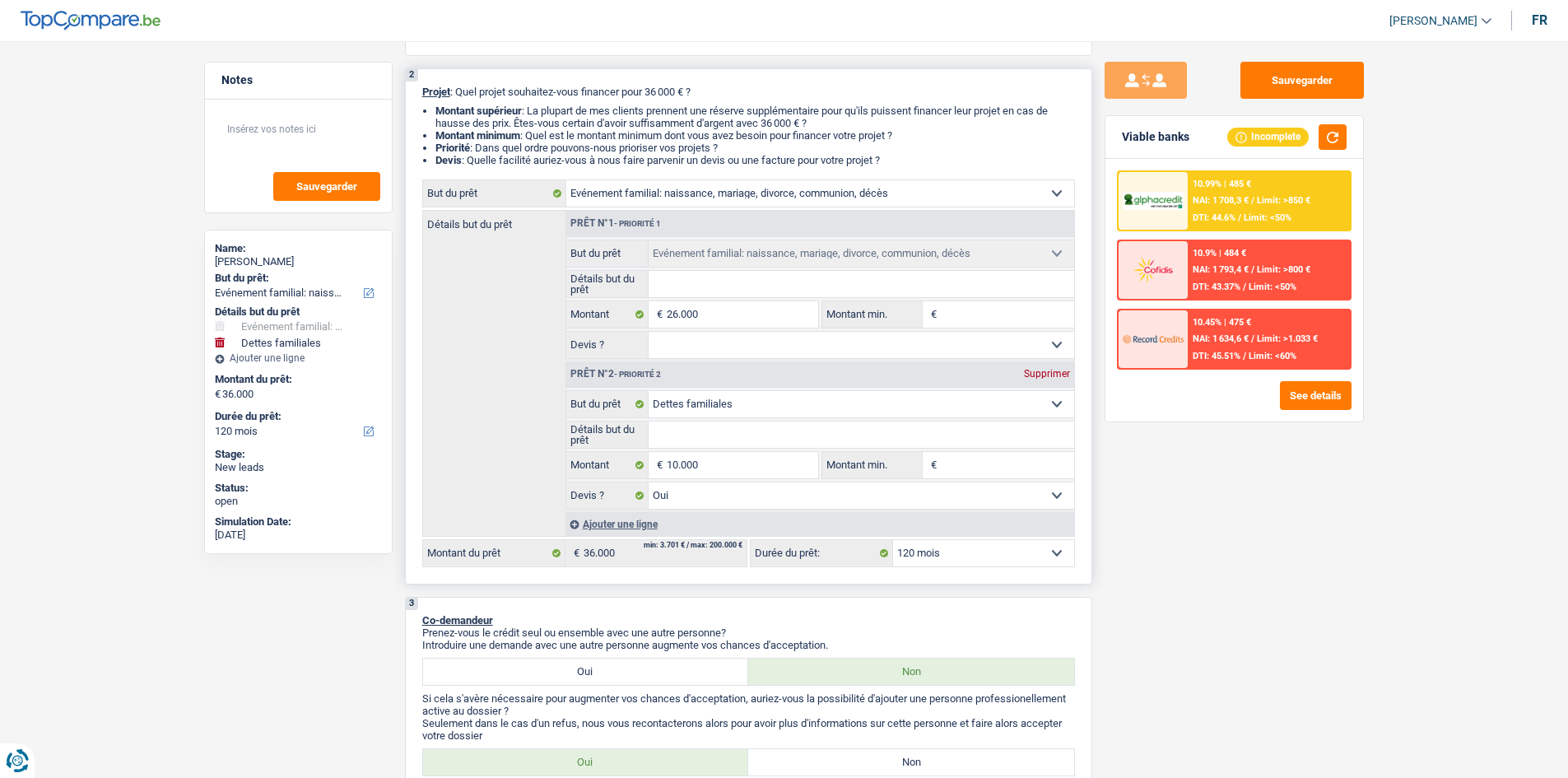
click at [601, 528] on div "Ajouter une ligne" at bounding box center [819, 524] width 509 height 24
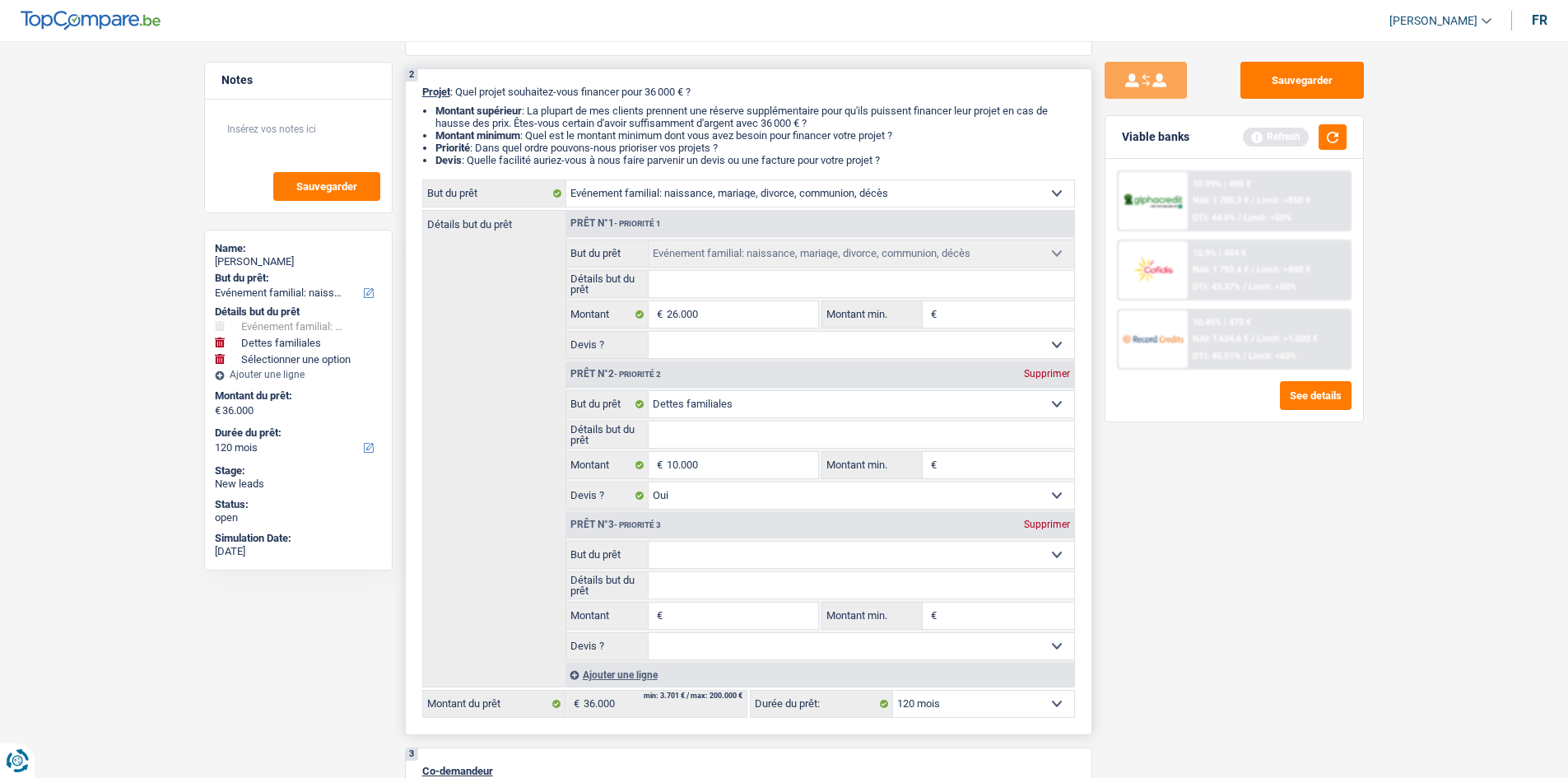
click at [740, 620] on input "Montant" at bounding box center [742, 616] width 150 height 27
type input "3"
type input "30"
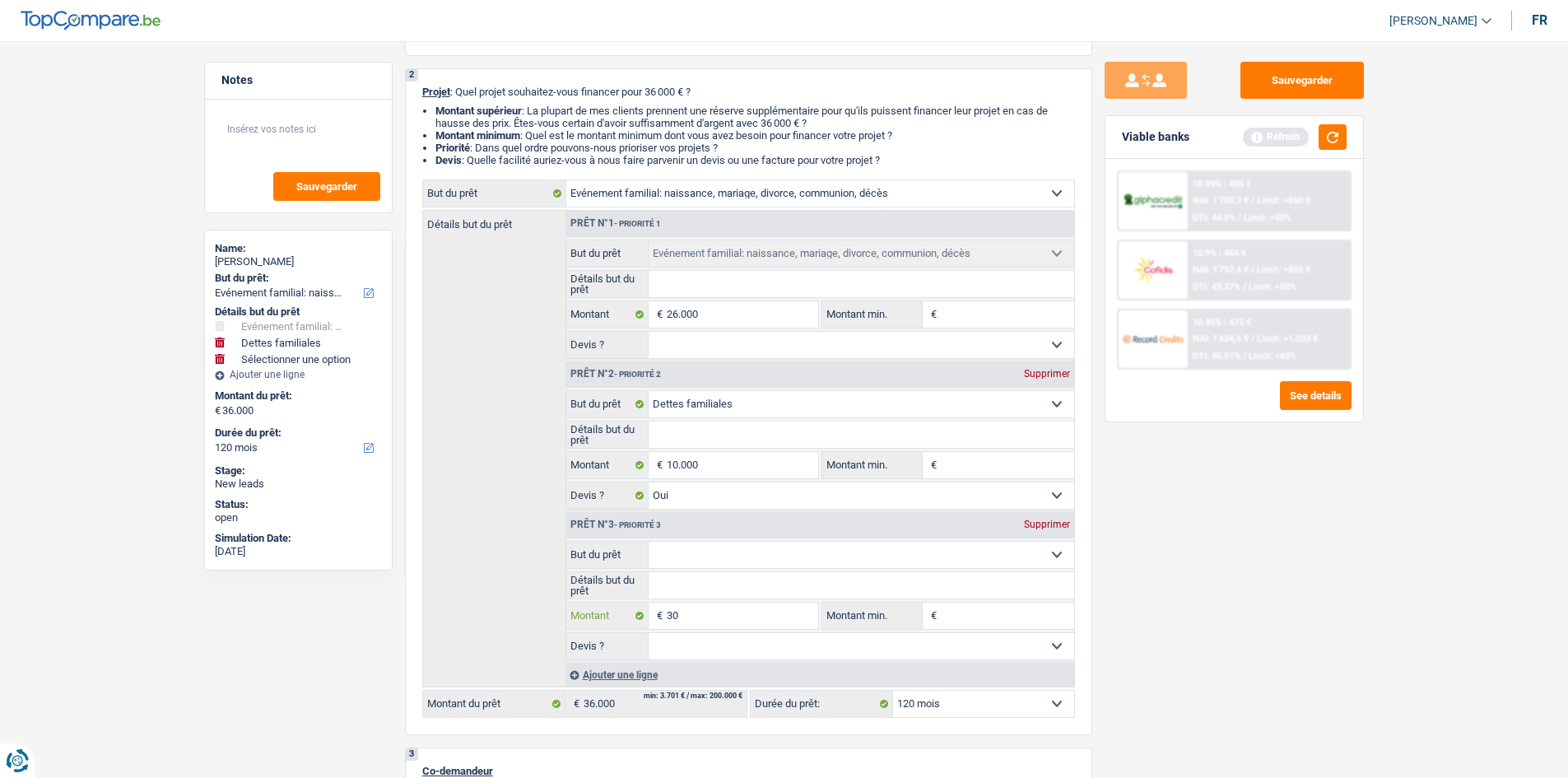
type input "300"
type input "3.000"
type input "300"
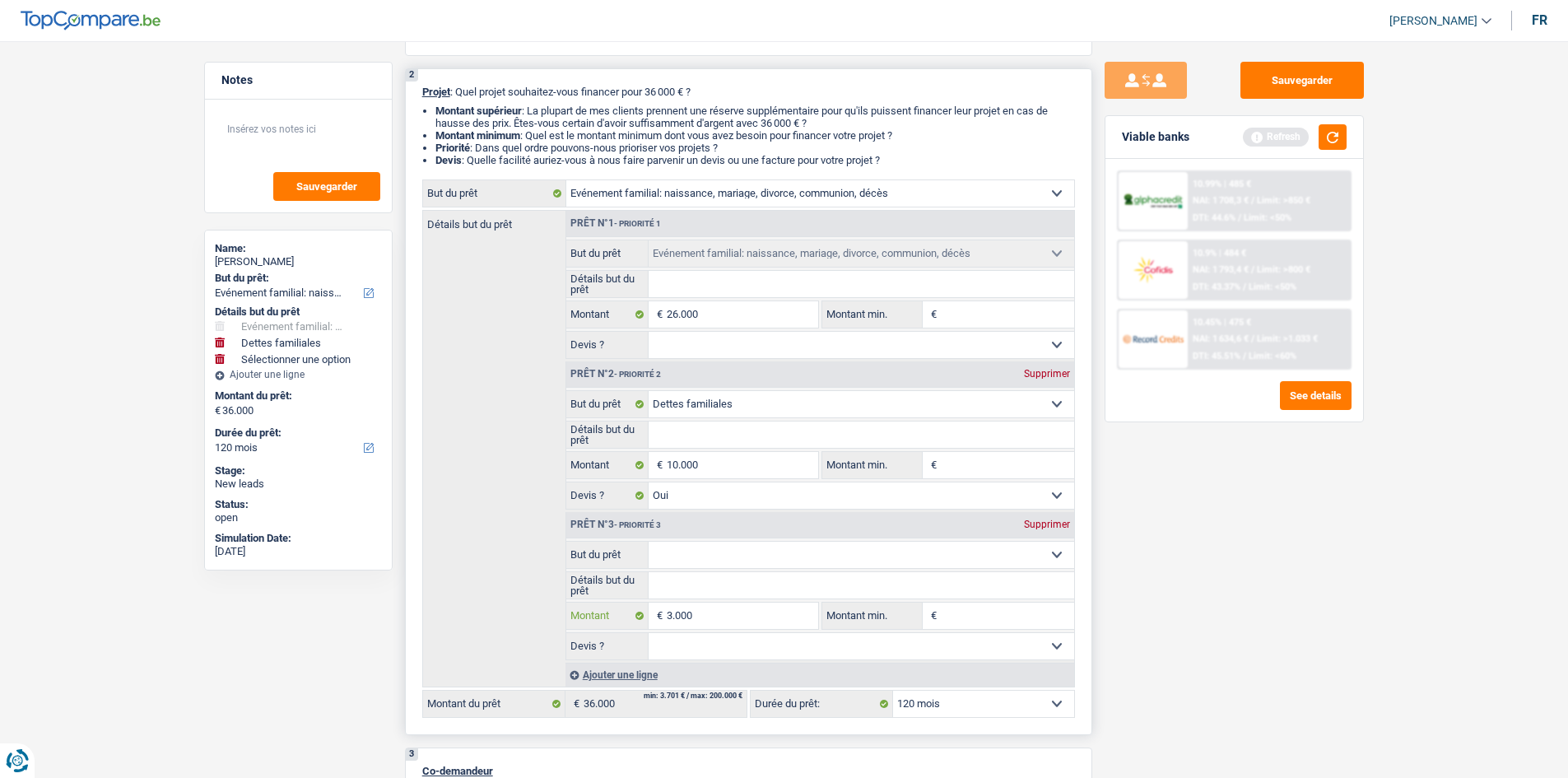
type input "300"
type input "30"
type input "3"
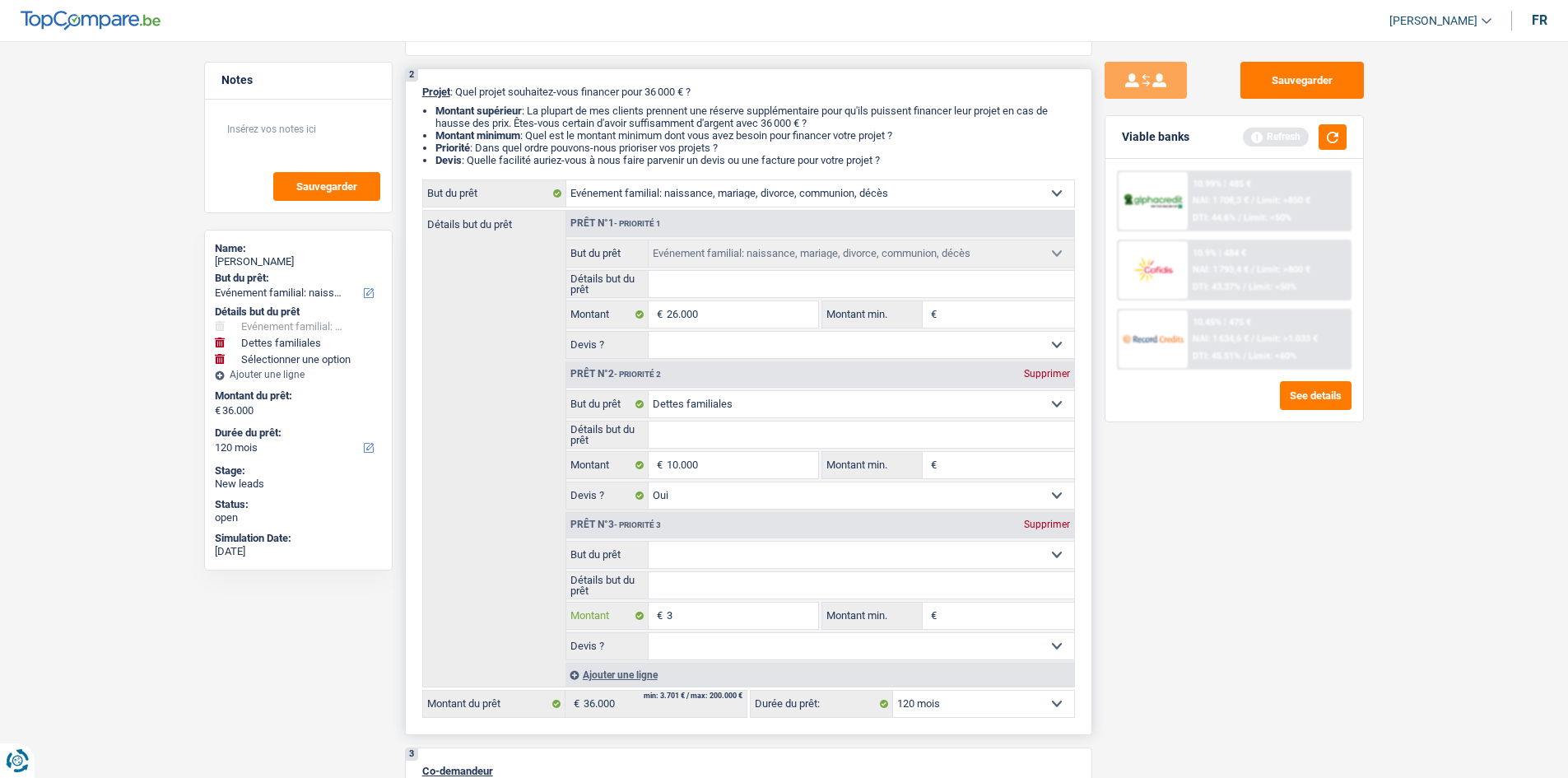
type input "36"
type input "360"
type input "3.600"
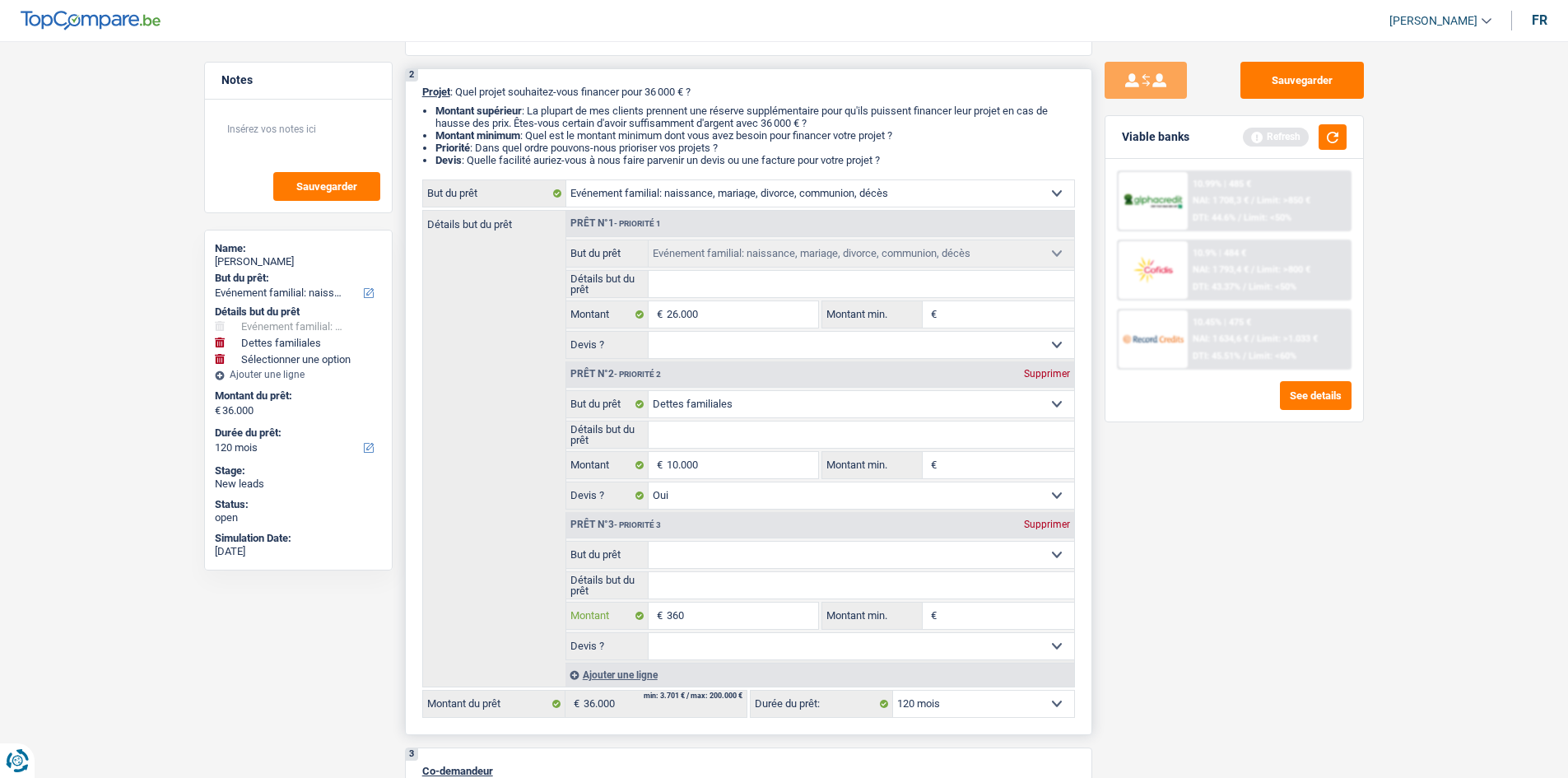
type input "3.600"
type input "39.600"
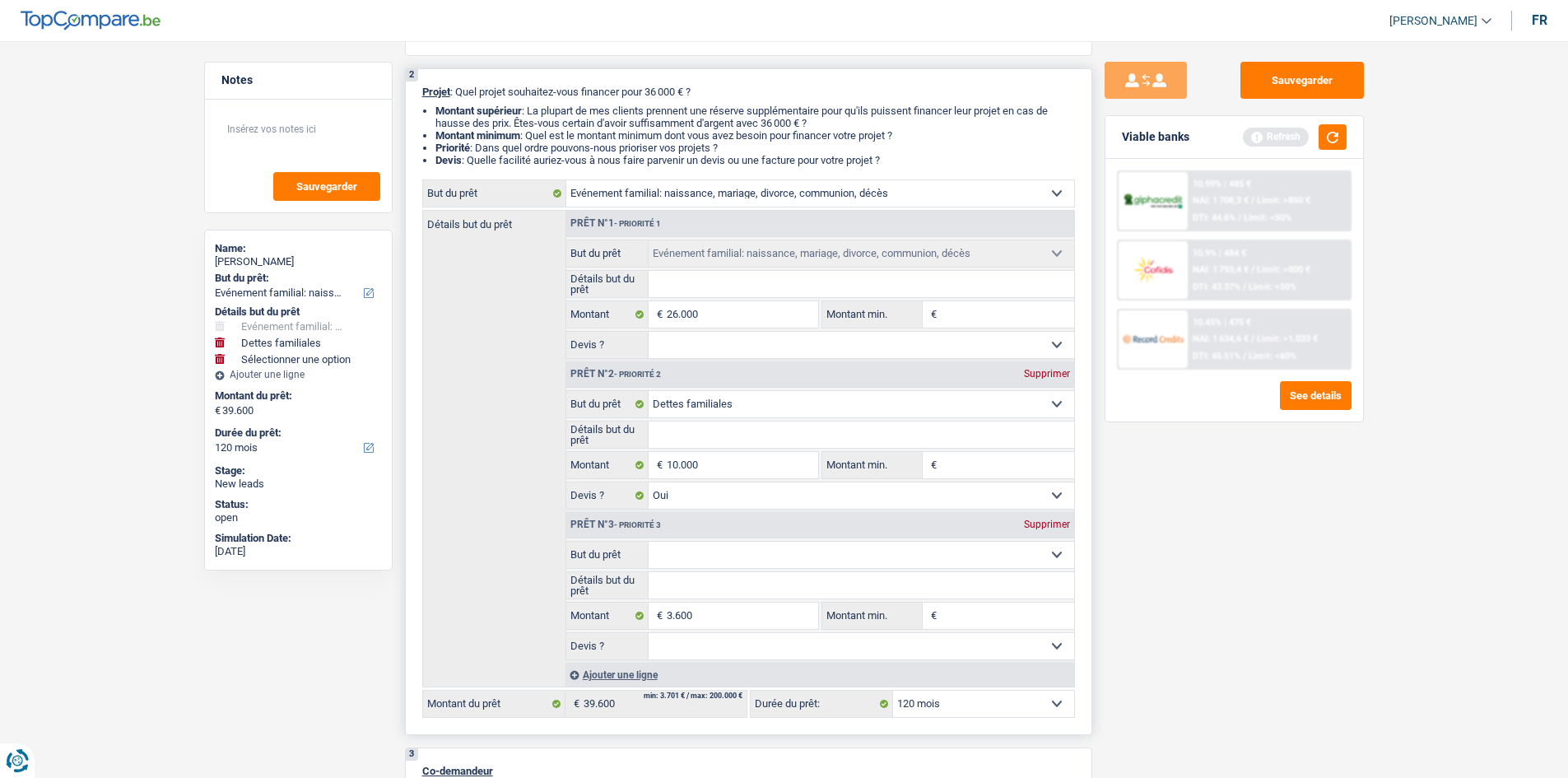
select select "144"
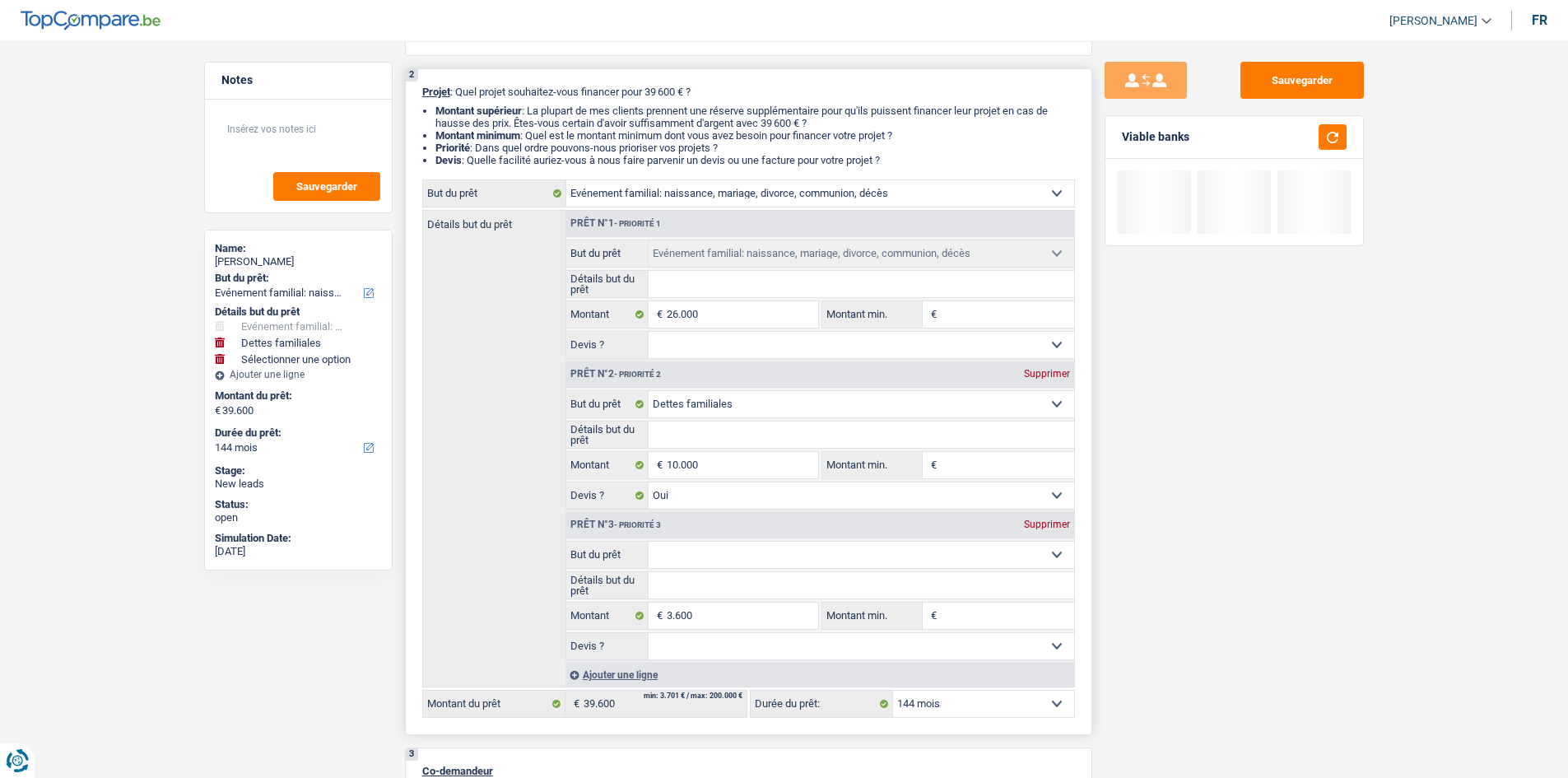
click at [635, 677] on div "Ajouter une ligne" at bounding box center [819, 674] width 509 height 24
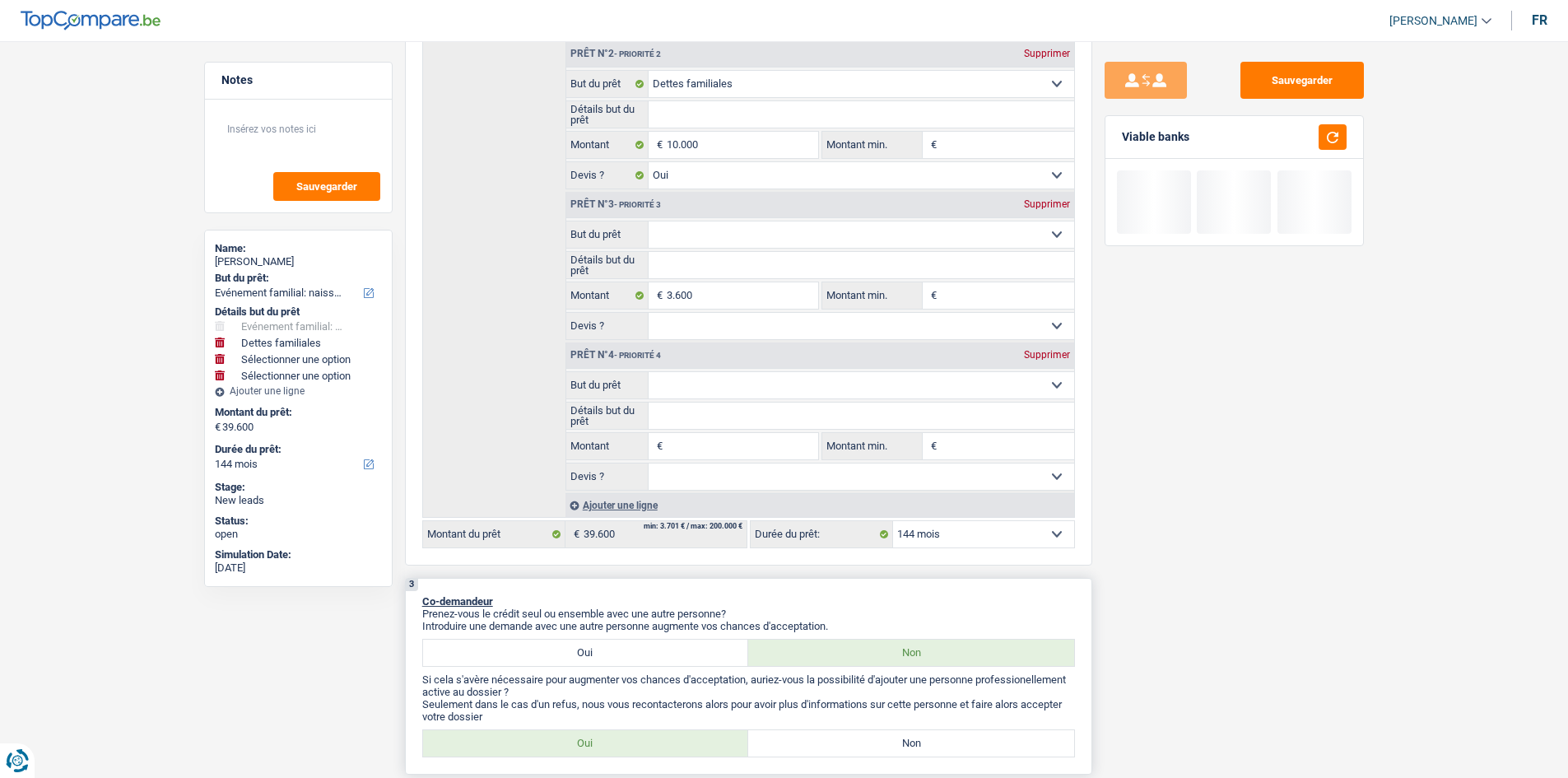
scroll to position [494, 0]
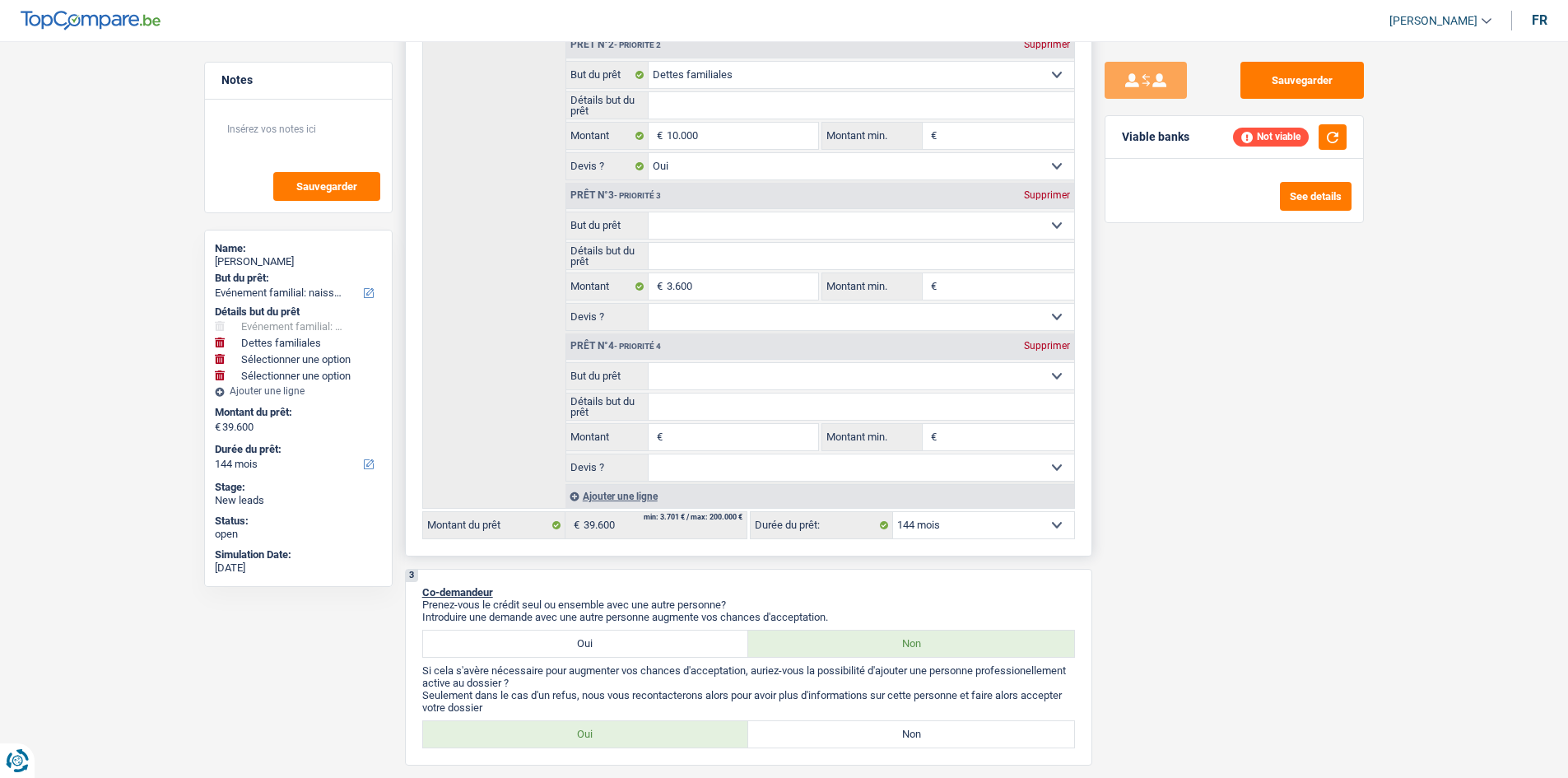
click at [691, 437] on input "Montant" at bounding box center [742, 437] width 150 height 27
type input "6"
type input "60"
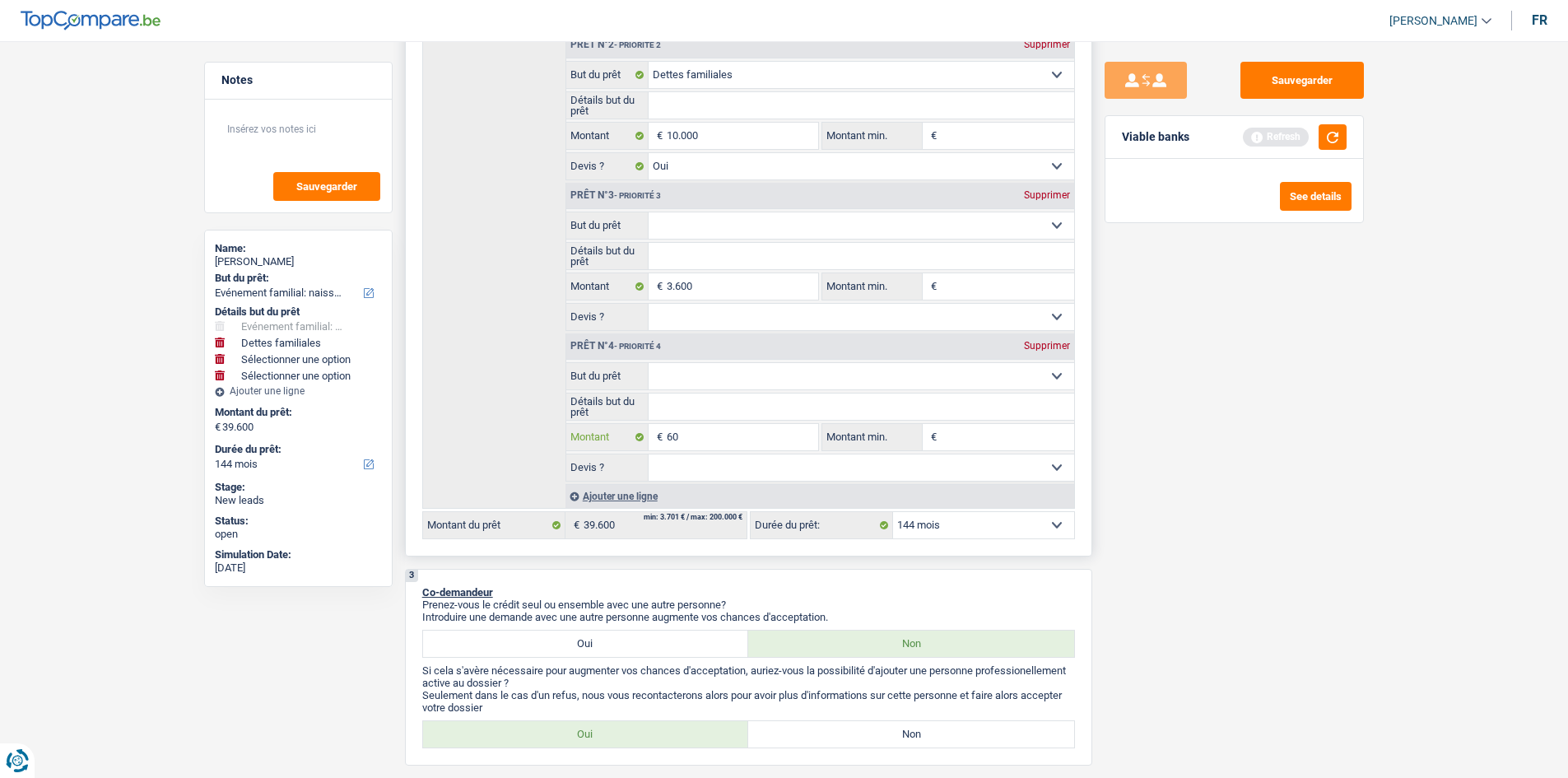
type input "600"
type input "6.000"
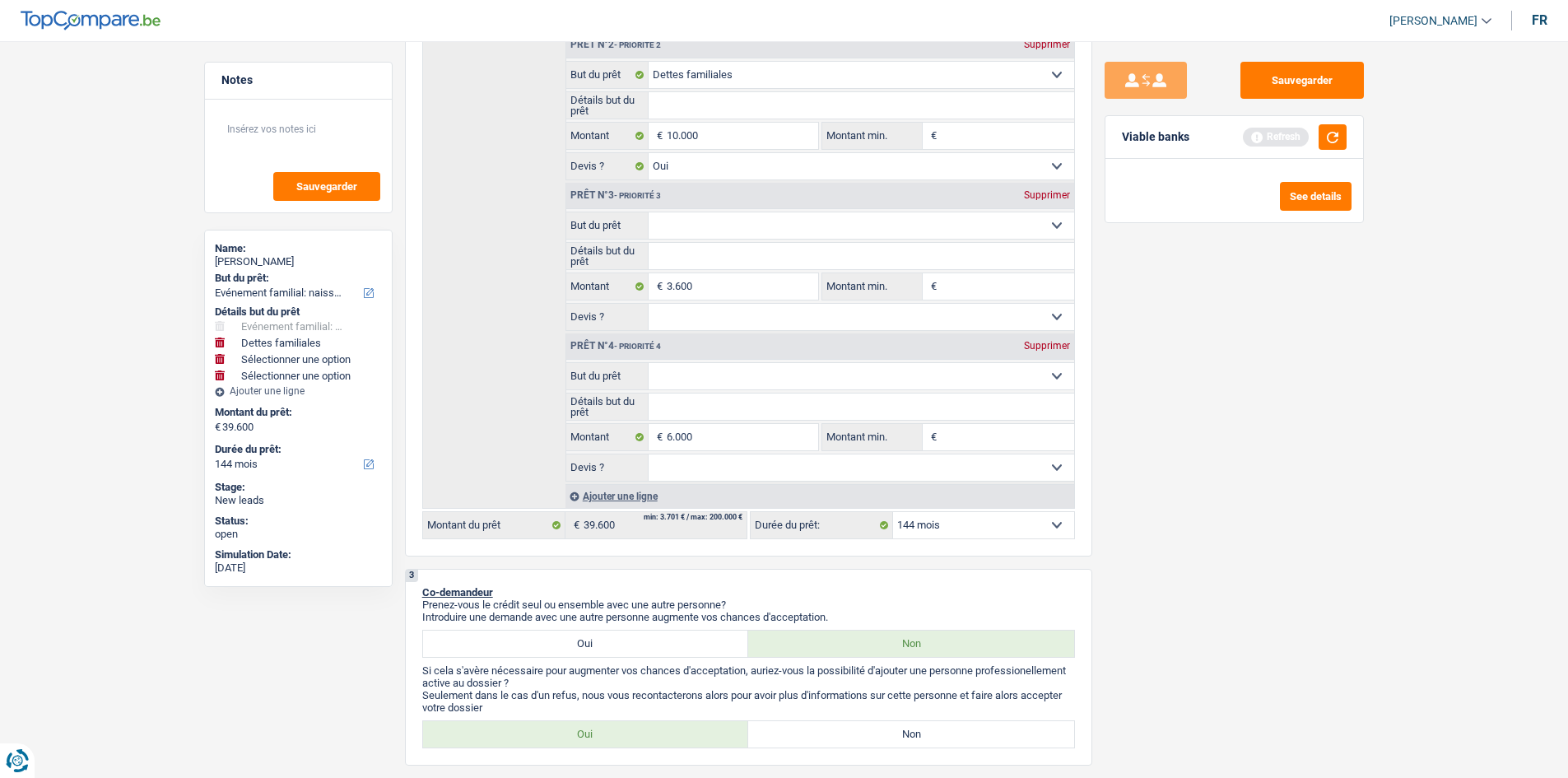
type input "45.600"
click at [1135, 595] on div "Sauvegarder Viable banks Refresh See details" at bounding box center [1235, 404] width 284 height 685
click at [1036, 357] on div "Prêt n°4 - Priorité 4 Supprimer" at bounding box center [820, 346] width 508 height 27
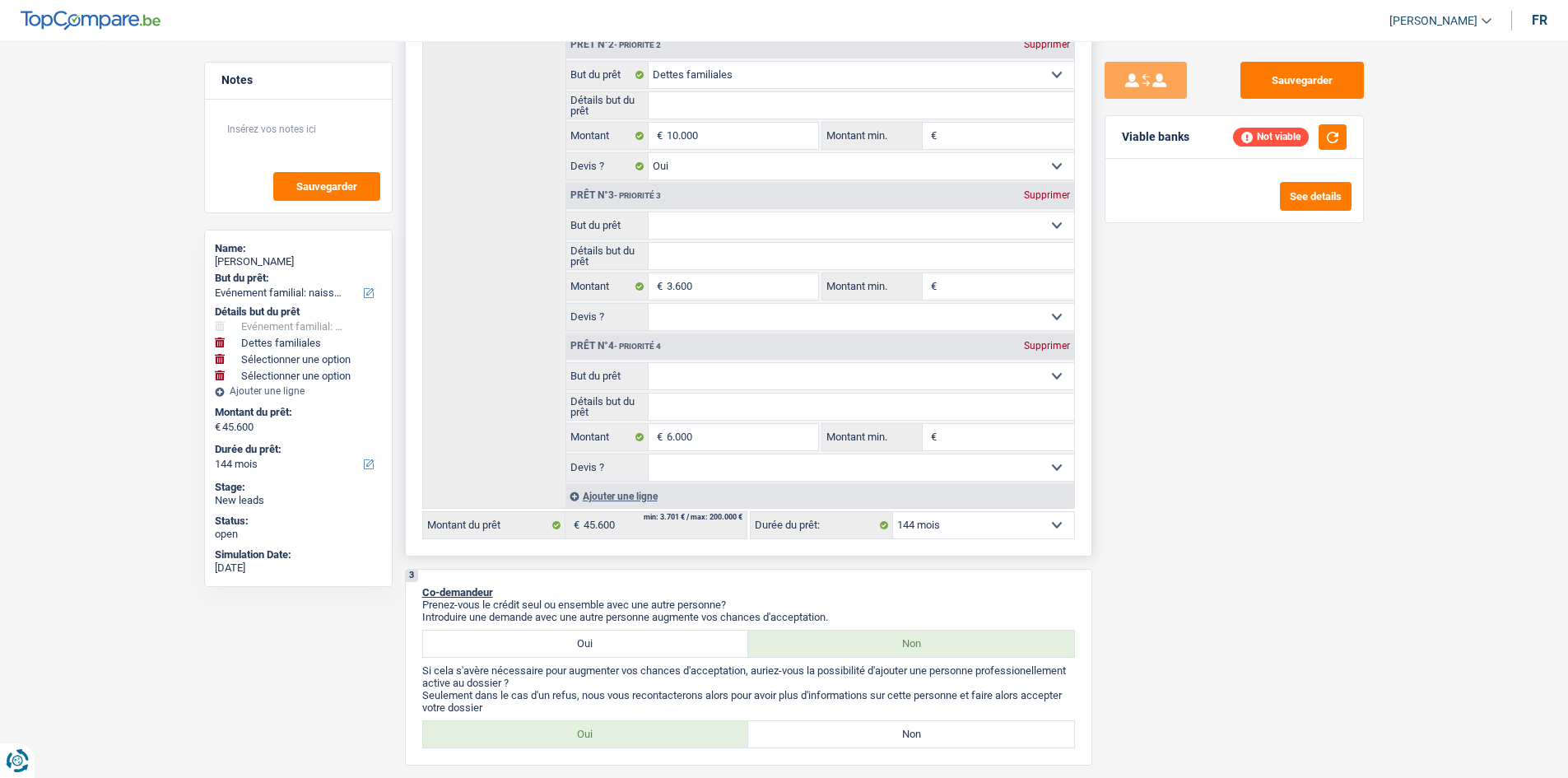
click at [1045, 340] on div "Supprimer" at bounding box center [1047, 345] width 54 height 10
type input "39.600"
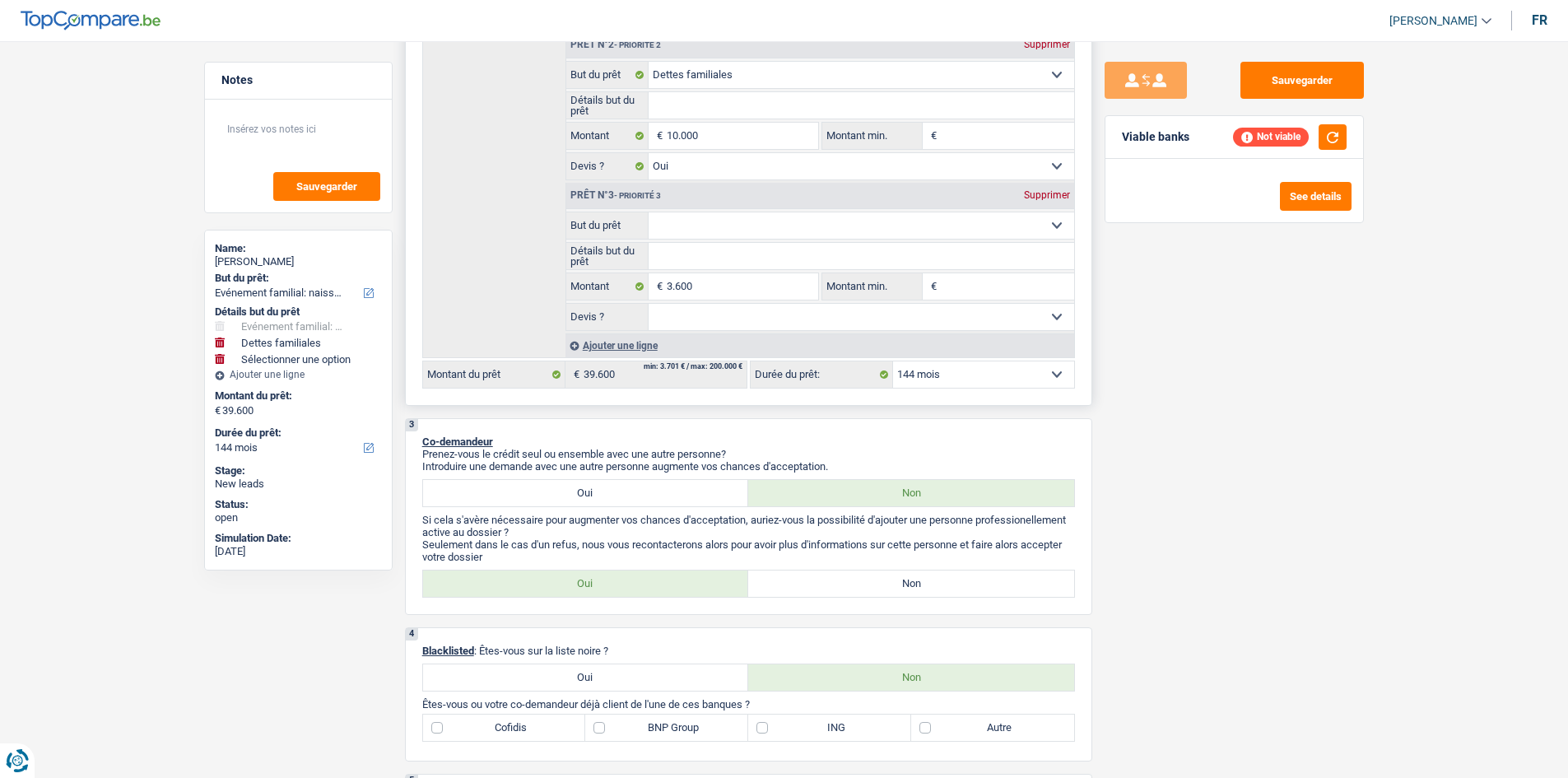
click at [699, 217] on select "Confort maison: meubles, textile, peinture, électroménager, outillage non-profe…" at bounding box center [862, 226] width 426 height 27
select select "car"
click at [649, 213] on select "Confort maison: meubles, textile, peinture, électroménager, outillage non-profe…" at bounding box center [862, 226] width 426 height 27
select select "car"
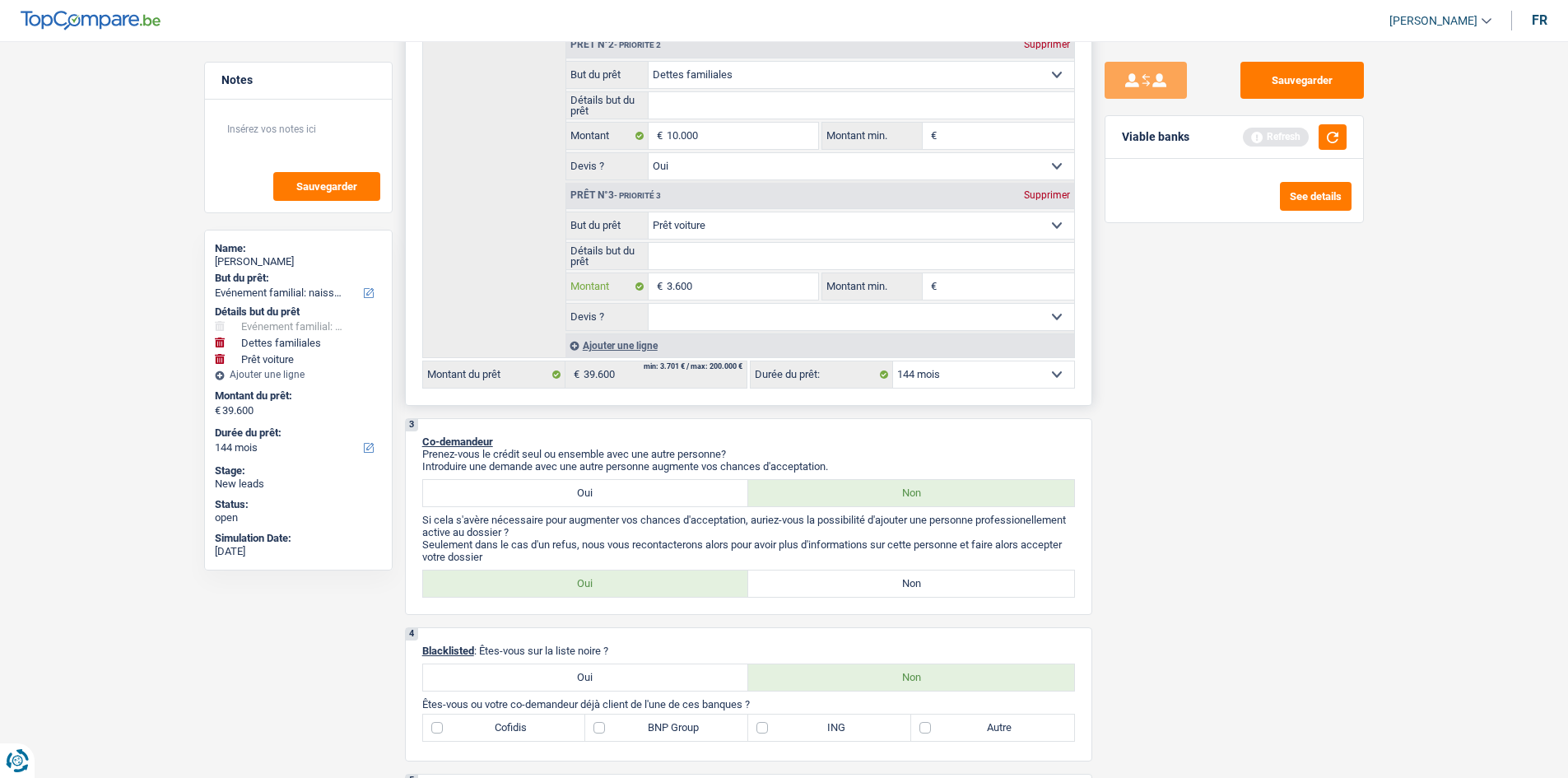
type input "360"
type input "36"
type input "3"
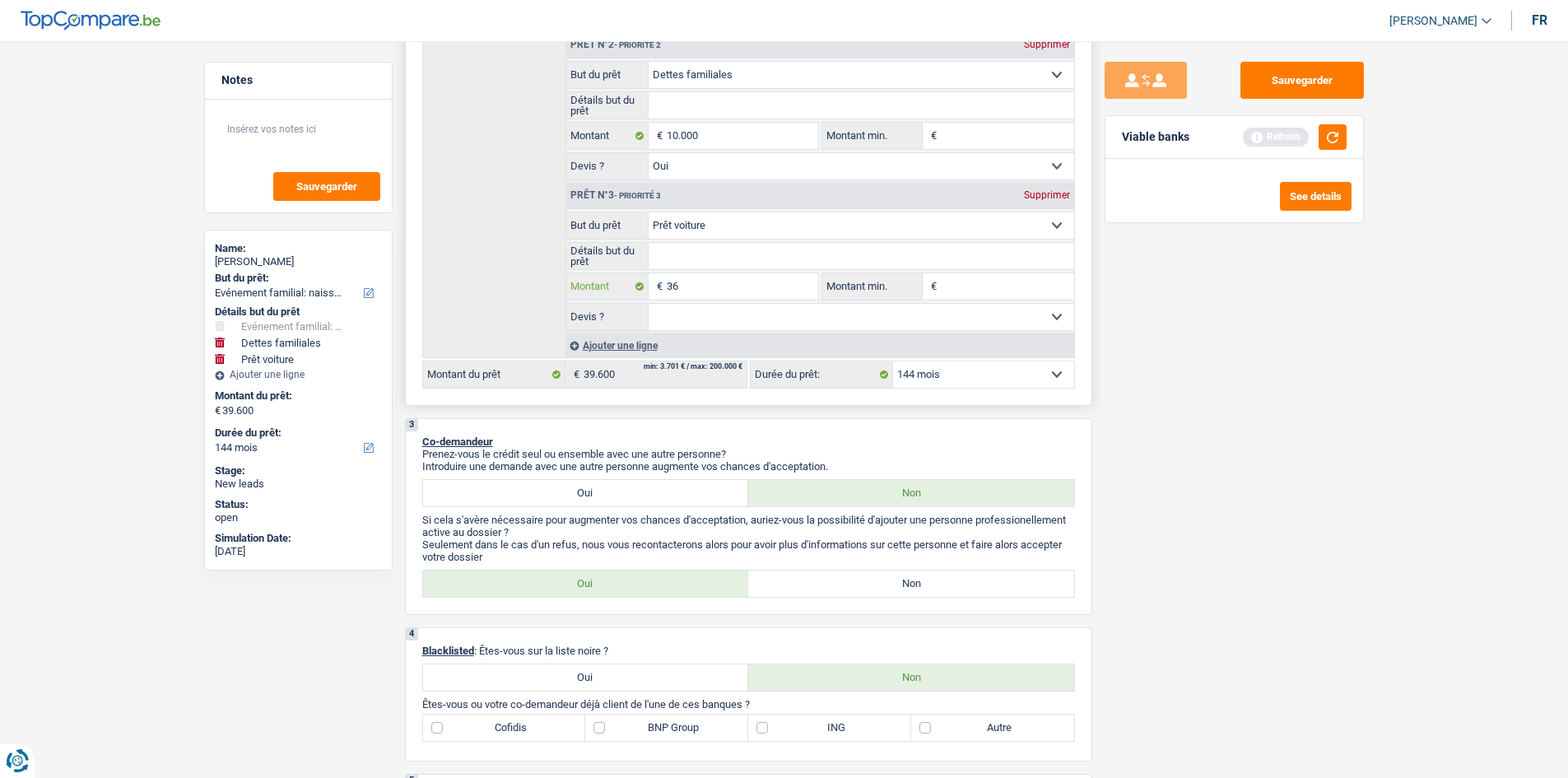
type input "3"
type input "1"
type input "15"
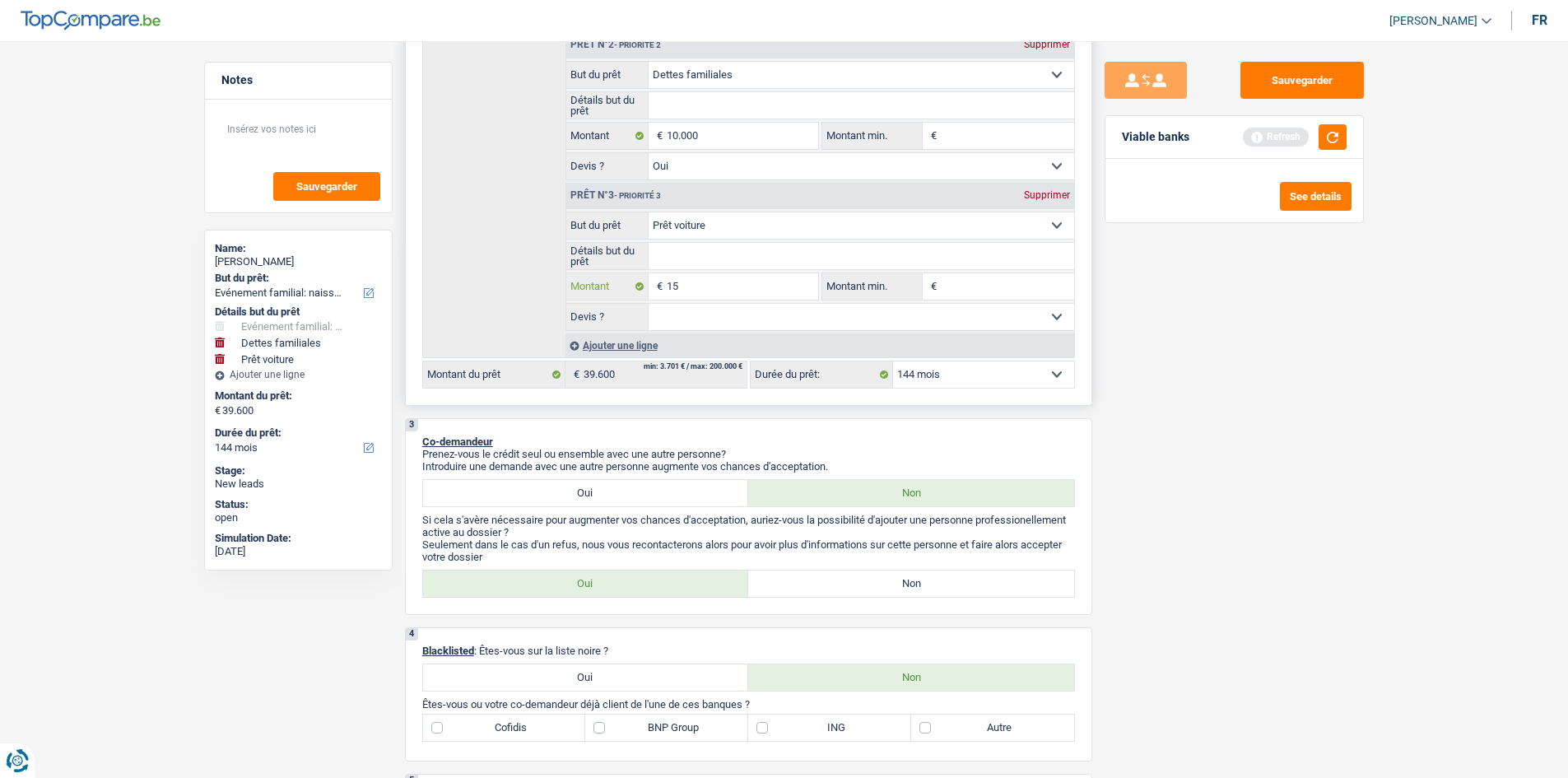
type input "150"
type input "1.500"
type input "15.000"
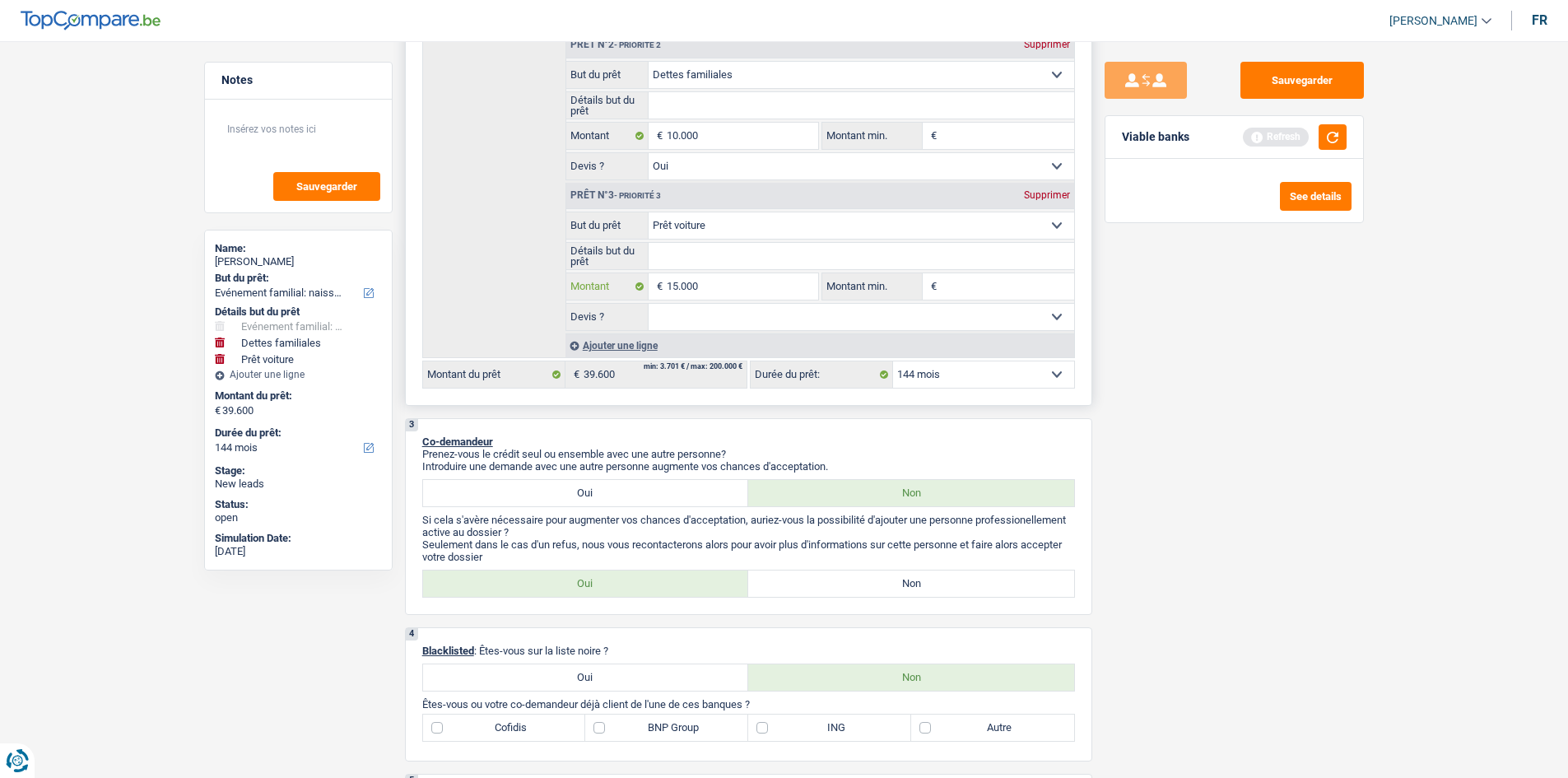
type input "15.000"
type input "51.000"
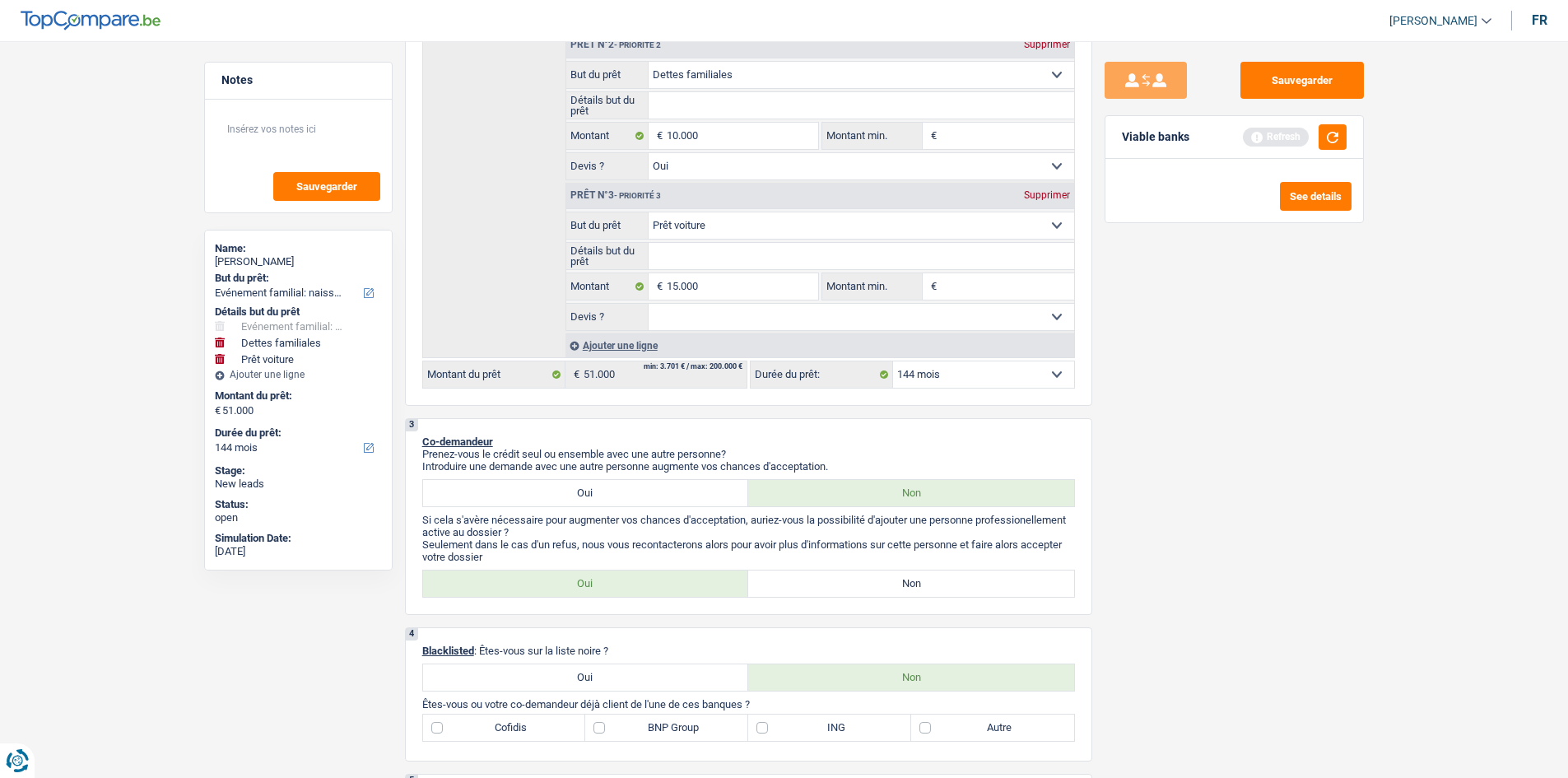
drag, startPoint x: 1241, startPoint y: 484, endPoint x: 1177, endPoint y: 410, distance: 97.8
click at [1241, 483] on div "Sauvegarder Viable banks Refresh See details" at bounding box center [1235, 404] width 284 height 685
click at [1001, 289] on input "Montant min." at bounding box center [1007, 286] width 133 height 27
click at [959, 131] on input "Montant min." at bounding box center [1007, 136] width 133 height 27
type input "8"
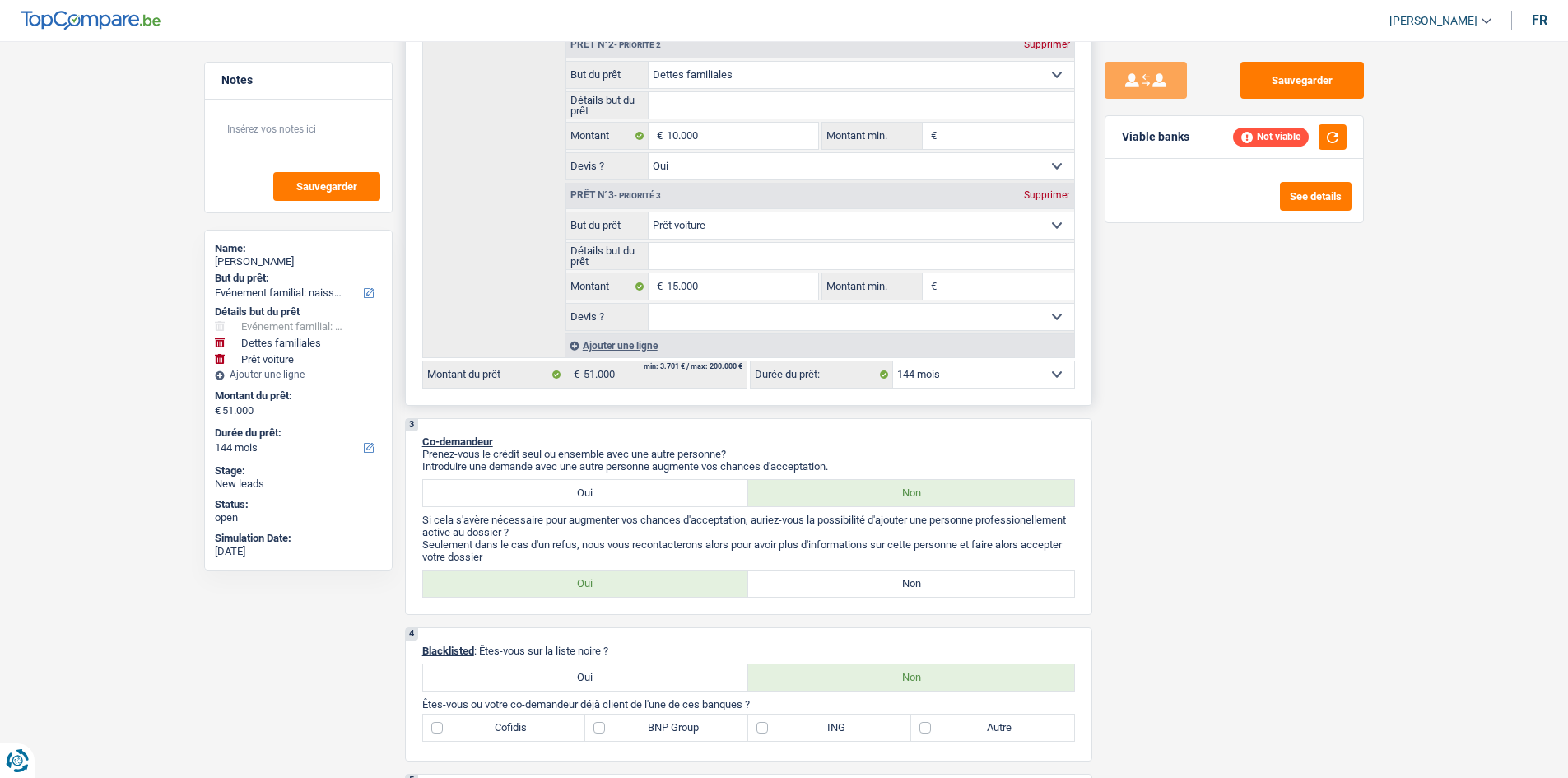
type input "8"
type input "80"
type input "800"
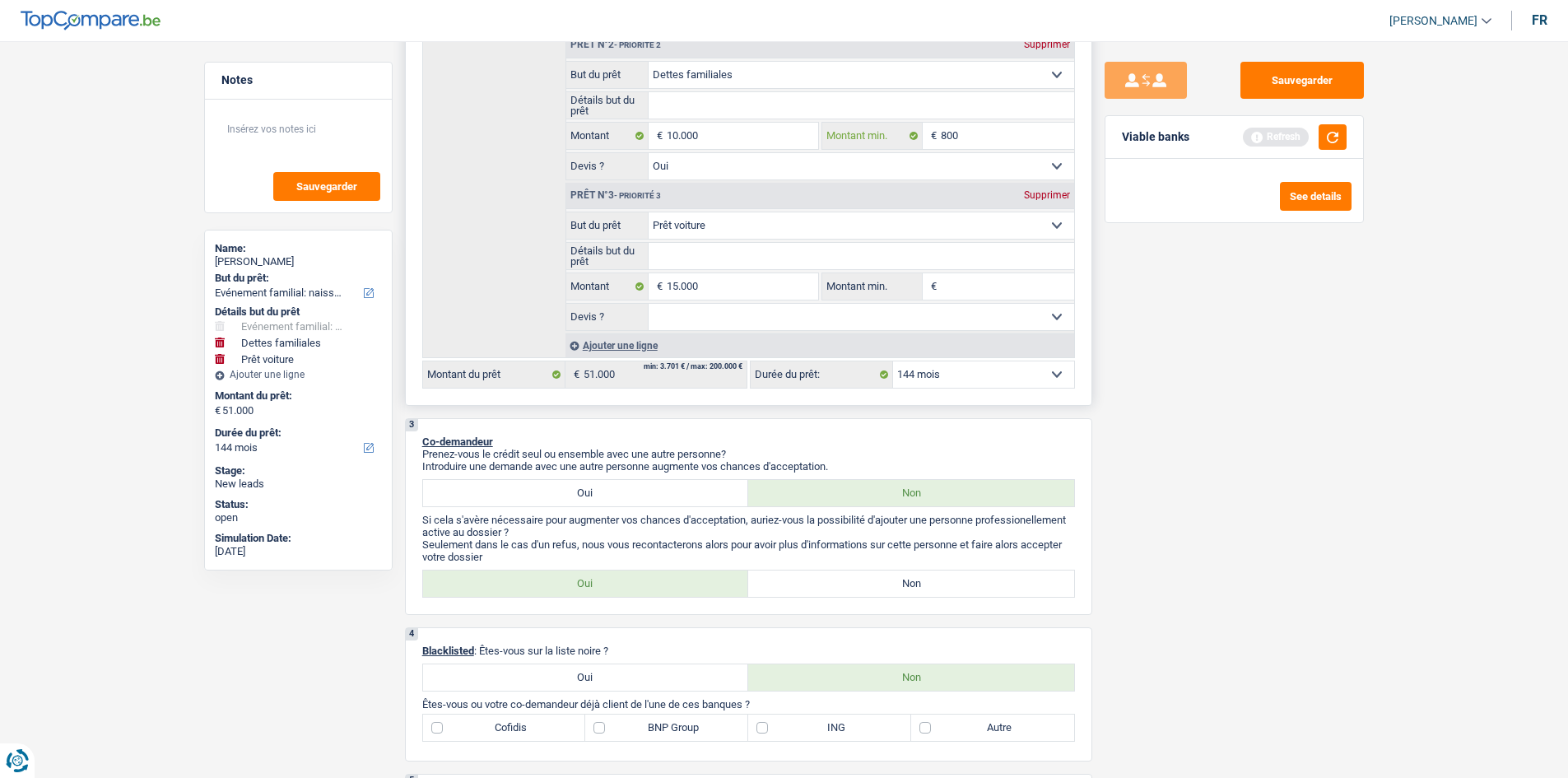
type input "8.000"
click at [966, 299] on input "Montant min." at bounding box center [1007, 286] width 133 height 27
type input "1"
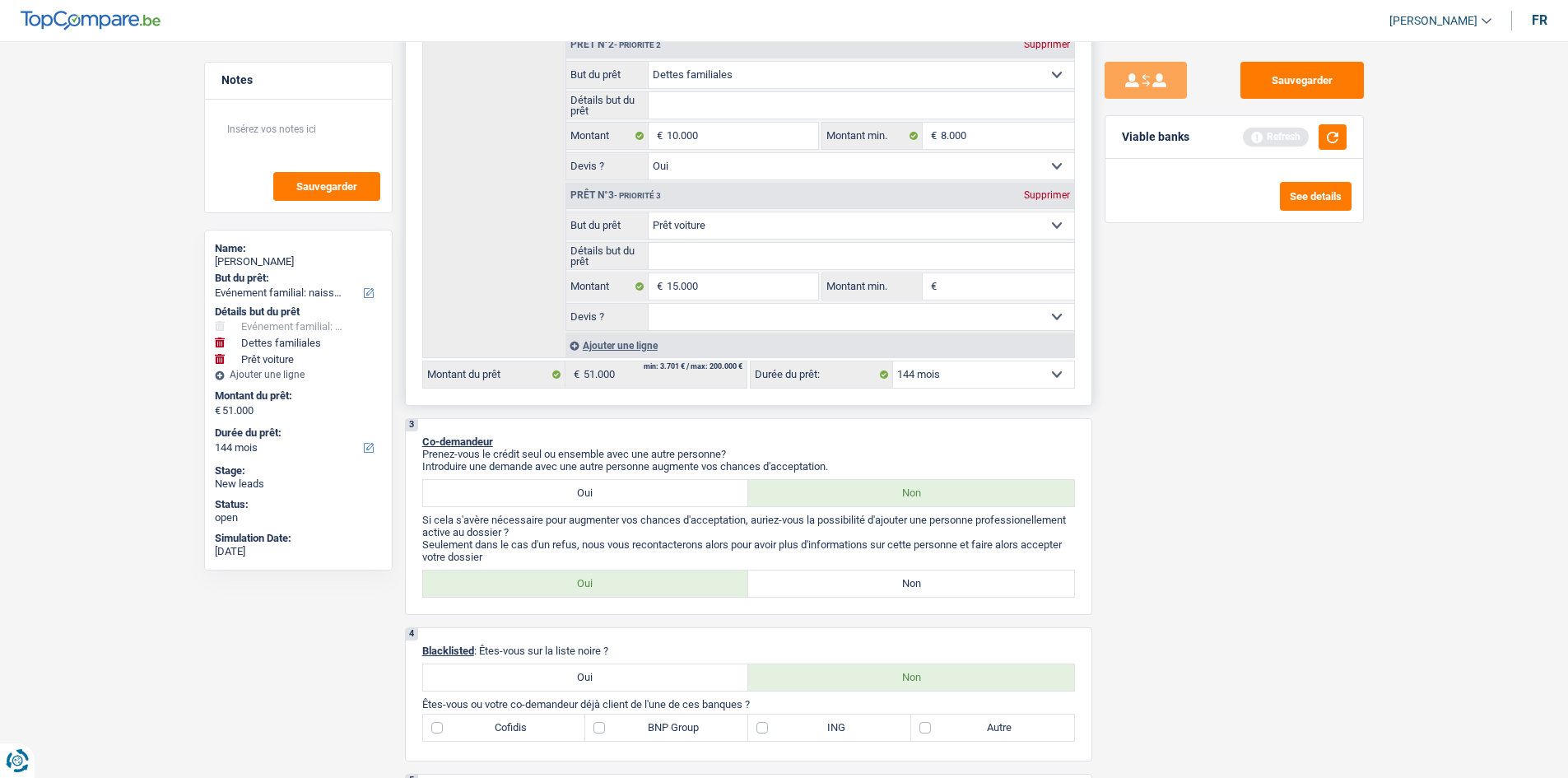
type input "1"
type input "12"
type input "120"
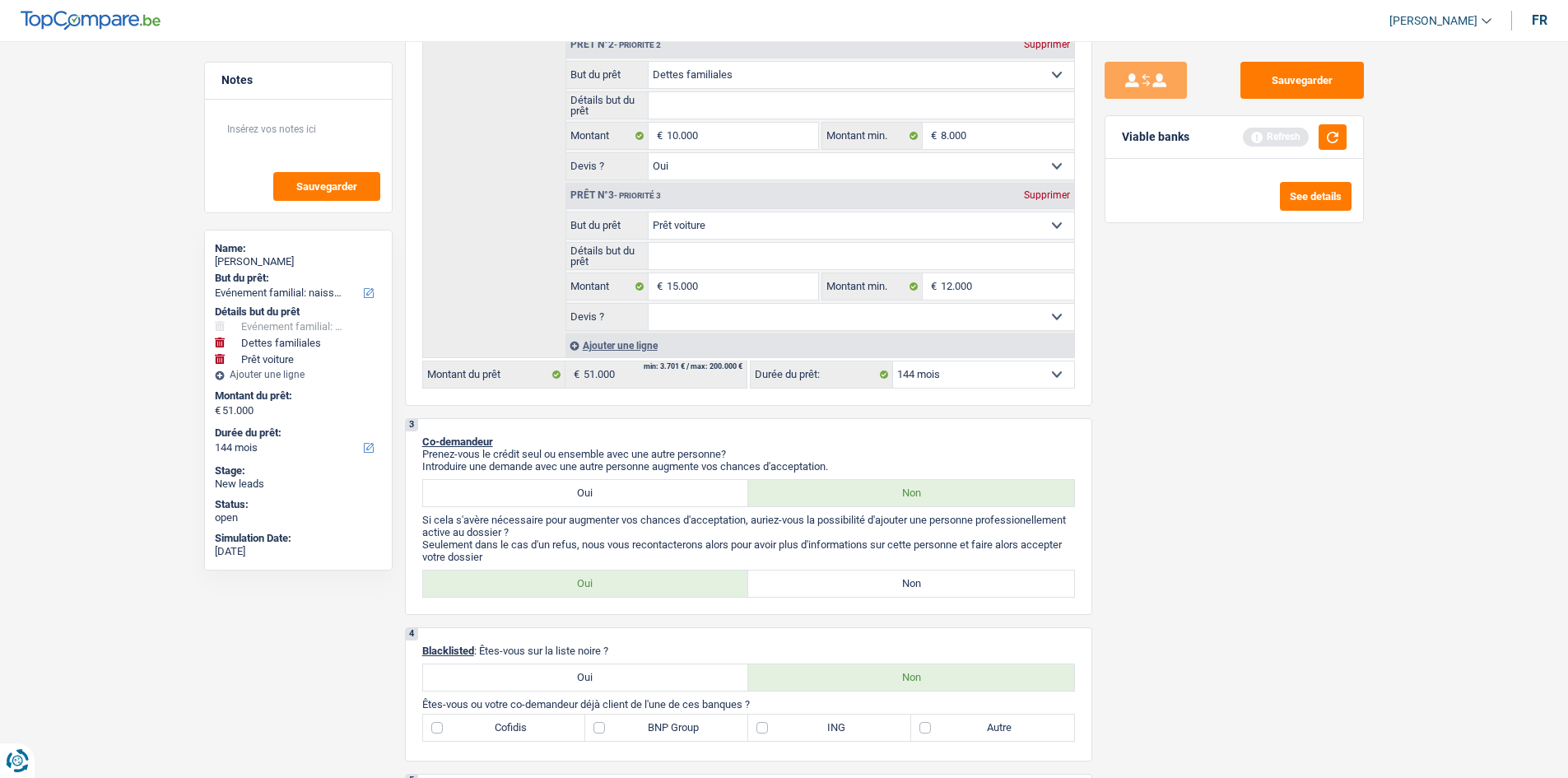
click at [1151, 397] on div "Sauvegarder Viable banks Refresh See details" at bounding box center [1235, 404] width 284 height 685
click at [795, 307] on select "Oui Non Non répondu Sélectionner une option" at bounding box center [862, 317] width 426 height 27
click at [649, 304] on select "Oui Non Non répondu Sélectionner une option" at bounding box center [862, 317] width 426 height 27
click at [762, 251] on input "Détails but du prêt" at bounding box center [862, 256] width 426 height 27
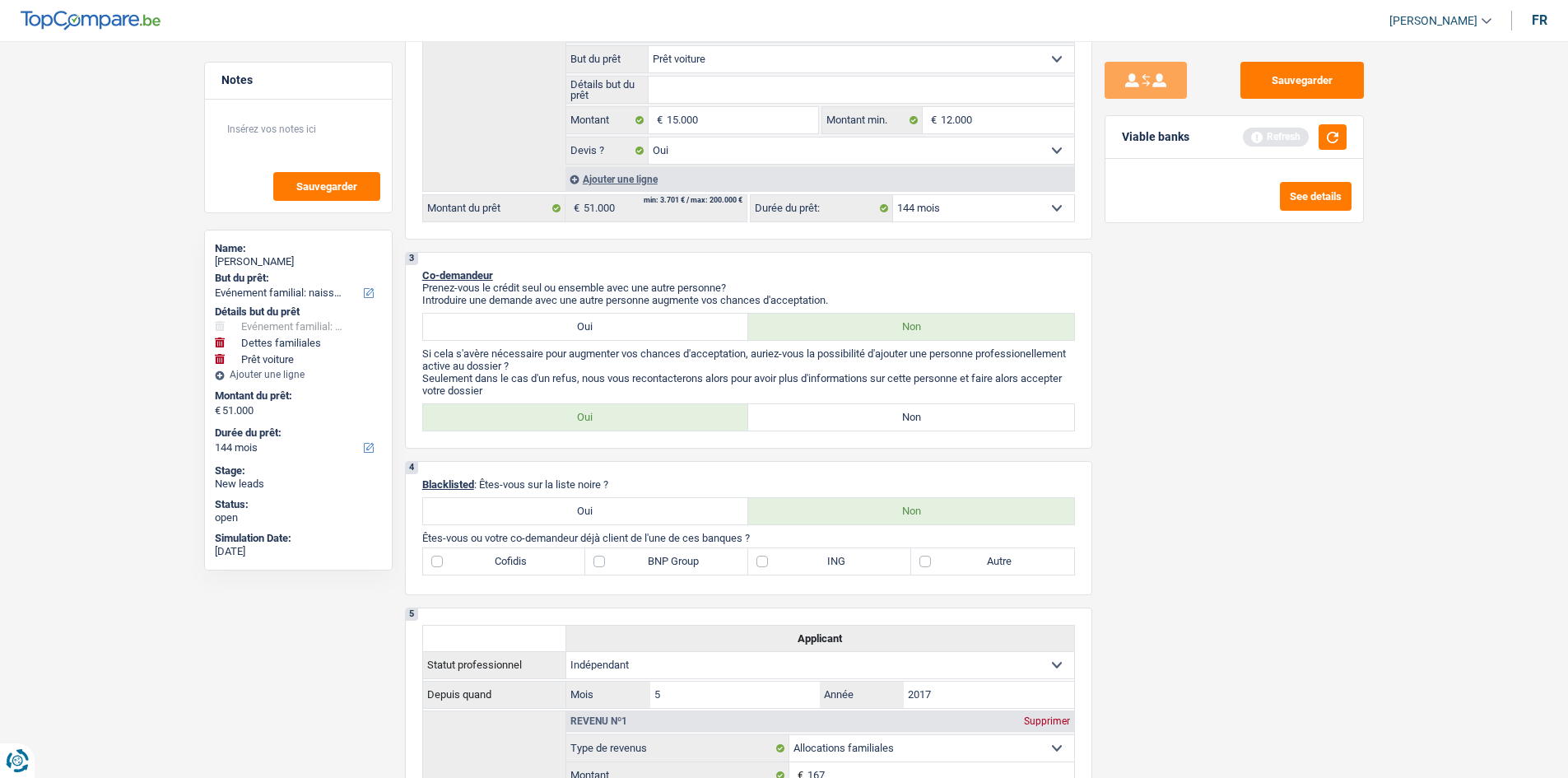
scroll to position [659, 0]
click at [847, 423] on label "Non" at bounding box center [911, 418] width 326 height 27
click at [847, 423] on input "Non" at bounding box center [911, 418] width 326 height 27
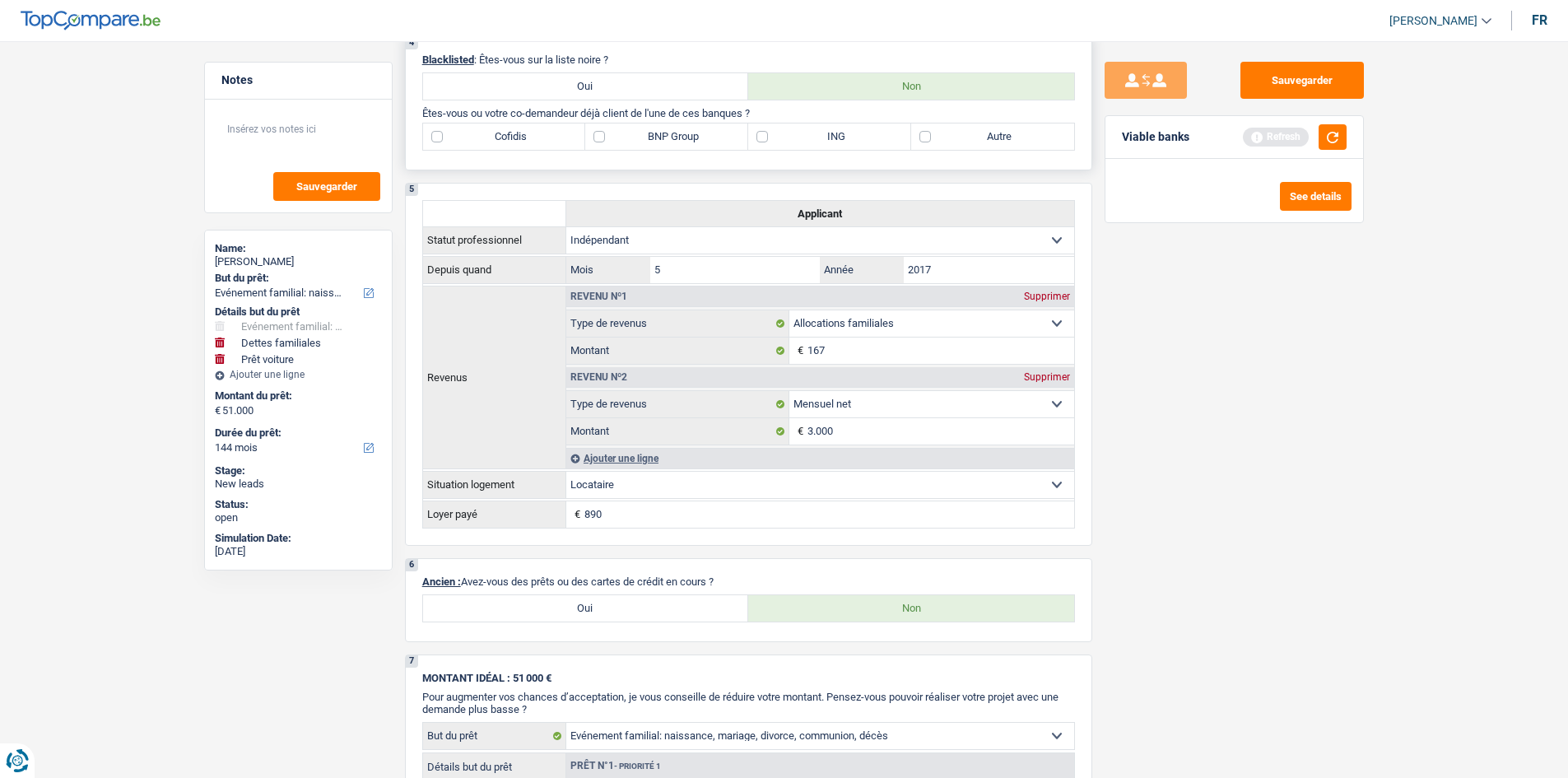
scroll to position [823, 0]
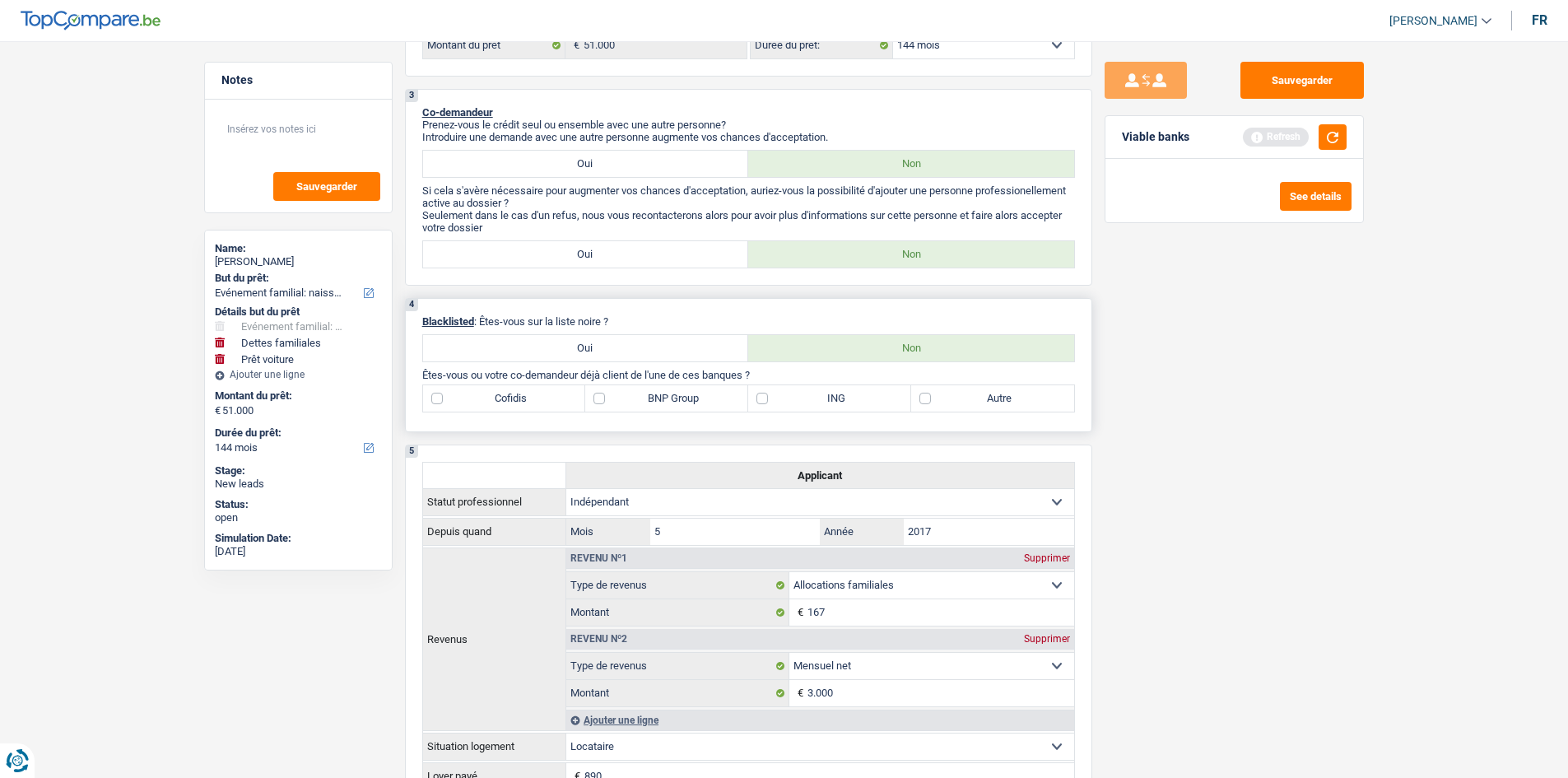
click at [679, 401] on label "BNP Group" at bounding box center [667, 398] width 163 height 27
click at [679, 401] on input "BNP Group" at bounding box center [667, 398] width 163 height 27
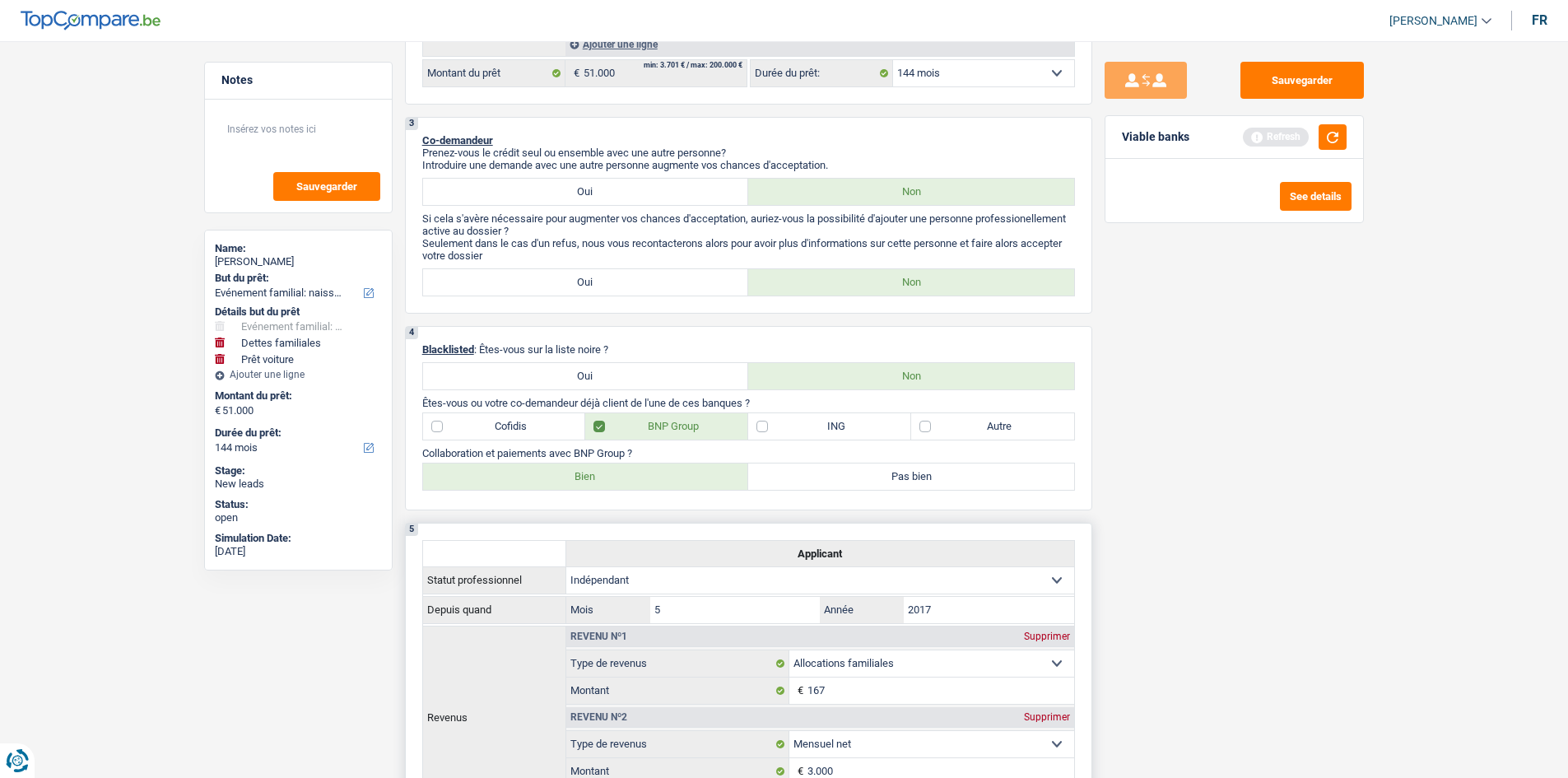
scroll to position [625, 0]
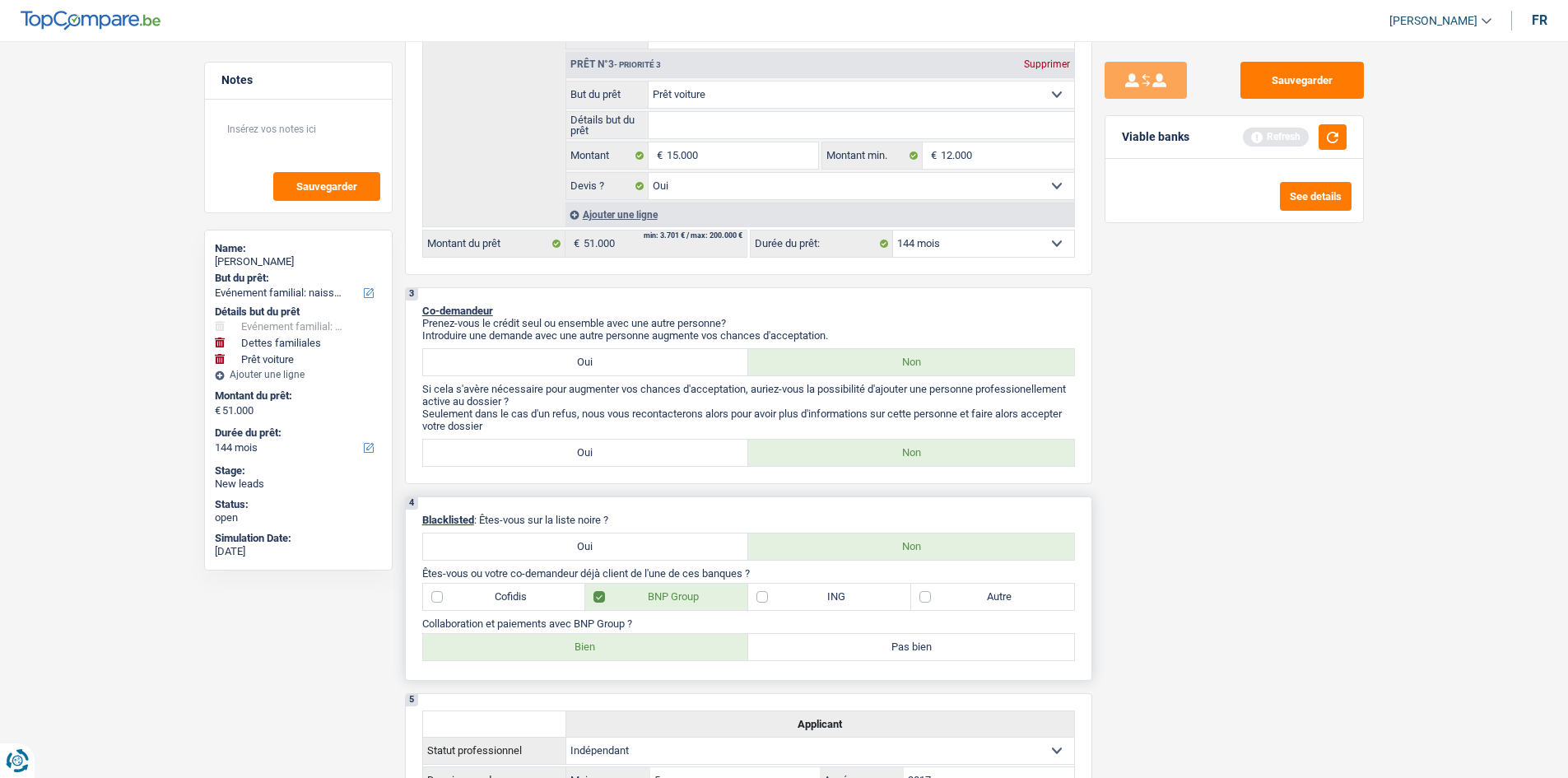
click at [937, 600] on label "Autre" at bounding box center [993, 596] width 163 height 27
click at [937, 600] on input "Autre" at bounding box center [993, 596] width 163 height 27
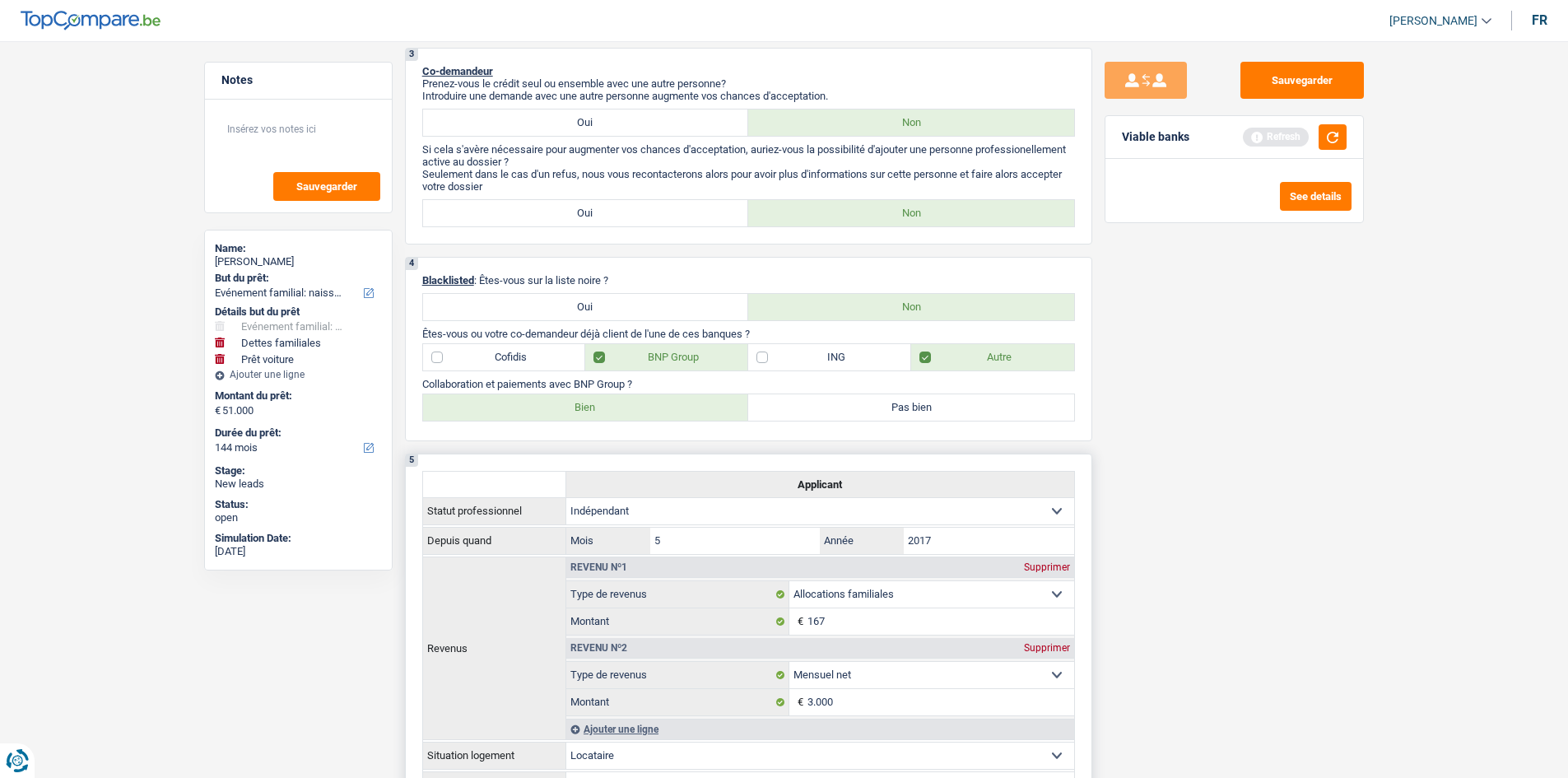
scroll to position [1037, 0]
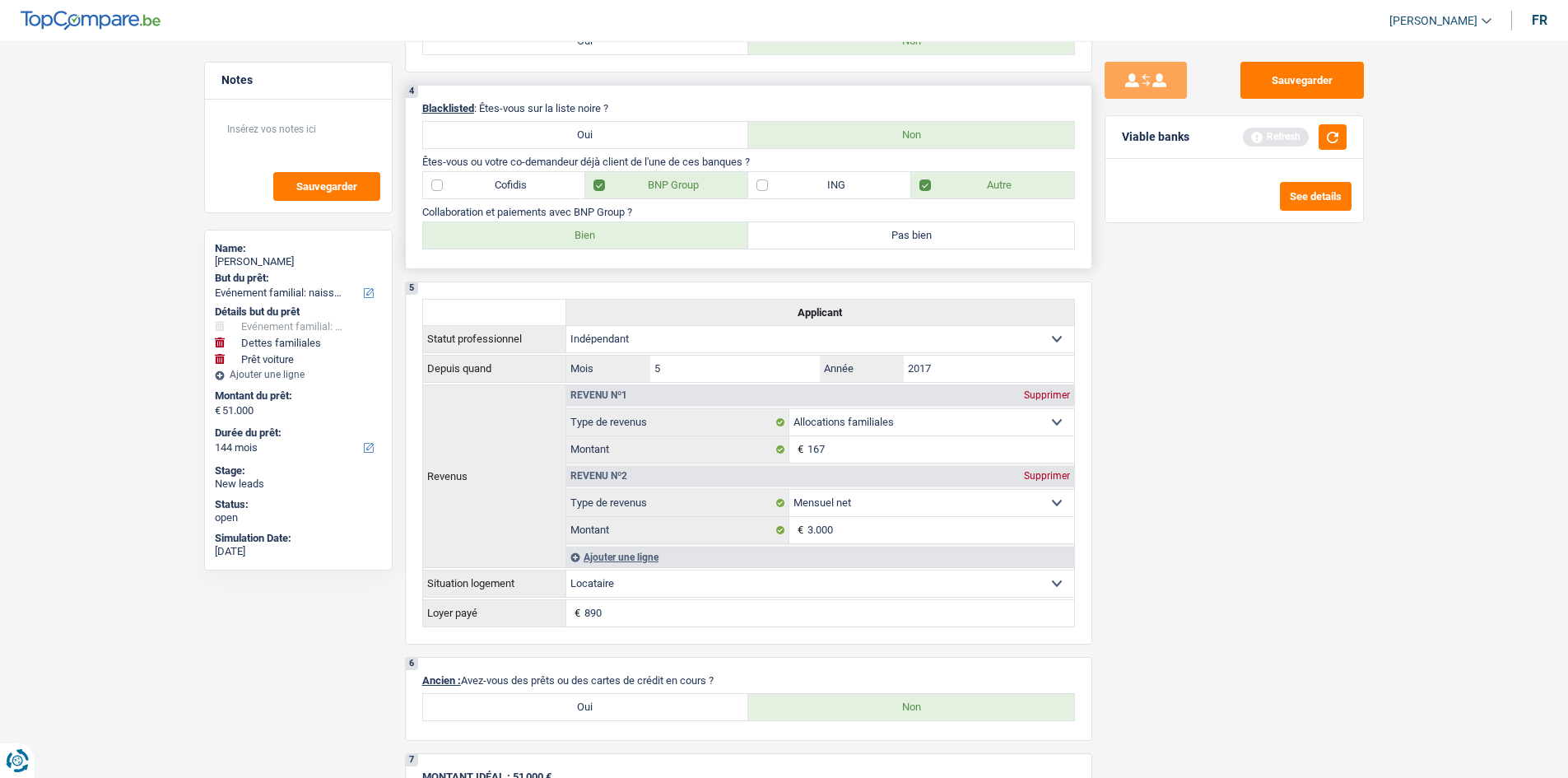
click at [710, 236] on label "Bien" at bounding box center [585, 235] width 326 height 27
click at [710, 236] on input "Bien" at bounding box center [585, 235] width 326 height 27
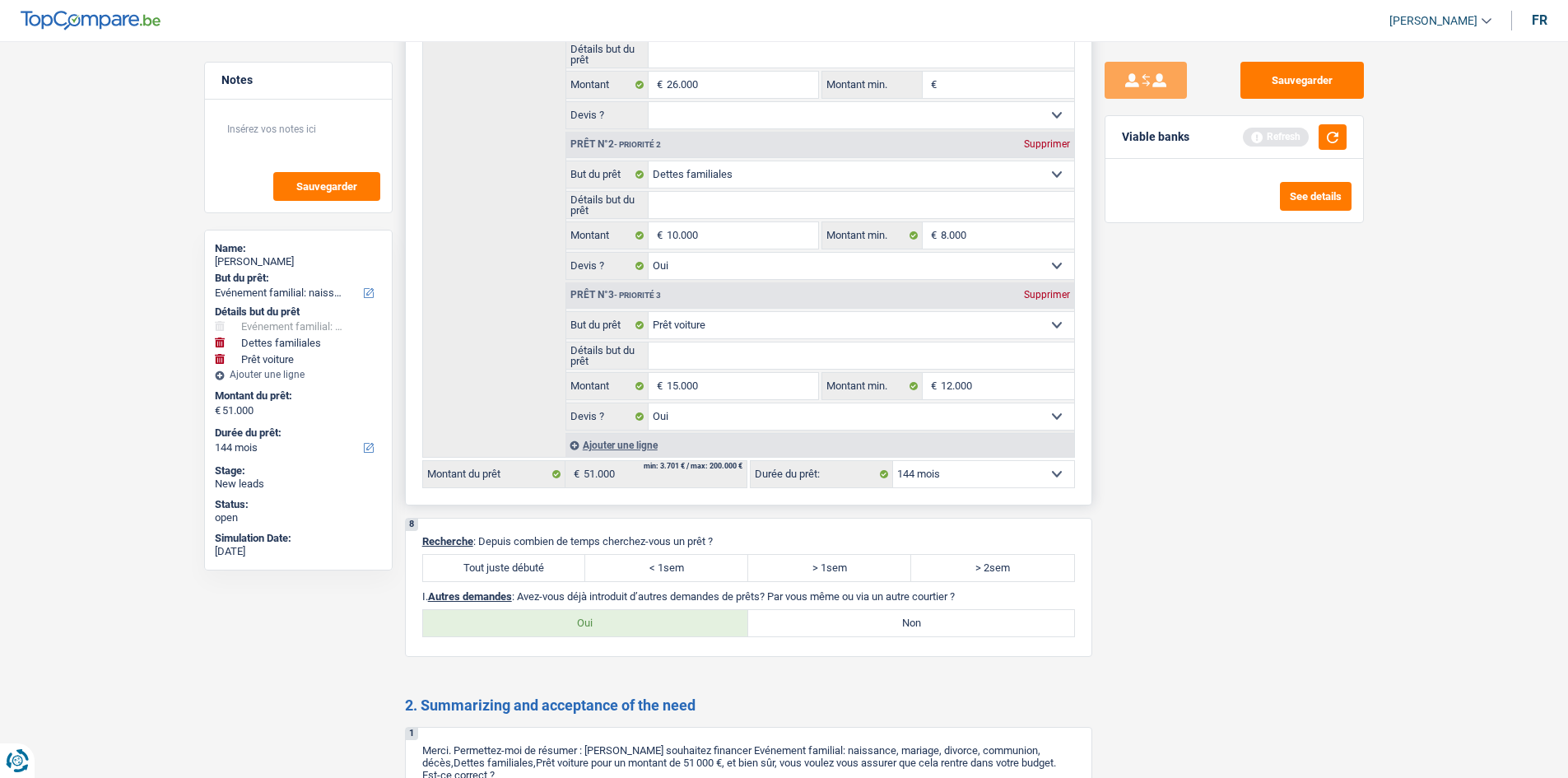
scroll to position [1695, 0]
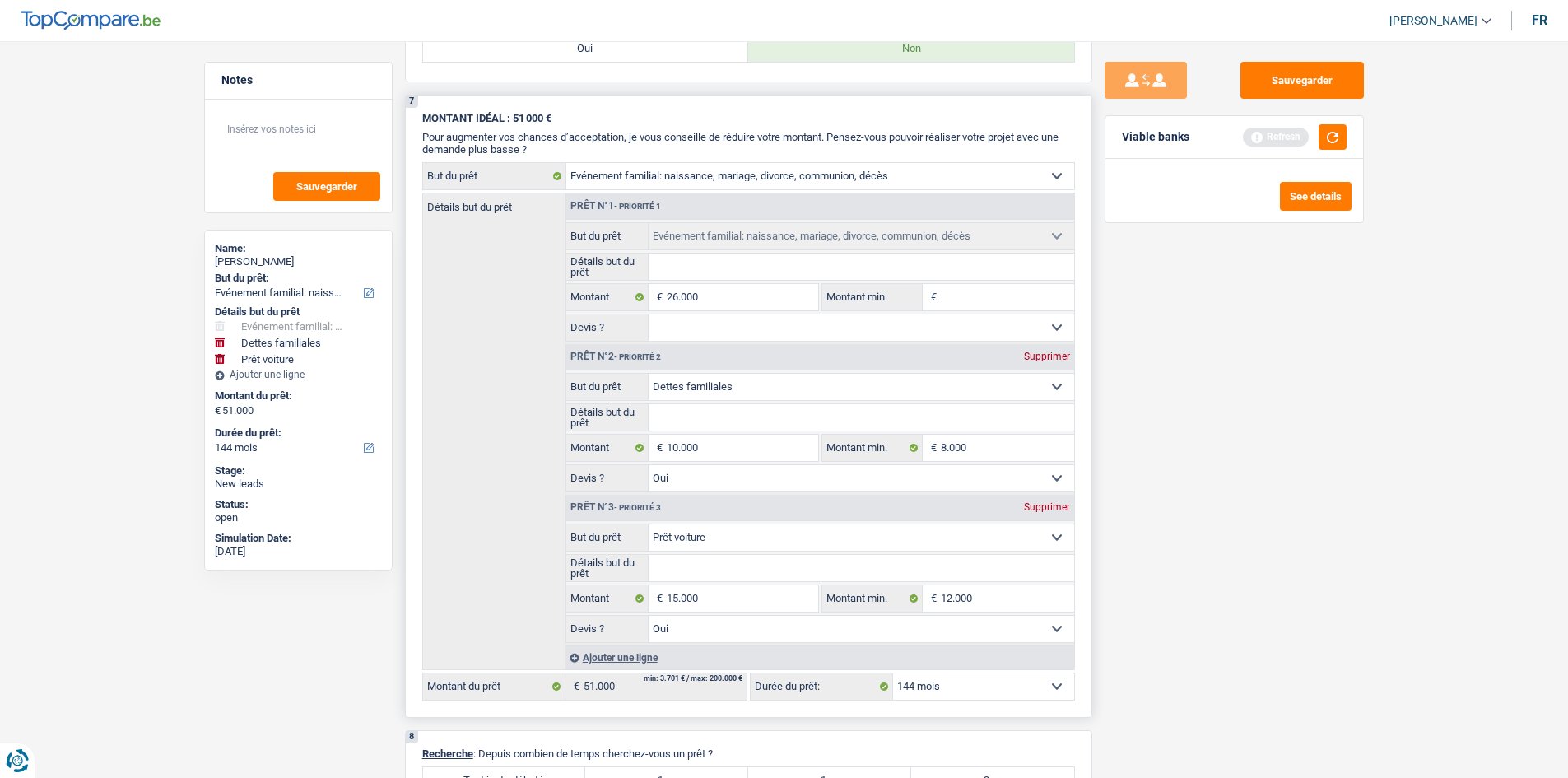
click at [768, 275] on input "Détails but du prêt" at bounding box center [862, 266] width 426 height 27
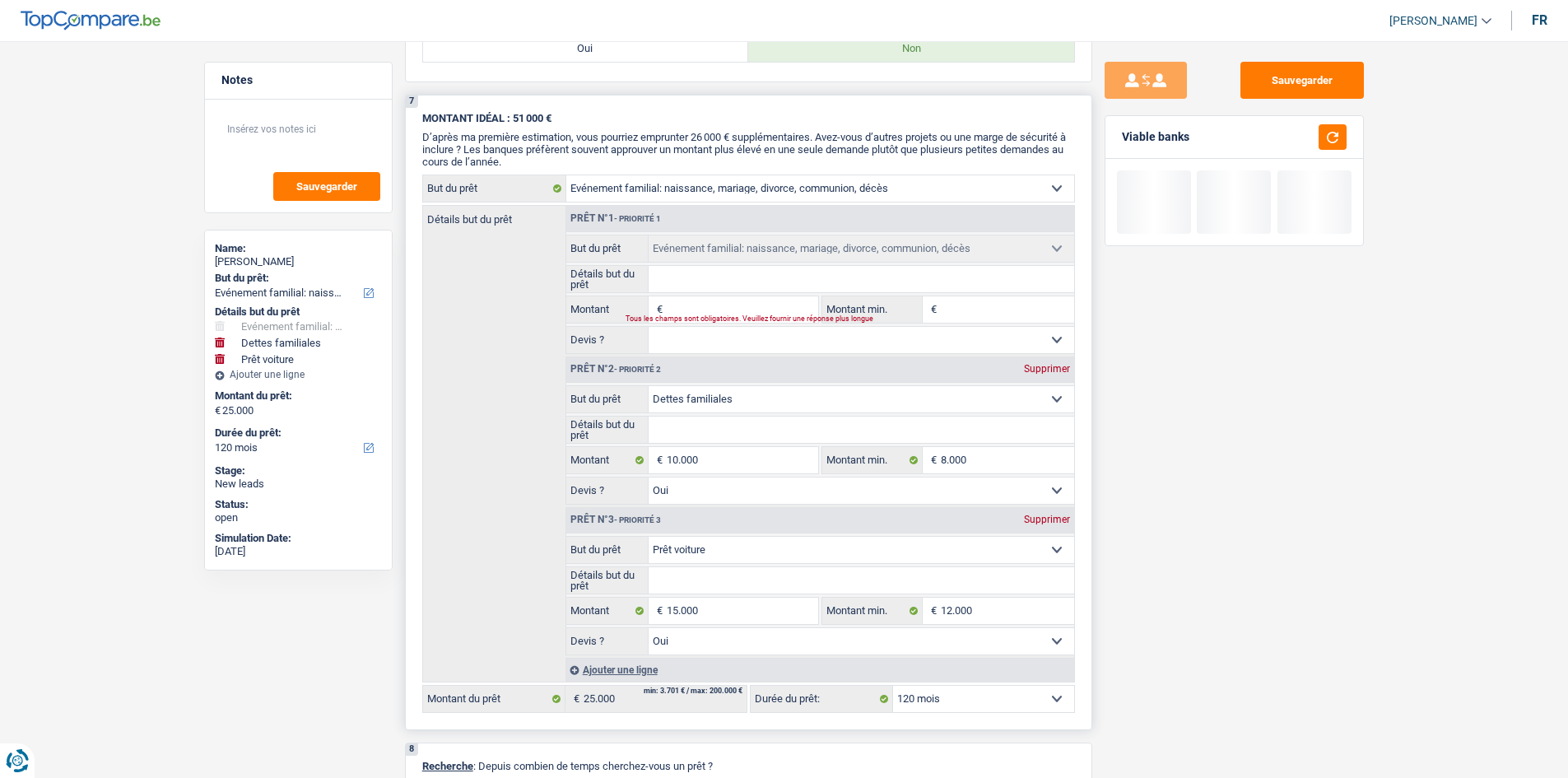
click at [1065, 504] on span "Prêt n°1 - Priorité 1 Confort maison: meubles, textile, peinture, électroménage…" at bounding box center [819, 430] width 509 height 450
click at [1046, 517] on div "Supprimer" at bounding box center [1047, 519] width 54 height 10
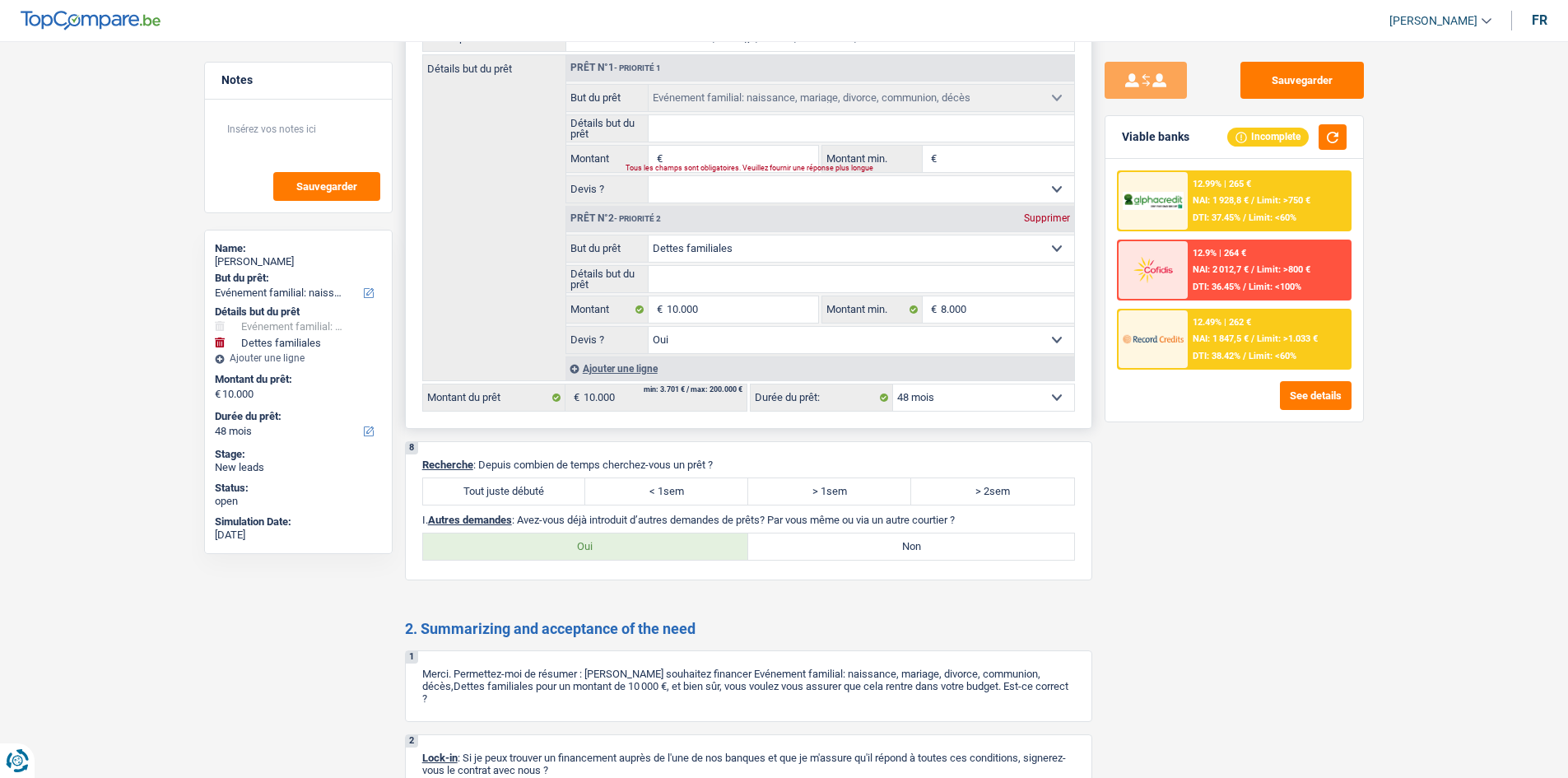
click at [718, 134] on input "Détails but du prêt" at bounding box center [862, 128] width 426 height 27
click at [779, 251] on select "Confort maison: meubles, textile, peinture, électroménager, outillage non-profe…" at bounding box center [862, 249] width 426 height 27
click at [775, 243] on select "Confort maison: meubles, textile, peinture, électroménager, outillage non-profe…" at bounding box center [862, 249] width 426 height 27
drag, startPoint x: 775, startPoint y: 243, endPoint x: 735, endPoint y: 249, distance: 40.4
click at [735, 249] on select "Confort maison: meubles, textile, peinture, électroménager, outillage non-profe…" at bounding box center [862, 249] width 426 height 27
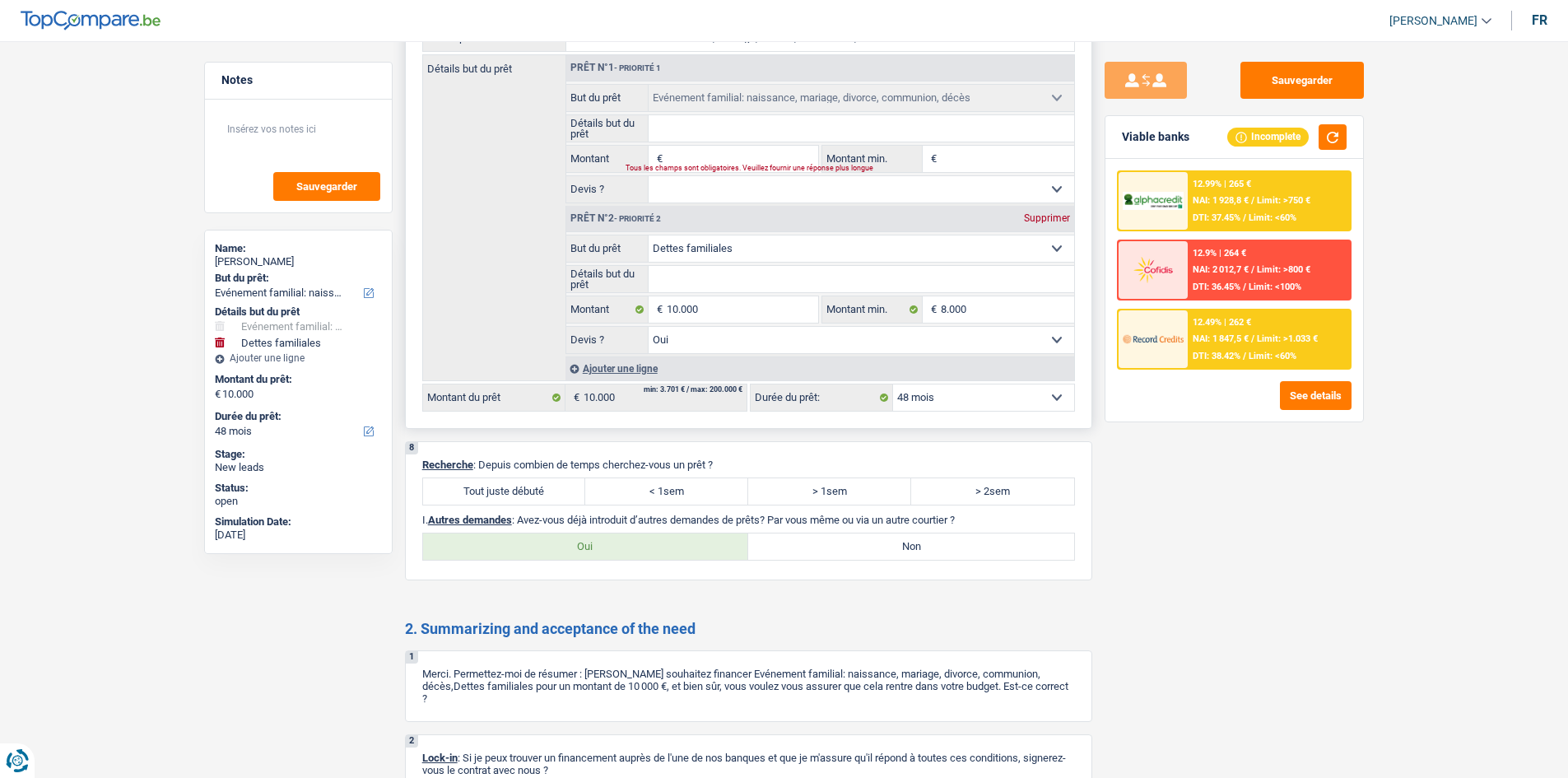
click at [737, 245] on select "Confort maison: meubles, textile, peinture, électroménager, outillage non-profe…" at bounding box center [862, 249] width 426 height 27
click at [740, 244] on select "Confort maison: meubles, textile, peinture, électroménager, outillage non-profe…" at bounding box center [862, 249] width 426 height 27
click at [707, 206] on div "Prêt n°2 - Priorité 2 Supprimer" at bounding box center [820, 218] width 508 height 27
click at [685, 247] on select "Confort maison: meubles, textile, peinture, électroménager, outillage non-profe…" at bounding box center [862, 249] width 426 height 27
drag, startPoint x: 495, startPoint y: 315, endPoint x: 498, endPoint y: 299, distance: 16.3
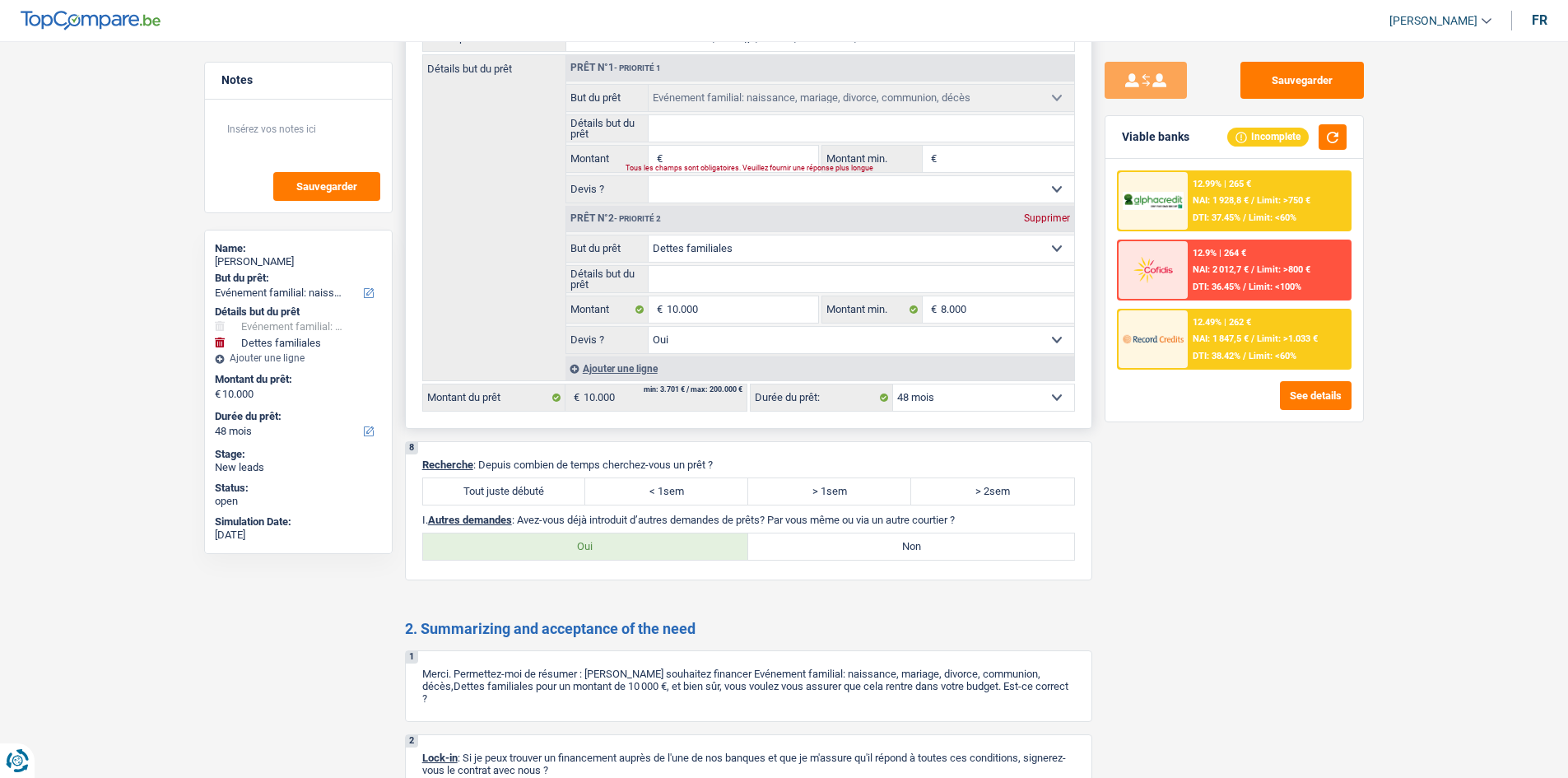
click at [495, 313] on div "Détails but du prêt Prêt n°1 - Priorité 1 Confort maison: meubles, textile, pei…" at bounding box center [749, 217] width 653 height 327
click at [818, 247] on select "Confort maison: meubles, textile, peinture, électroménager, outillage non-profe…" at bounding box center [862, 249] width 426 height 27
click at [649, 236] on select "Confort maison: meubles, textile, peinture, électroménager, outillage non-profe…" at bounding box center [862, 249] width 426 height 27
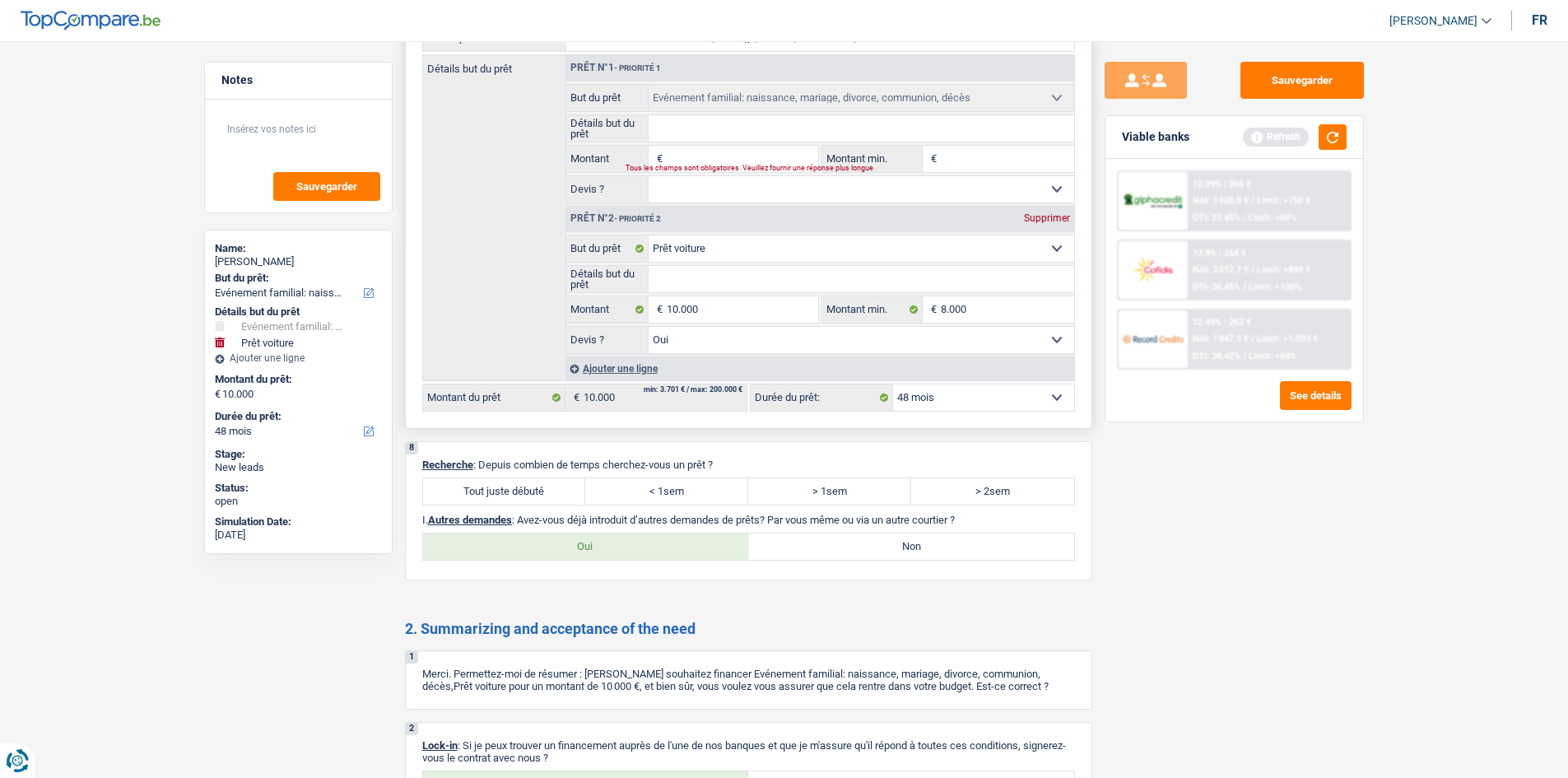
click at [716, 269] on input "Détails but du prêt" at bounding box center [862, 279] width 426 height 27
drag, startPoint x: 736, startPoint y: 313, endPoint x: 727, endPoint y: 317, distance: 9.8
click at [735, 314] on input "10.000" at bounding box center [742, 309] width 150 height 27
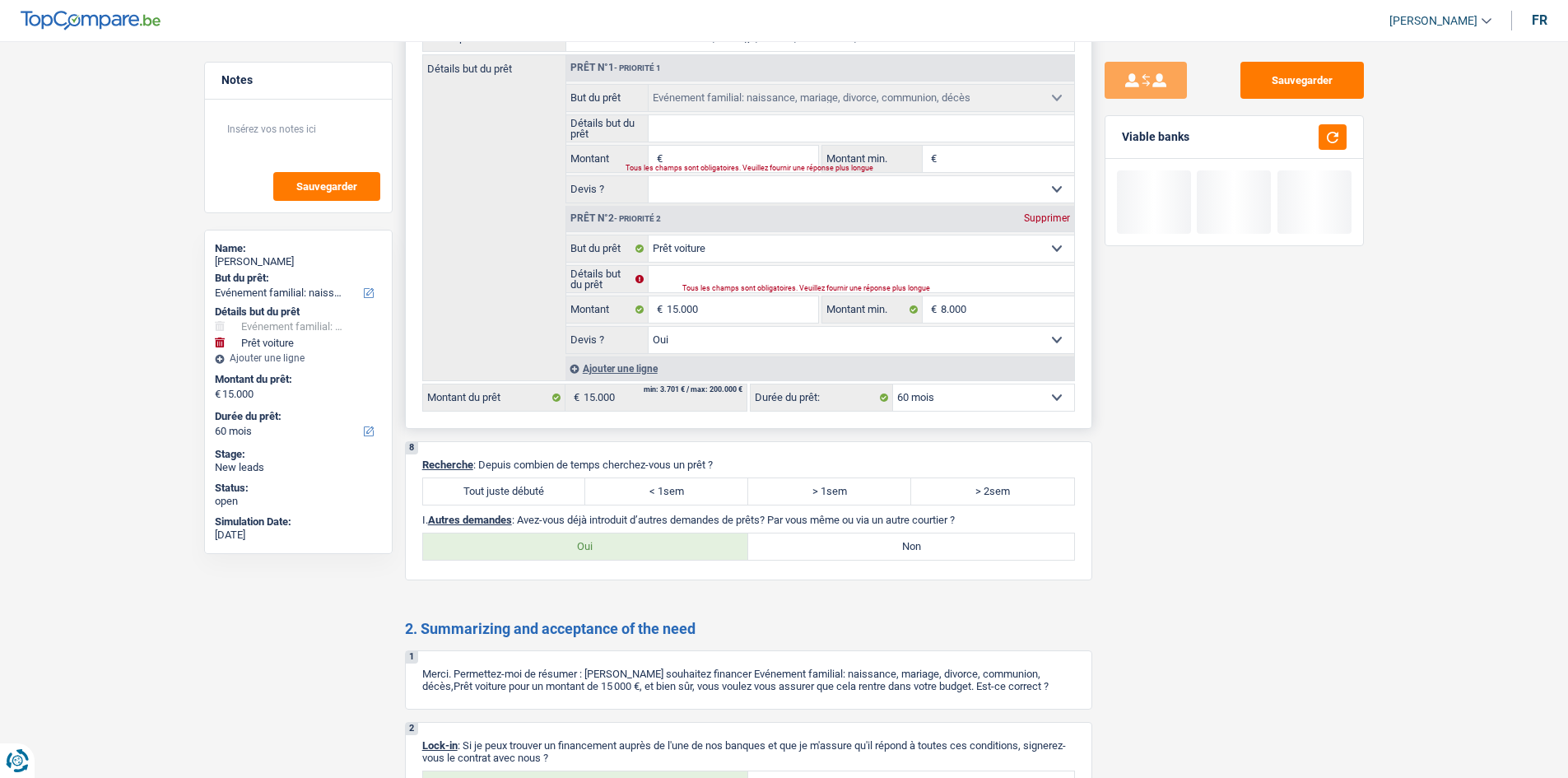
click at [759, 150] on input "Montant" at bounding box center [742, 159] width 150 height 27
click at [957, 157] on input "Montant min." at bounding box center [1007, 159] width 133 height 27
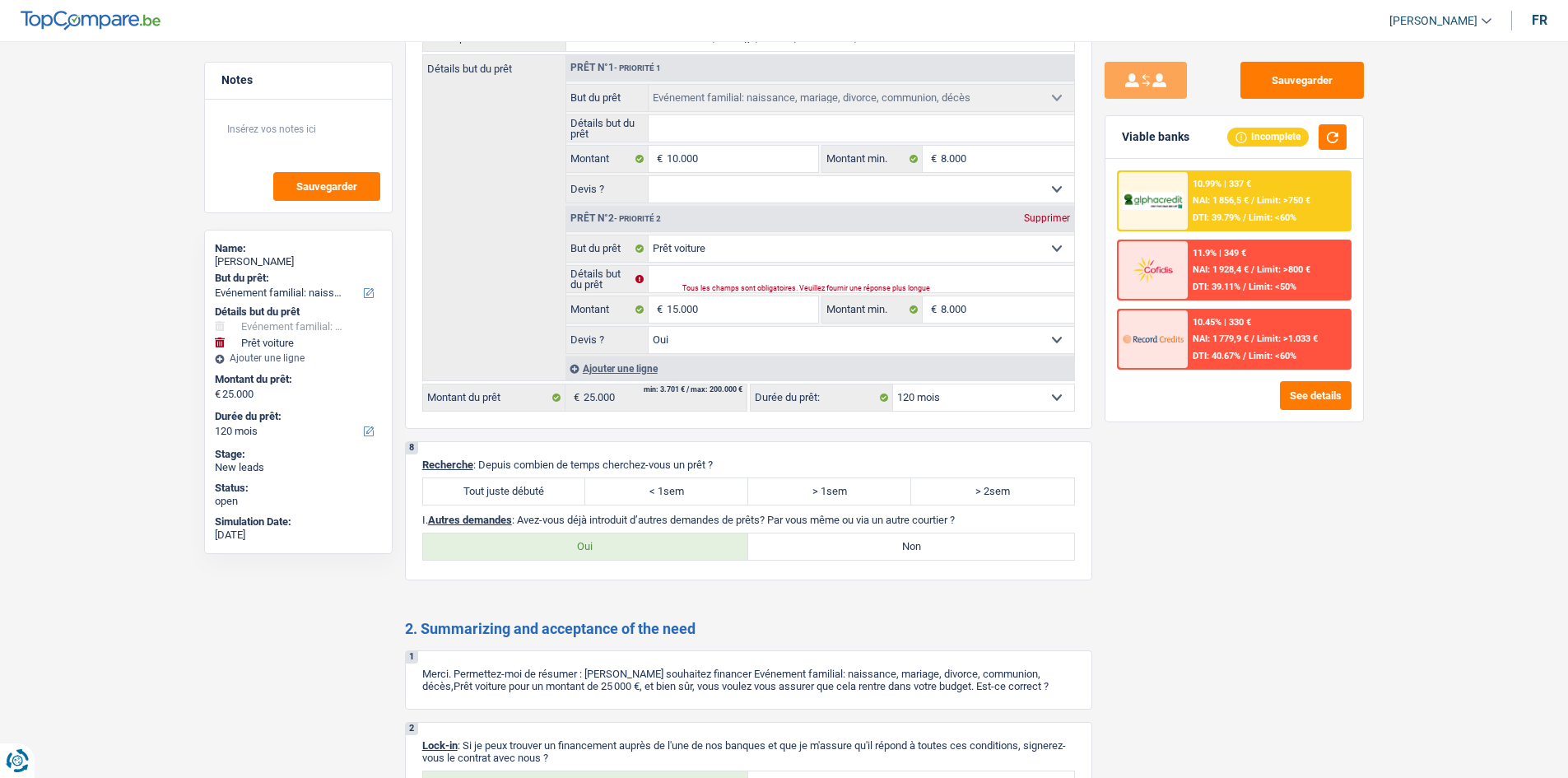
click at [1214, 417] on div "10.99% | 337 € NAI: 1 856,5 € / Limit: >750 € DTI: 39.79% / Limit: <60% 11.9% |…" at bounding box center [1234, 290] width 258 height 262
click at [1200, 528] on div "Sauvegarder Viable banks Incomplete 10.99% | 337 € NAI: 1 856,5 € / Limit: >750…" at bounding box center [1235, 404] width 284 height 685
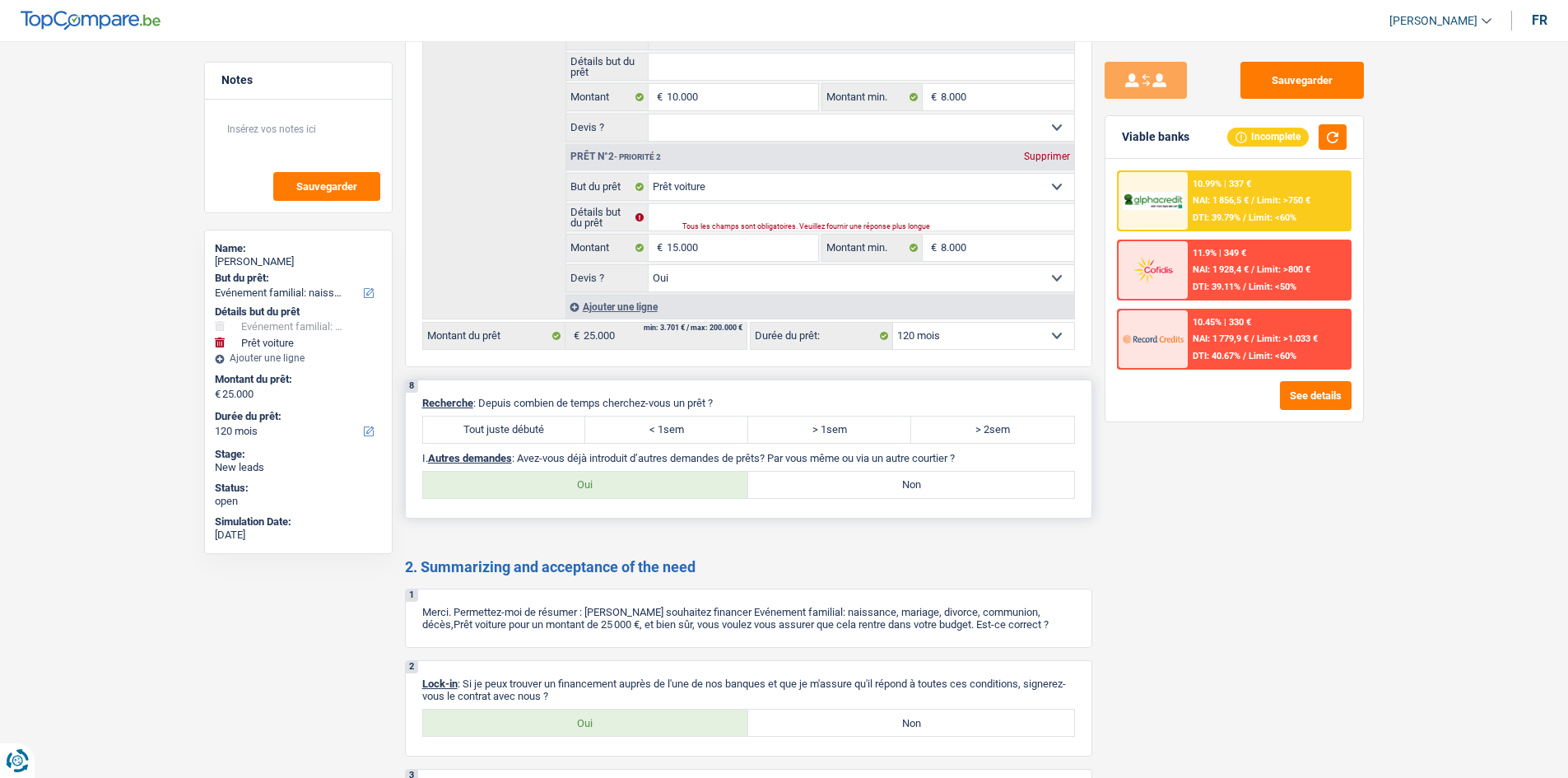
scroll to position [1888, 0]
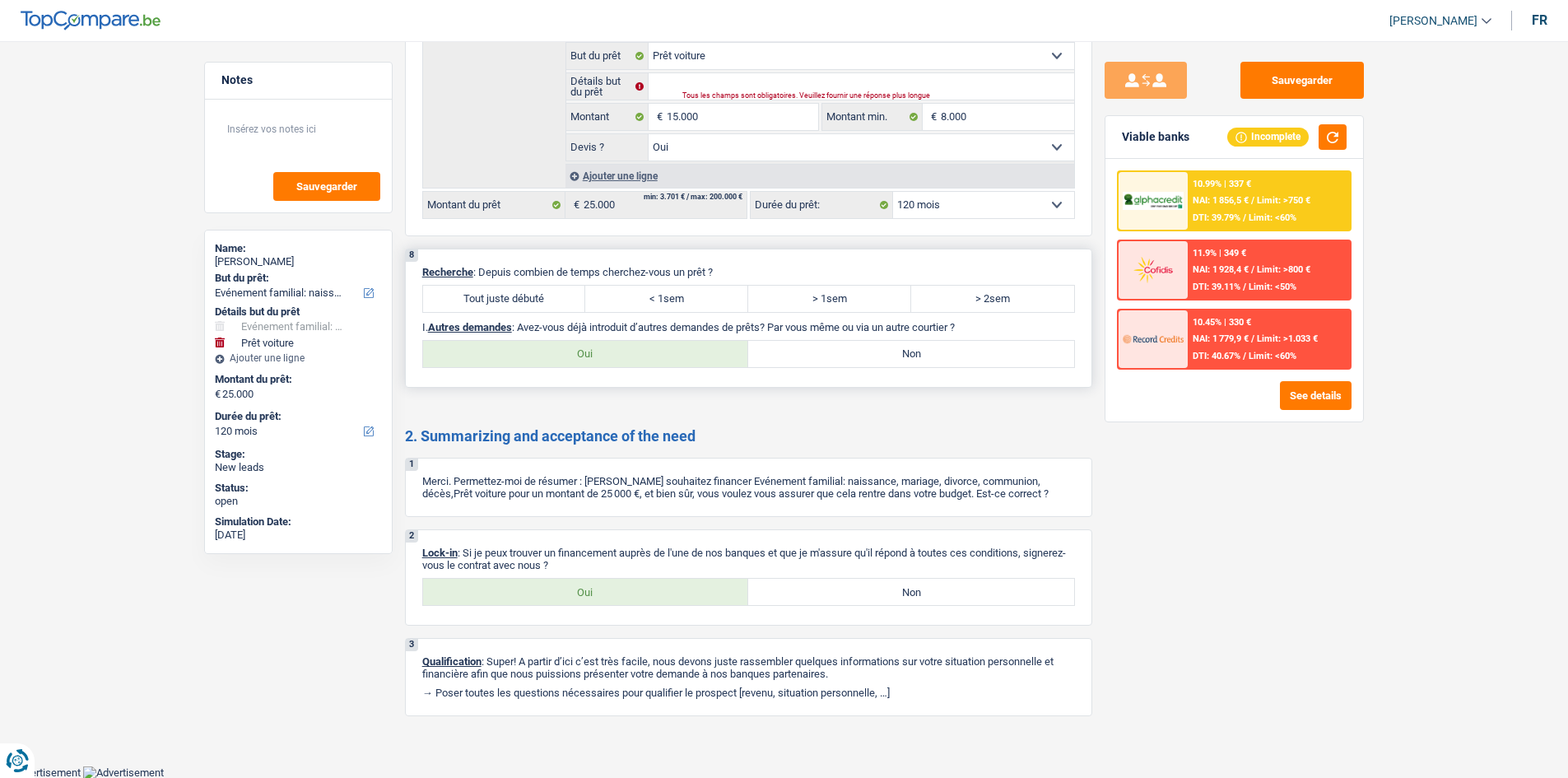
click at [526, 305] on label "Tout juste débuté" at bounding box center [505, 298] width 163 height 27
click at [526, 305] on input "Tout juste débuté" at bounding box center [505, 298] width 163 height 27
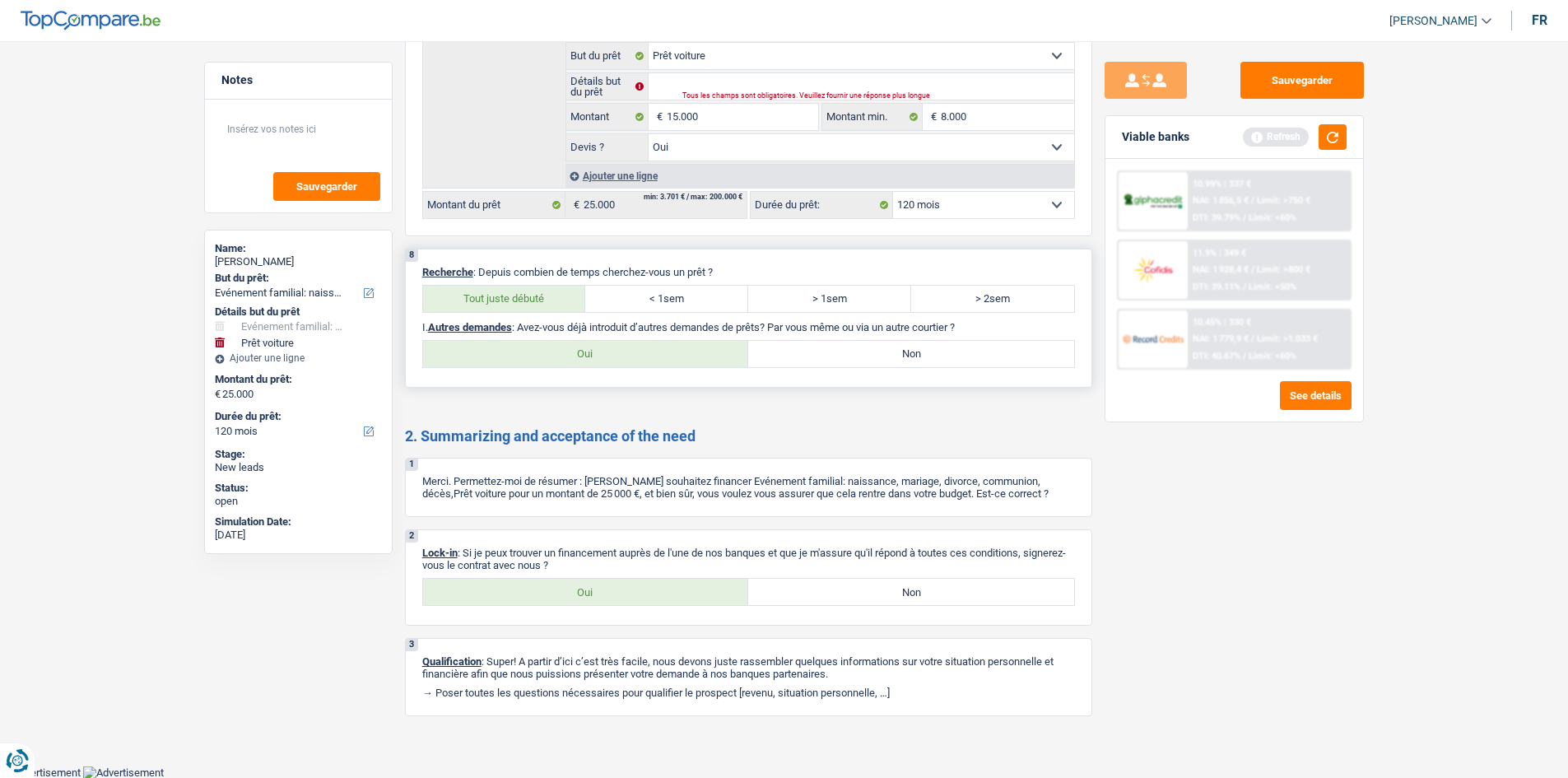
click at [826, 358] on label "Non" at bounding box center [911, 353] width 326 height 27
click at [826, 358] on input "Non" at bounding box center [911, 353] width 326 height 27
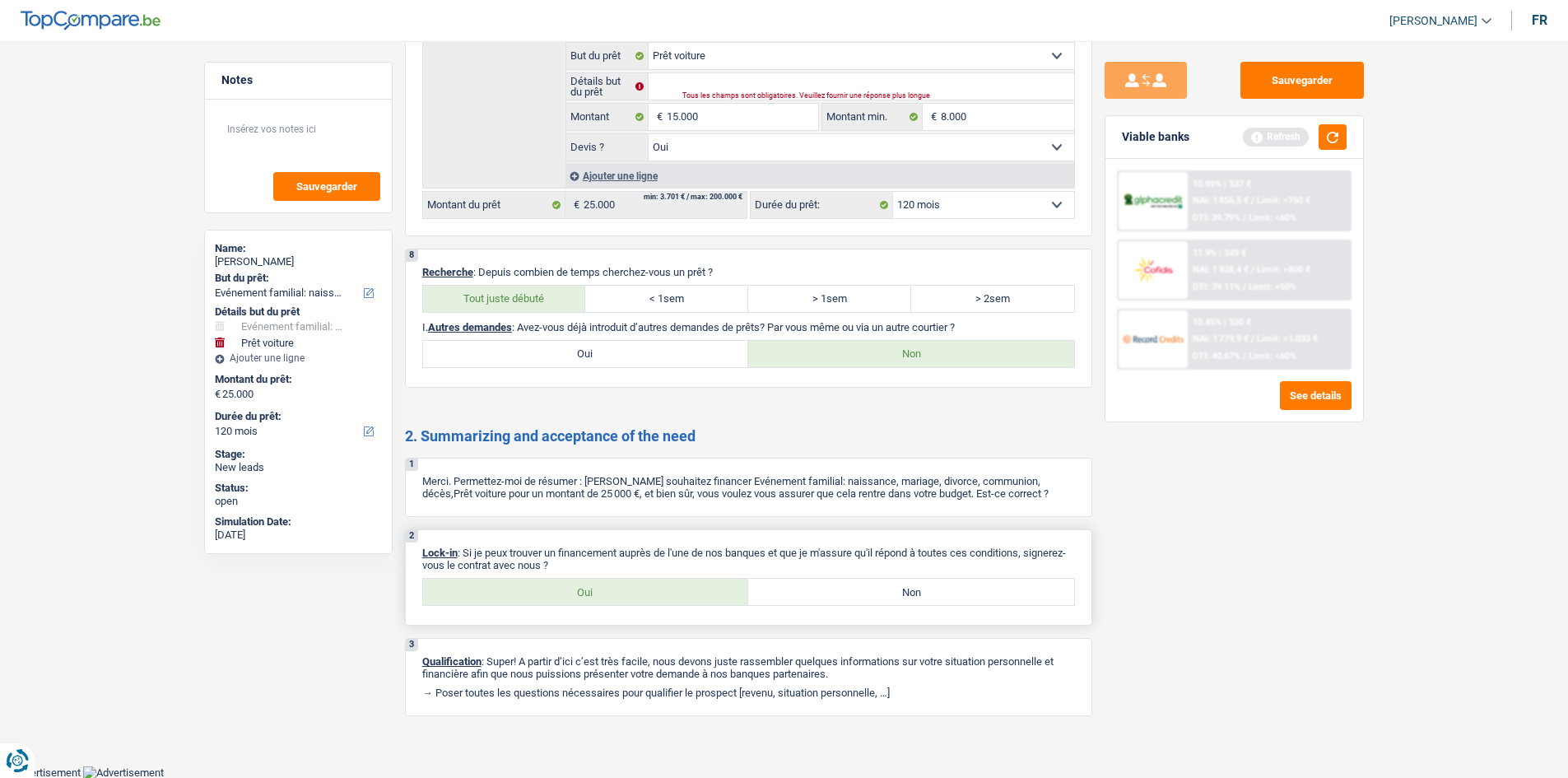
click at [660, 597] on label "Oui" at bounding box center [585, 592] width 326 height 27
click at [660, 597] on input "Oui" at bounding box center [585, 592] width 326 height 27
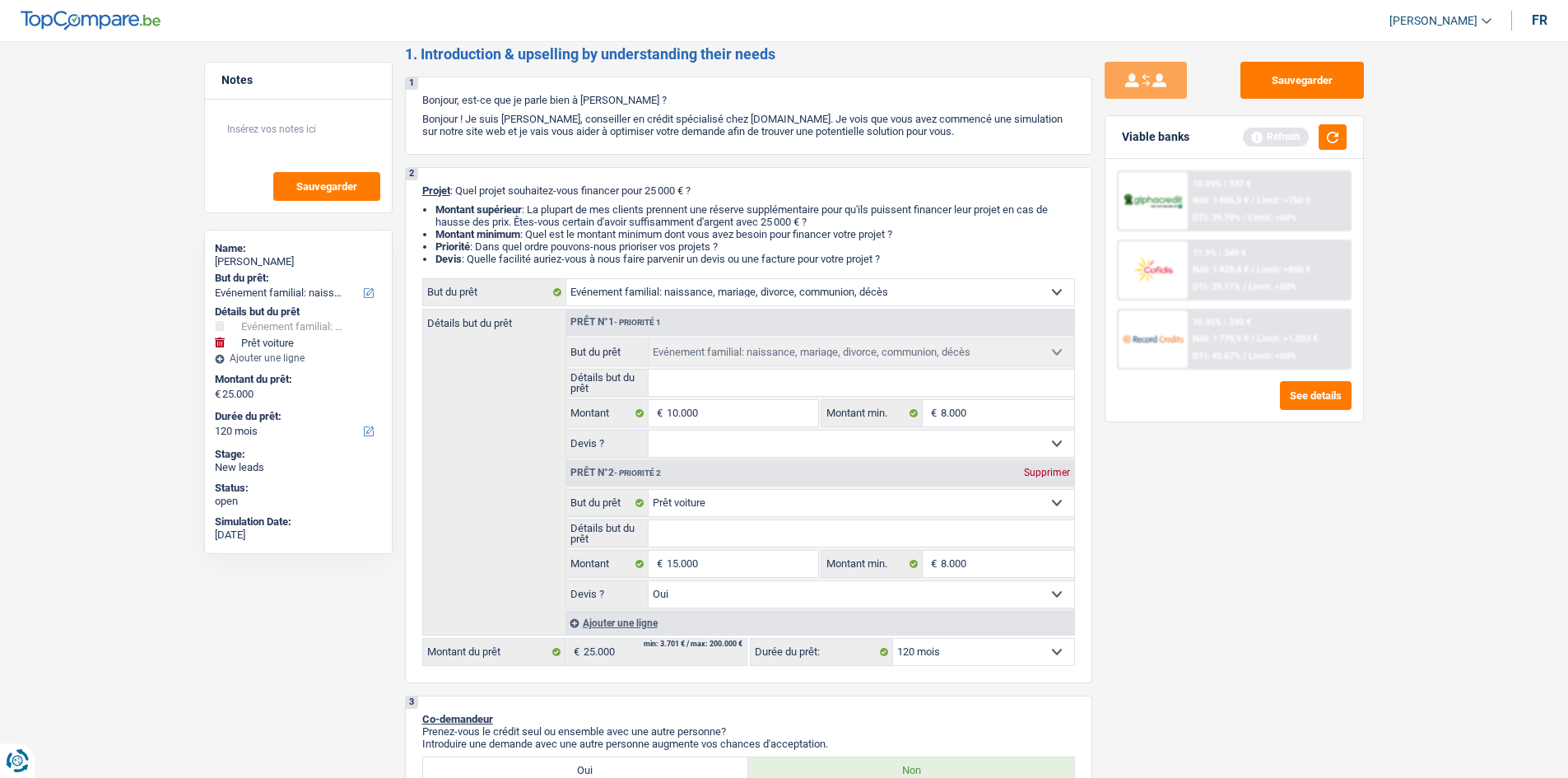
scroll to position [0, 0]
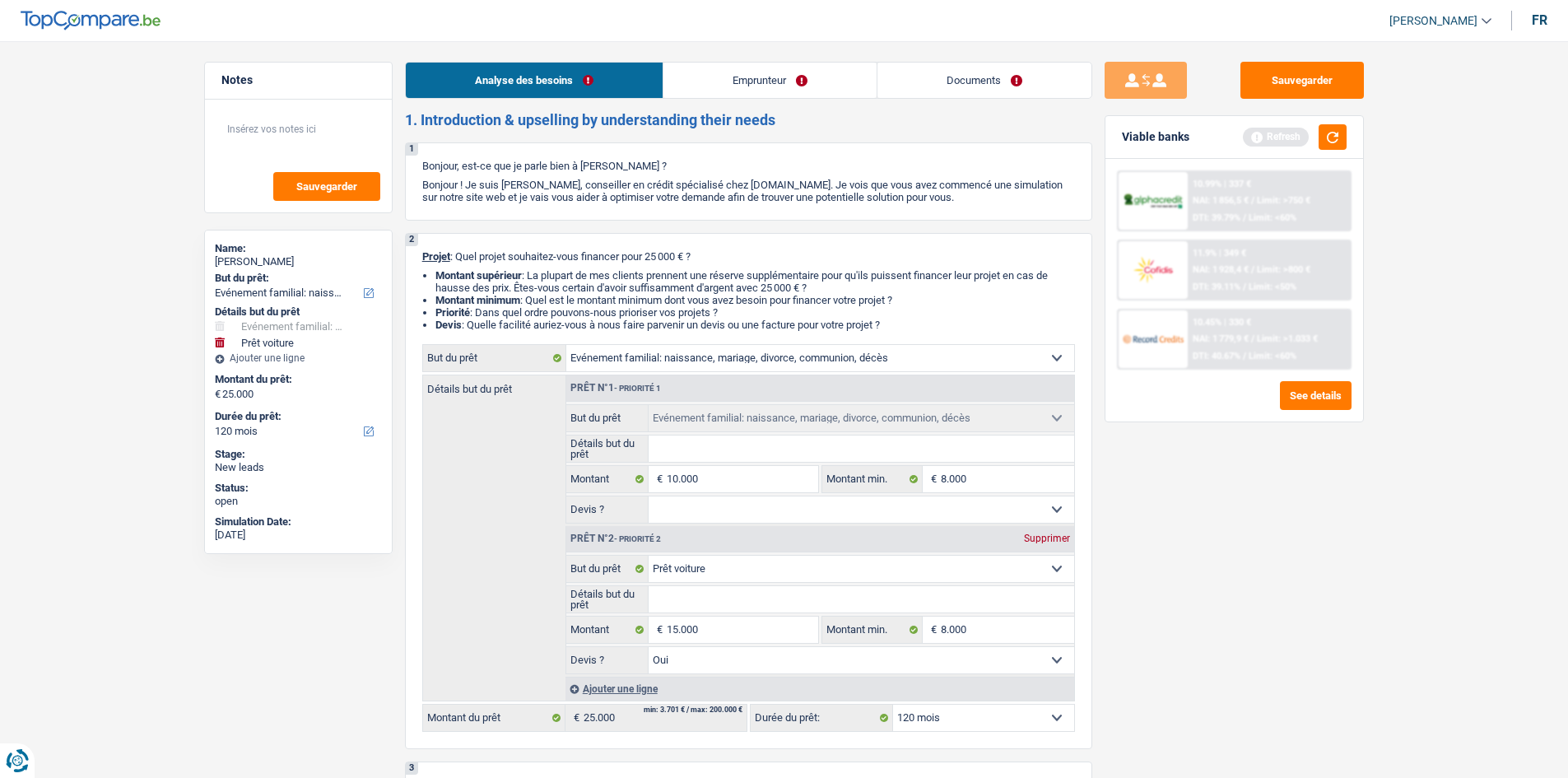
click at [722, 71] on link "Emprunteur" at bounding box center [770, 80] width 213 height 36
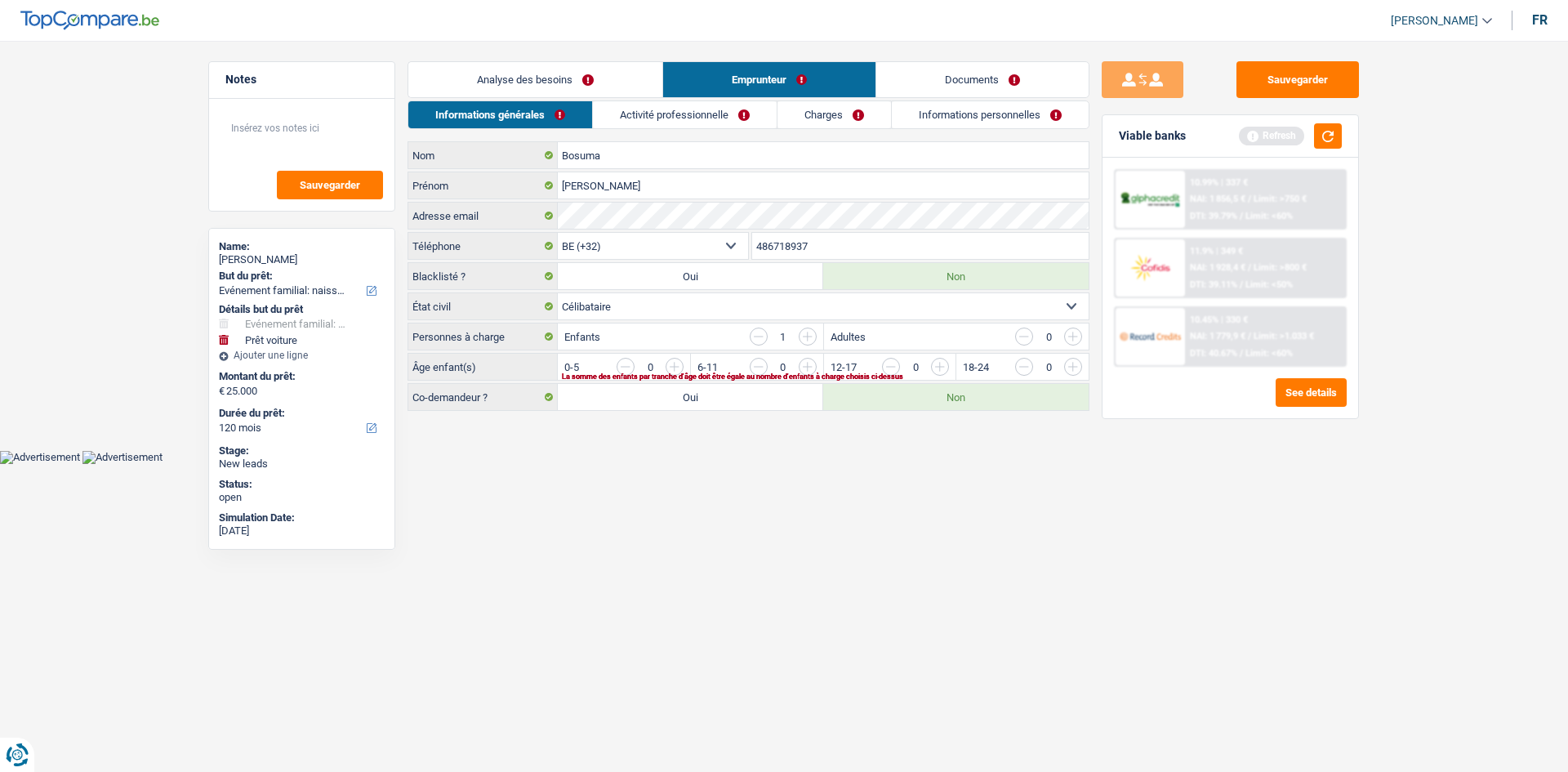
click at [1074, 370] on input "button" at bounding box center [1403, 371] width 680 height 26
click at [678, 100] on li "Activité professionnelle" at bounding box center [684, 114] width 185 height 28
click at [677, 107] on link "Activité professionnelle" at bounding box center [685, 115] width 184 height 27
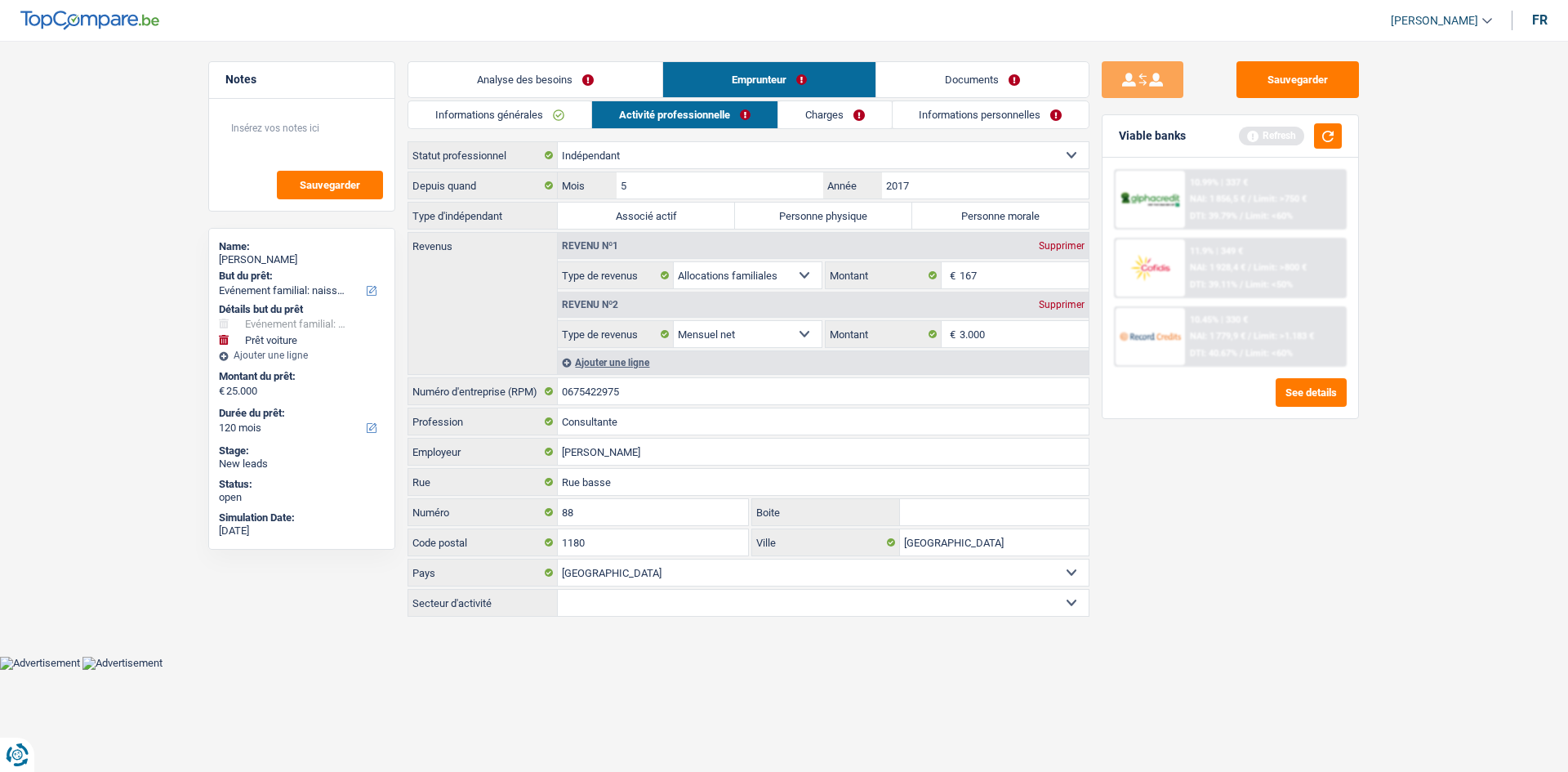
drag, startPoint x: 882, startPoint y: 218, endPoint x: 872, endPoint y: 217, distance: 10.0
click at [880, 218] on label "Personne physique" at bounding box center [824, 216] width 177 height 26
click at [880, 218] on input "Personne physique" at bounding box center [824, 216] width 177 height 26
drag, startPoint x: 662, startPoint y: 385, endPoint x: 509, endPoint y: 387, distance: 153.0
click at [534, 403] on div "0675422975 Numéro d'entreprise (RPM)" at bounding box center [748, 391] width 680 height 26
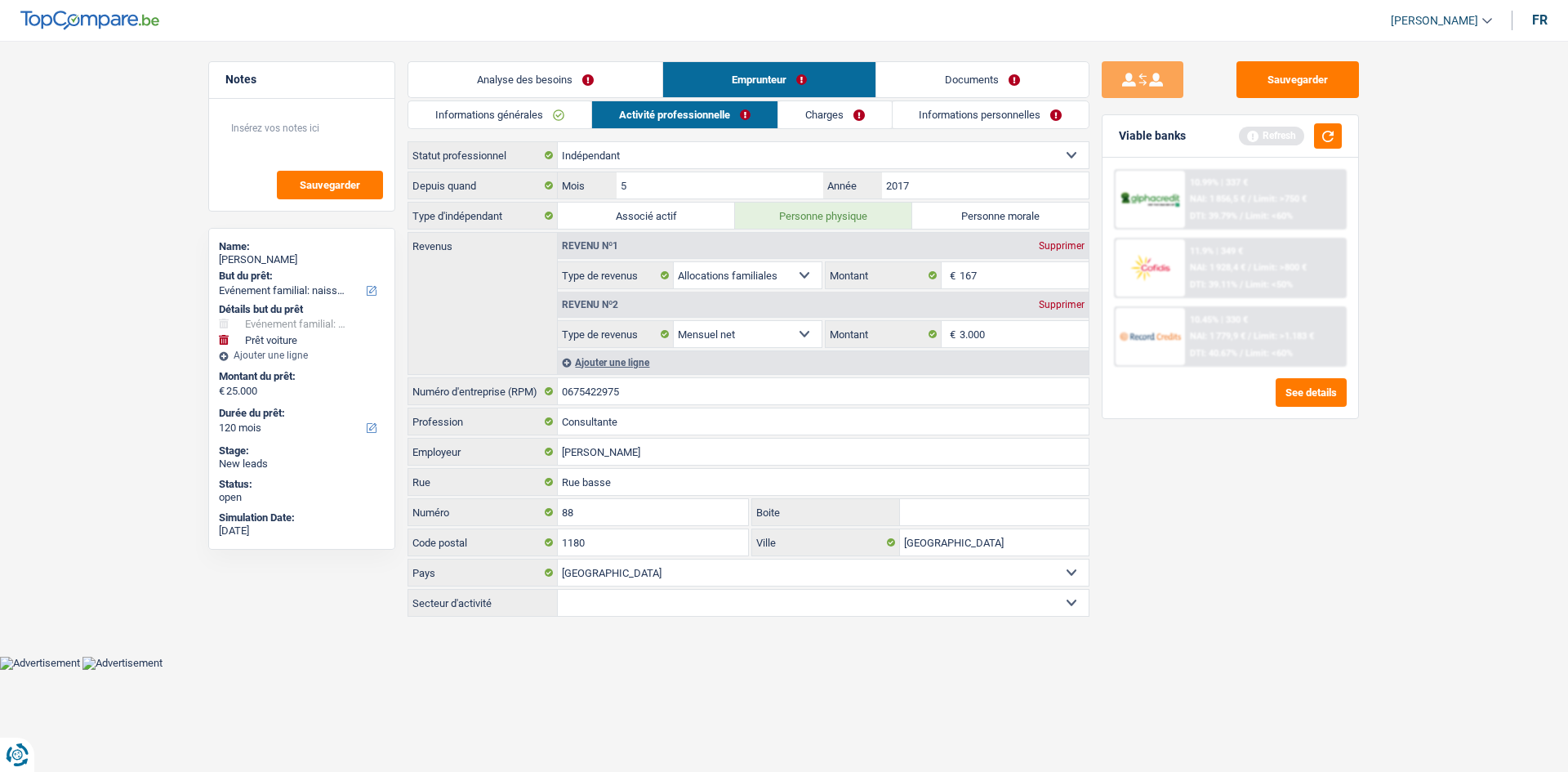
click at [693, 670] on html "Vous avez le contrôle de vos données Nous utilisons des cookies, tout comme nos…" at bounding box center [784, 335] width 1568 height 670
click at [818, 106] on link "Charges" at bounding box center [835, 115] width 114 height 27
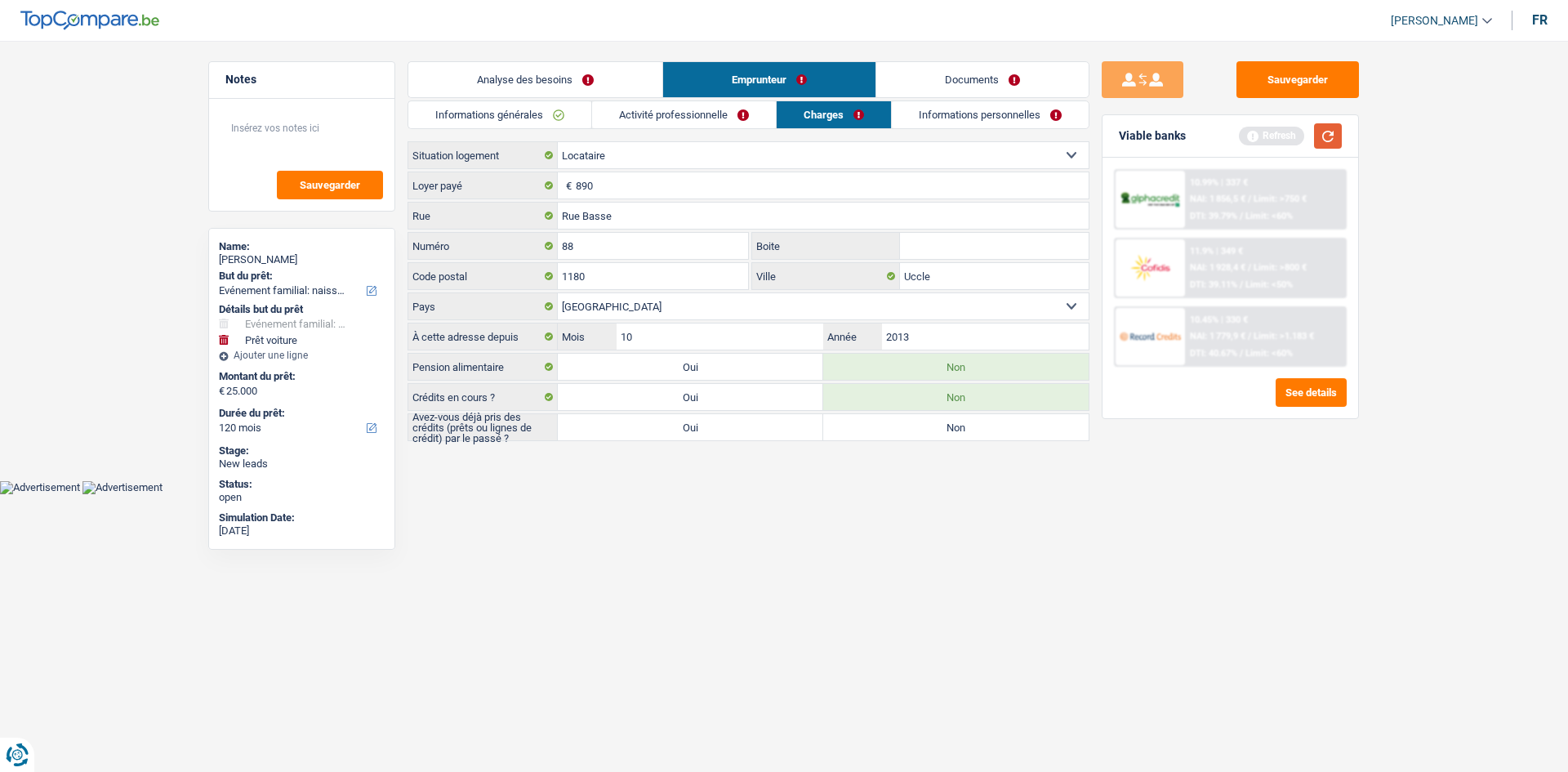
drag, startPoint x: 1351, startPoint y: 131, endPoint x: 1340, endPoint y: 130, distance: 11.0
click at [1349, 130] on div "Viable banks Refresh" at bounding box center [1229, 137] width 256 height 43
drag, startPoint x: 1330, startPoint y: 135, endPoint x: 1322, endPoint y: 131, distance: 8.9
click at [1327, 131] on button "button" at bounding box center [1328, 136] width 28 height 25
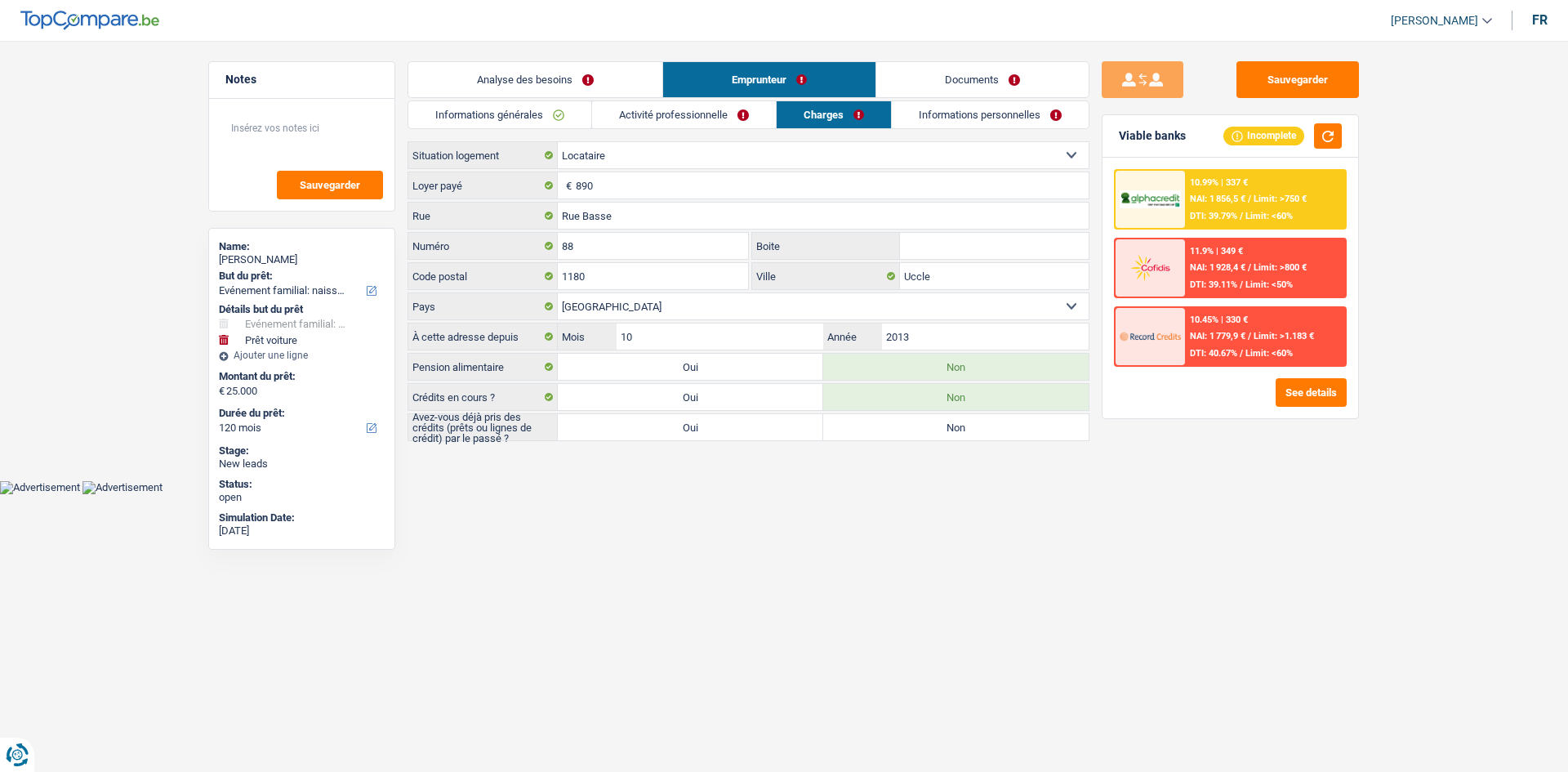
drag, startPoint x: 1174, startPoint y: 482, endPoint x: 1158, endPoint y: 470, distance: 20.0
click at [1173, 482] on div "Sauvegarder Viable banks Incomplete 10.99% | 337 € NAI: 1 856,5 € / Limit: >750…" at bounding box center [1230, 401] width 282 height 680
click at [695, 188] on input "890" at bounding box center [833, 185] width 513 height 26
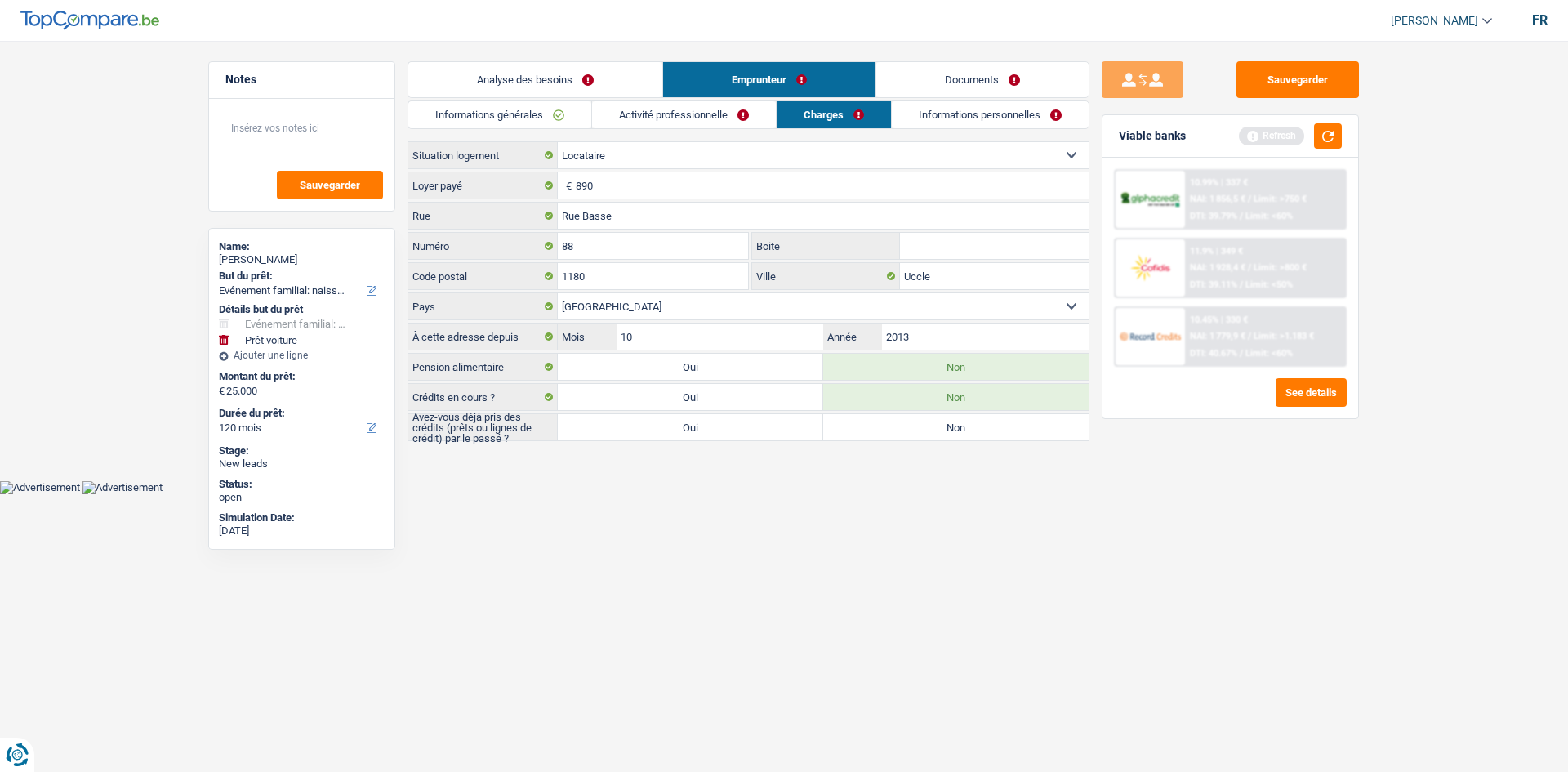
click at [777, 494] on html "Vous avez le contrôle de vos données Nous utilisons des cookies, tout comme nos…" at bounding box center [784, 247] width 1568 height 494
click at [861, 441] on div "Avez-vous déjà pris des crédits (prêts ou lignes de crédit) par le passé ? Oui …" at bounding box center [748, 427] width 682 height 28
click at [720, 425] on label "Oui" at bounding box center [691, 427] width 266 height 26
click at [720, 425] on input "Oui" at bounding box center [691, 427] width 266 height 26
click at [641, 107] on link "Activité professionnelle" at bounding box center [684, 115] width 184 height 27
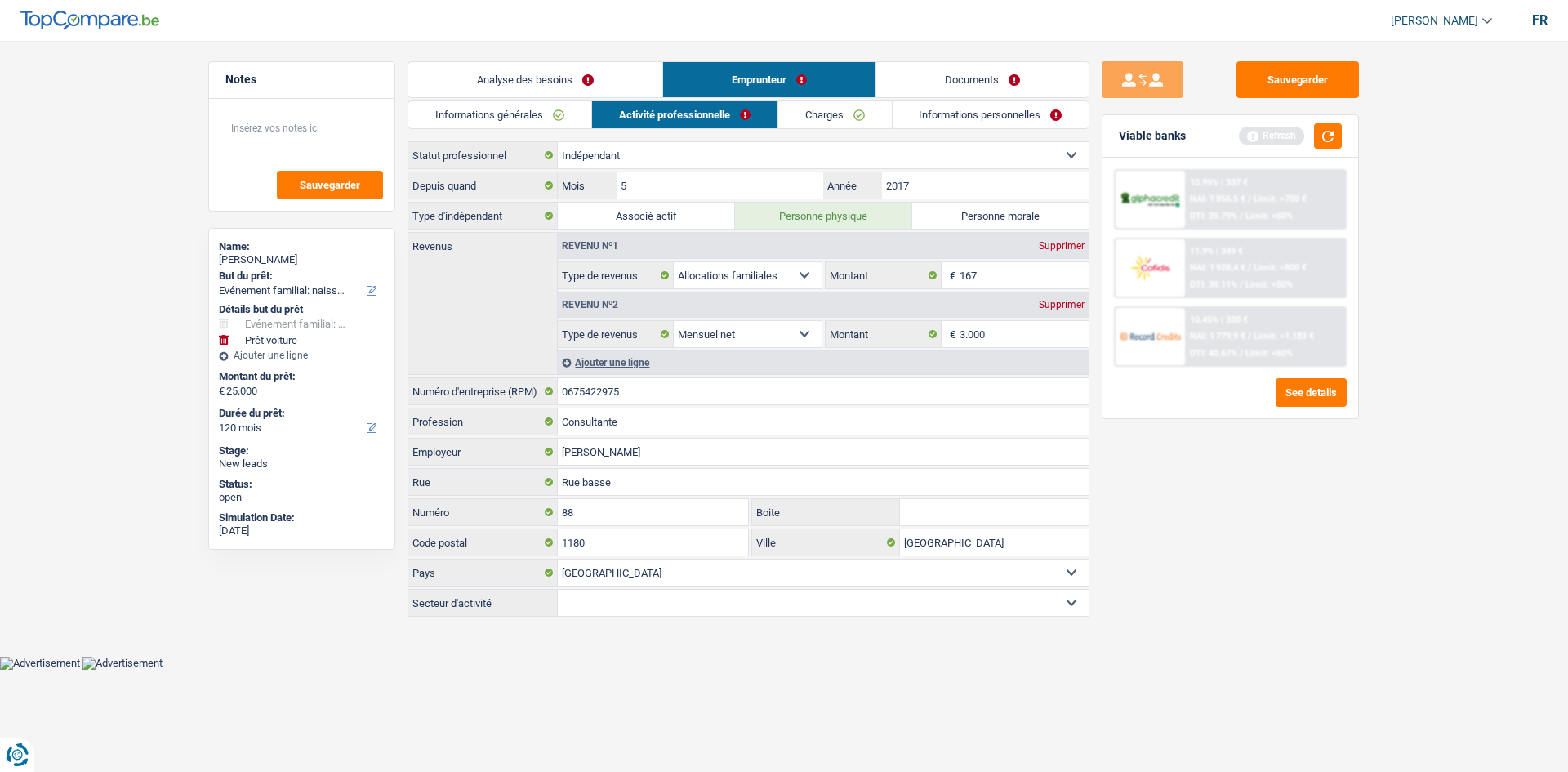
click at [552, 83] on link "Analyse des besoins" at bounding box center [535, 79] width 254 height 36
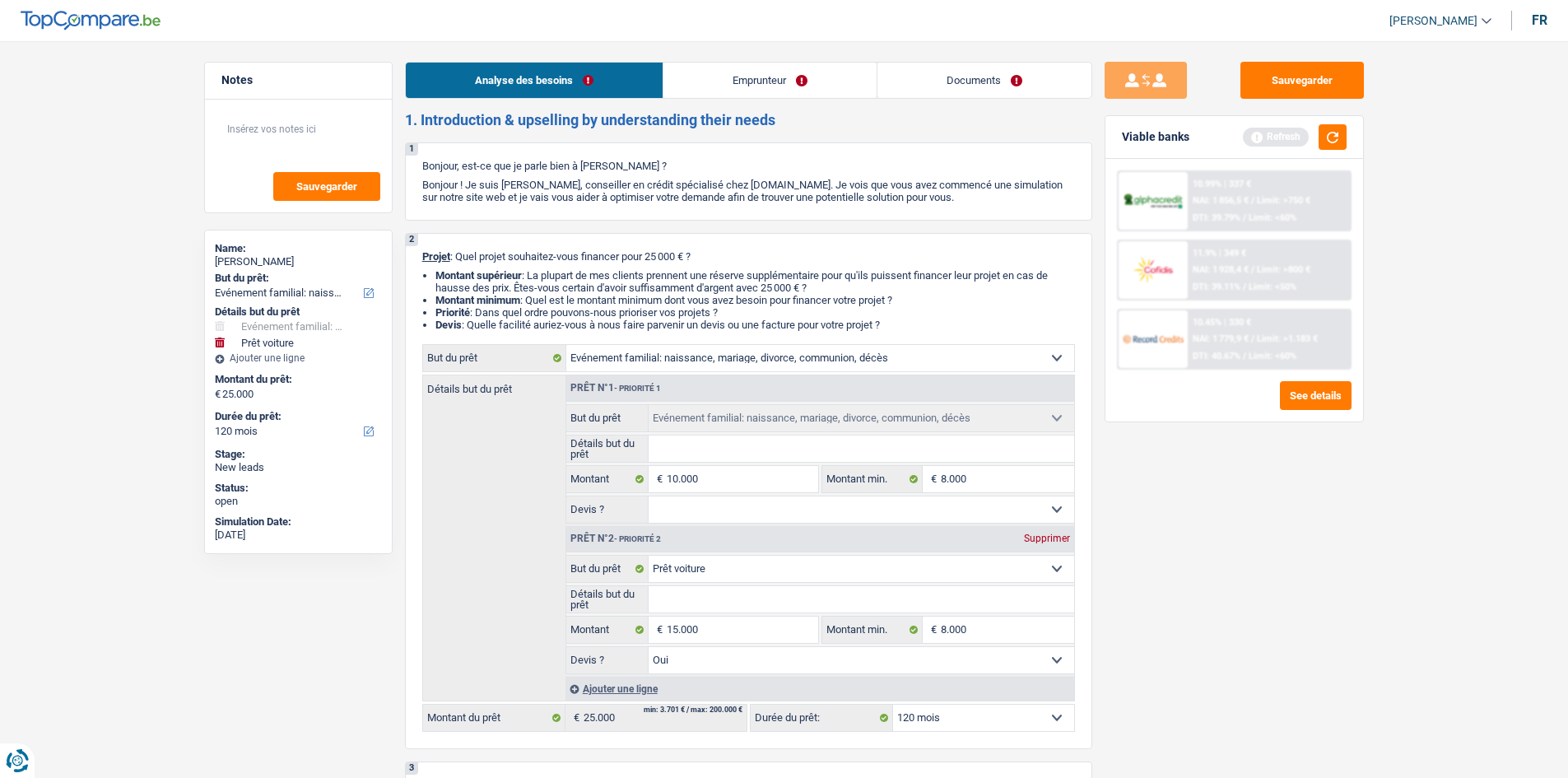
click at [796, 72] on link "Emprunteur" at bounding box center [770, 80] width 213 height 36
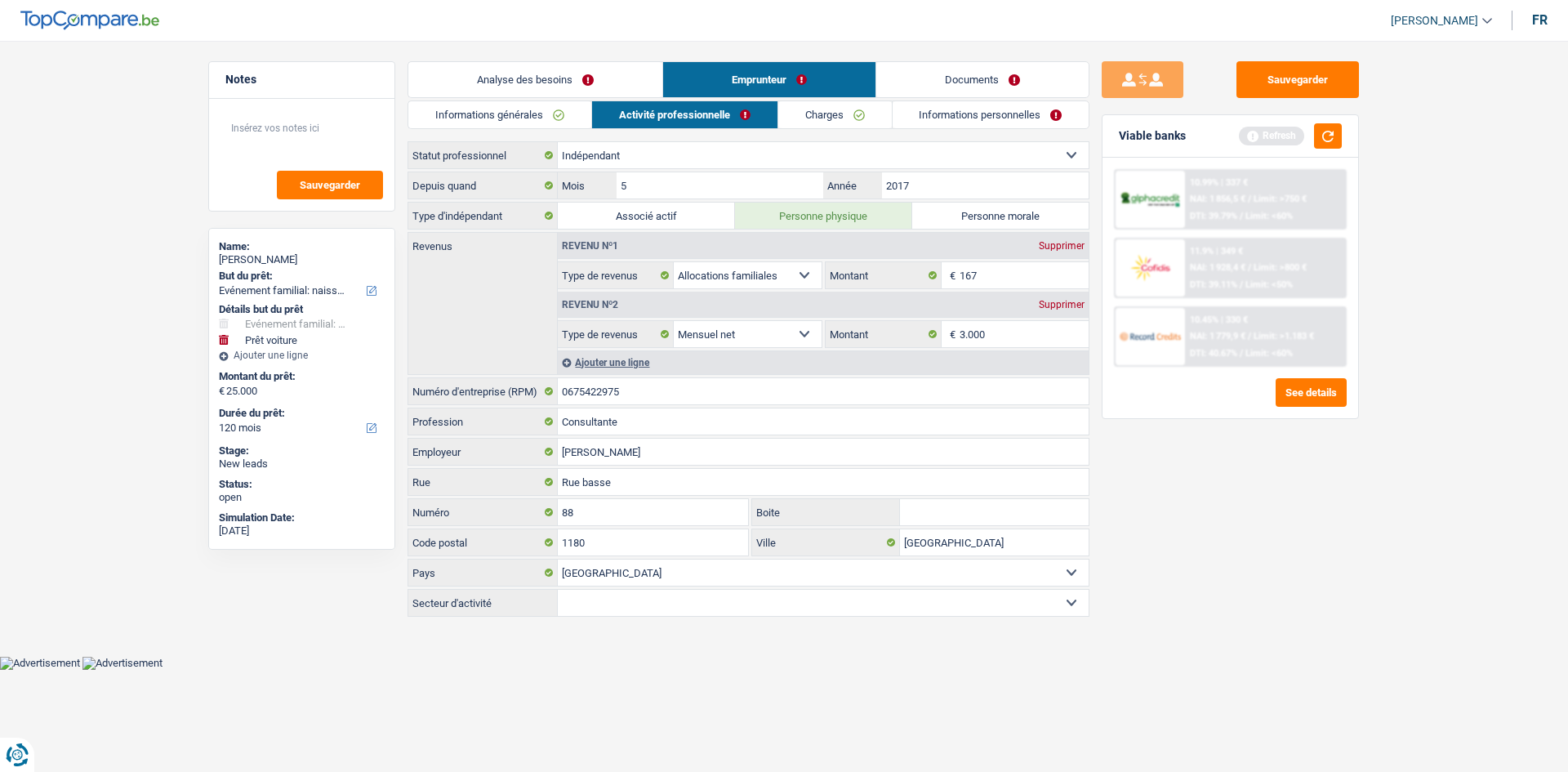
click at [855, 114] on link "Charges" at bounding box center [835, 115] width 114 height 27
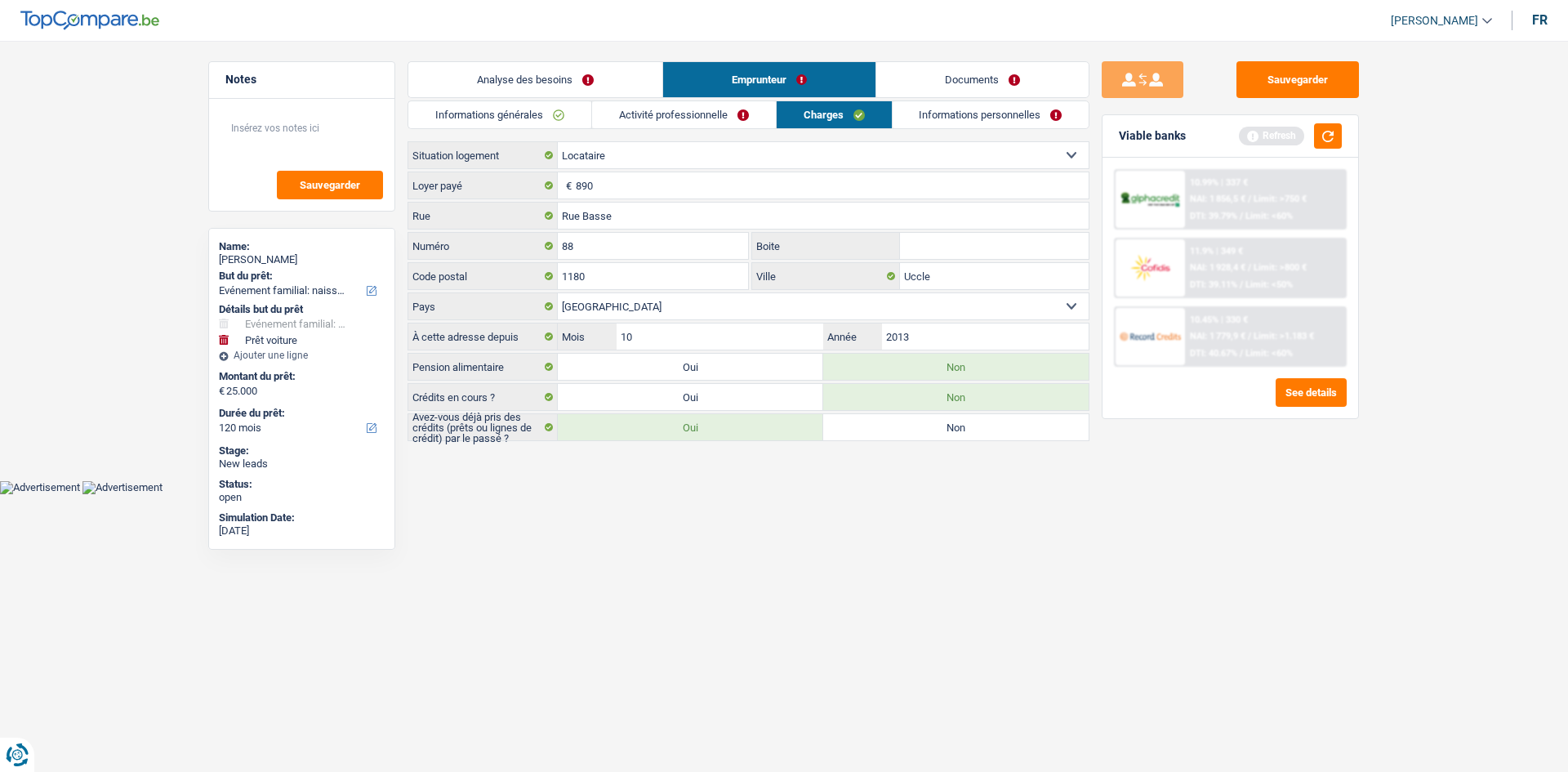
click at [959, 96] on link "Documents" at bounding box center [982, 79] width 212 height 36
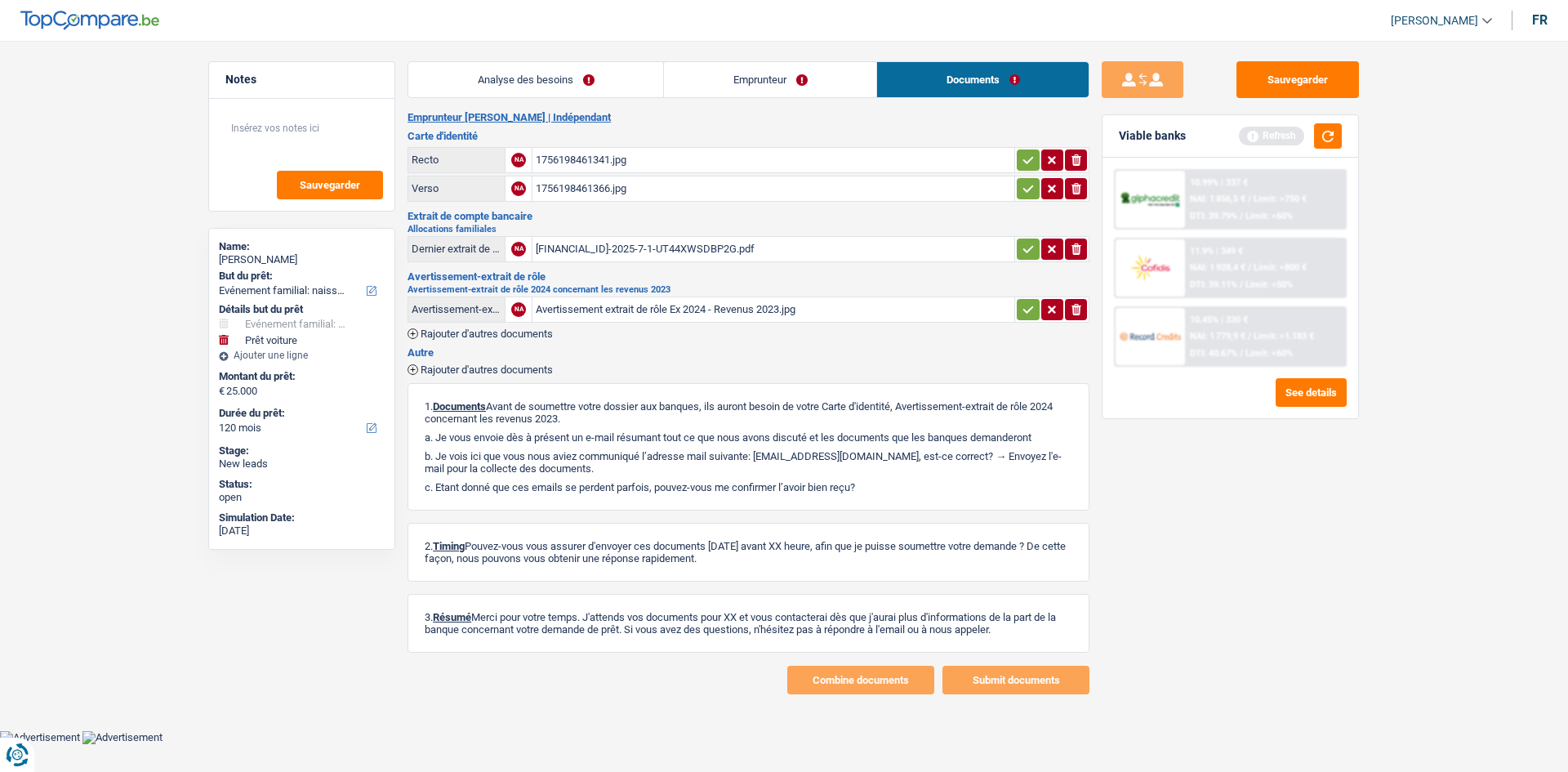
click at [812, 88] on link "Emprunteur" at bounding box center [770, 79] width 212 height 36
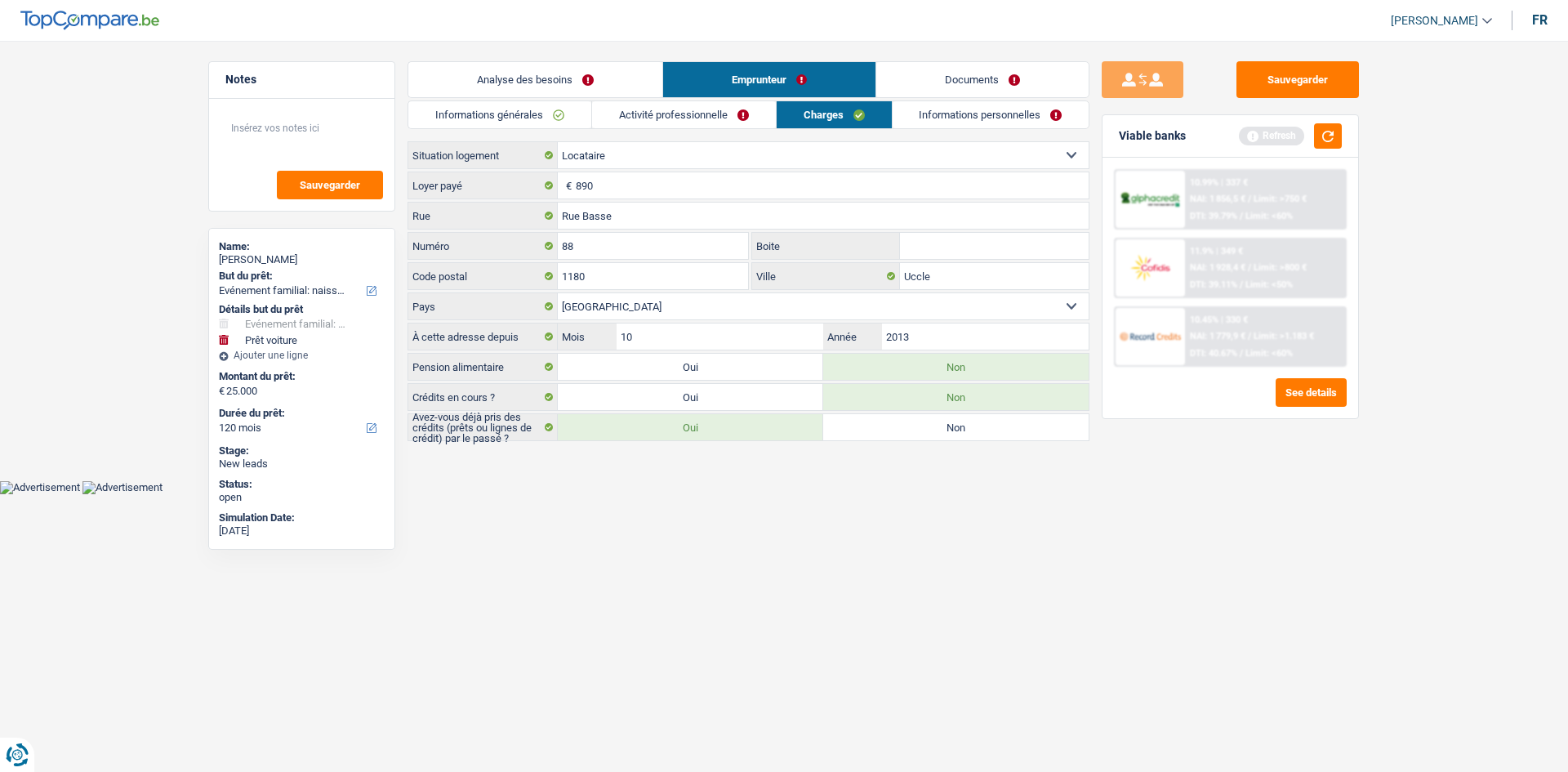
click at [934, 111] on link "Informations personnelles" at bounding box center [991, 115] width 197 height 27
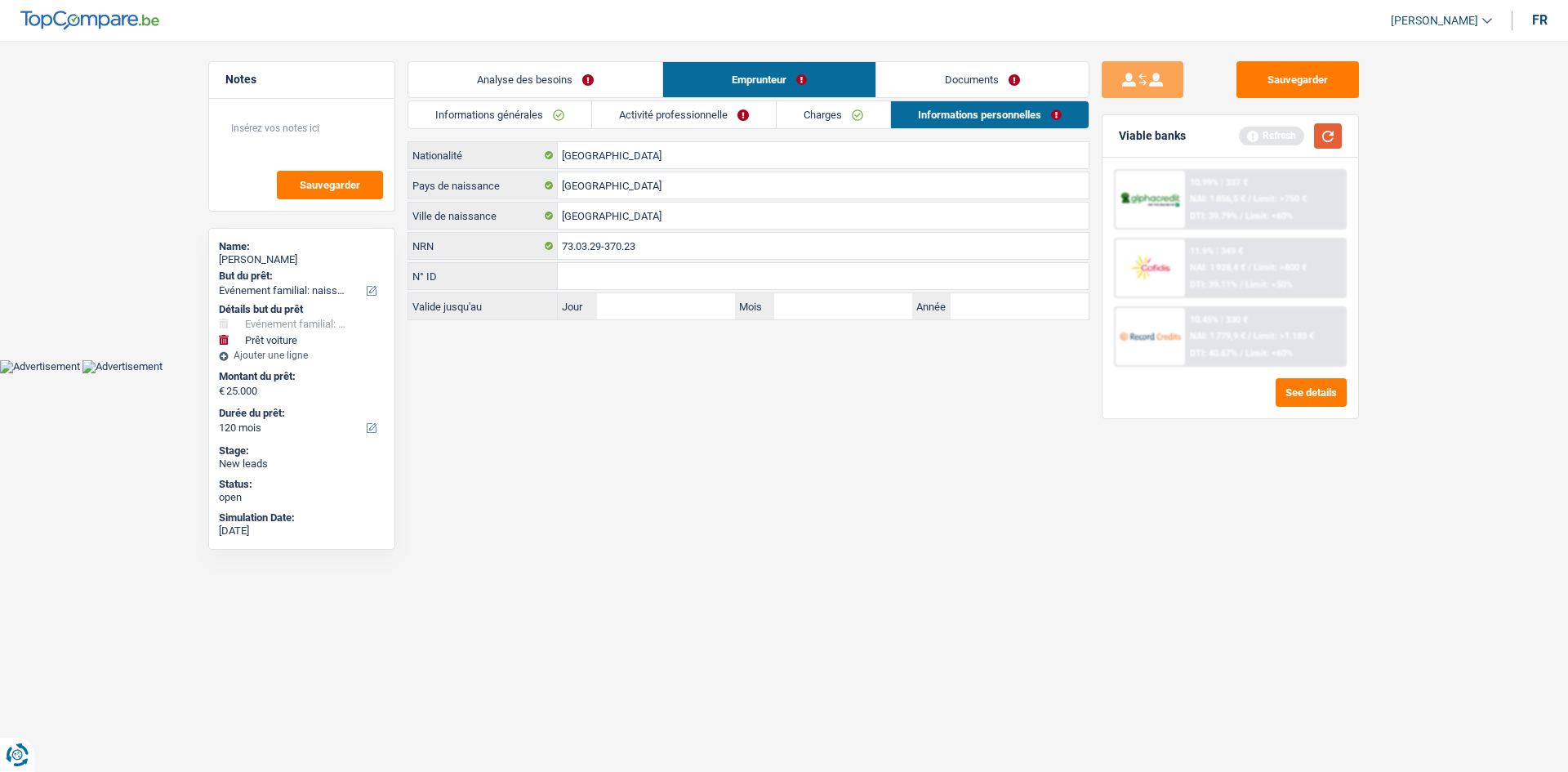
click at [1327, 136] on button "button" at bounding box center [1328, 136] width 28 height 25
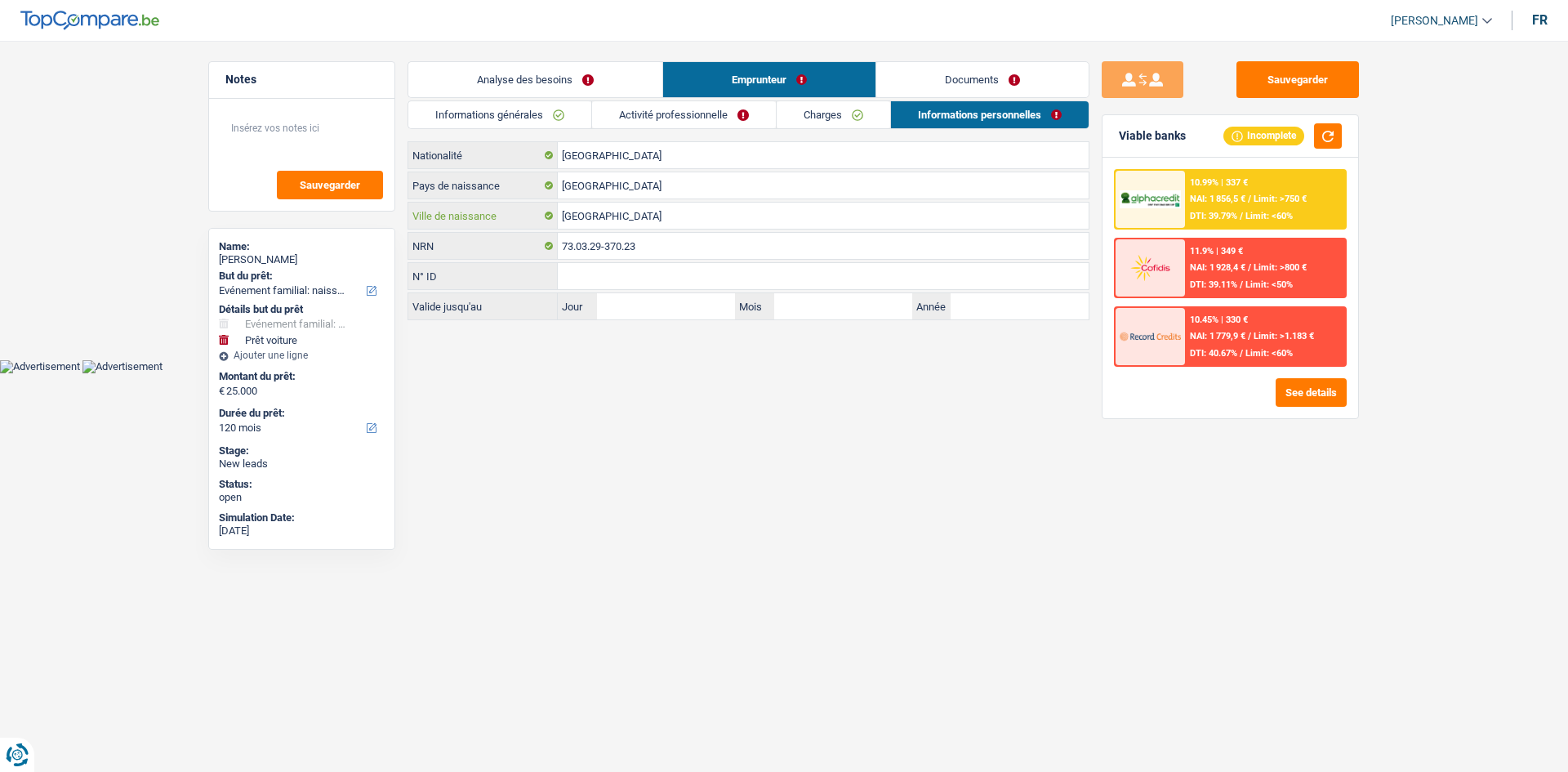
click at [633, 210] on input "[GEOGRAPHIC_DATA]" at bounding box center [823, 216] width 531 height 26
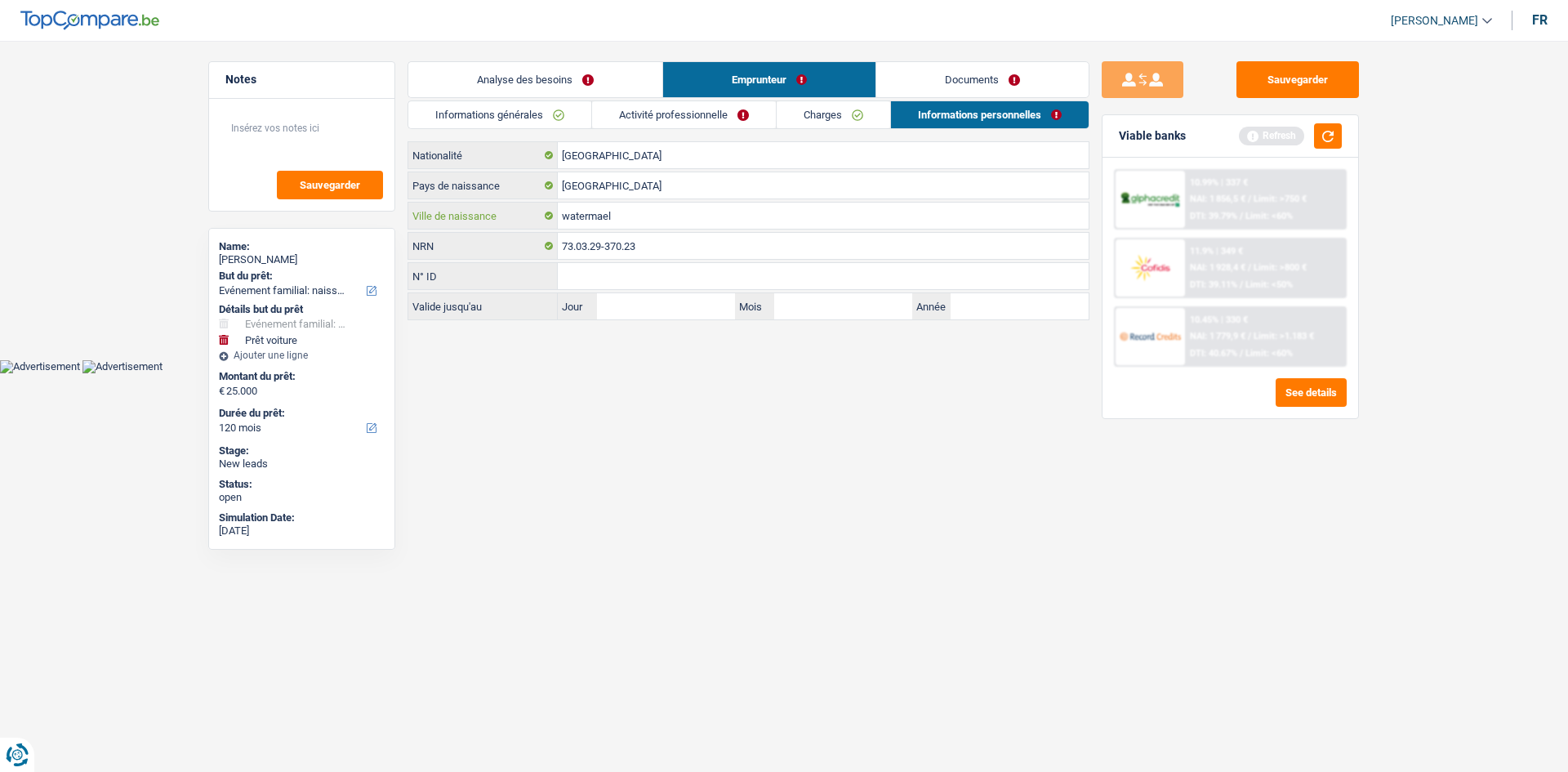
click at [655, 220] on input "watermael" at bounding box center [823, 216] width 531 height 26
click at [772, 373] on html "Vous avez le contrôle de vos données Nous utilisons des cookies, tout comme nos…" at bounding box center [784, 187] width 1568 height 373
click at [1345, 124] on div "Viable banks Refresh" at bounding box center [1229, 137] width 256 height 43
click at [1318, 139] on button "button" at bounding box center [1328, 136] width 28 height 25
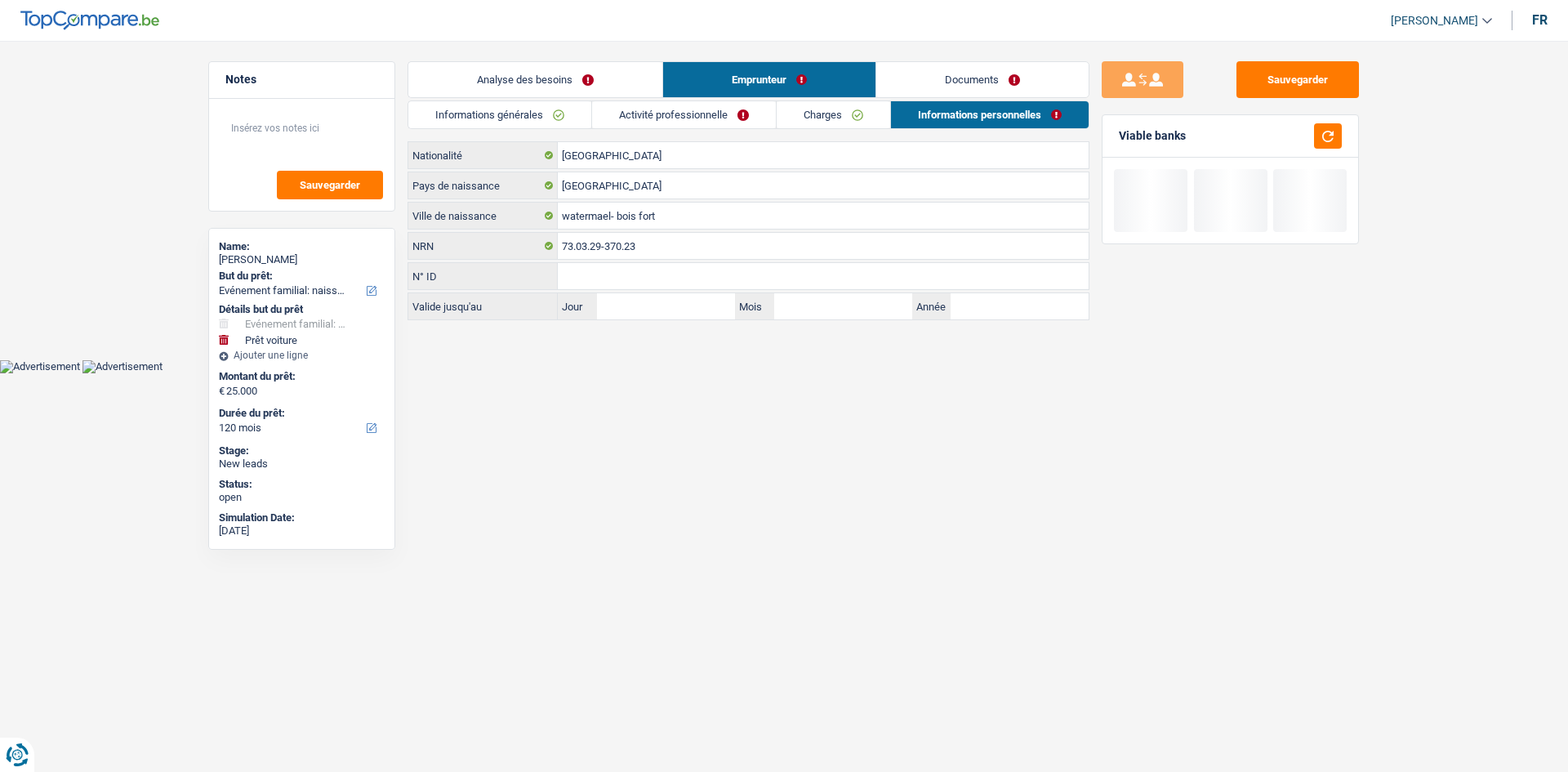
click at [1008, 84] on link "Documents" at bounding box center [982, 79] width 212 height 36
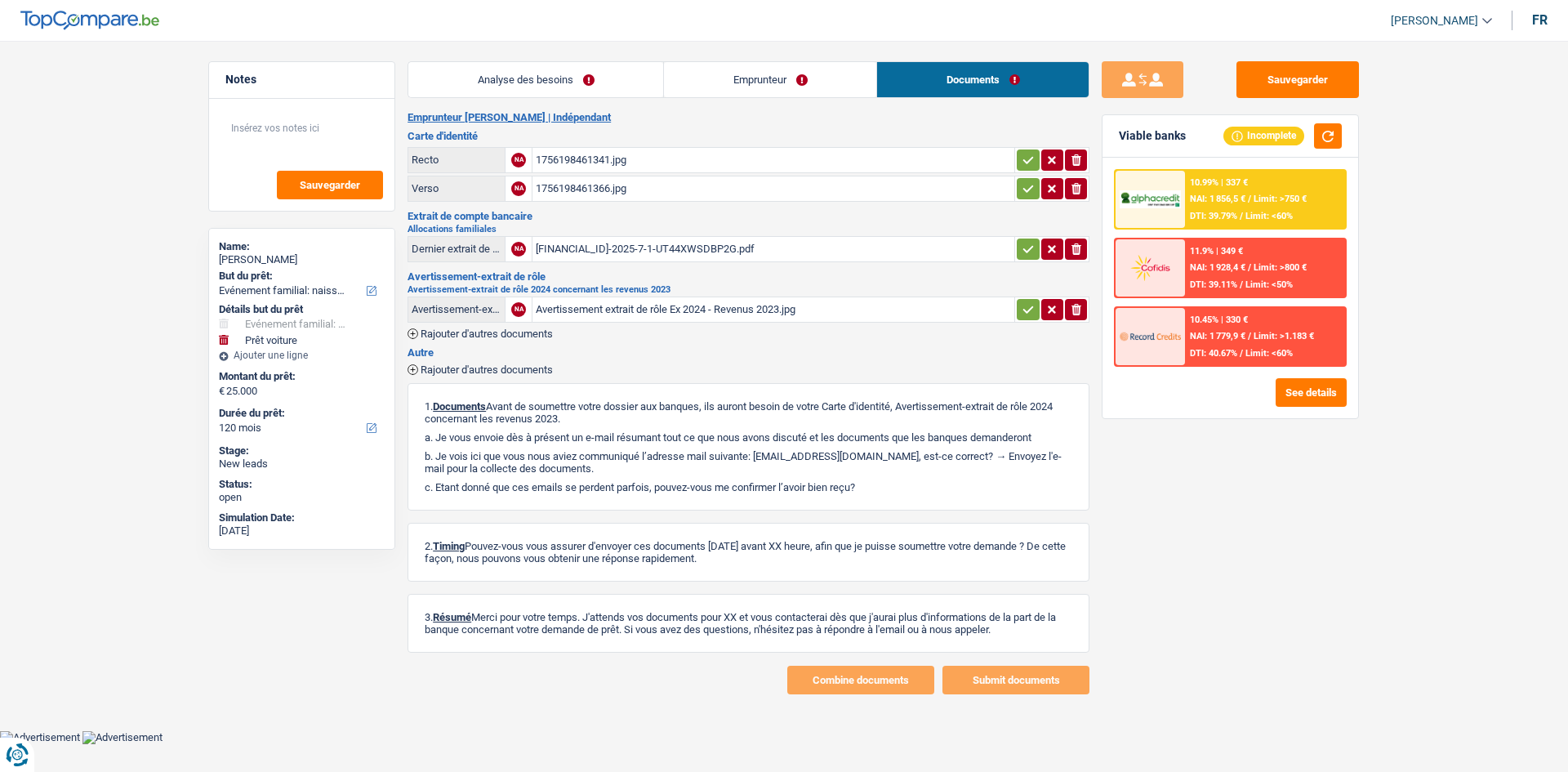
click at [1244, 178] on div "10.99% | 337 €" at bounding box center [1219, 183] width 58 height 11
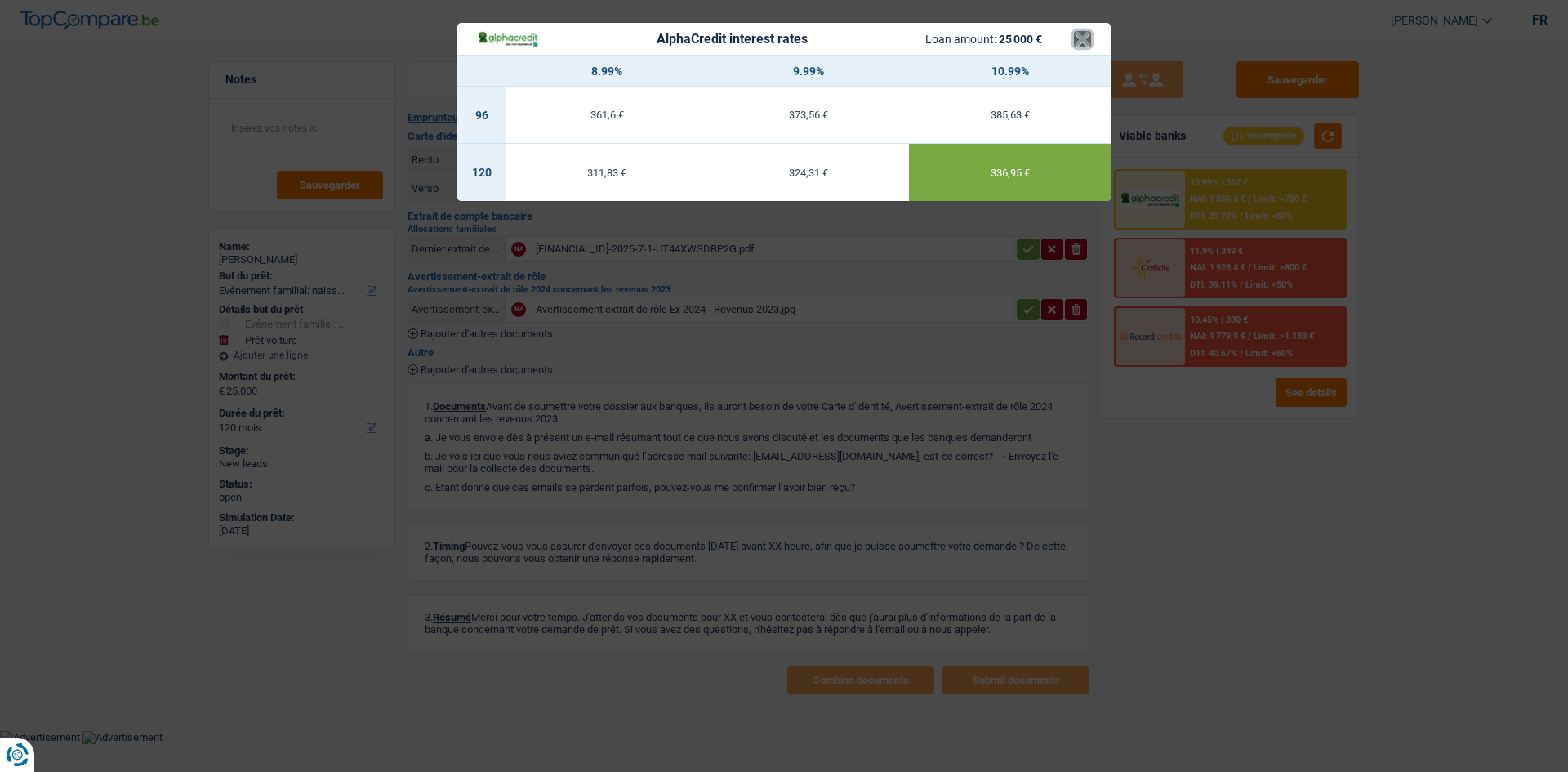
click at [1079, 46] on button "×" at bounding box center [1082, 39] width 17 height 16
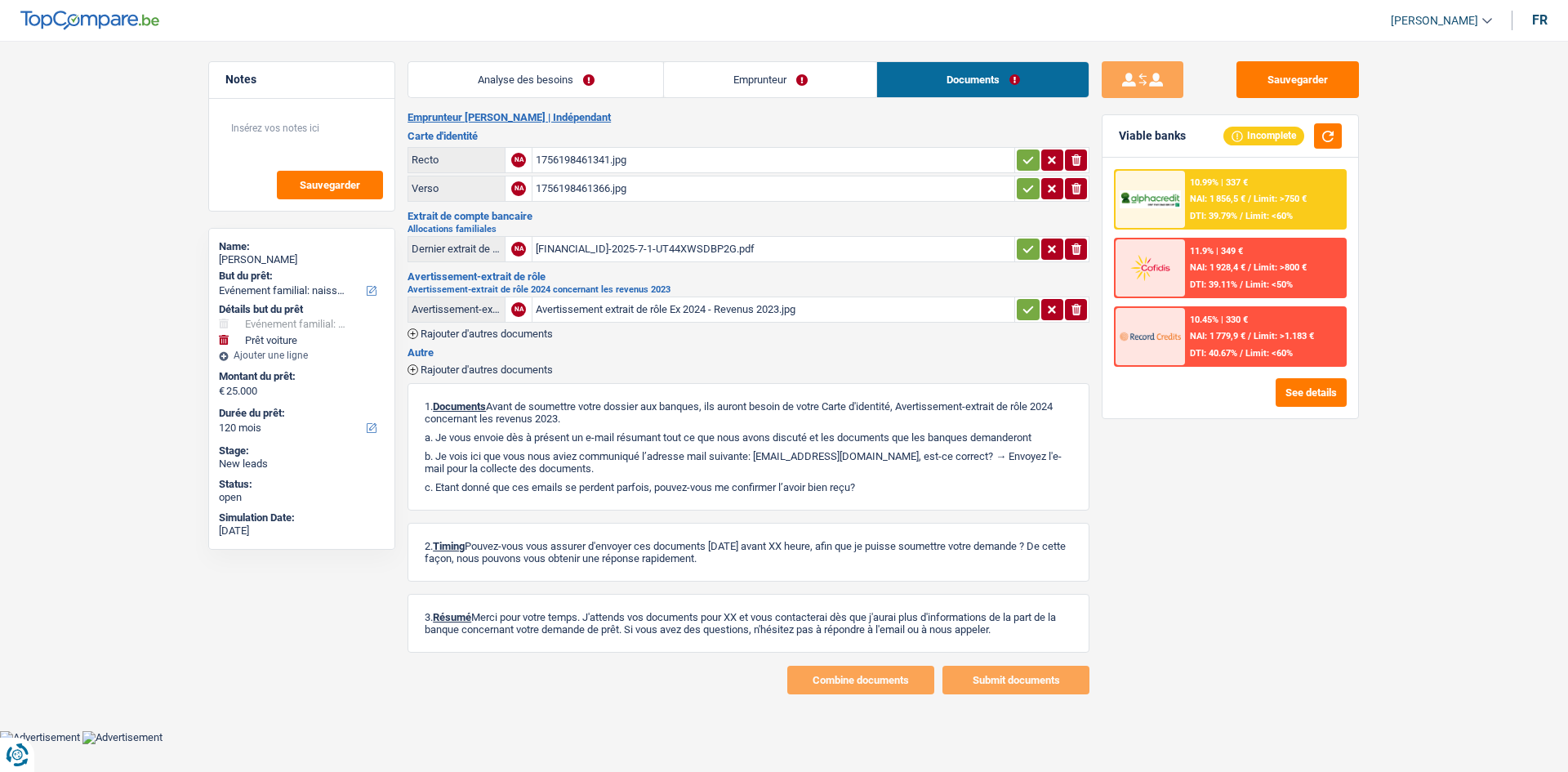
click at [506, 67] on link "Analyse des besoins" at bounding box center [536, 79] width 255 height 36
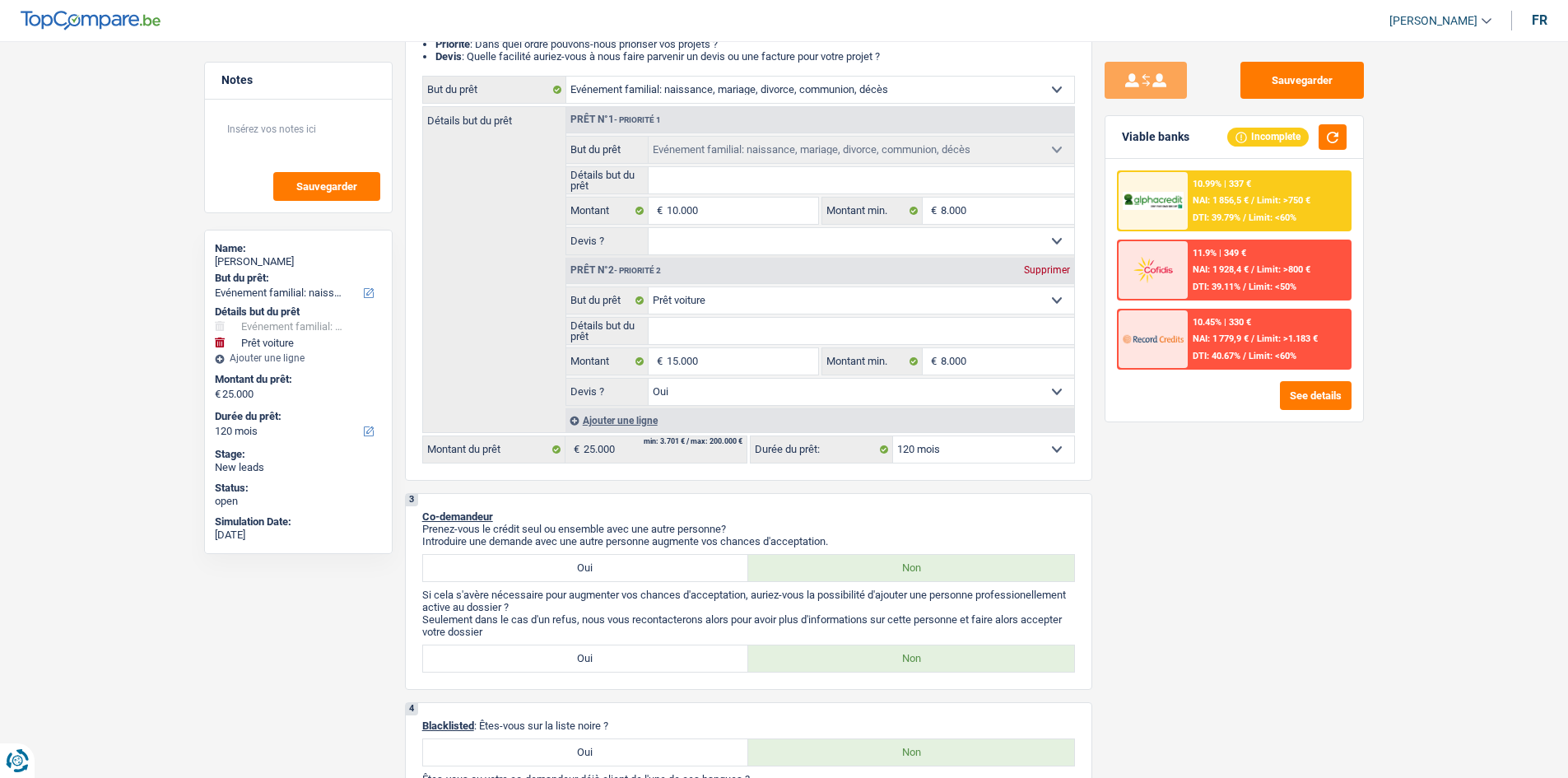
scroll to position [270, 0]
click at [1000, 443] on select "12 mois 18 mois 24 mois 30 mois 36 mois 42 mois 48 mois 60 mois 72 mois 84 mois…" at bounding box center [984, 448] width 181 height 27
click at [894, 435] on select "12 mois 18 mois 24 mois 30 mois 36 mois 42 mois 48 mois 60 mois 72 mois 84 mois…" at bounding box center [984, 448] width 181 height 27
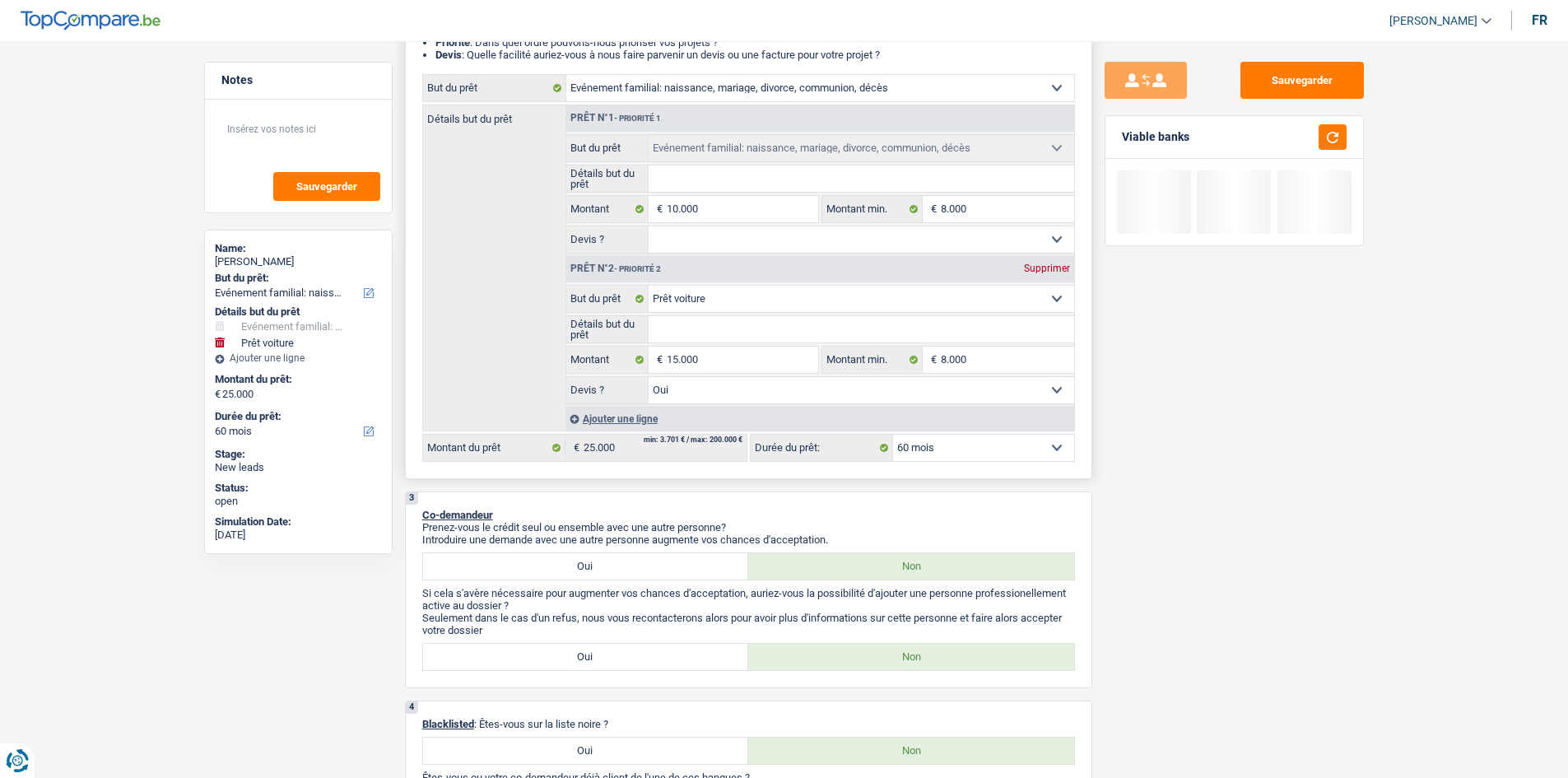
click at [954, 453] on select "12 mois 18 mois 24 mois 30 mois 36 mois 42 mois 48 mois 60 mois 72 mois 84 mois…" at bounding box center [984, 448] width 181 height 27
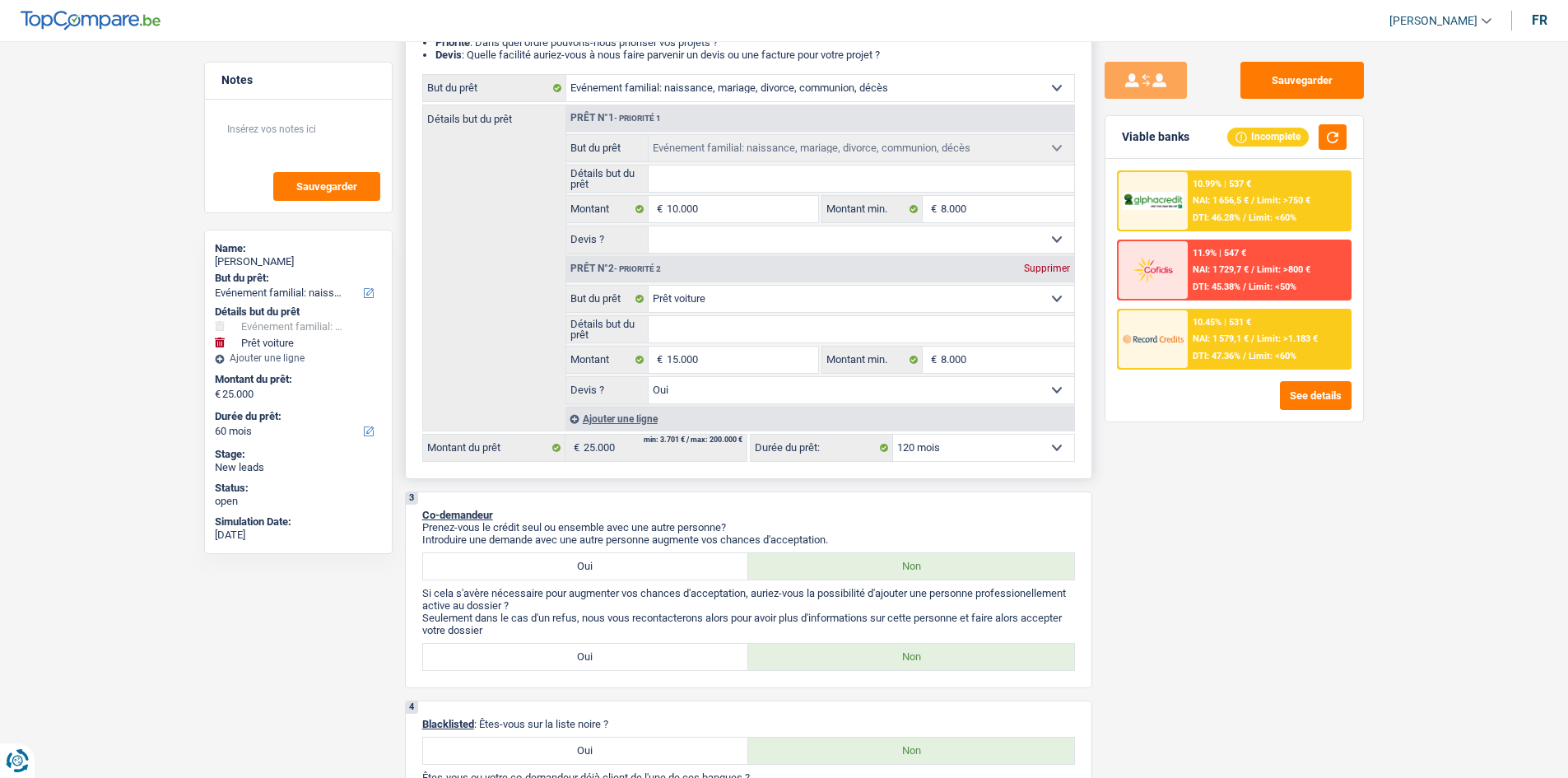
click at [894, 435] on select "12 mois 18 mois 24 mois 30 mois 36 mois 42 mois 48 mois 60 mois 72 mois 84 mois…" at bounding box center [984, 448] width 181 height 27
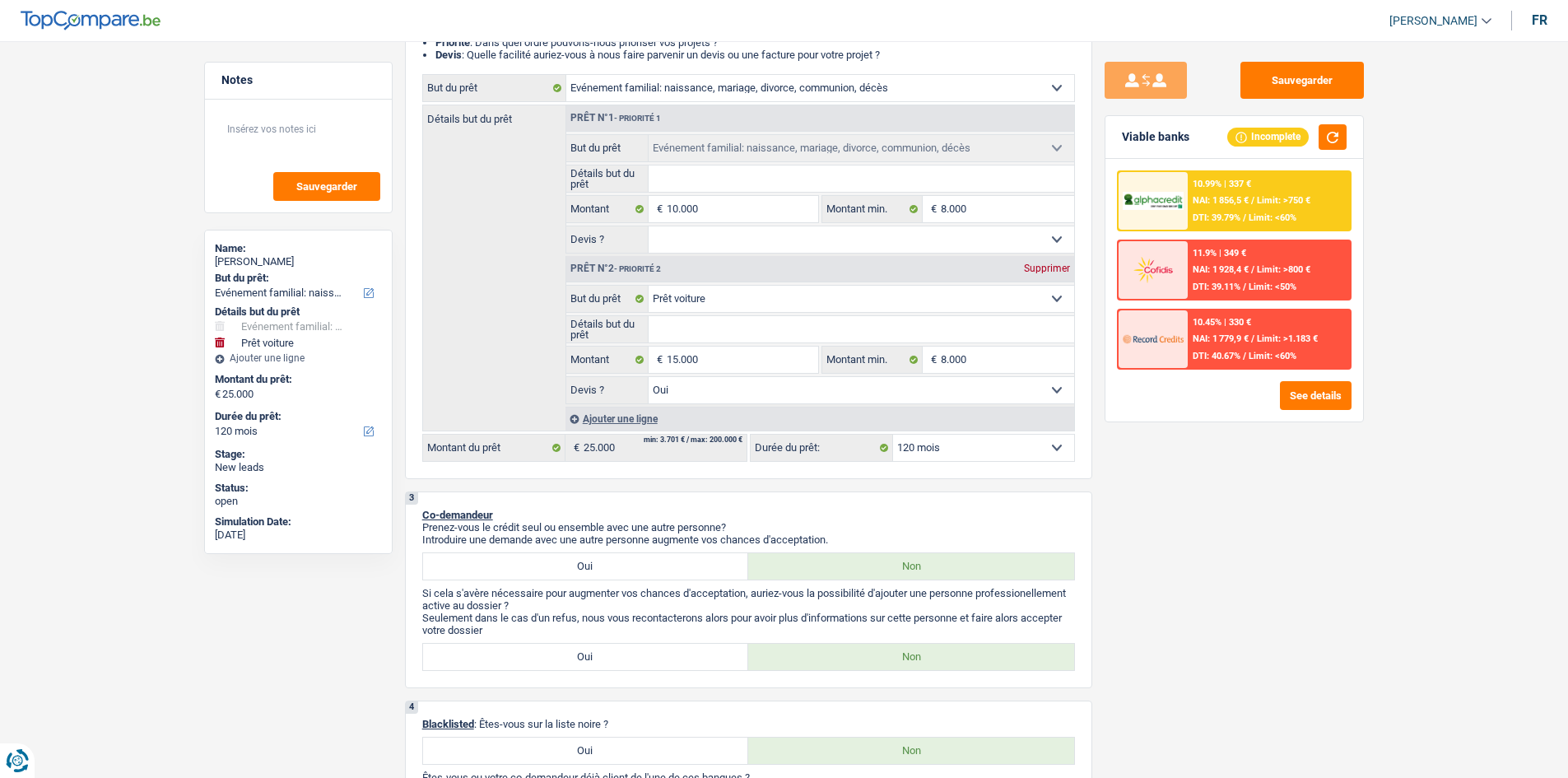
click at [1226, 209] on div "10.99% | 337 € NAI: 1 856,5 € / Limit: >750 € DTI: 39.79% / Limit: <60%" at bounding box center [1269, 201] width 162 height 58
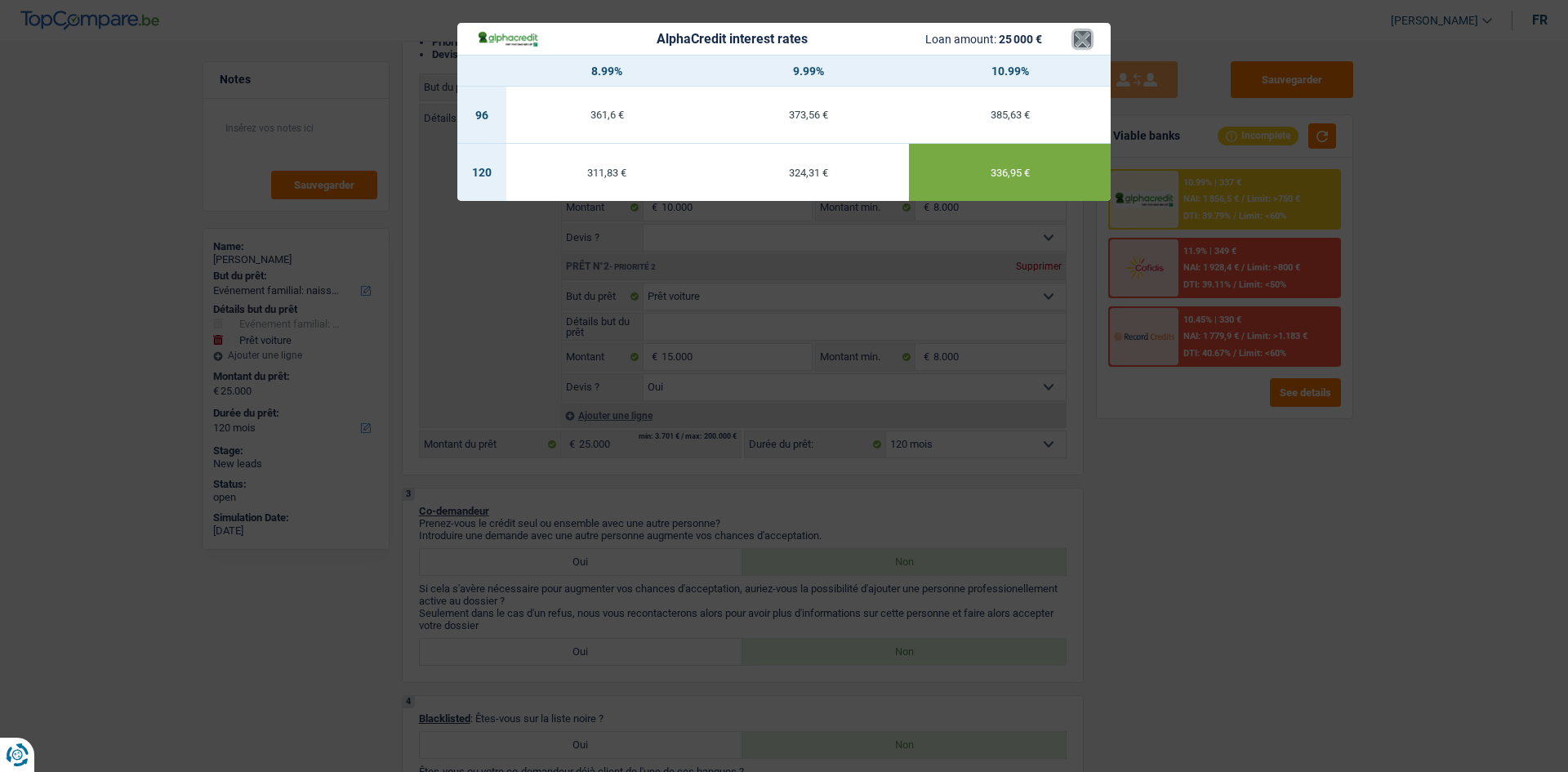
click at [1089, 36] on button "×" at bounding box center [1082, 39] width 17 height 16
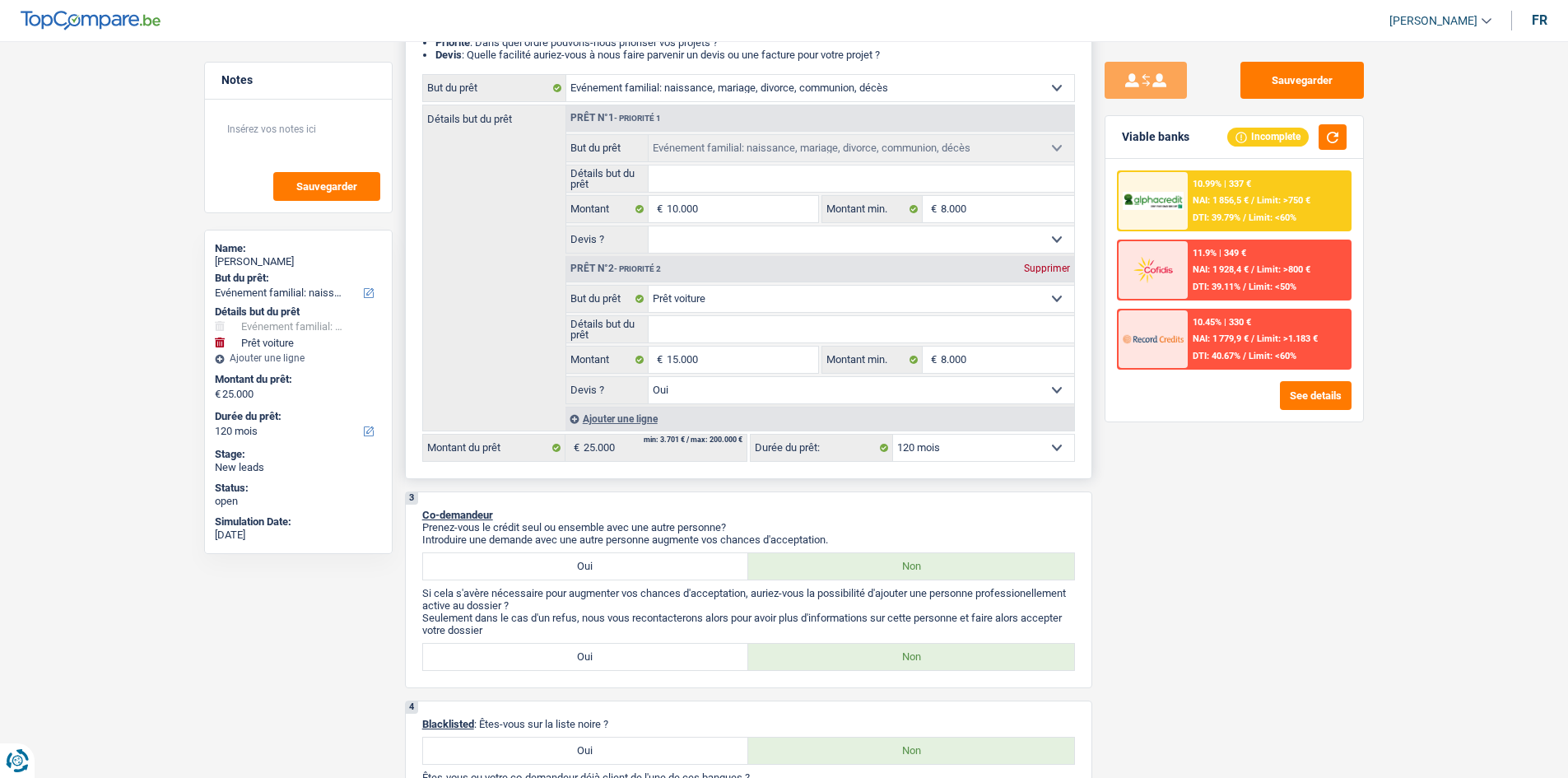
click at [992, 445] on select "12 mois 18 mois 24 mois 30 mois 36 mois 42 mois 48 mois 60 mois 72 mois 84 mois…" at bounding box center [984, 448] width 181 height 27
click at [894, 435] on select "12 mois 18 mois 24 mois 30 mois 36 mois 42 mois 48 mois 60 mois 72 mois 84 mois…" at bounding box center [984, 448] width 181 height 27
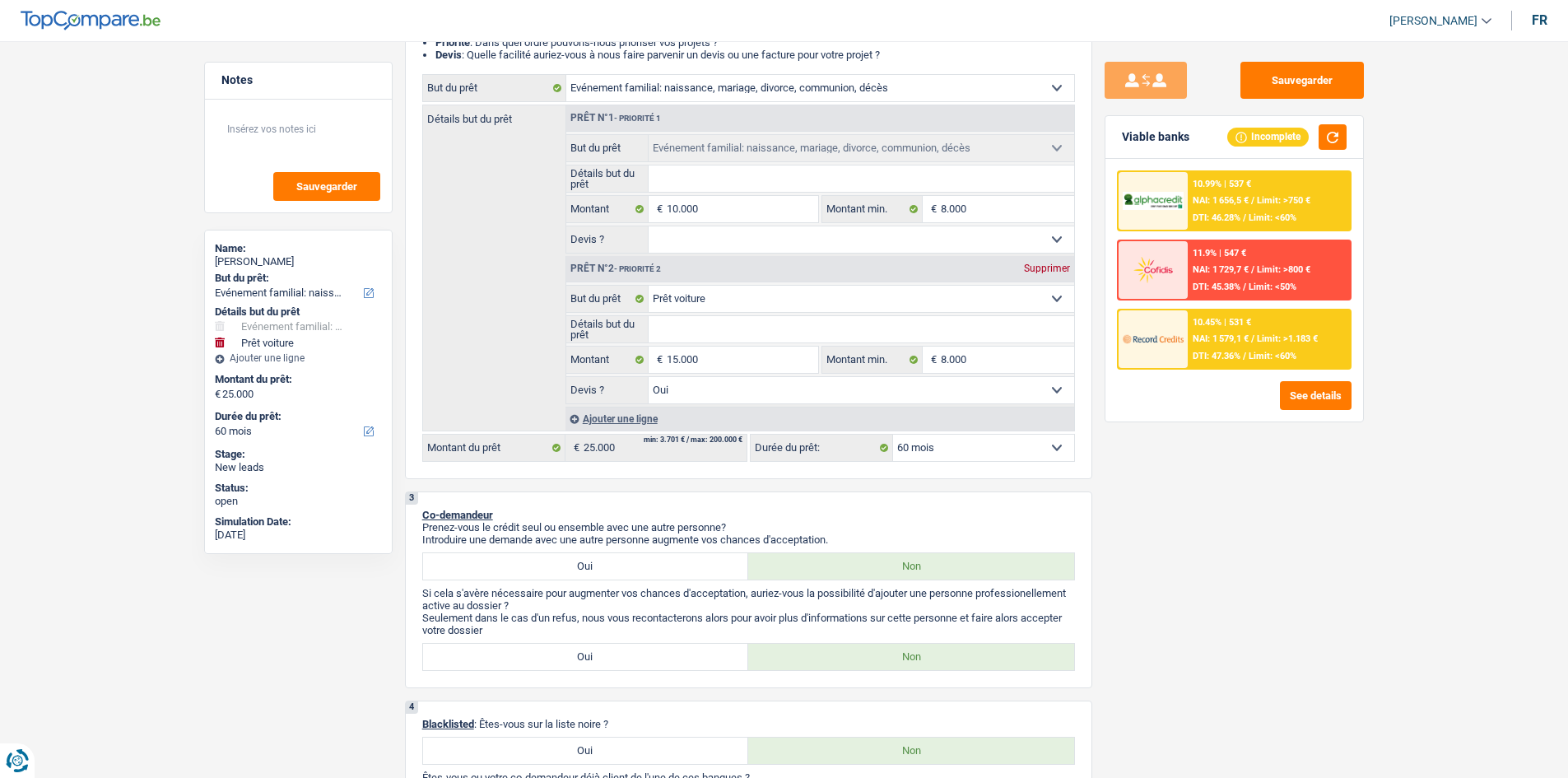
click at [1240, 217] on span "DTI: 46.28%" at bounding box center [1217, 218] width 48 height 11
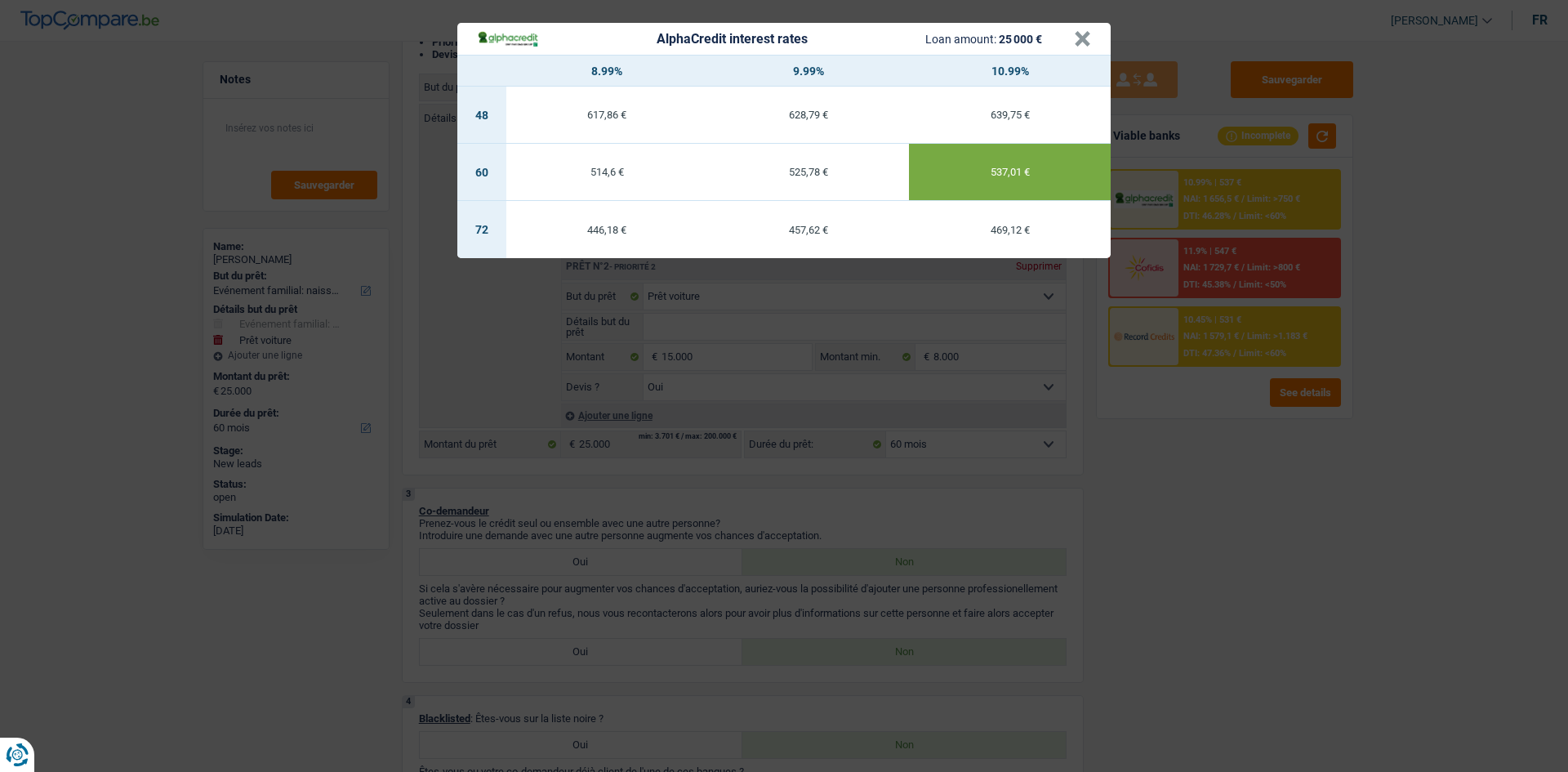
click at [1246, 469] on div "AlphaCredit interest rates Loan amount: 25 000 € × 8.99% 9.99% 10.99% 48 617,86…" at bounding box center [784, 386] width 1568 height 772
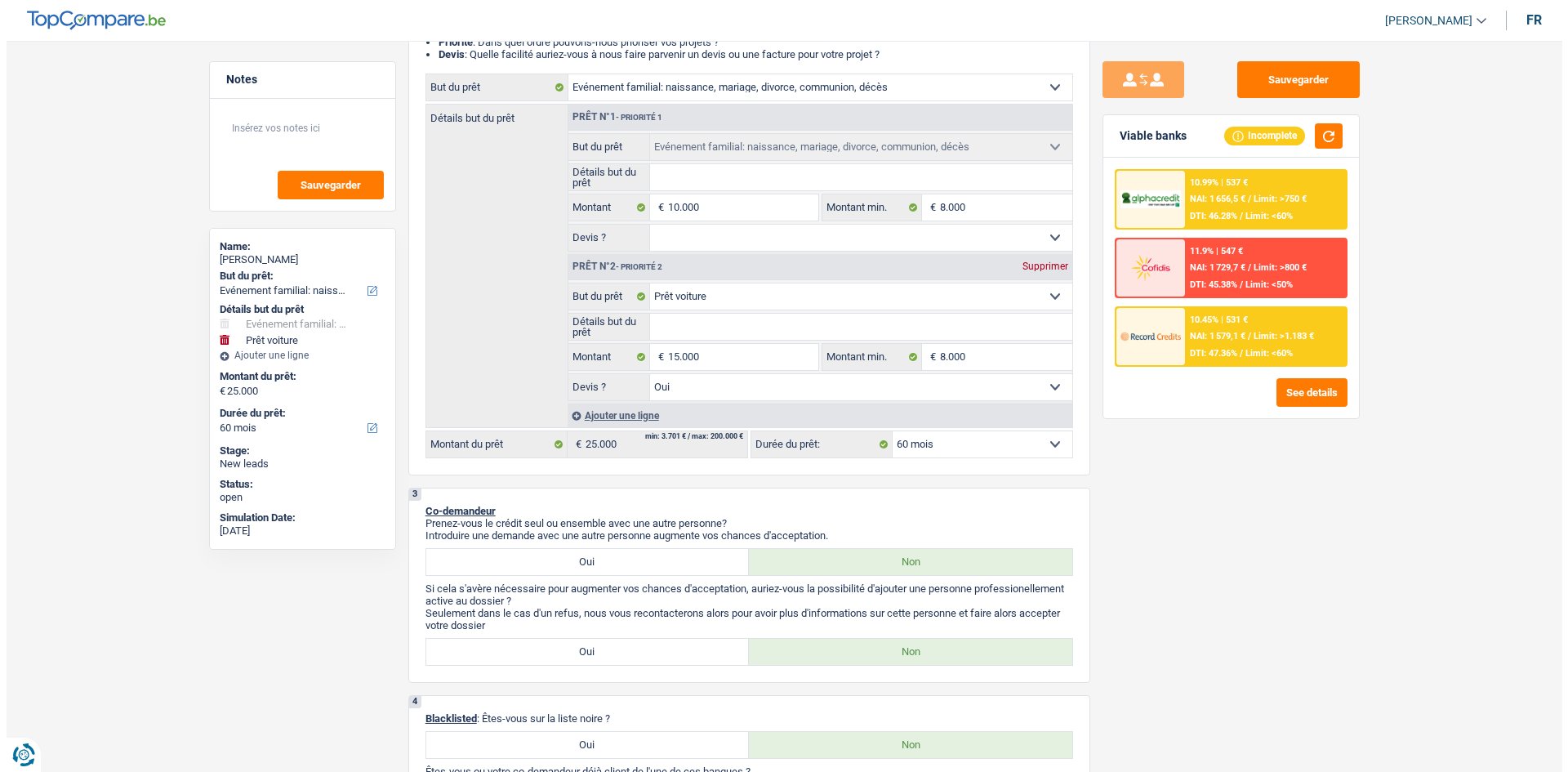
scroll to position [0, 0]
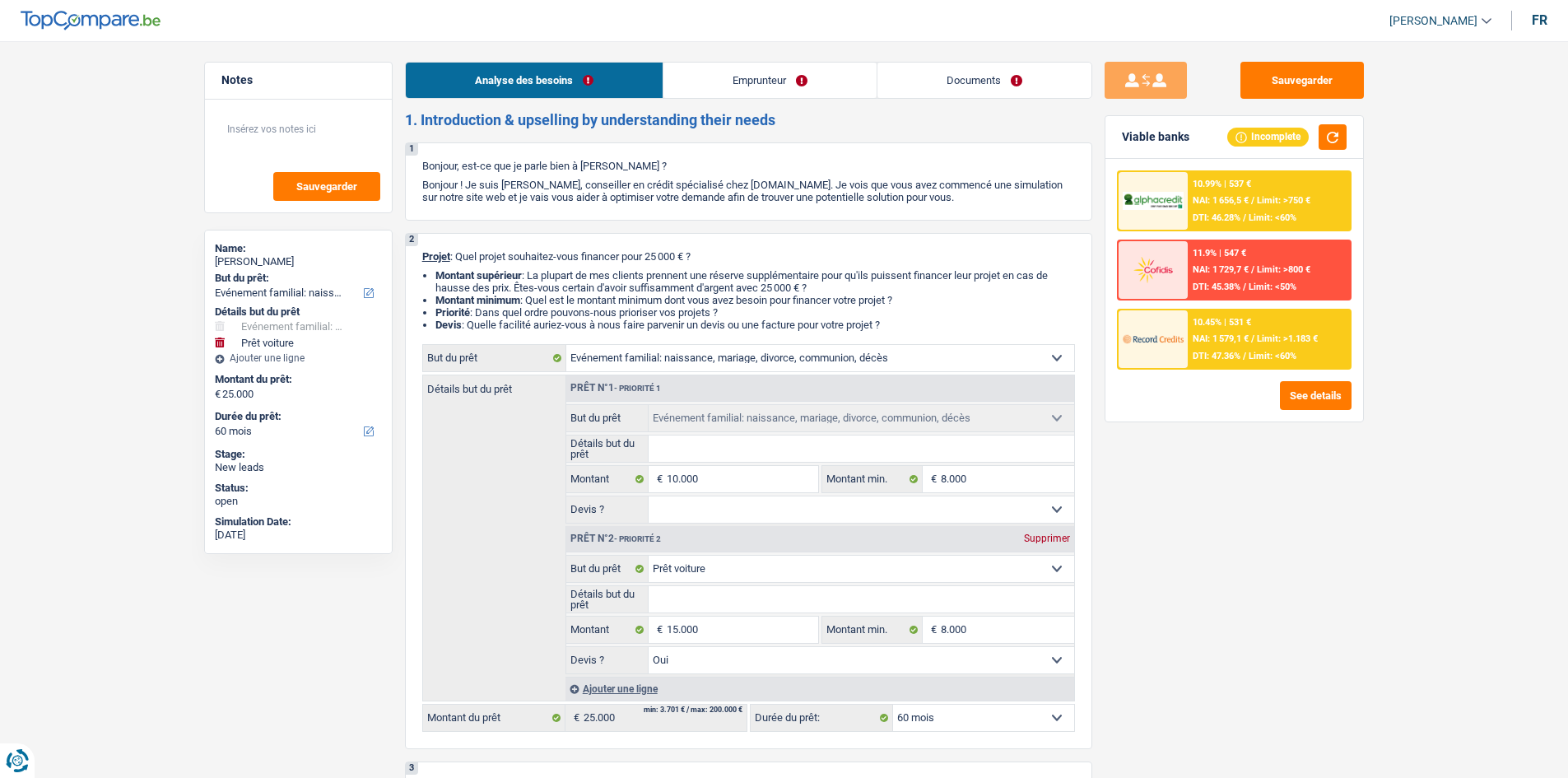
click at [980, 71] on link "Documents" at bounding box center [984, 80] width 214 height 36
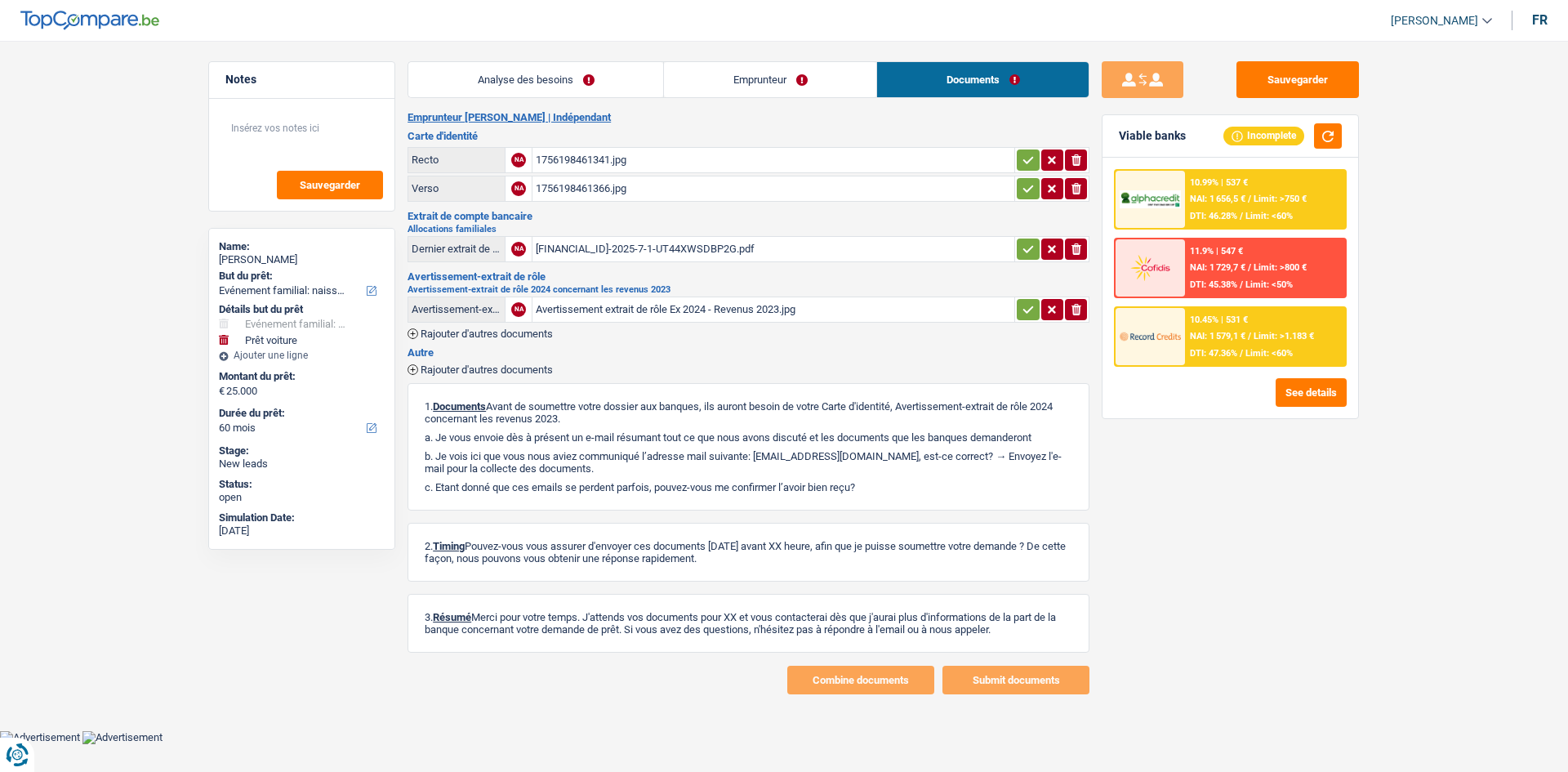
click at [632, 161] on div "1756198461341.jpg" at bounding box center [774, 159] width 475 height 25
click at [687, 183] on div "1756198461366.jpg" at bounding box center [774, 188] width 475 height 25
click at [658, 249] on div "[FINANCIAL_ID]-2025-7-1-UT44XWSDBP2G.pdf" at bounding box center [774, 249] width 475 height 25
click at [1261, 71] on button "Sauvegarder" at bounding box center [1298, 79] width 123 height 36
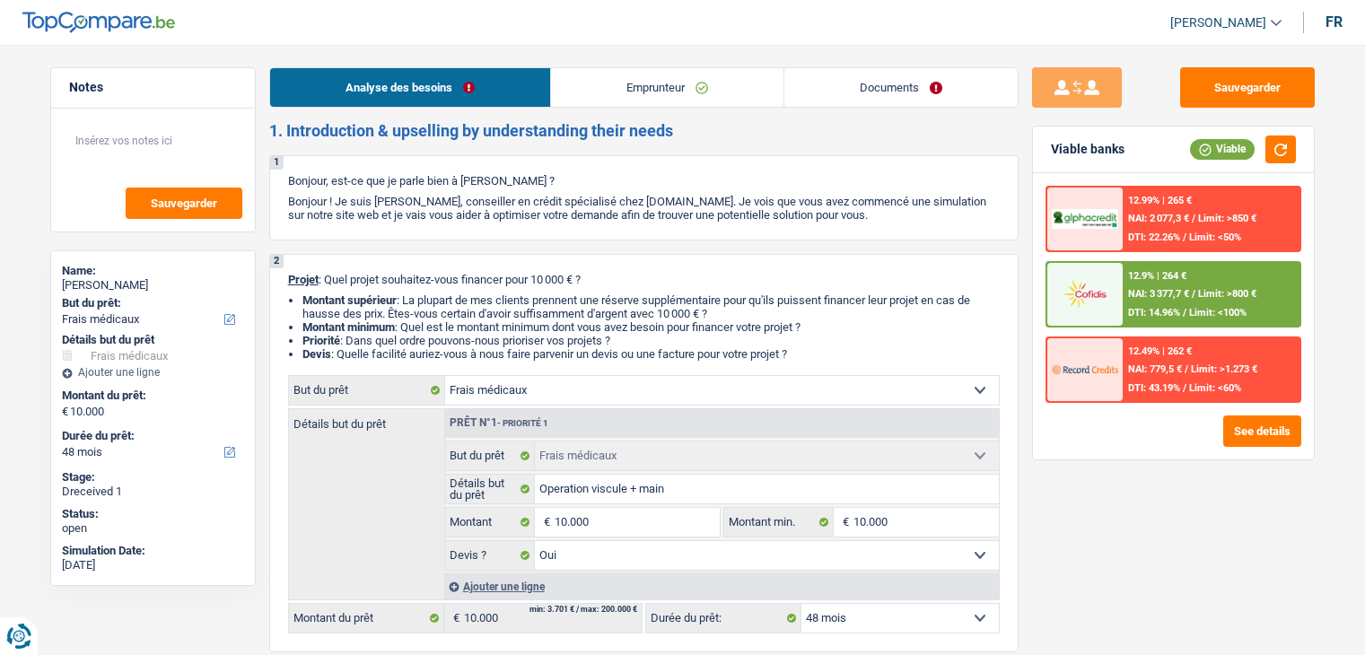
select select "medical"
select select "48"
select select "medical"
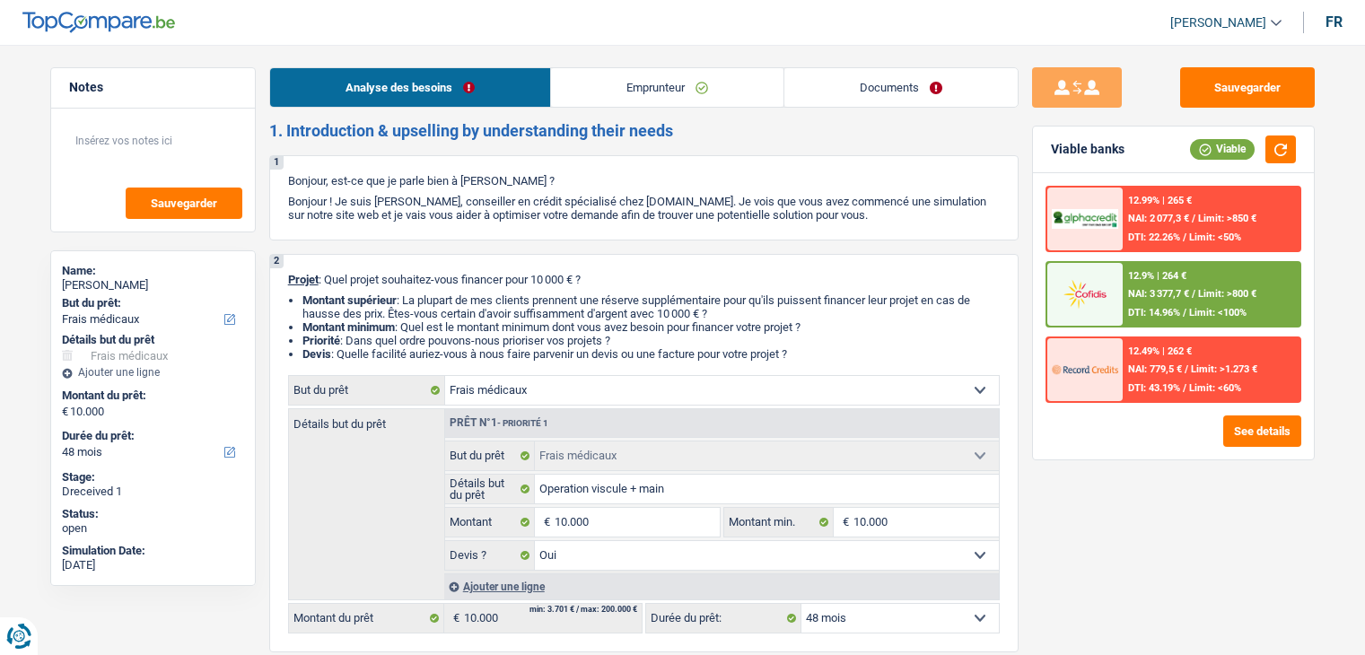
select select "yes"
select select "48"
select select "invalid"
select select "alimony"
select select "familyAllowances"
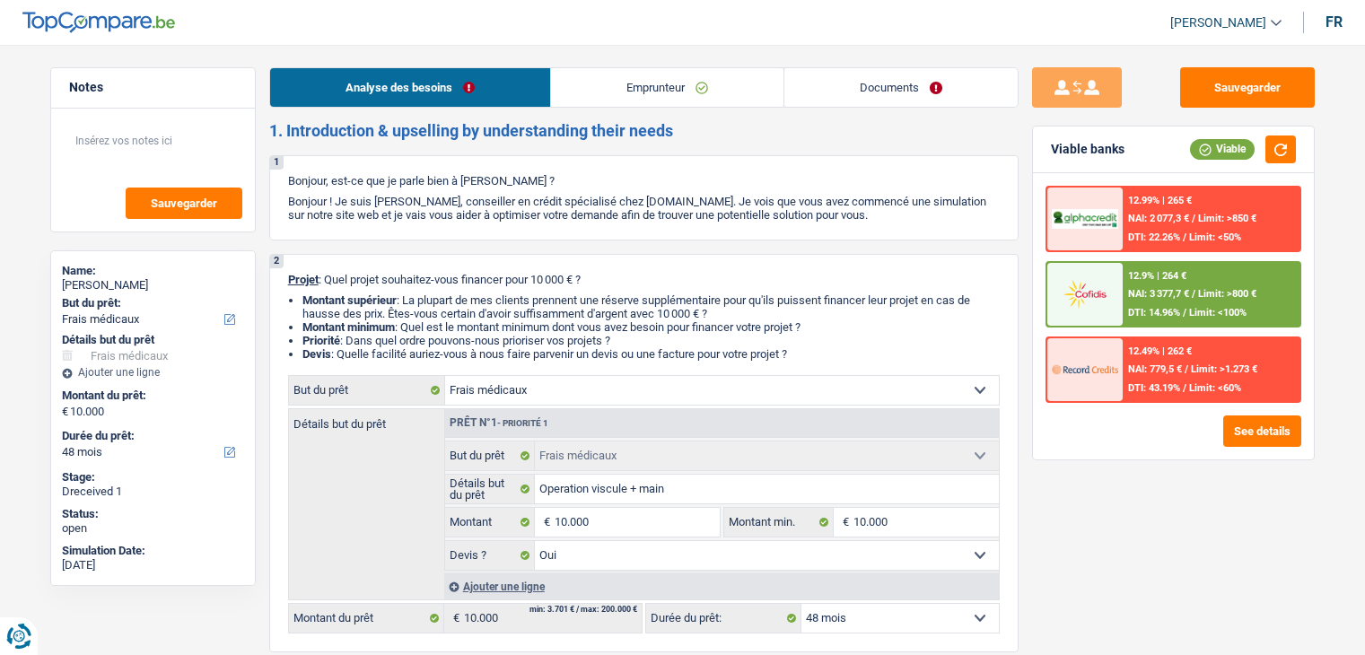
select select "disabilityPension"
select select "rents"
select select "medical"
select select "yes"
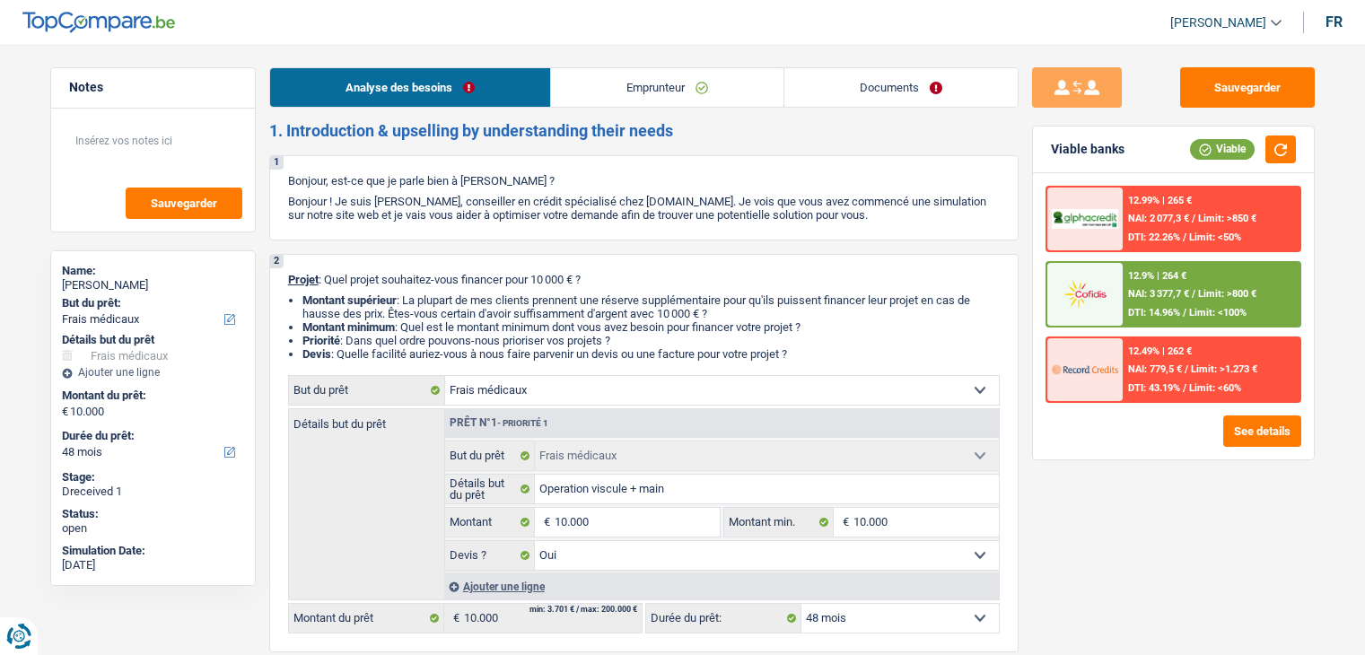
select select "48"
click at [636, 91] on link "Emprunteur" at bounding box center [667, 87] width 232 height 39
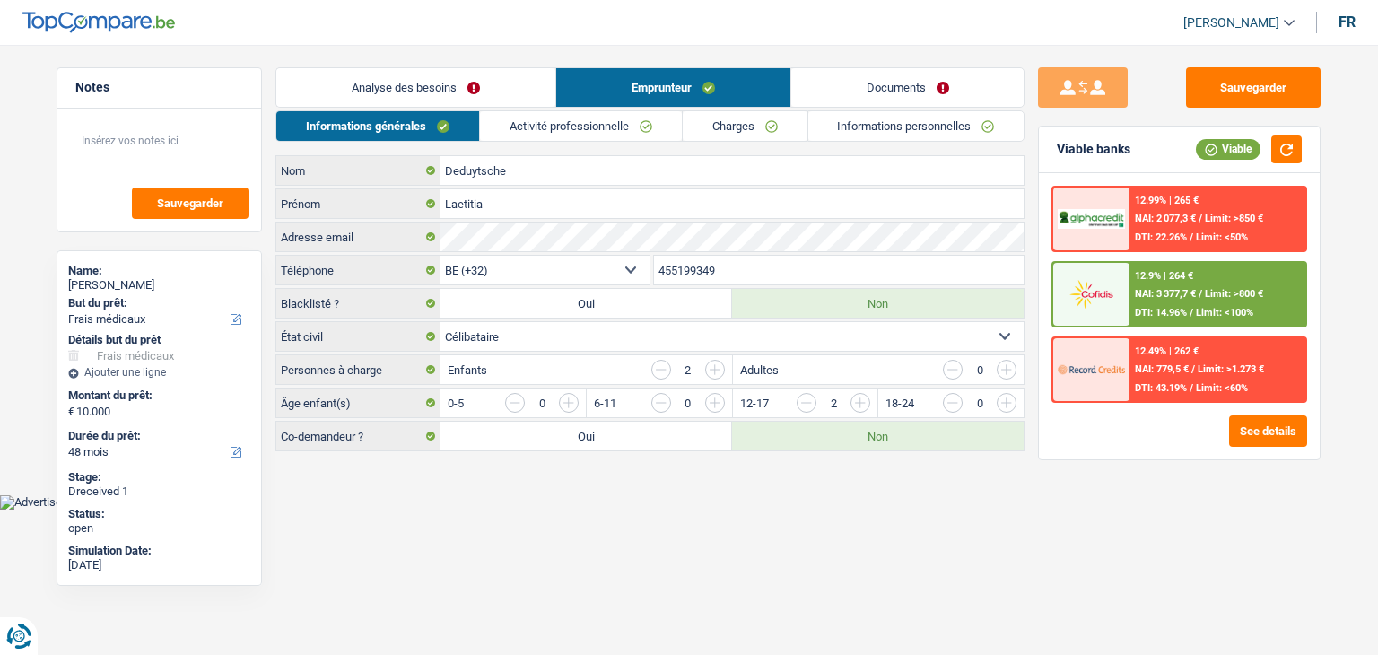
click at [753, 134] on link "Charges" at bounding box center [745, 126] width 125 height 30
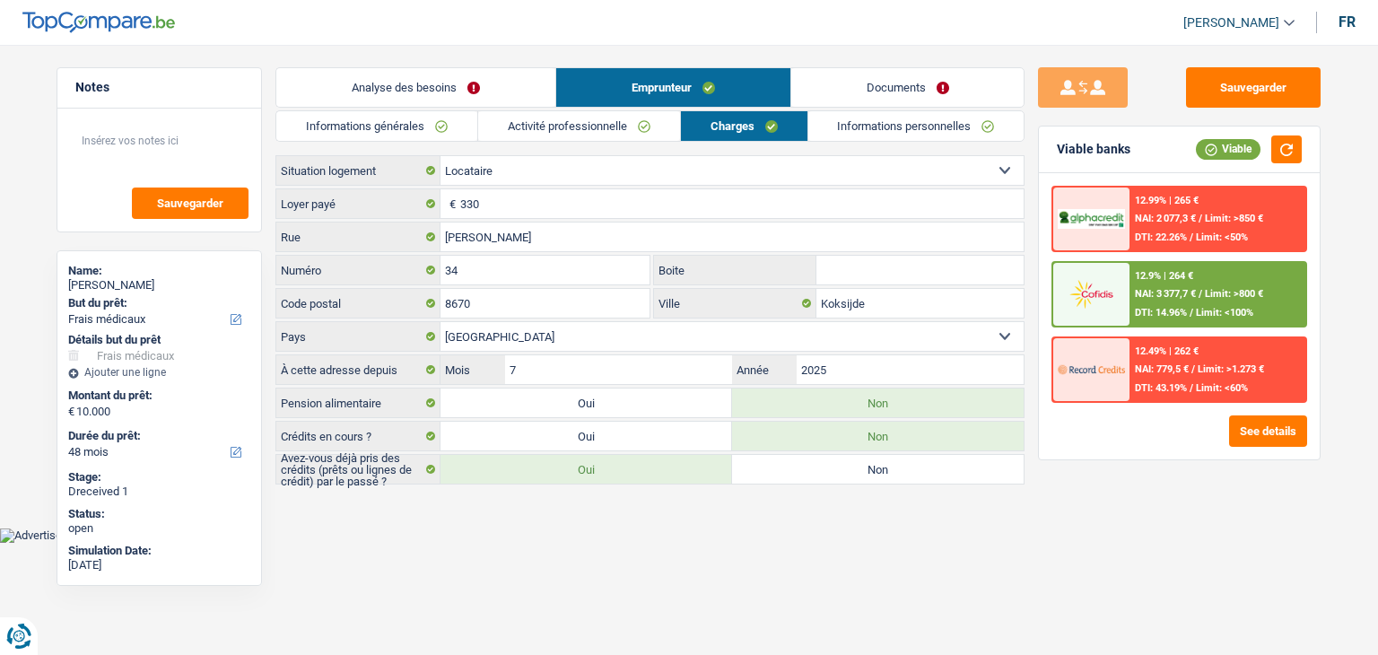
click at [626, 121] on link "Activité professionnelle" at bounding box center [579, 126] width 202 height 30
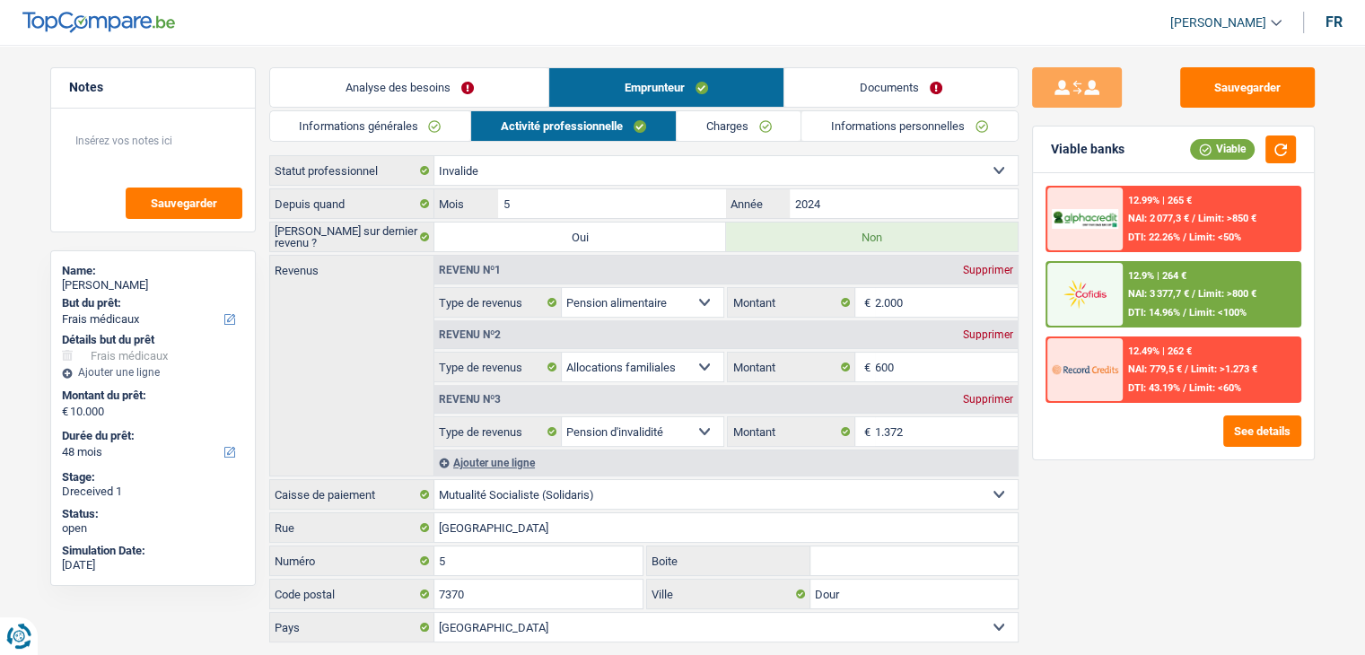
click at [704, 301] on select "Allocation d'handicap Allocations chômage Allocations familiales Chèques repas …" at bounding box center [643, 302] width 162 height 29
click at [679, 302] on select "Allocation d'handicap Allocations chômage Allocations familiales Chèques repas …" at bounding box center [643, 302] width 162 height 29
click at [1085, 471] on div "Sauvegarder Viable banks Viable 12.99% | 265 € NAI: 2 077,3 € / Limit: >850 € D…" at bounding box center [1173, 344] width 310 height 555
click at [979, 400] on div "Supprimer" at bounding box center [987, 399] width 59 height 11
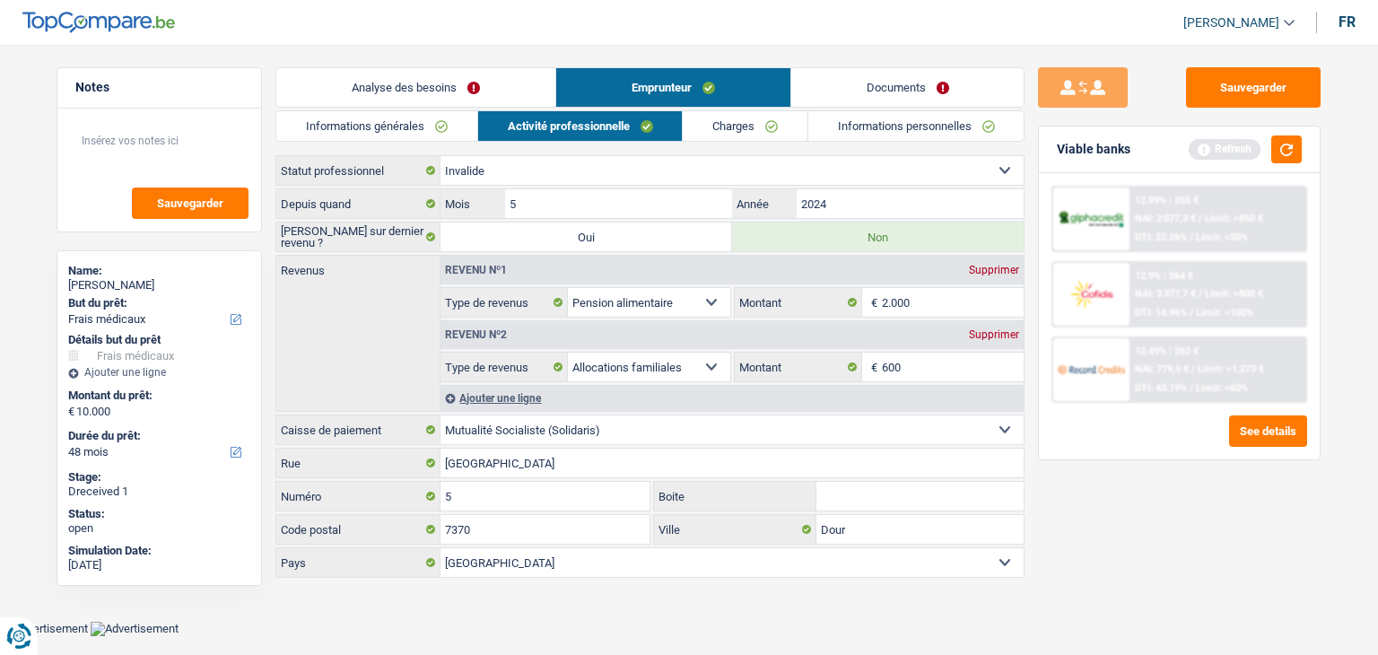
click at [642, 306] on select "Allocation d'handicap Allocations chômage Allocations familiales Chèques repas …" at bounding box center [649, 302] width 162 height 29
select select "disabilityPension"
click at [568, 288] on select "Allocation d'handicap Allocations chômage Allocations familiales Chèques repas …" at bounding box center [649, 302] width 162 height 29
click at [1122, 543] on div "Sauvegarder Viable banks Refresh 12.99% | 265 € NAI: 2 077,3 € / Limit: >850 € …" at bounding box center [1180, 344] width 310 height 555
click at [401, 88] on link "Analyse des besoins" at bounding box center [415, 87] width 279 height 39
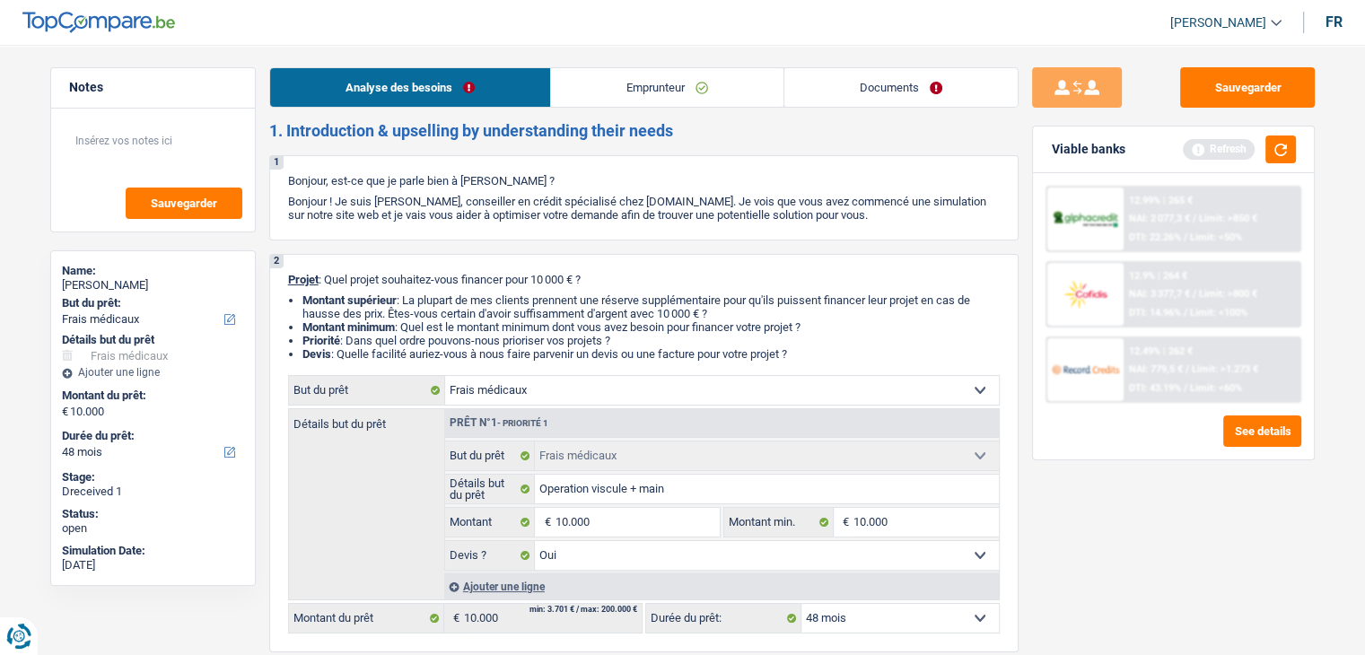
click at [699, 82] on link "Emprunteur" at bounding box center [667, 87] width 232 height 39
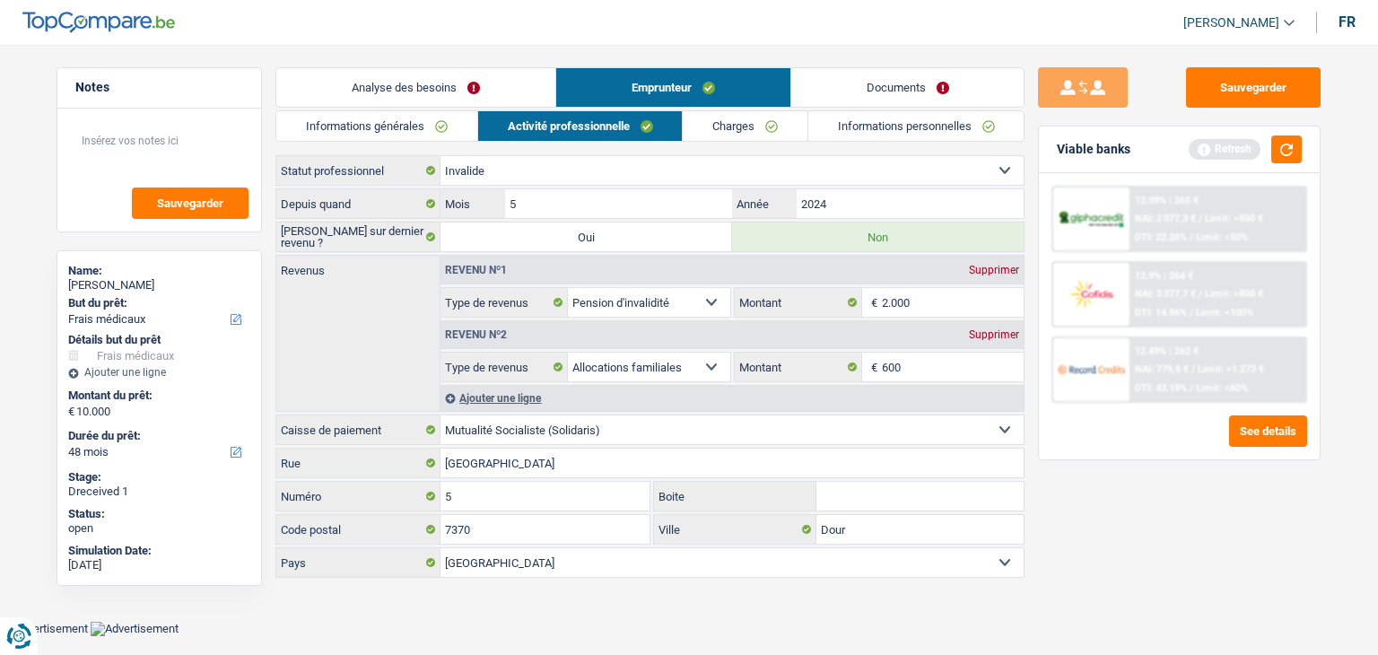
click at [879, 91] on link "Documents" at bounding box center [907, 87] width 233 height 39
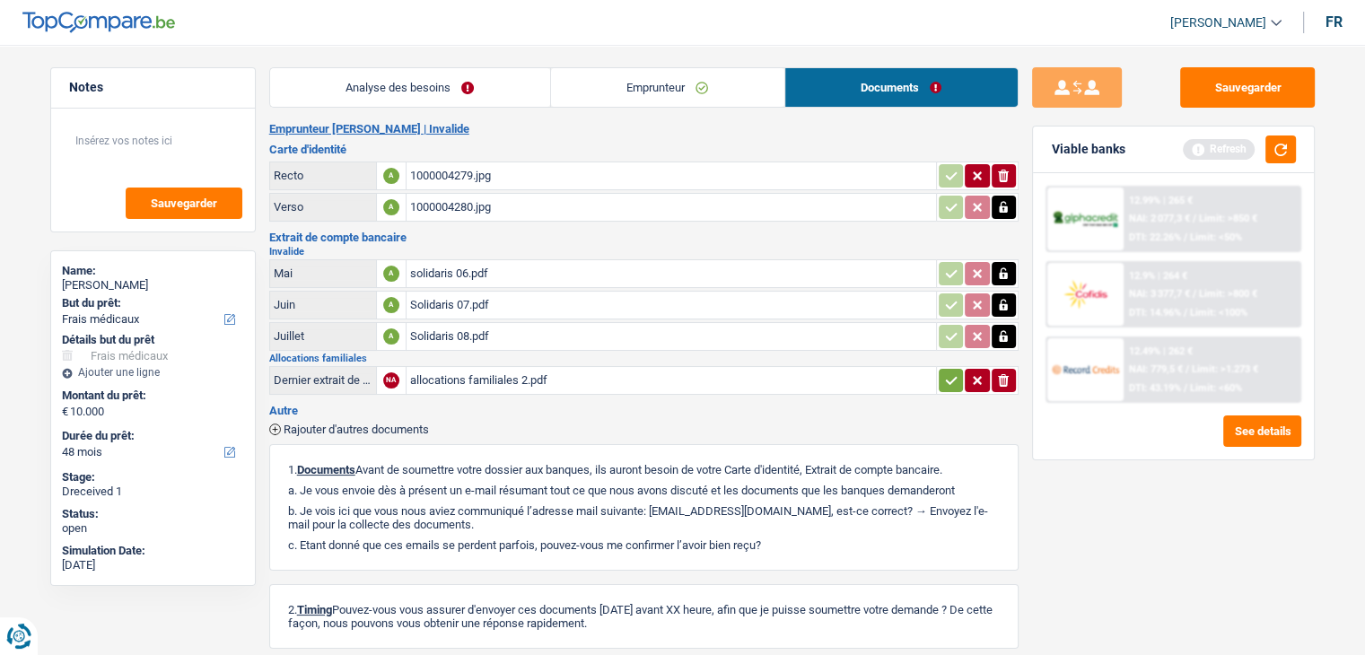
click at [714, 87] on link "Emprunteur" at bounding box center [667, 87] width 233 height 39
